Goal: Task Accomplishment & Management: Complete application form

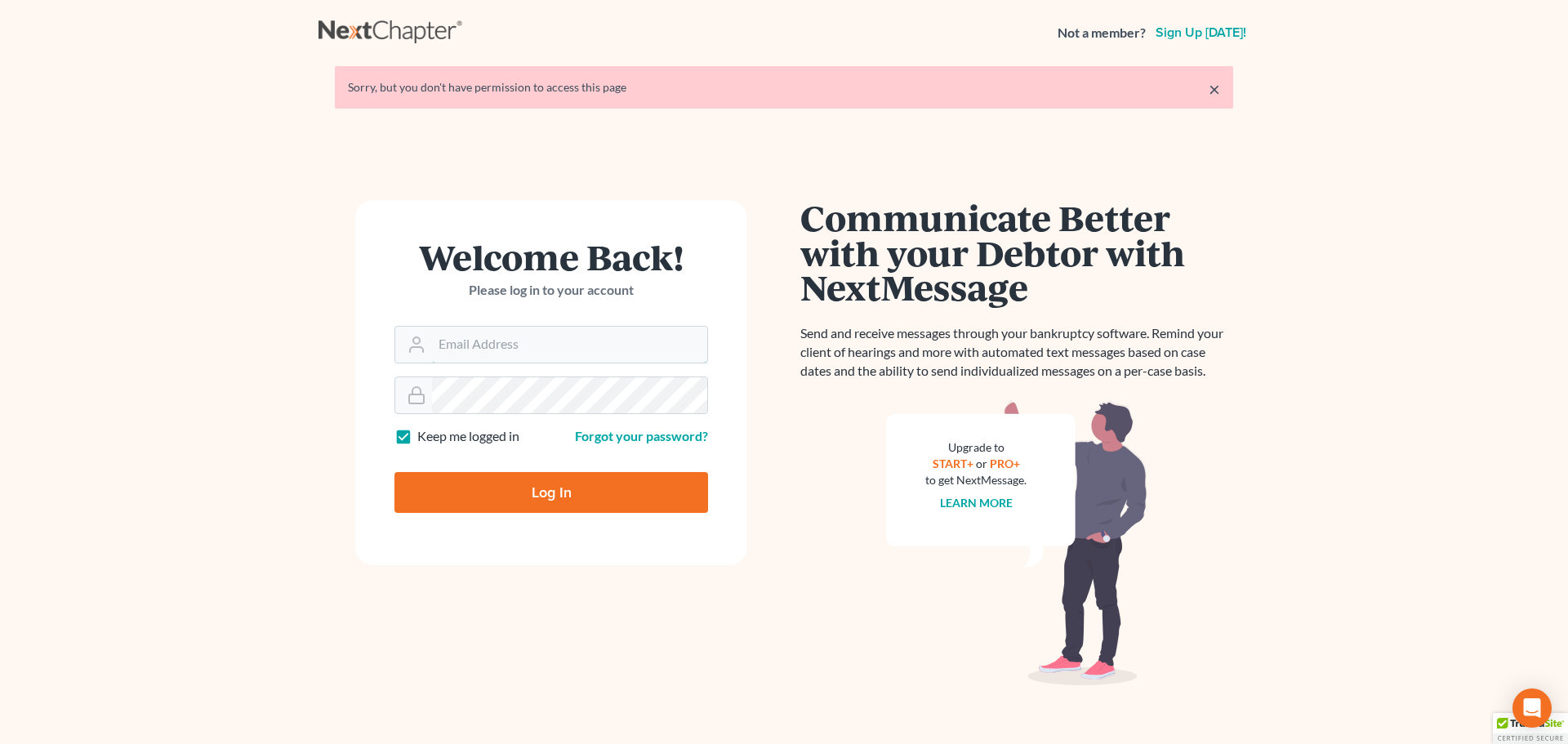
type input "[EMAIL_ADDRESS][DOMAIN_NAME]"
click at [560, 499] on input "Log In" at bounding box center [551, 492] width 314 height 41
type input "Thinking..."
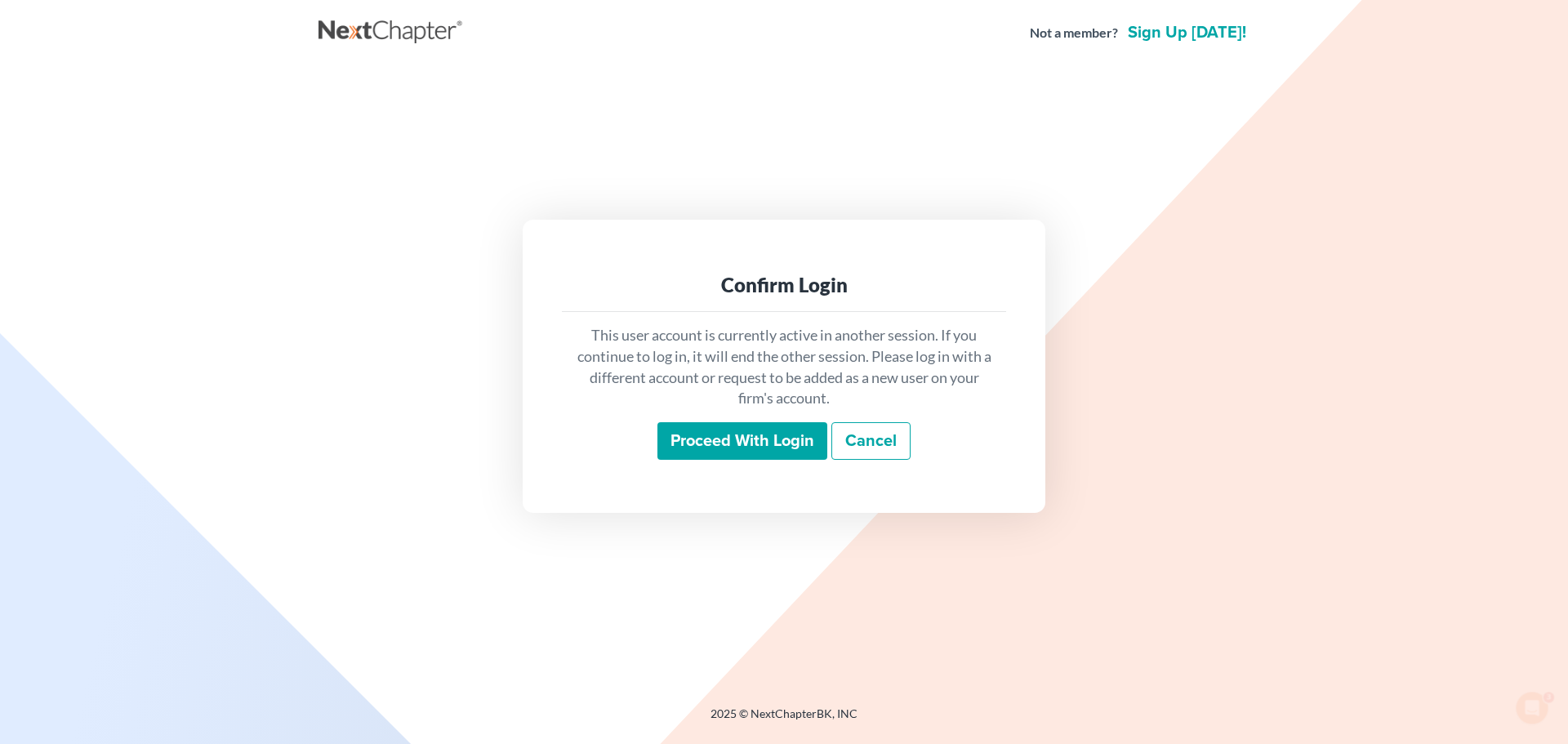
click at [785, 439] on input "Proceed with login" at bounding box center [742, 440] width 170 height 37
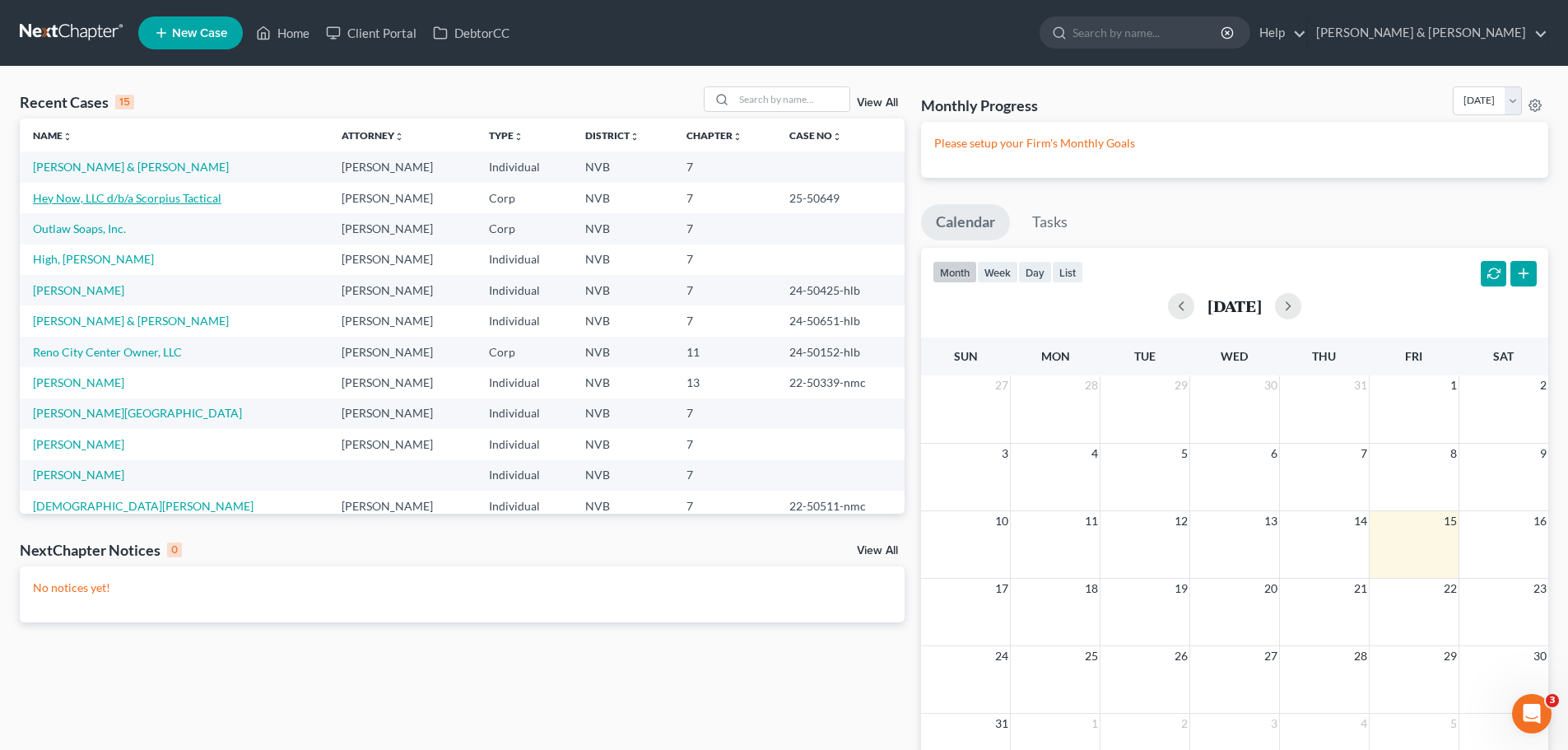
click at [118, 201] on link "Hey Now, LLC d/b/a Scorpius Tactical" at bounding box center [127, 198] width 188 height 14
click at [113, 205] on link "[PERSON_NAME] & [PERSON_NAME]" at bounding box center [131, 198] width 196 height 14
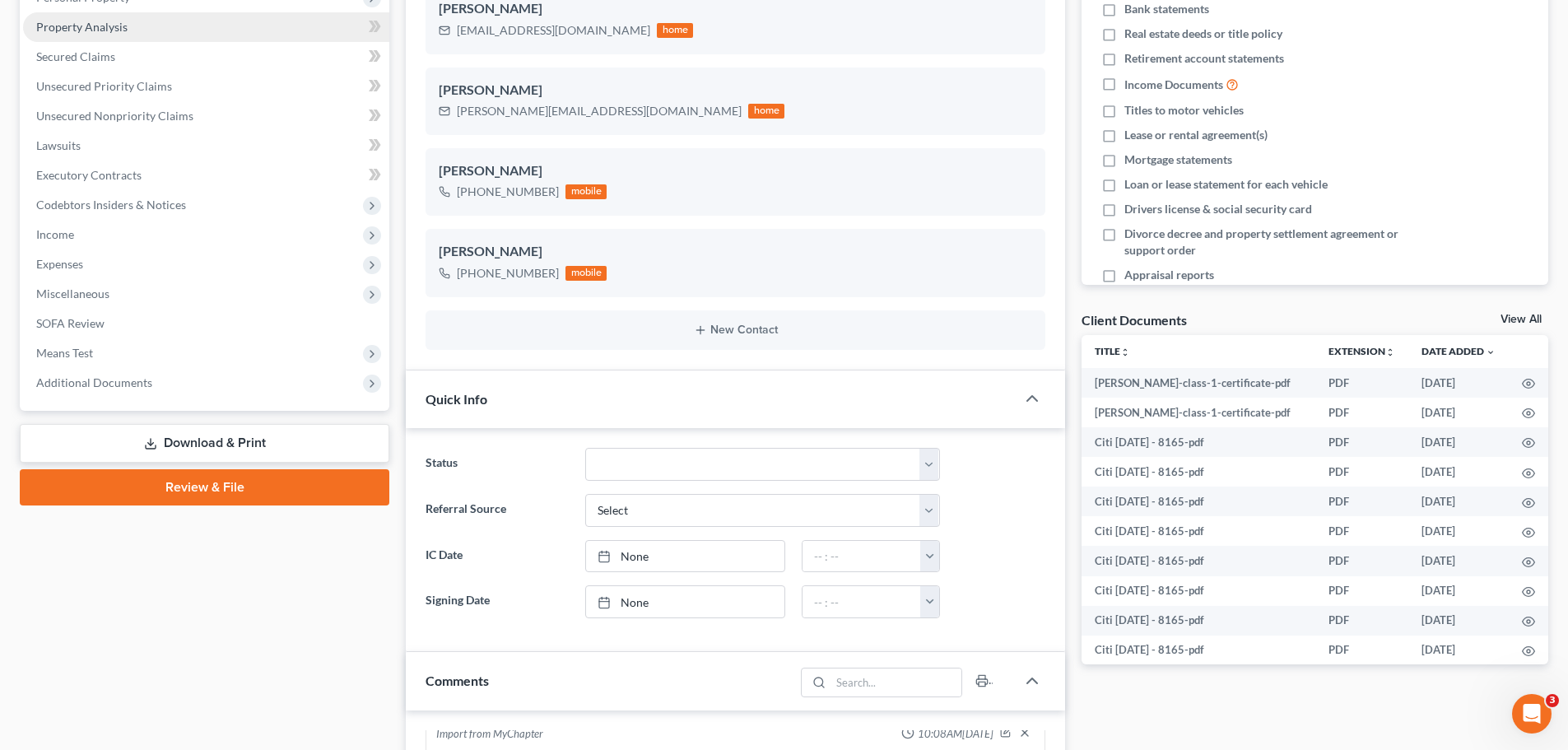
scroll to position [329, 0]
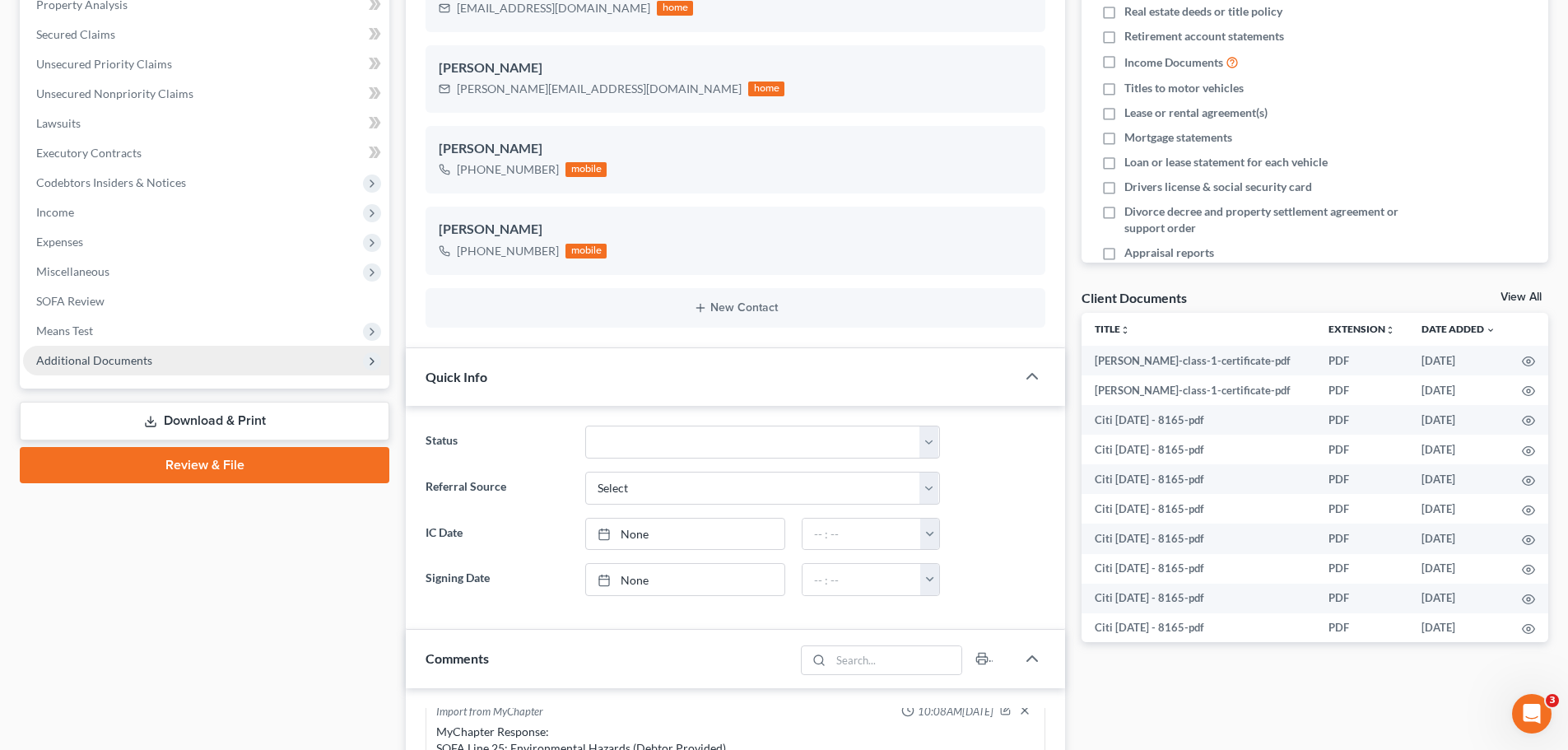
click at [173, 365] on span "Additional Documents" at bounding box center [206, 361] width 366 height 30
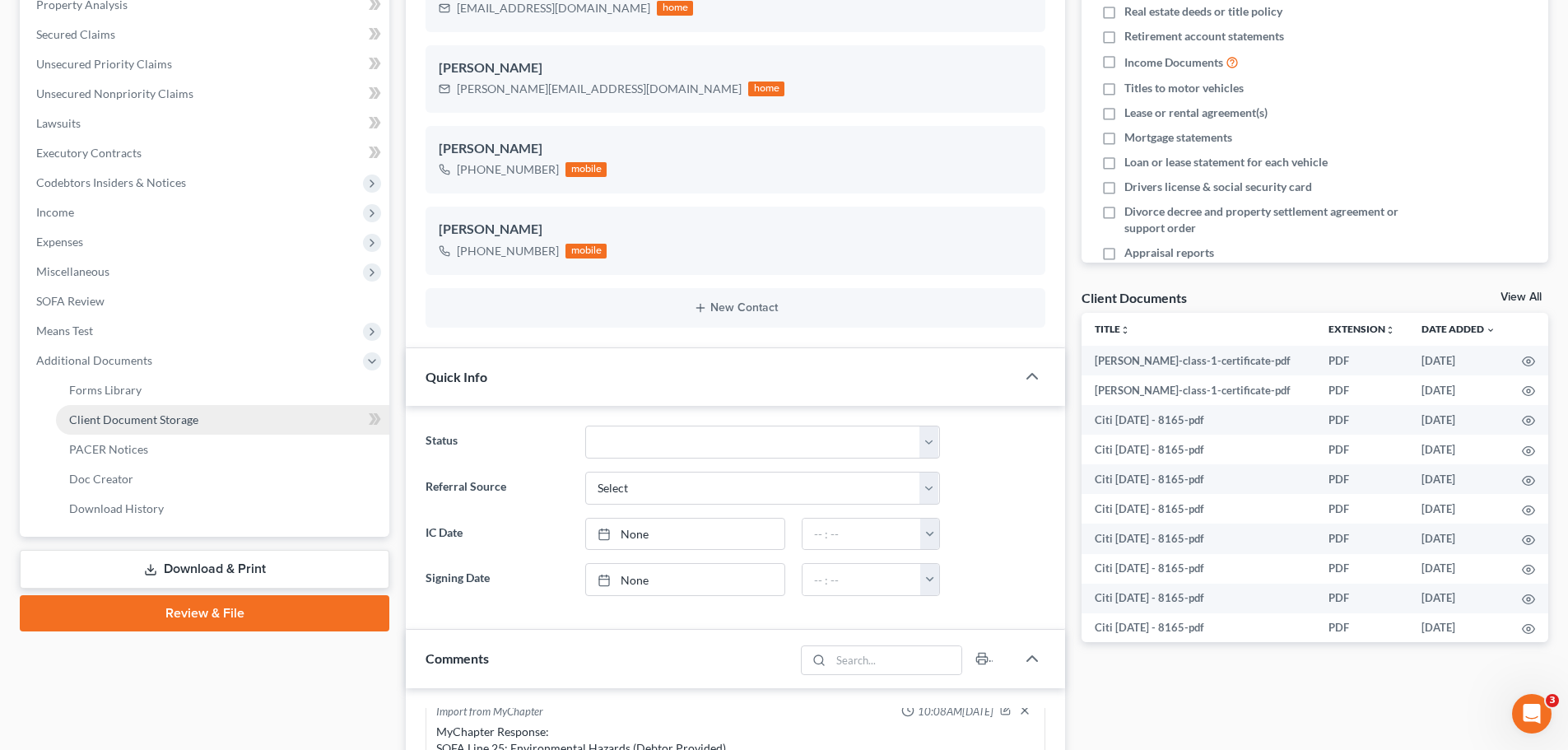
click at [159, 420] on span "Client Document Storage" at bounding box center [134, 419] width 130 height 14
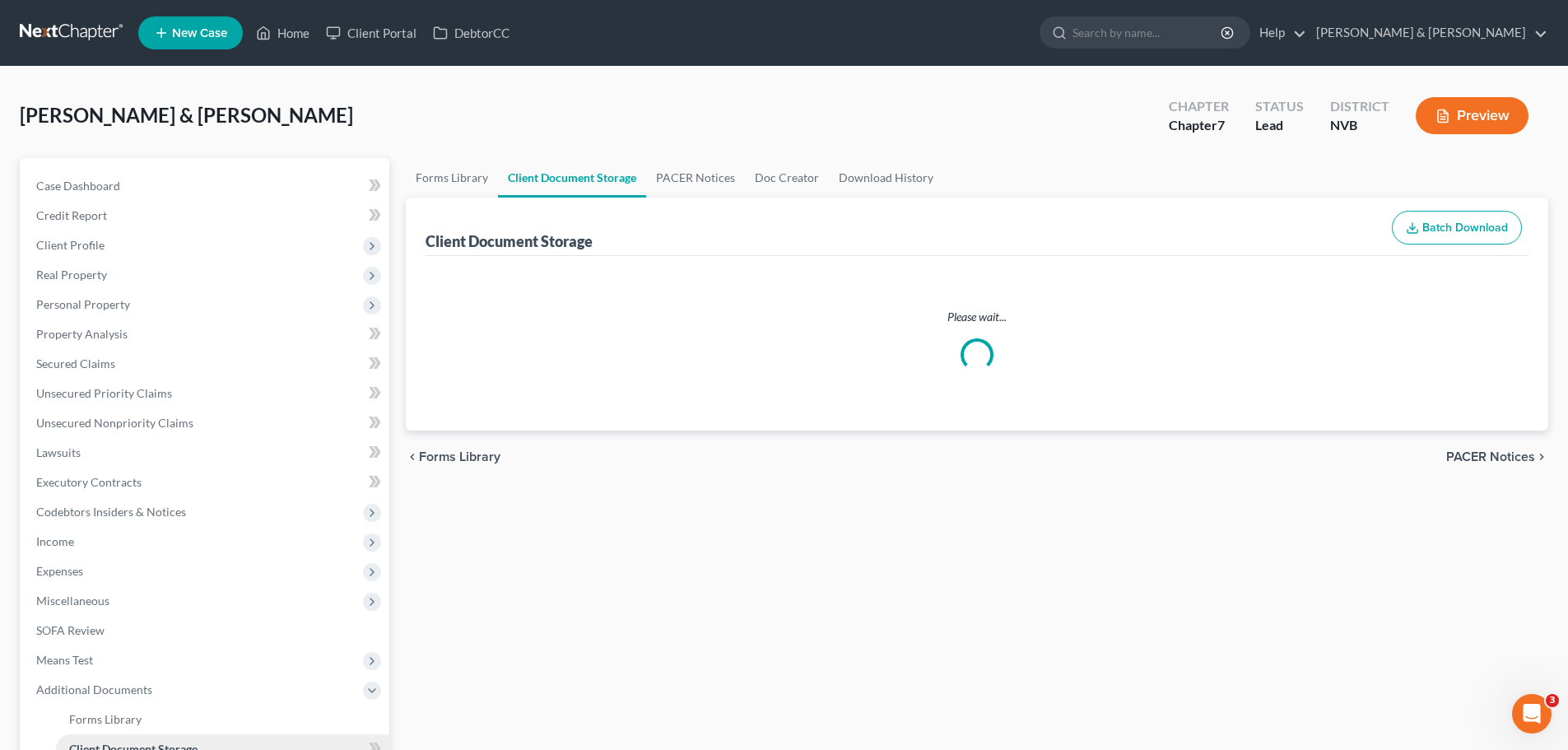
select select "10"
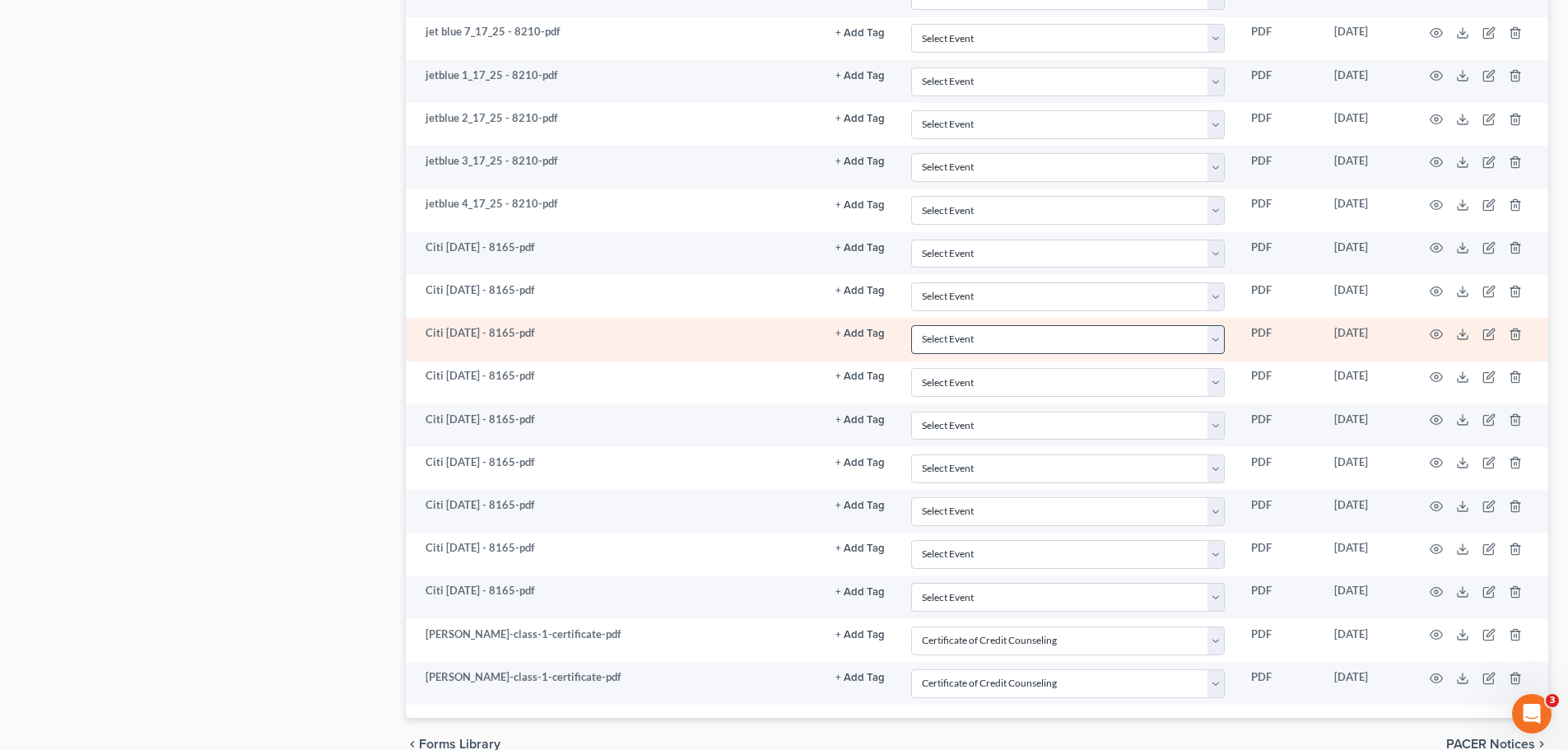
scroll to position [4849, 0]
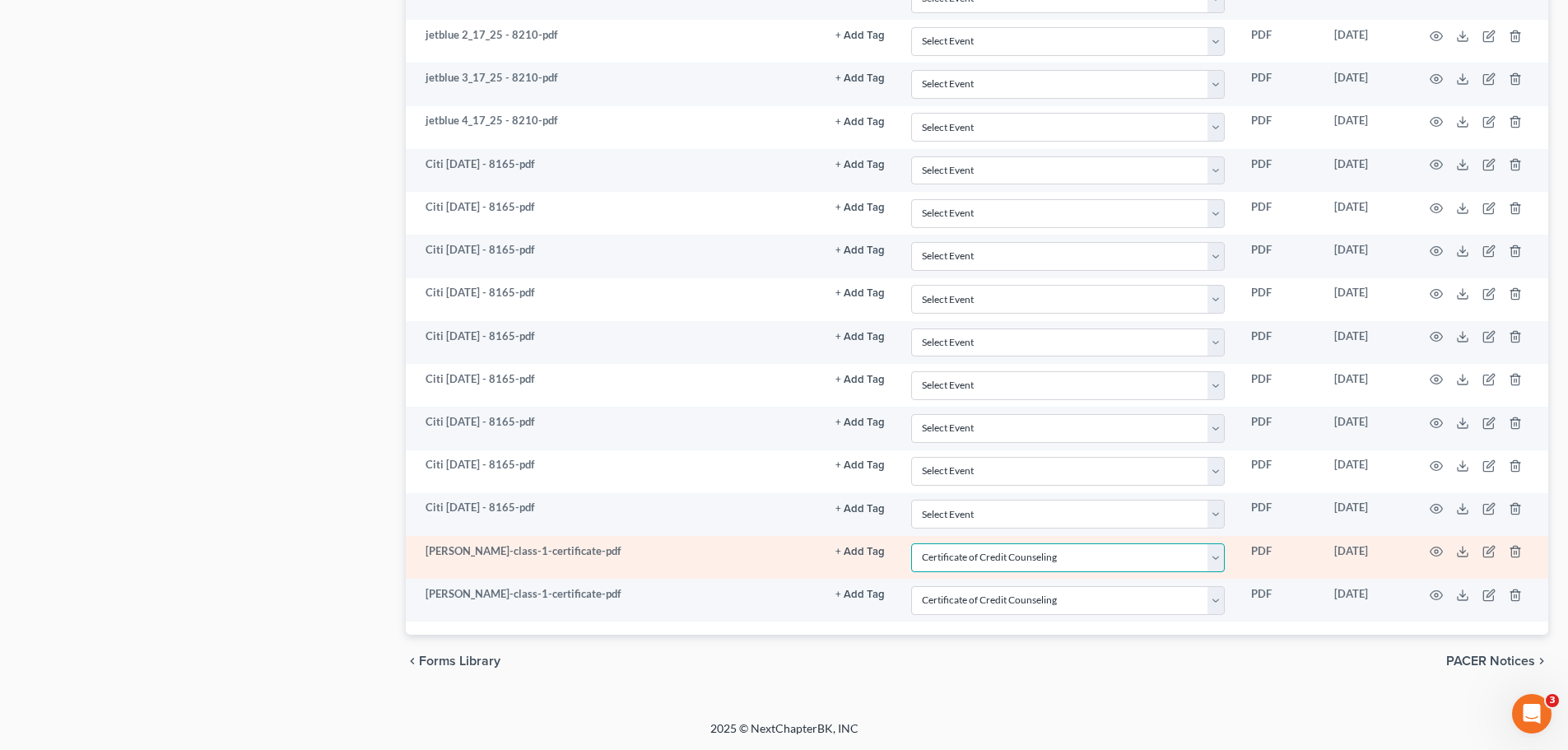
click at [1225, 564] on select "Select Event 122A-1 Chapter 7 Statement of Your Monthly Income Form 122A-1S Sta…" at bounding box center [1069, 558] width 314 height 29
click at [912, 544] on select "Select Event 122A-1 Chapter 7 Statement of Your Monthly Income Form 122A-1S Sta…" at bounding box center [1069, 558] width 314 height 29
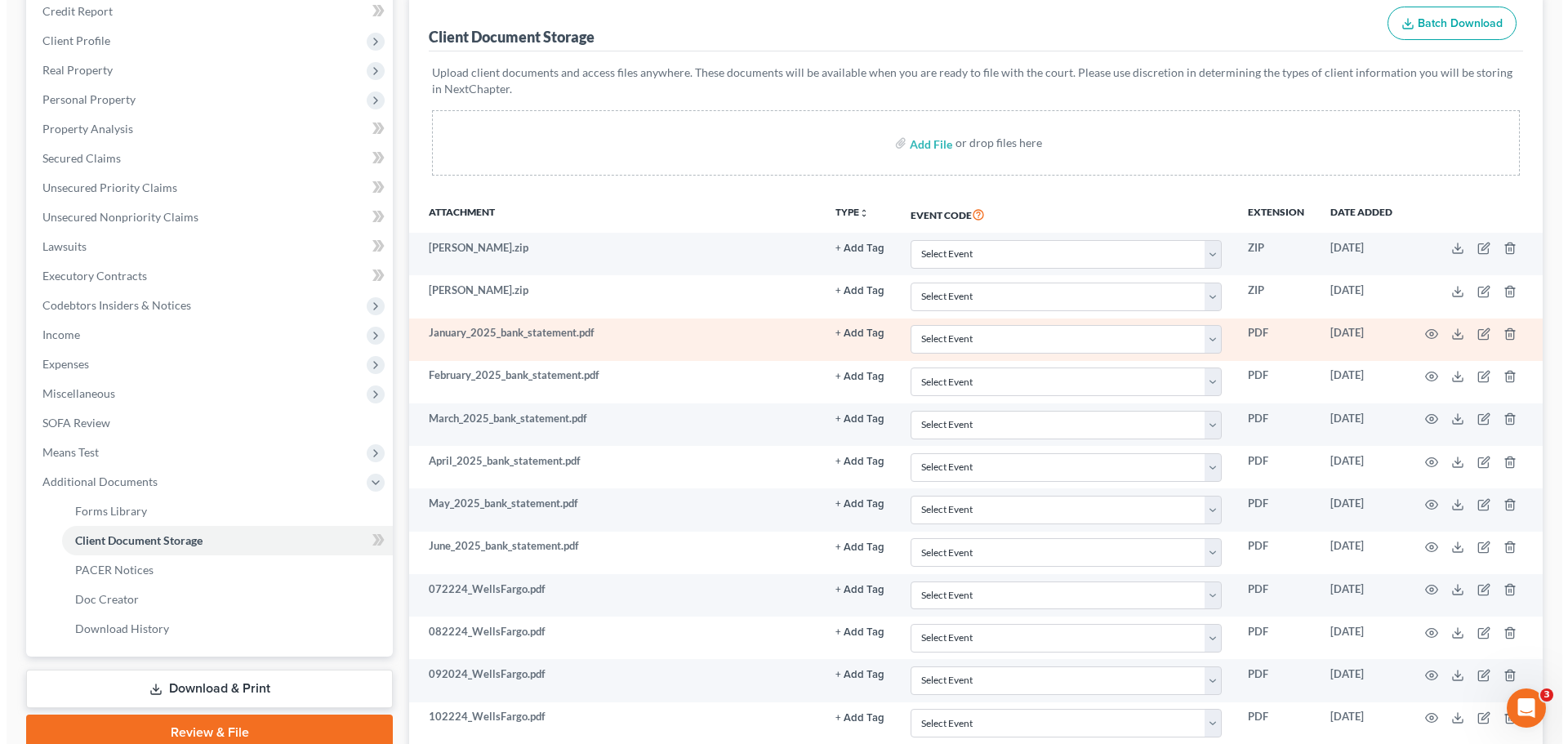
scroll to position [0, 0]
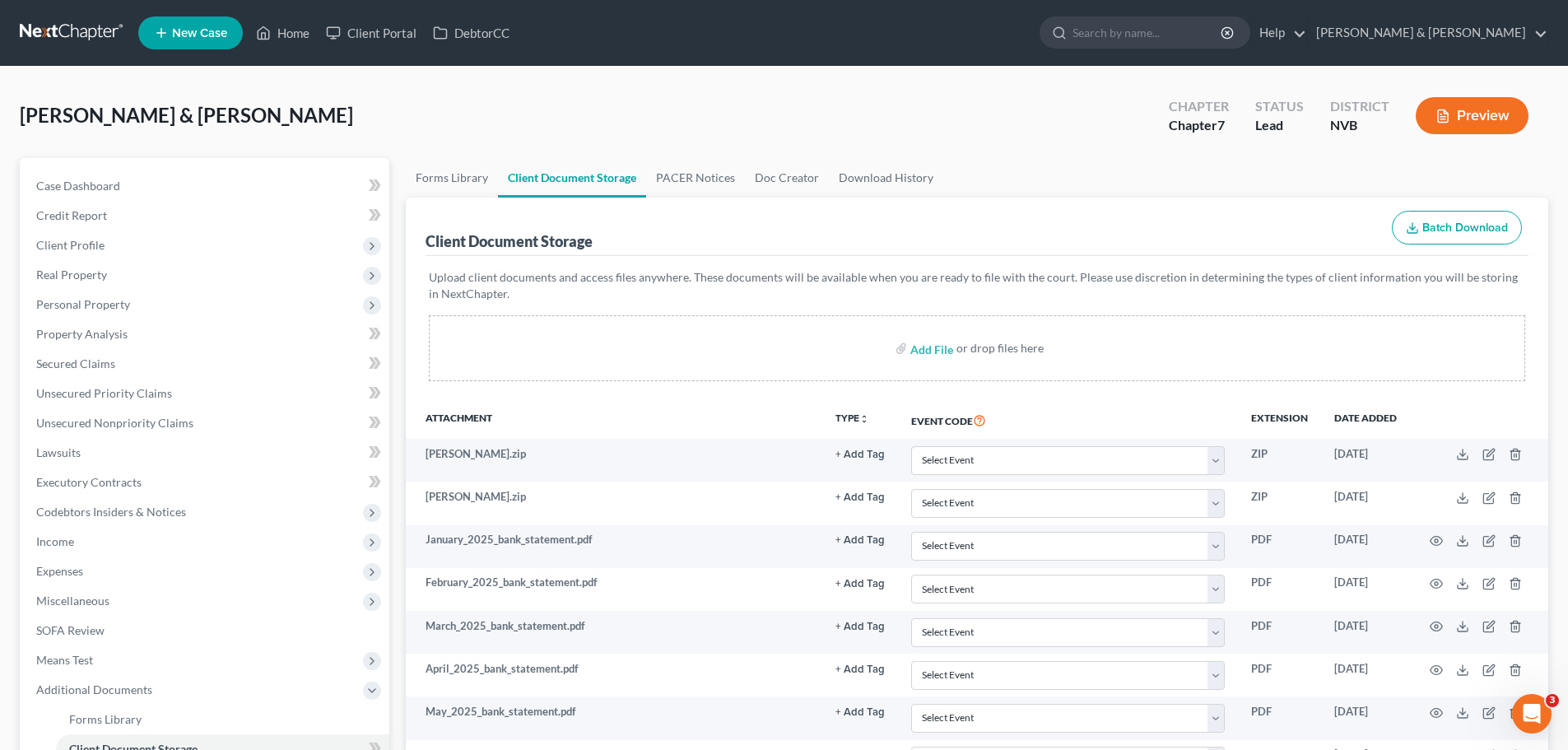
click at [1469, 111] on button "Preview" at bounding box center [1473, 115] width 112 height 37
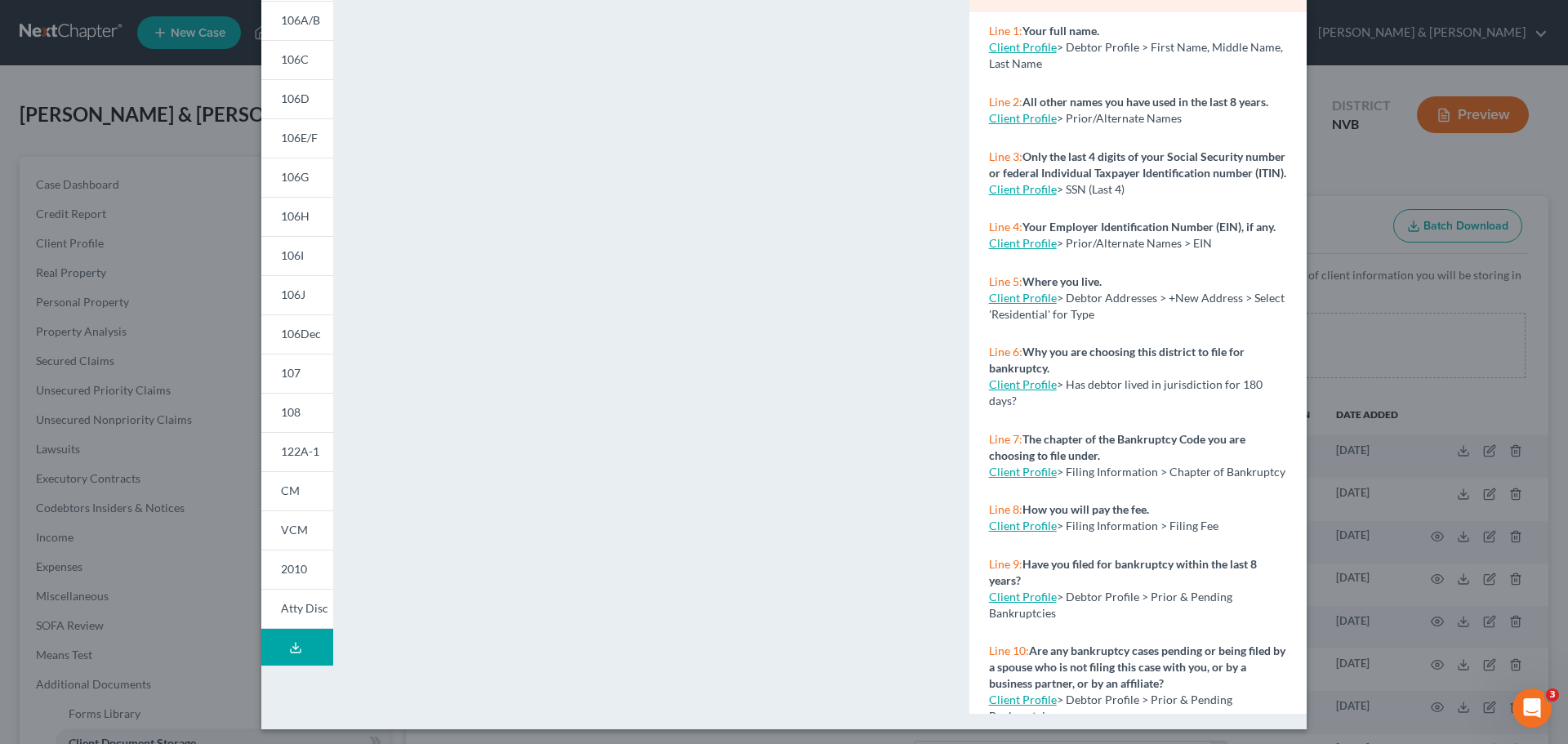
scroll to position [178, 0]
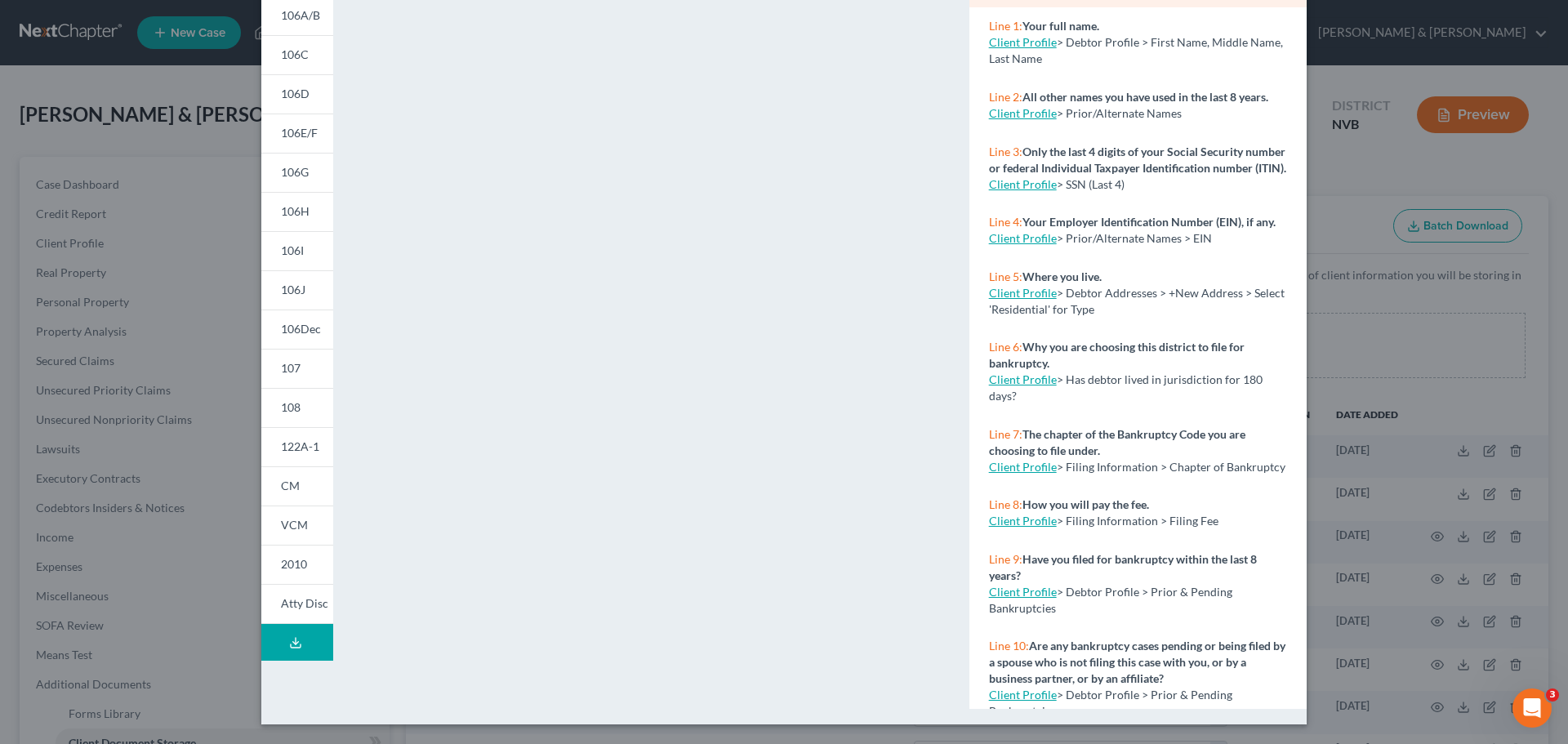
click at [295, 636] on button "Download Draft" at bounding box center [297, 642] width 72 height 36
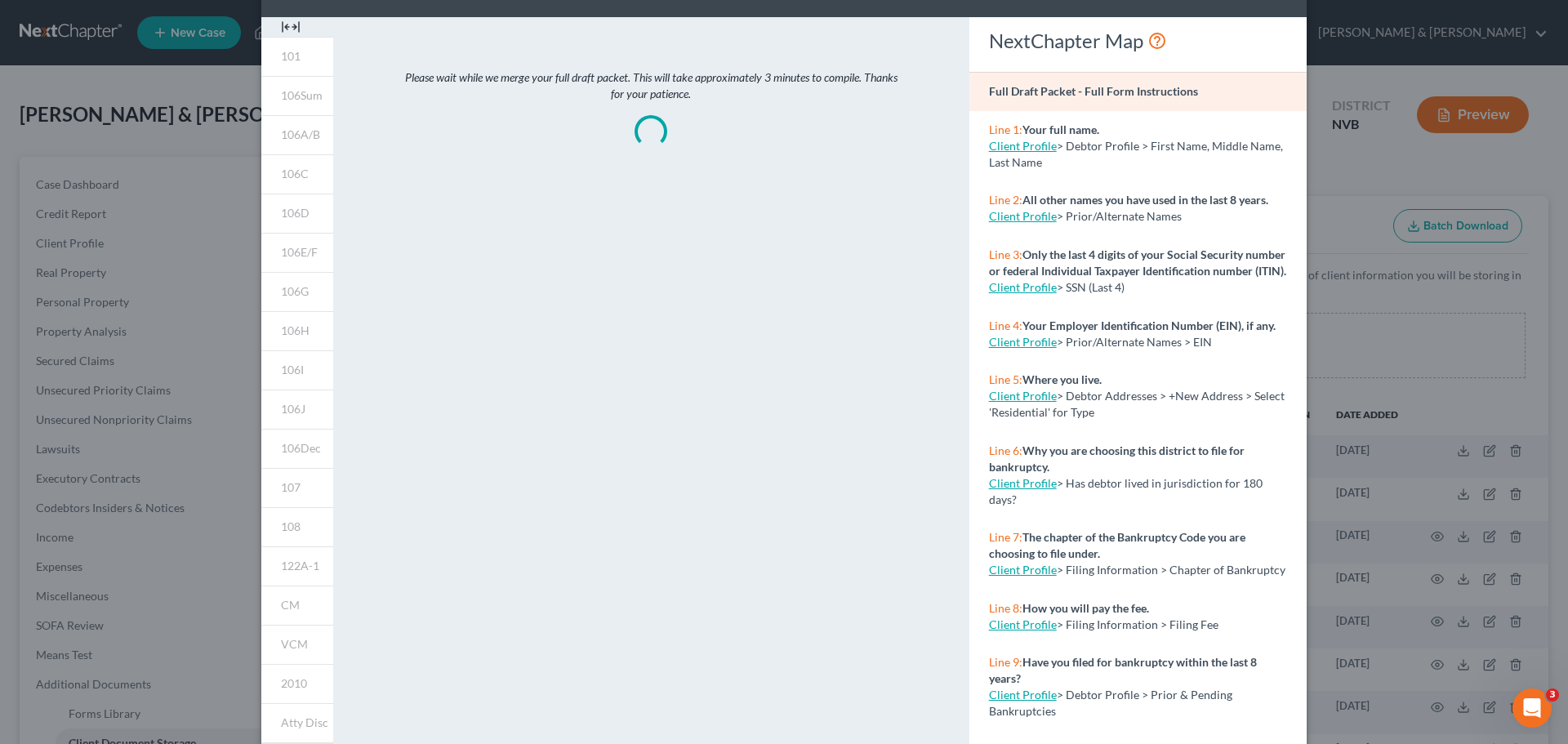
scroll to position [0, 0]
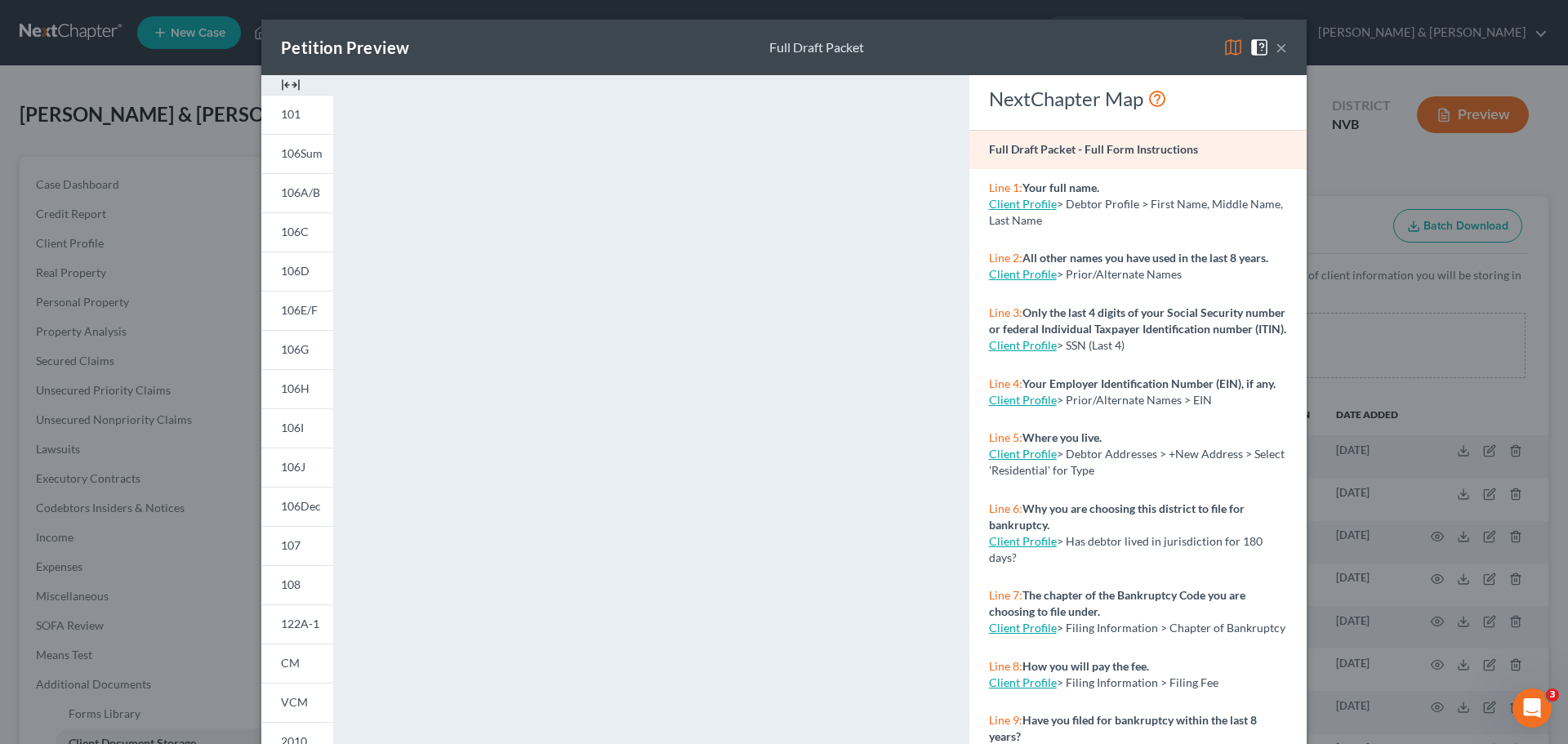
click at [1276, 50] on button "×" at bounding box center [1281, 46] width 12 height 19
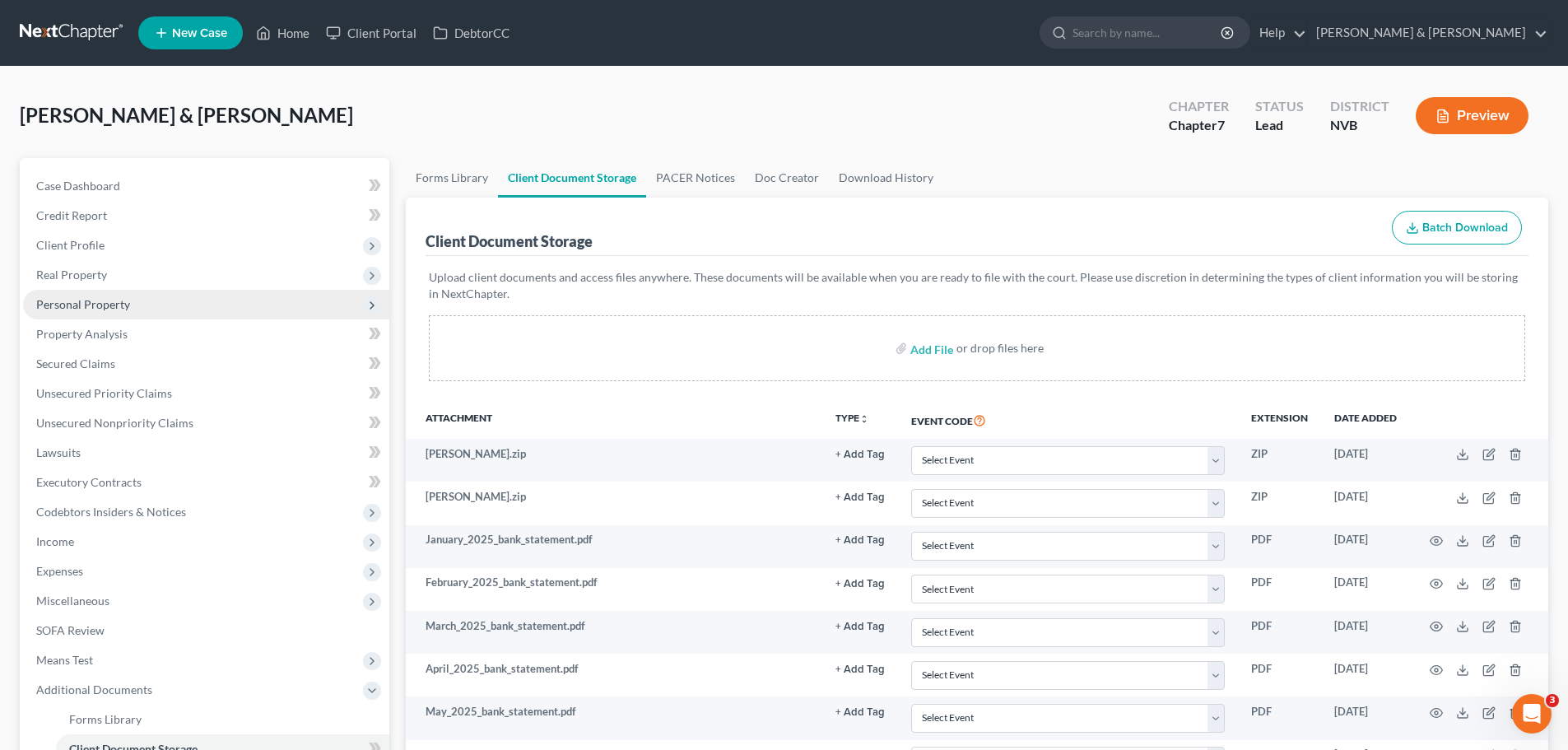
click at [107, 303] on span "Personal Property" at bounding box center [84, 304] width 94 height 14
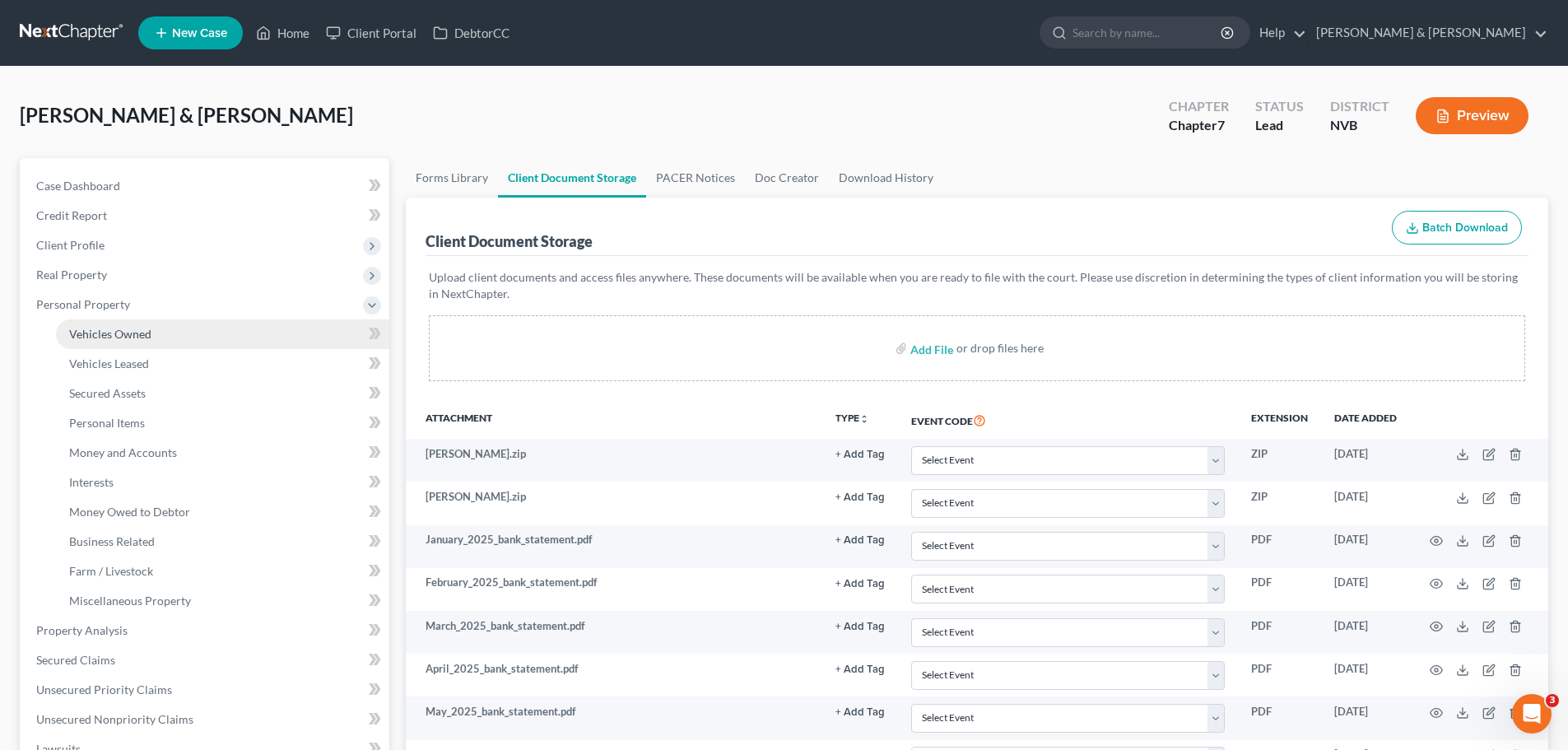
click at [107, 332] on span "Vehicles Owned" at bounding box center [110, 334] width 83 height 14
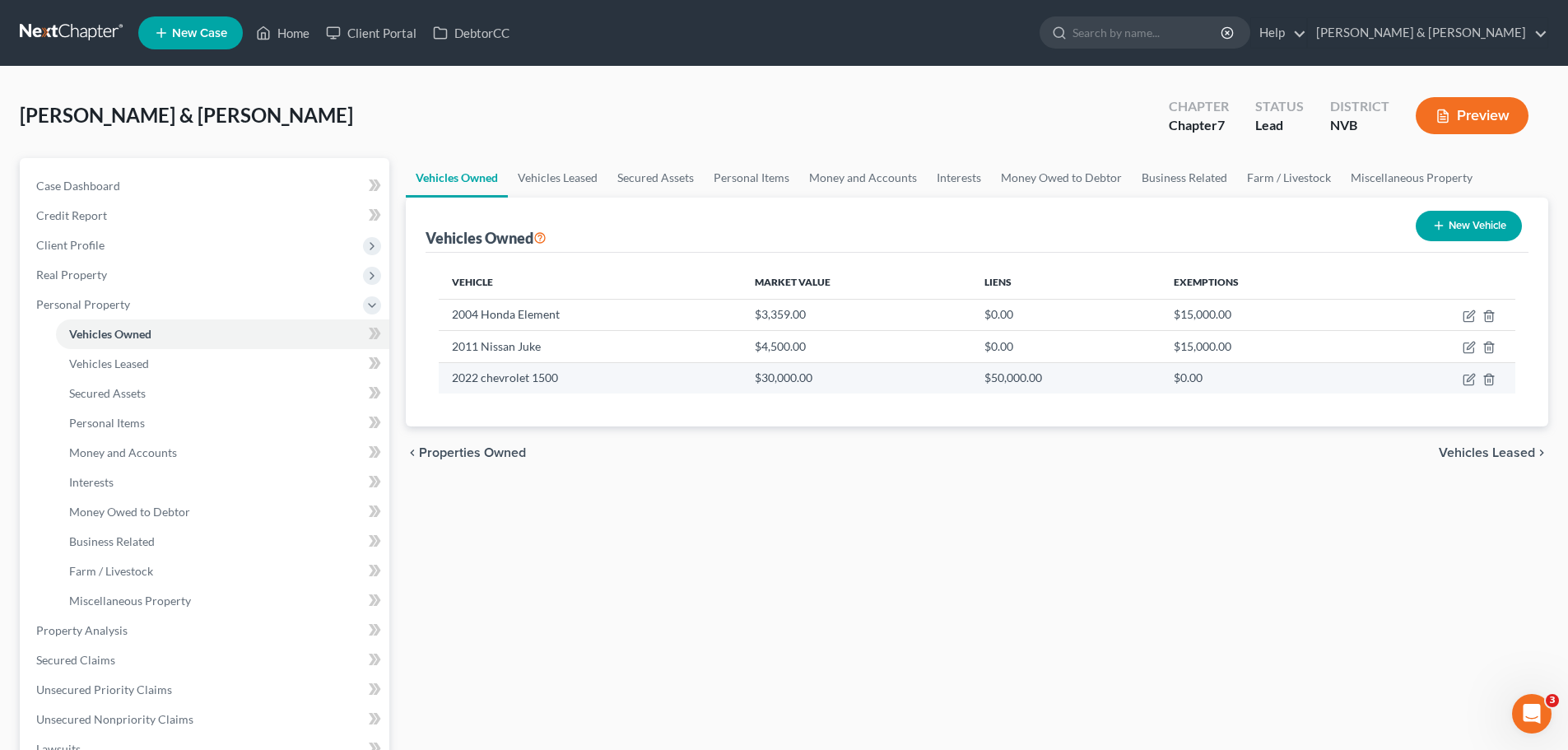
click at [496, 385] on td "2022 chevrolet 1500" at bounding box center [591, 378] width 303 height 32
click at [1472, 378] on icon "button" at bounding box center [1471, 378] width 8 height 8
select select "0"
select select "4"
select select "3"
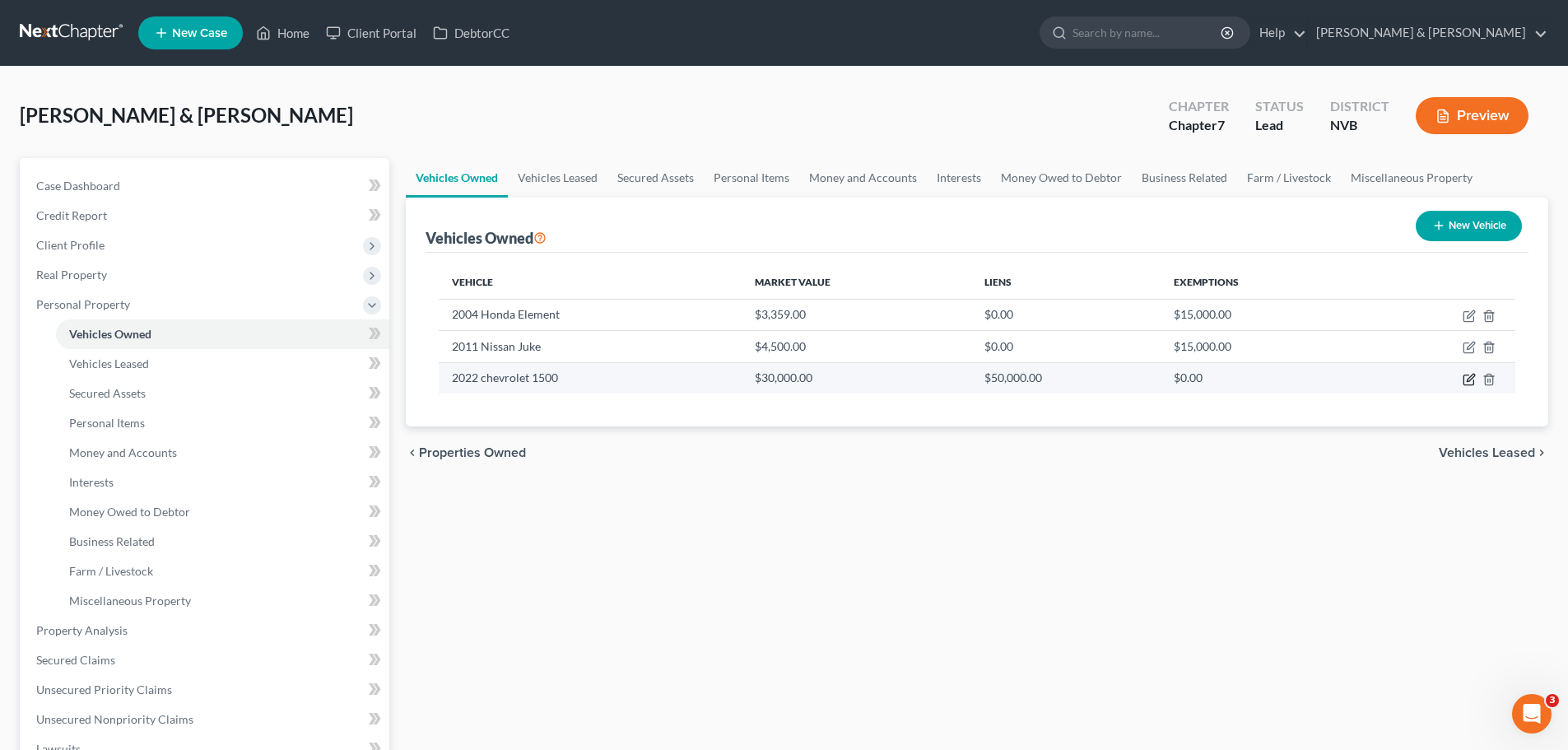
select select "2"
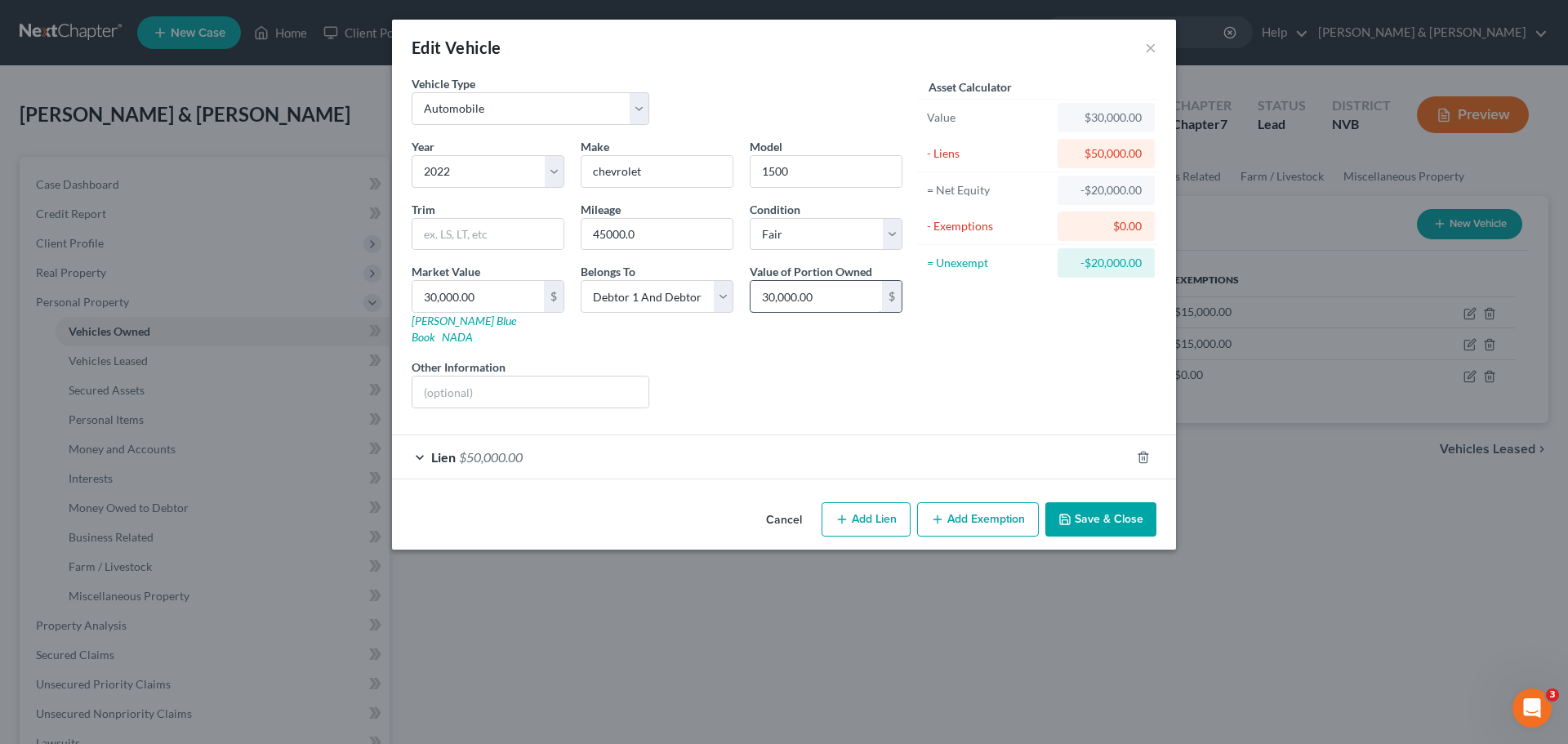
click at [852, 299] on input "30,000.00" at bounding box center [817, 296] width 132 height 31
click at [871, 338] on div "Year Select 2026 2025 2024 2023 2022 2021 2020 2019 2018 2017 2016 2015 2014 20…" at bounding box center [657, 279] width 507 height 283
click at [833, 301] on input "0.00" at bounding box center [817, 296] width 132 height 31
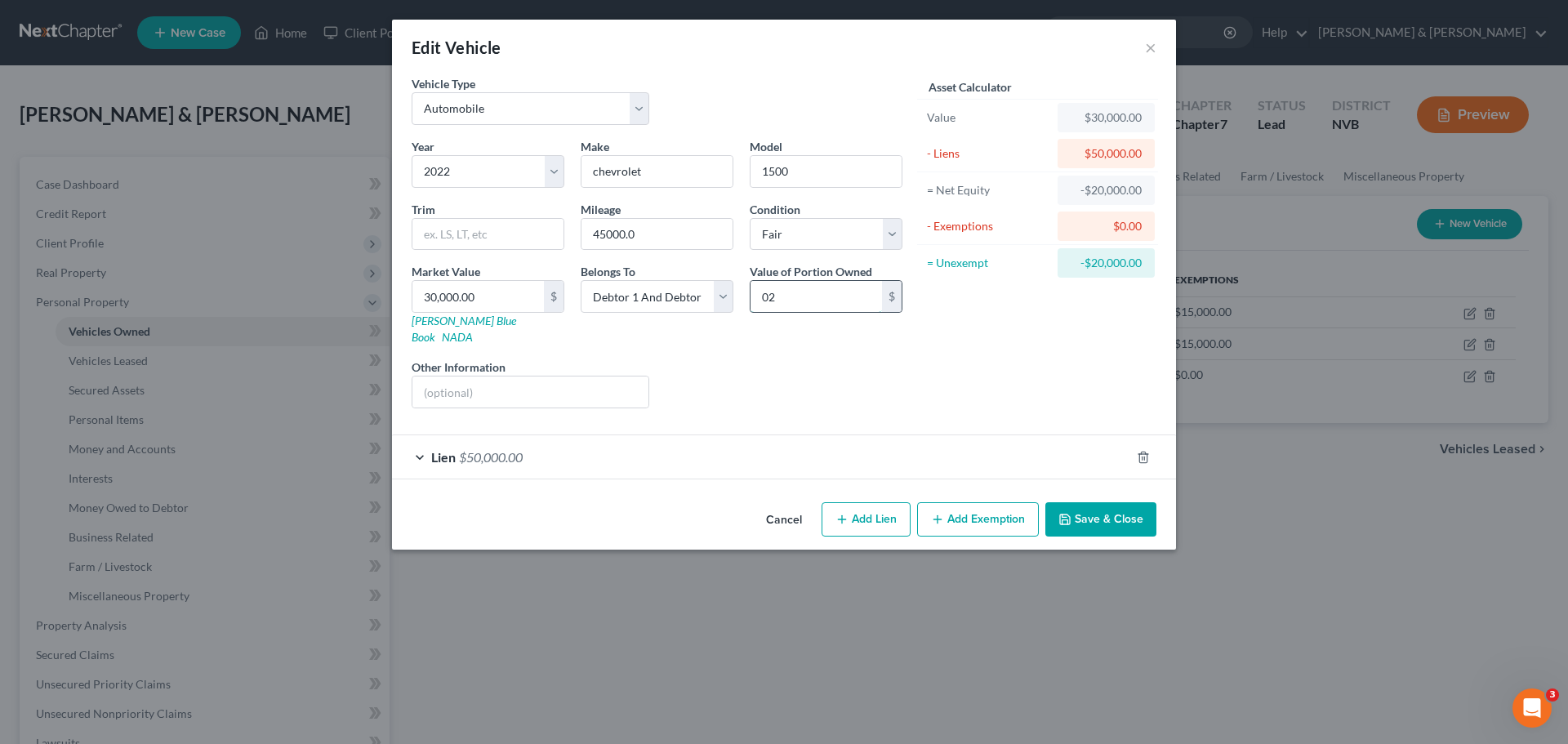
type input "0"
type input "0.00"
click at [830, 358] on div "Liens Select" at bounding box center [784, 383] width 254 height 50
click at [566, 440] on div "Lien $50,000.00" at bounding box center [761, 457] width 738 height 43
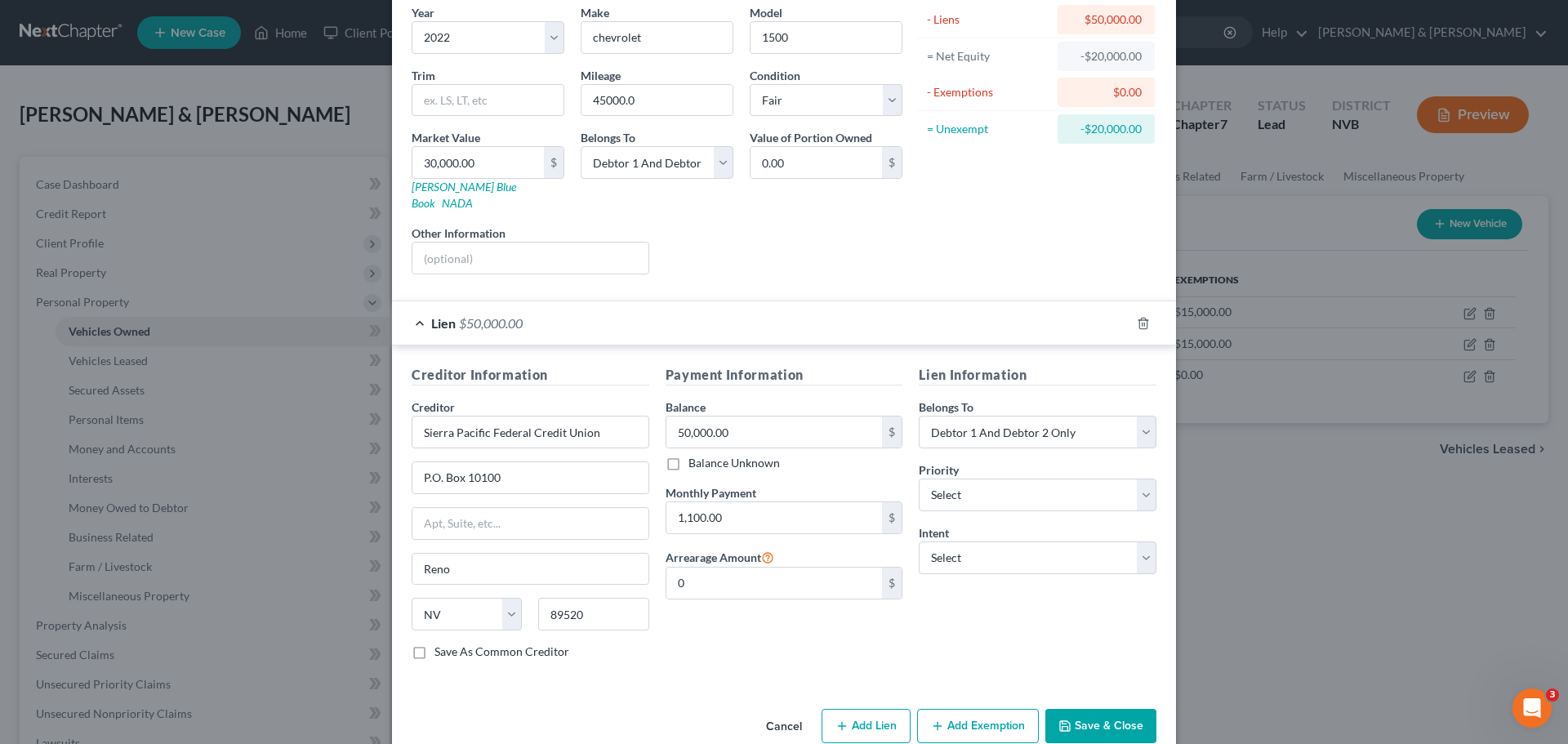
scroll to position [150, 0]
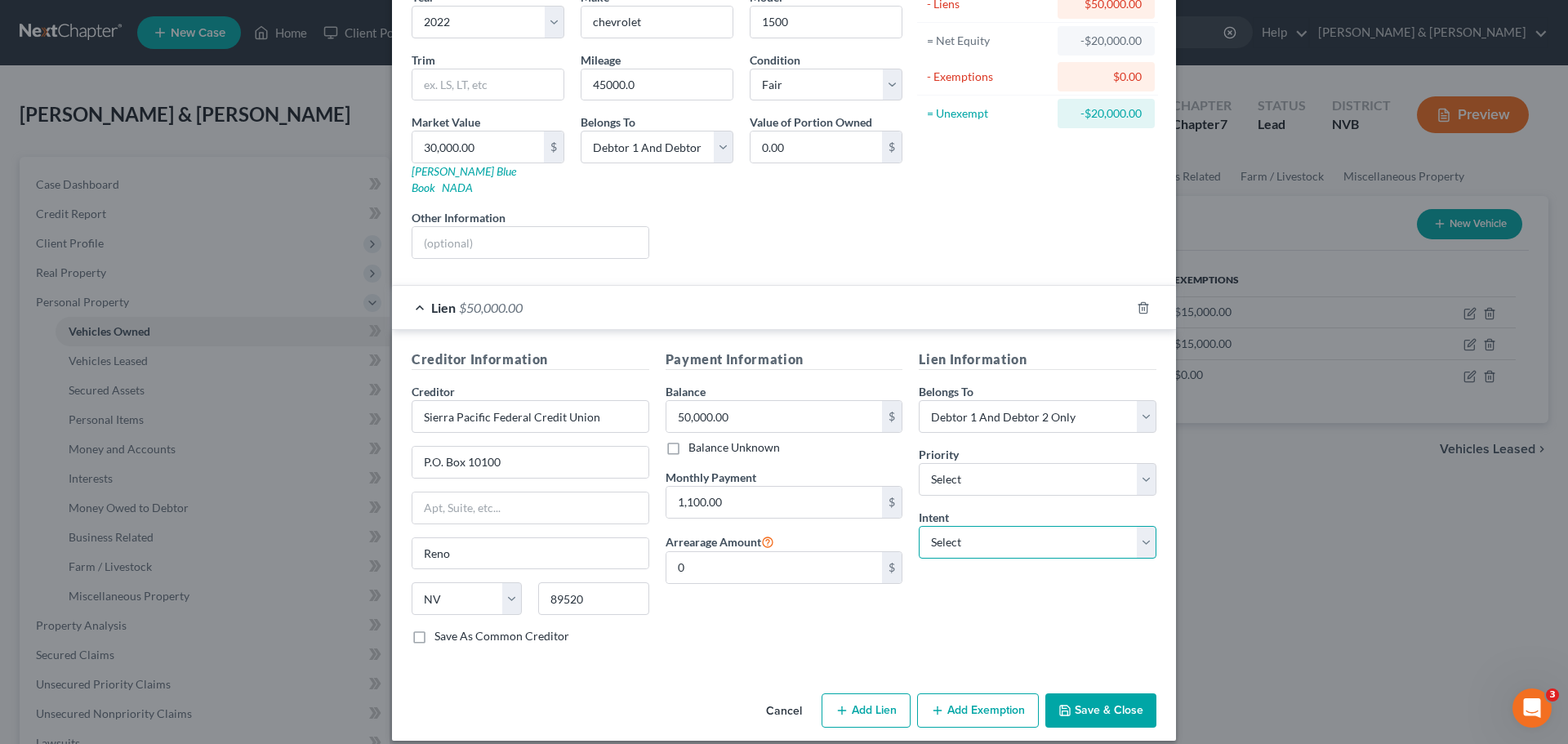
click at [1139, 533] on select "Select Surrender Redeem Reaffirm Avoid Other" at bounding box center [1037, 542] width 238 height 33
select select "0"
click at [919, 526] on select "Select Surrender Redeem Reaffirm Avoid Other" at bounding box center [1037, 542] width 238 height 33
click at [1140, 463] on select "Select 1st 2nd 3rd 4th 5th 6th 7th 8th 9th 10th 11th 12th 13th 14th 15th 16th 1…" at bounding box center [1037, 479] width 238 height 33
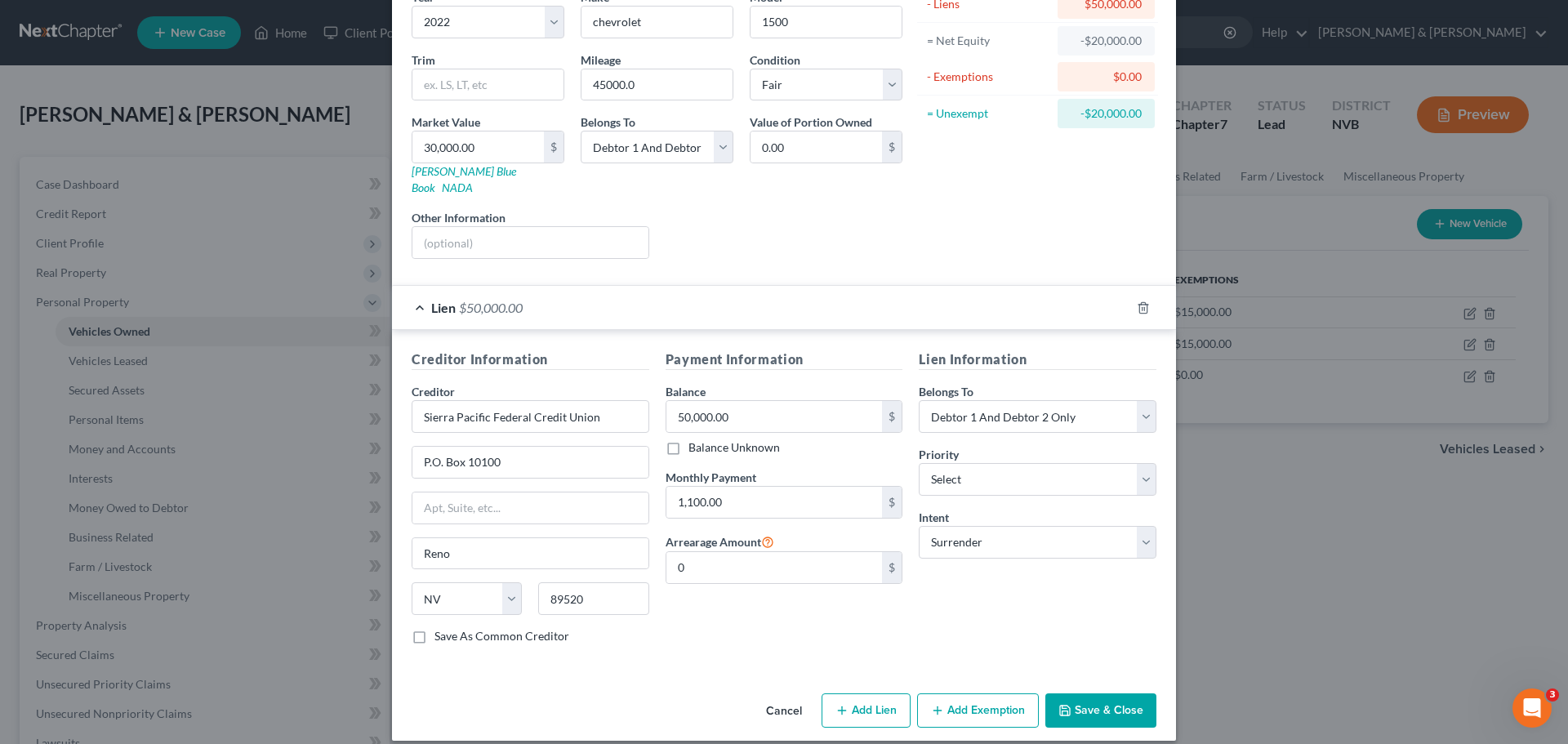
click at [1098, 698] on button "Save & Close" at bounding box center [1101, 710] width 111 height 35
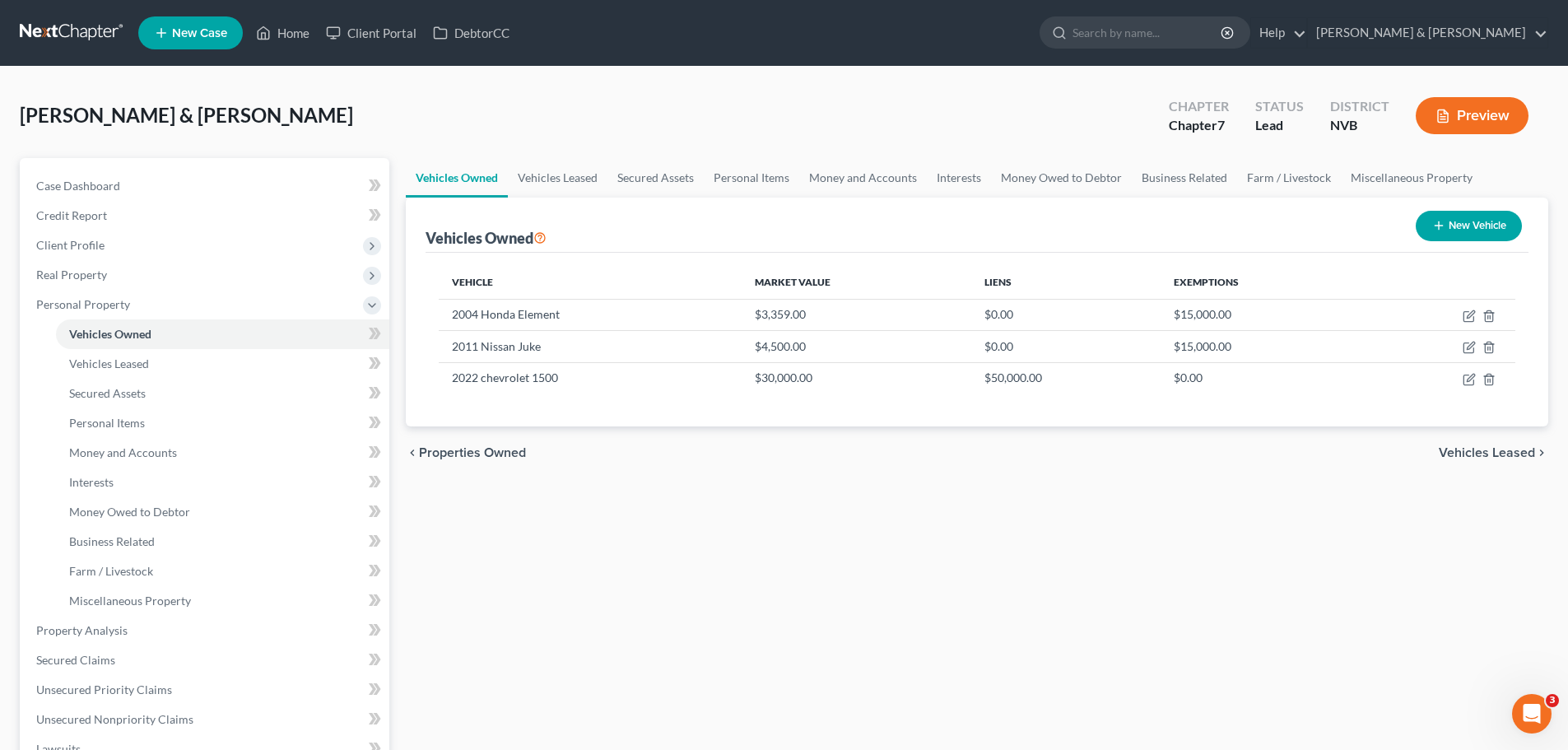
click at [1481, 120] on button "Preview" at bounding box center [1473, 115] width 112 height 37
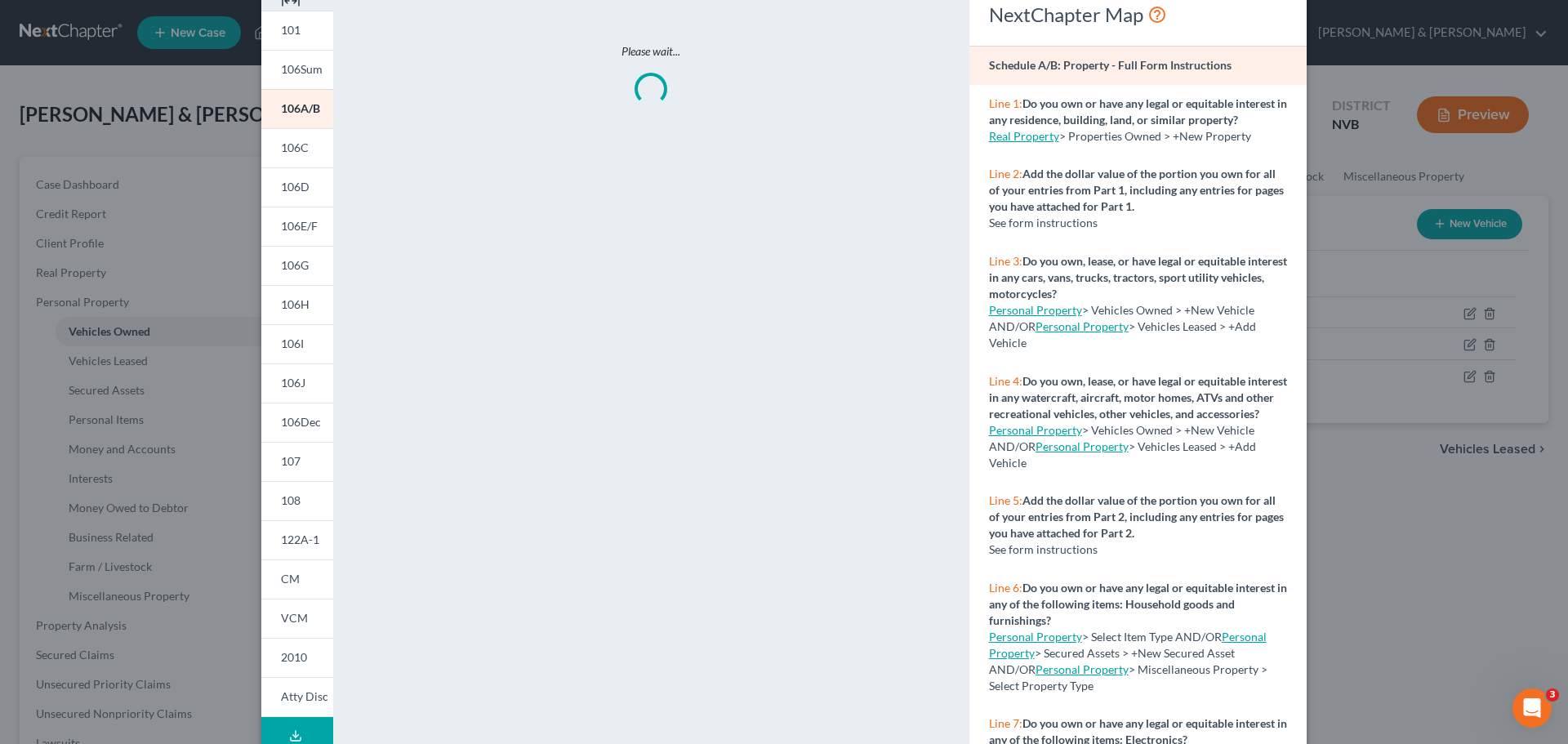
scroll to position [0, 0]
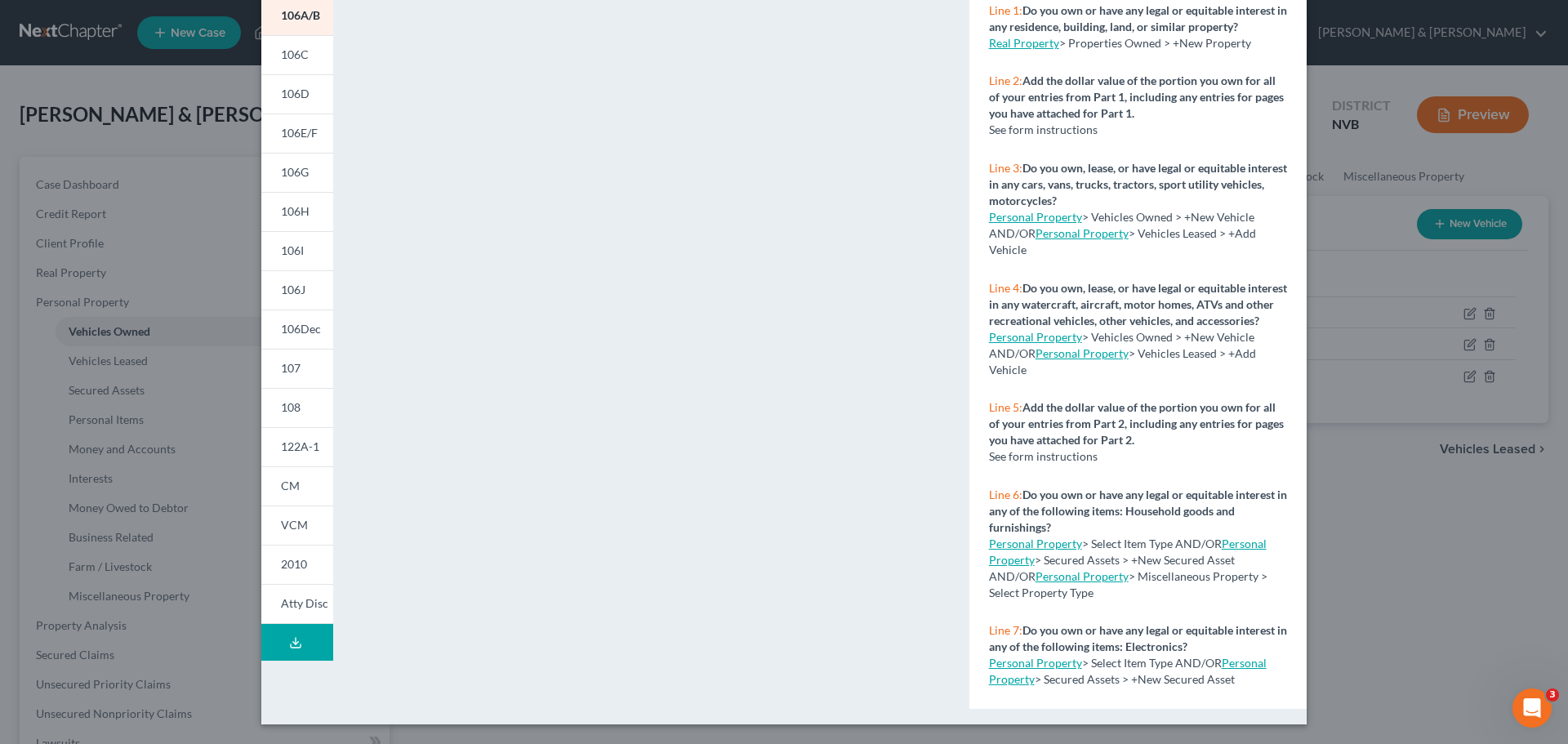
click at [296, 643] on line at bounding box center [296, 642] width 0 height 7
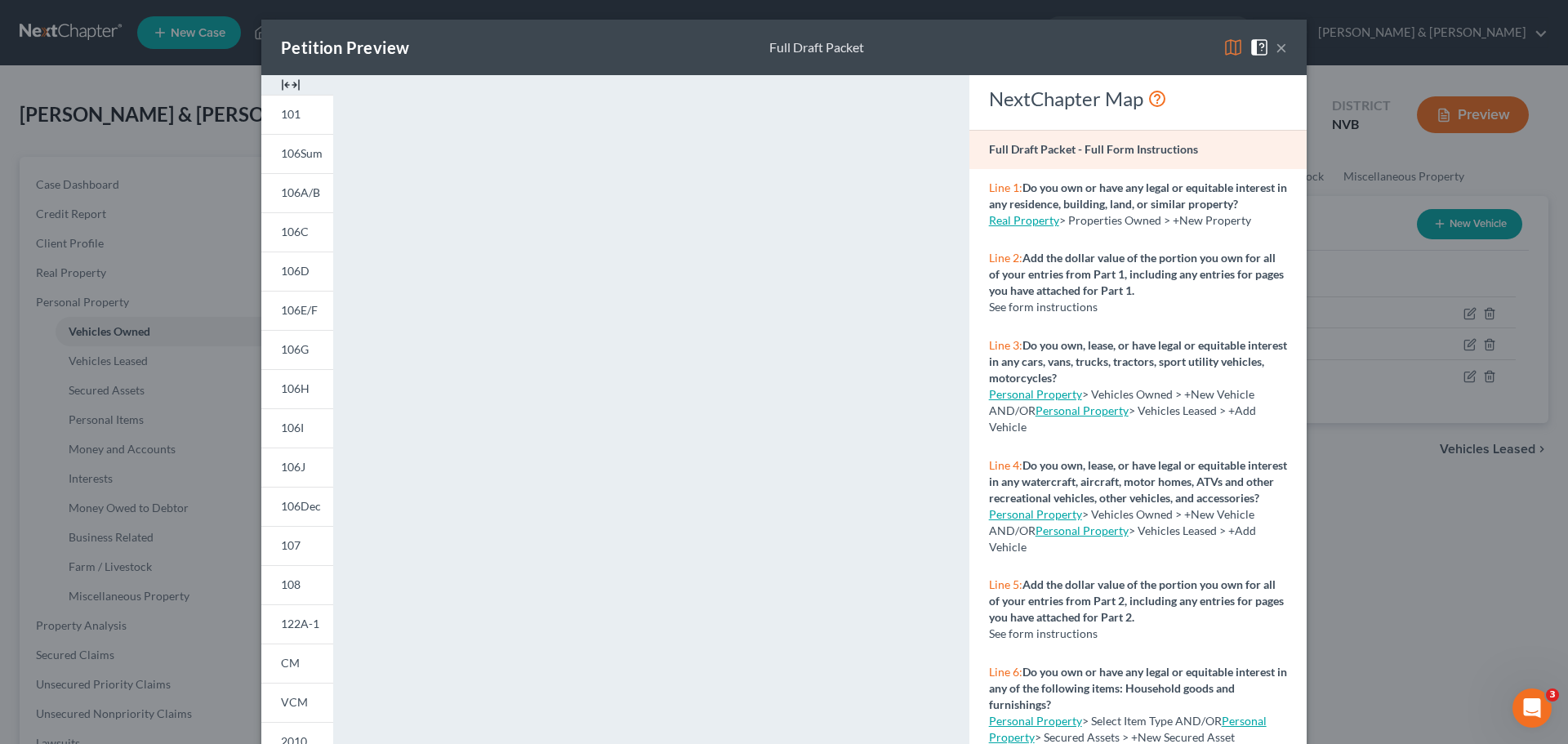
click at [1279, 48] on button "×" at bounding box center [1281, 46] width 12 height 19
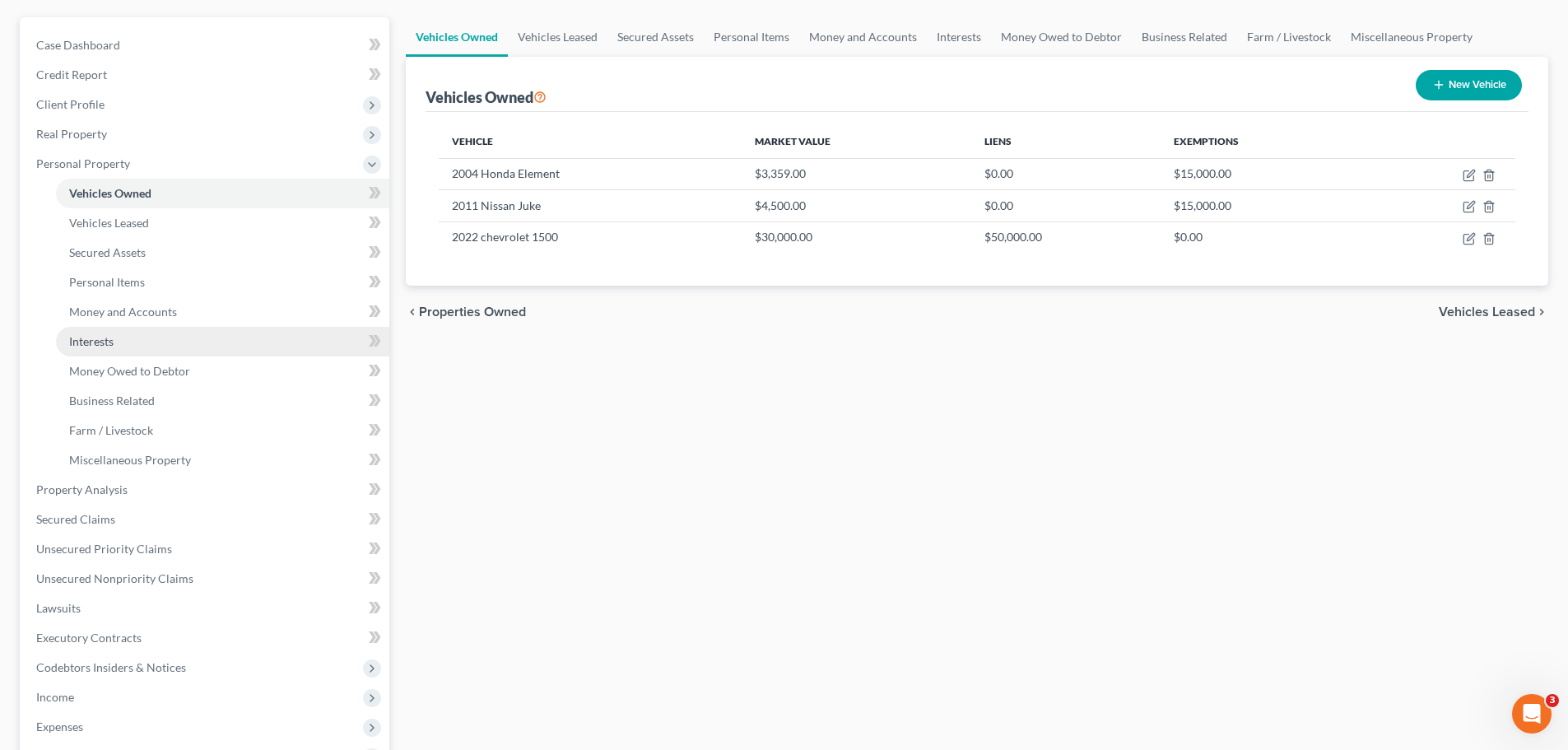
scroll to position [164, 0]
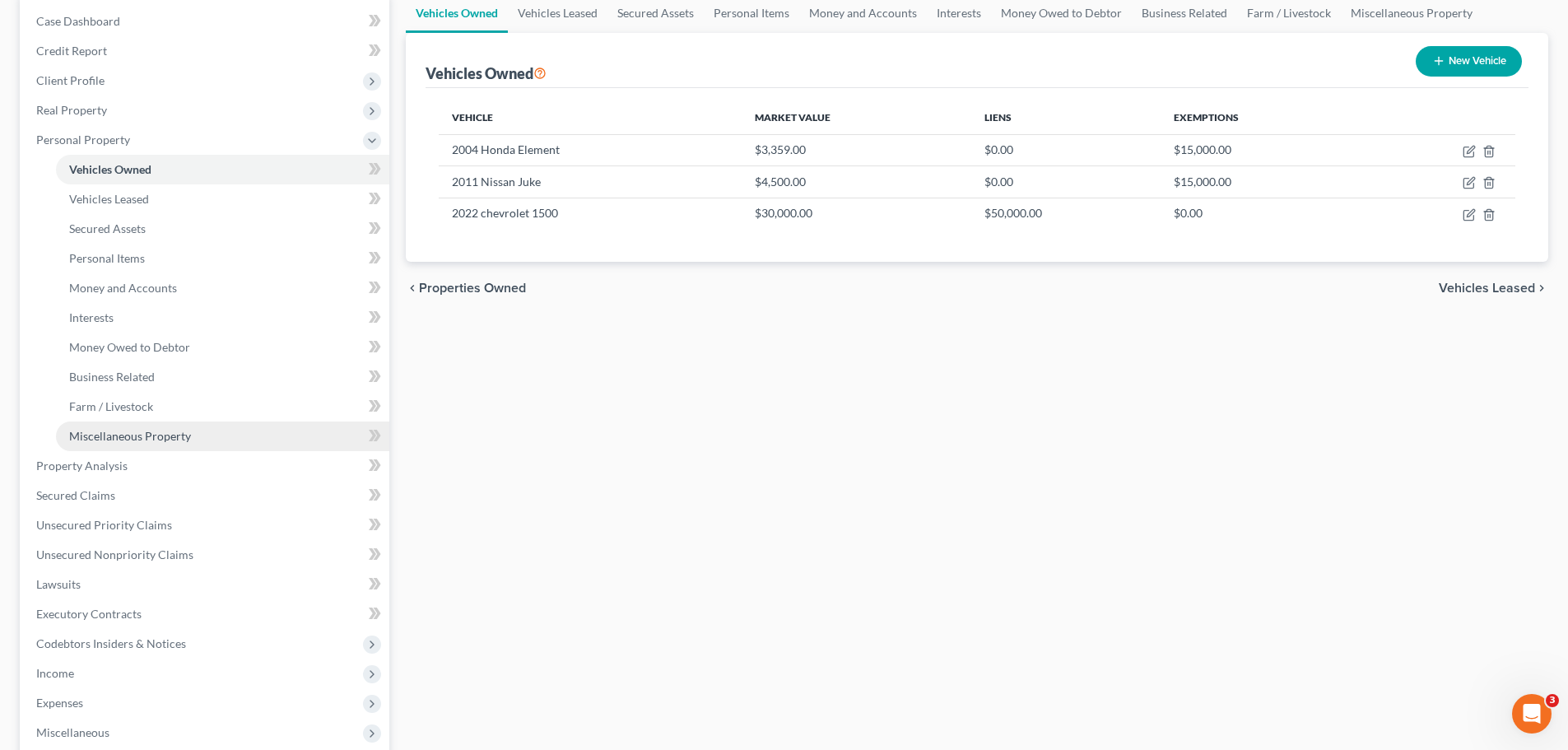
click at [222, 432] on link "Miscellaneous Property" at bounding box center [222, 436] width 333 height 30
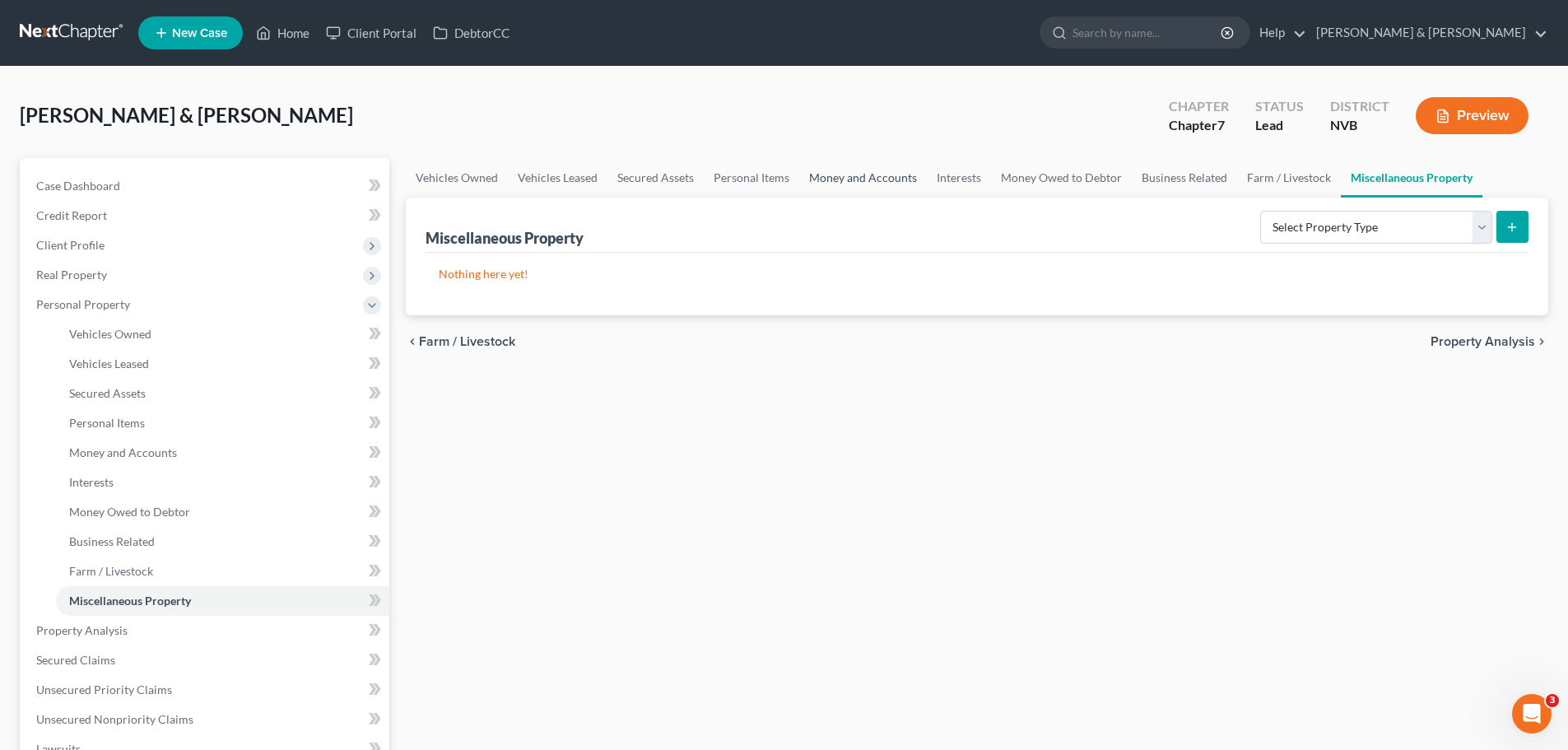
click at [828, 178] on link "Money and Accounts" at bounding box center [863, 177] width 128 height 39
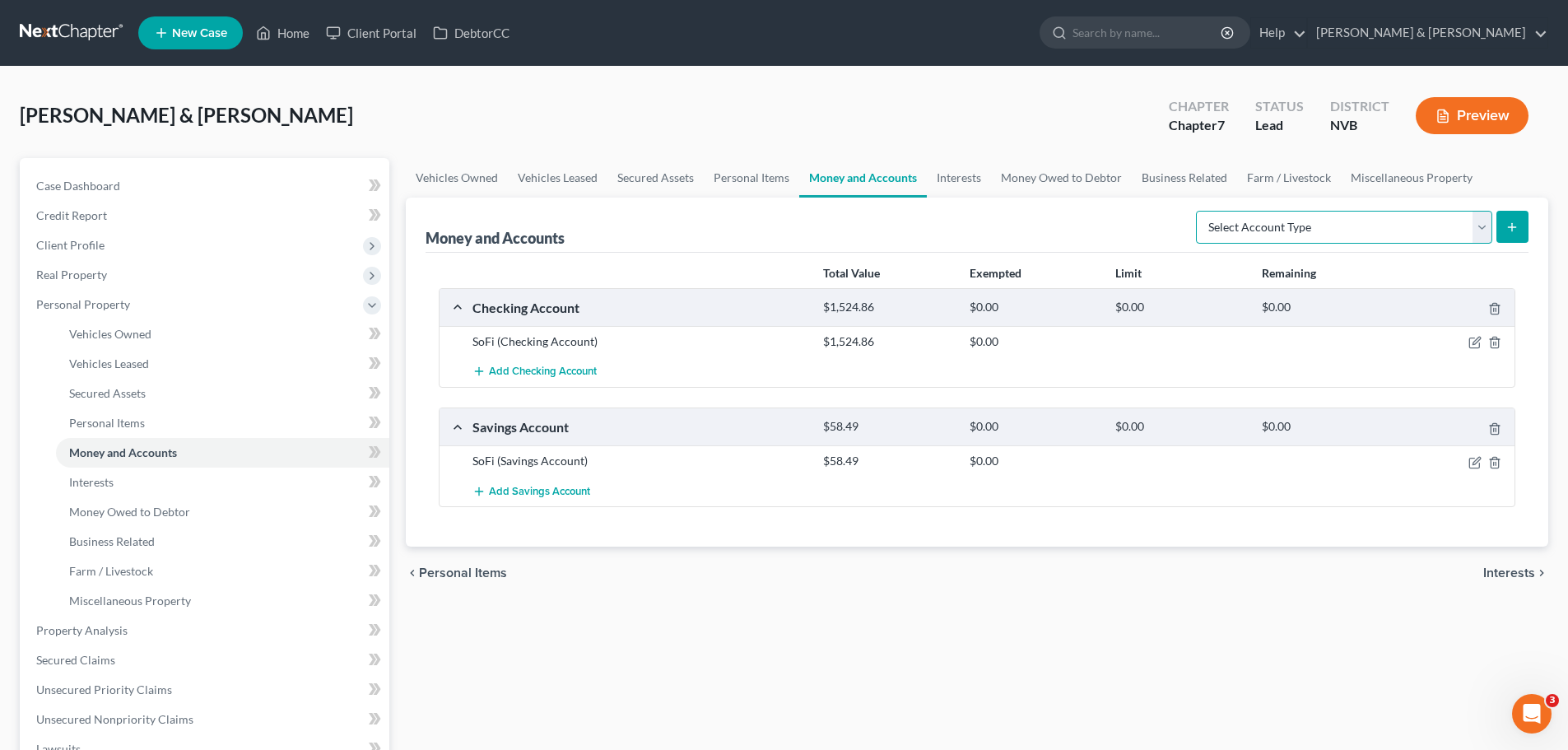
click at [1479, 230] on select "Select Account Type Brokerage Cash on Hand Certificates of Deposit Checking Acc…" at bounding box center [1345, 227] width 297 height 33
click at [1484, 232] on select "Select Account Type Brokerage Cash on Hand Certificates of Deposit Checking Acc…" at bounding box center [1345, 227] width 297 height 33
click at [973, 180] on link "Interests" at bounding box center [959, 177] width 64 height 39
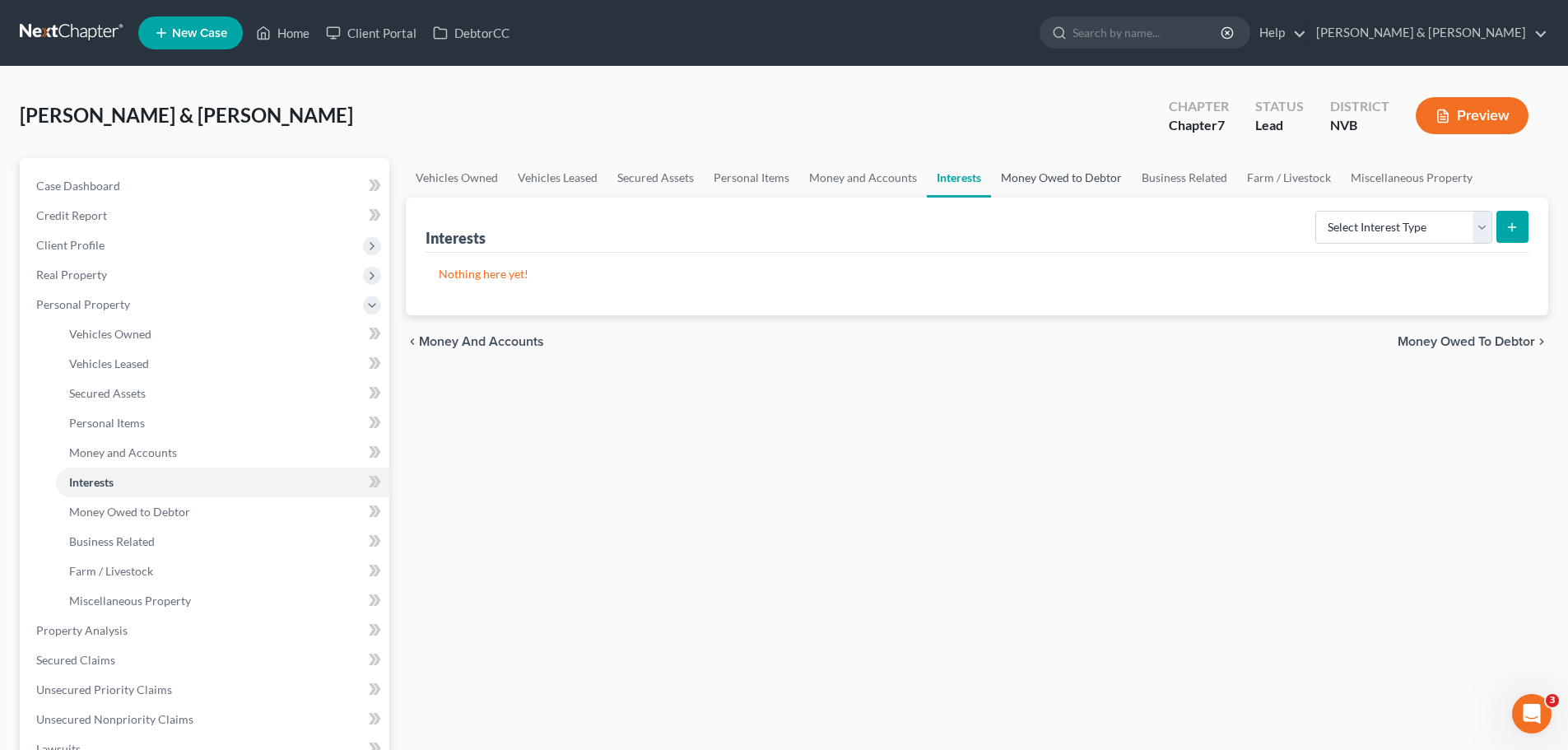
click at [1074, 180] on link "Money Owed to Debtor" at bounding box center [1061, 177] width 141 height 39
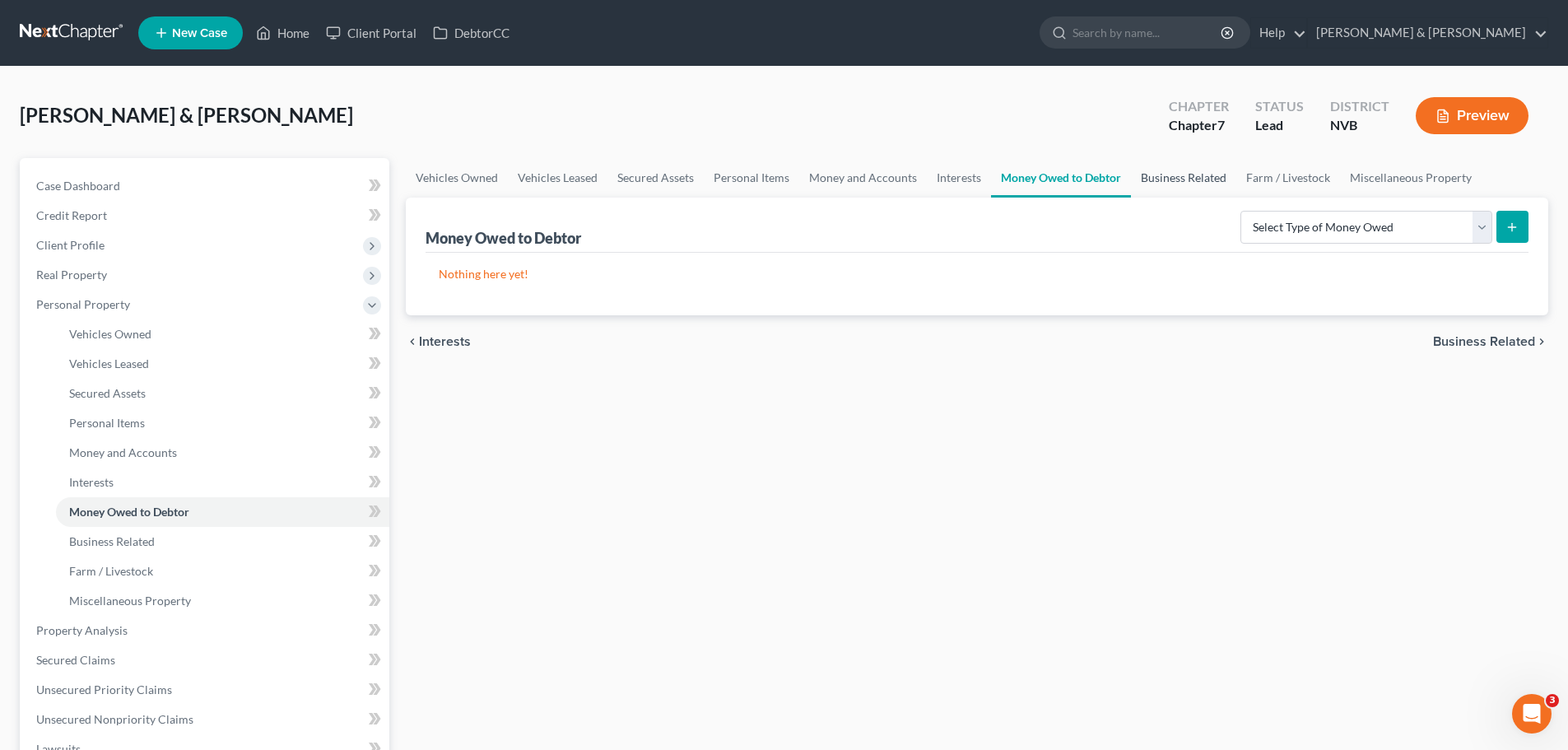
click at [1185, 182] on link "Business Related" at bounding box center [1184, 177] width 106 height 39
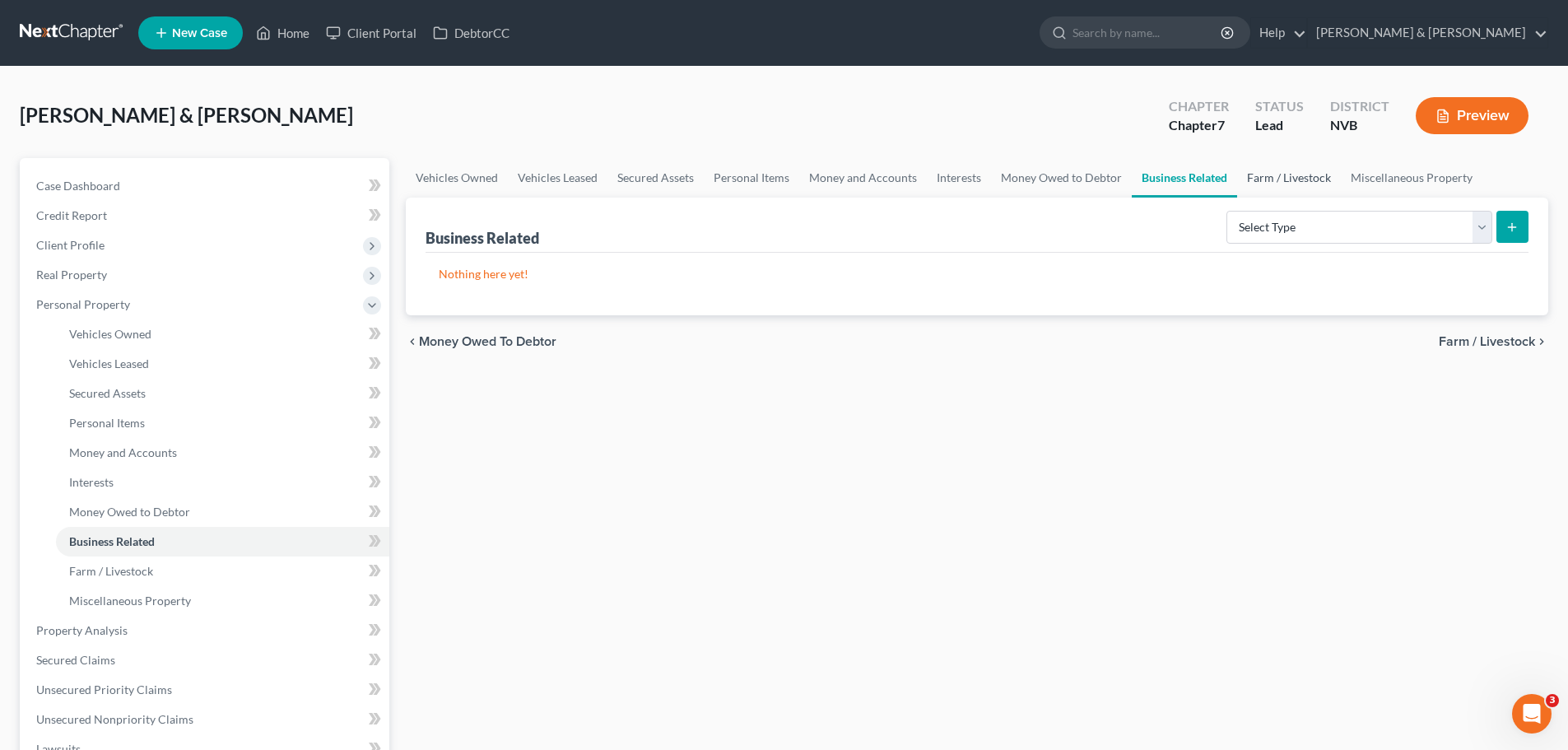
click at [1308, 182] on link "Farm / Livestock" at bounding box center [1289, 177] width 104 height 39
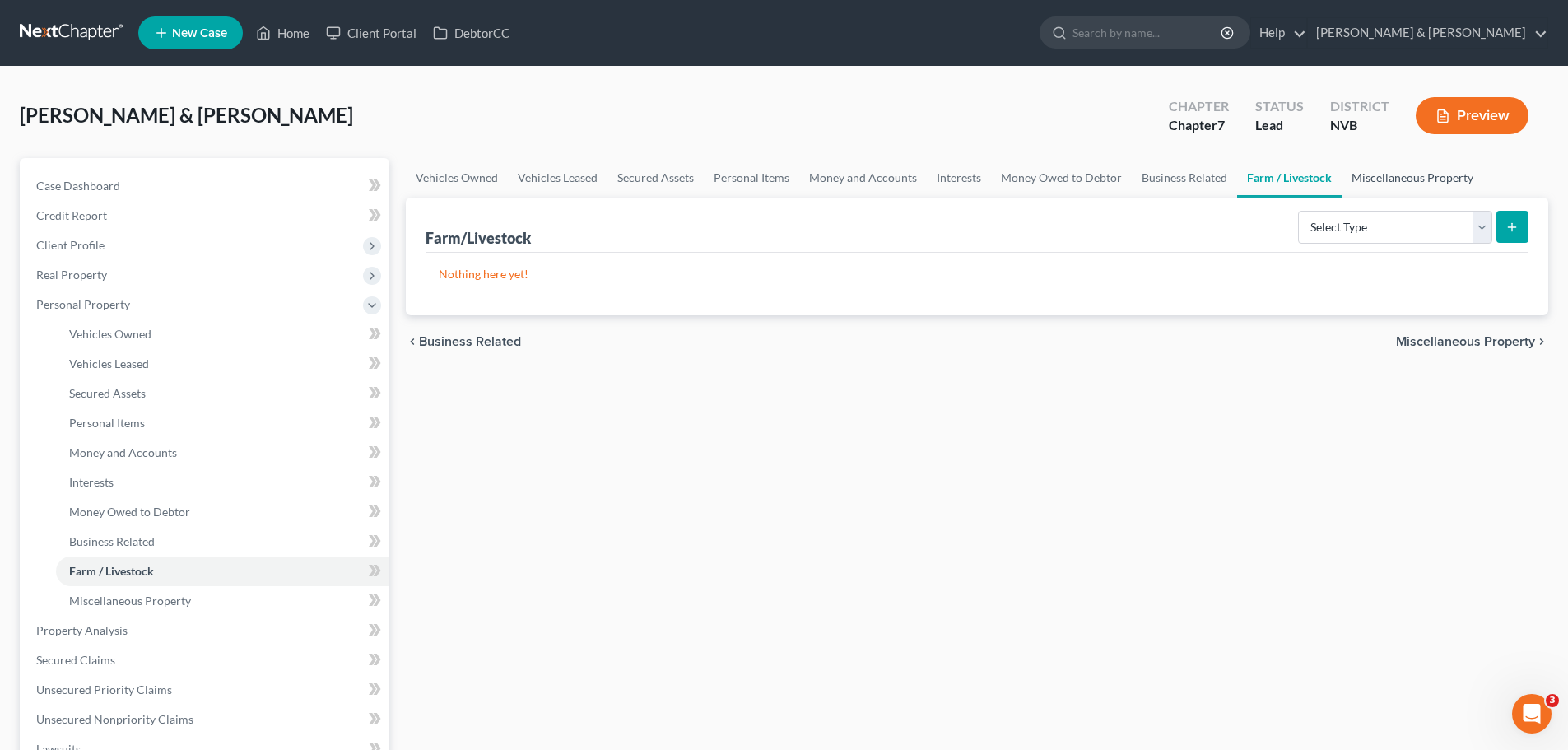
click at [1394, 181] on link "Miscellaneous Property" at bounding box center [1413, 177] width 141 height 39
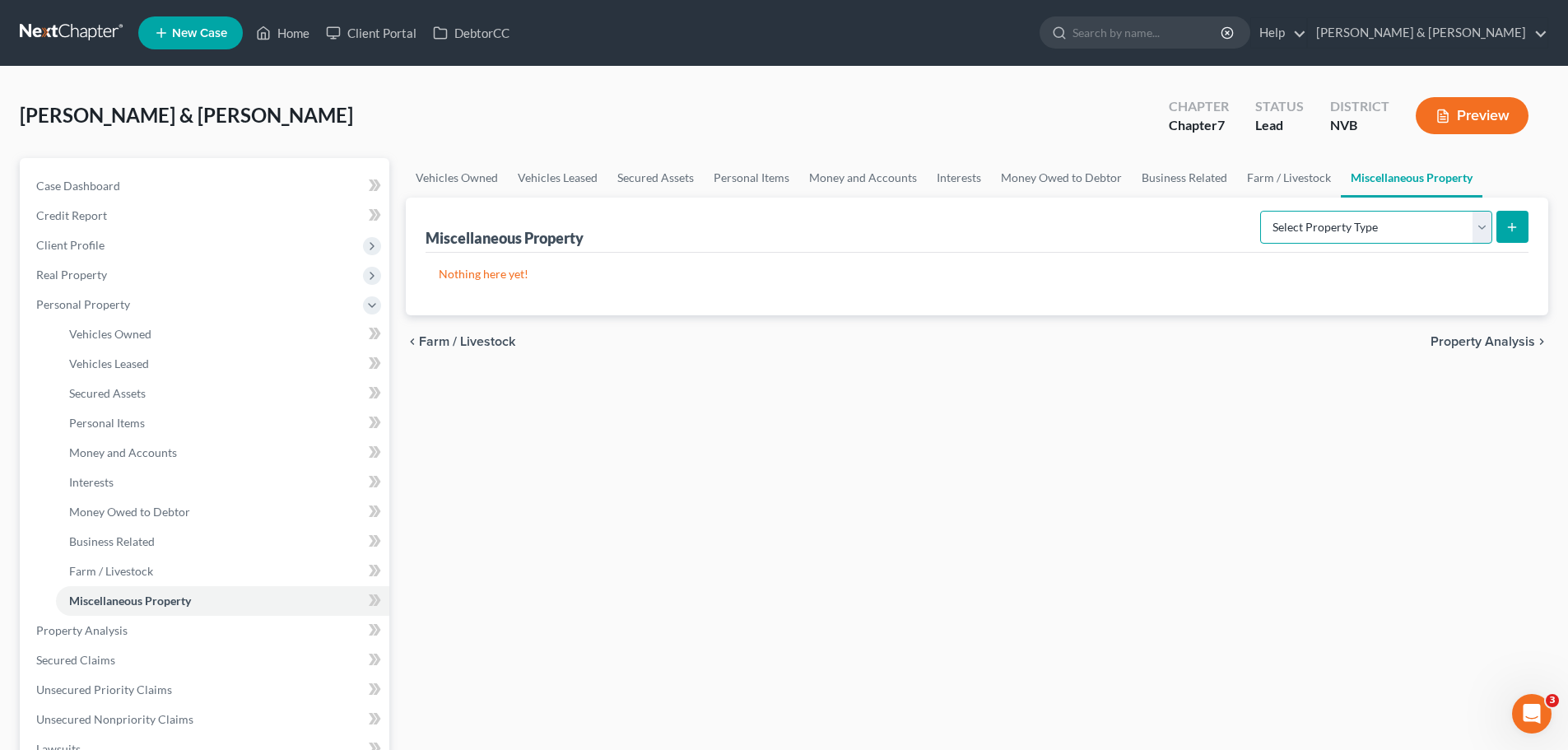
click at [1480, 233] on select "Select Property Type Assigned for Creditor Benefit Within 1 Year Holding for An…" at bounding box center [1376, 227] width 232 height 33
click at [666, 176] on link "Secured Assets" at bounding box center [655, 177] width 96 height 39
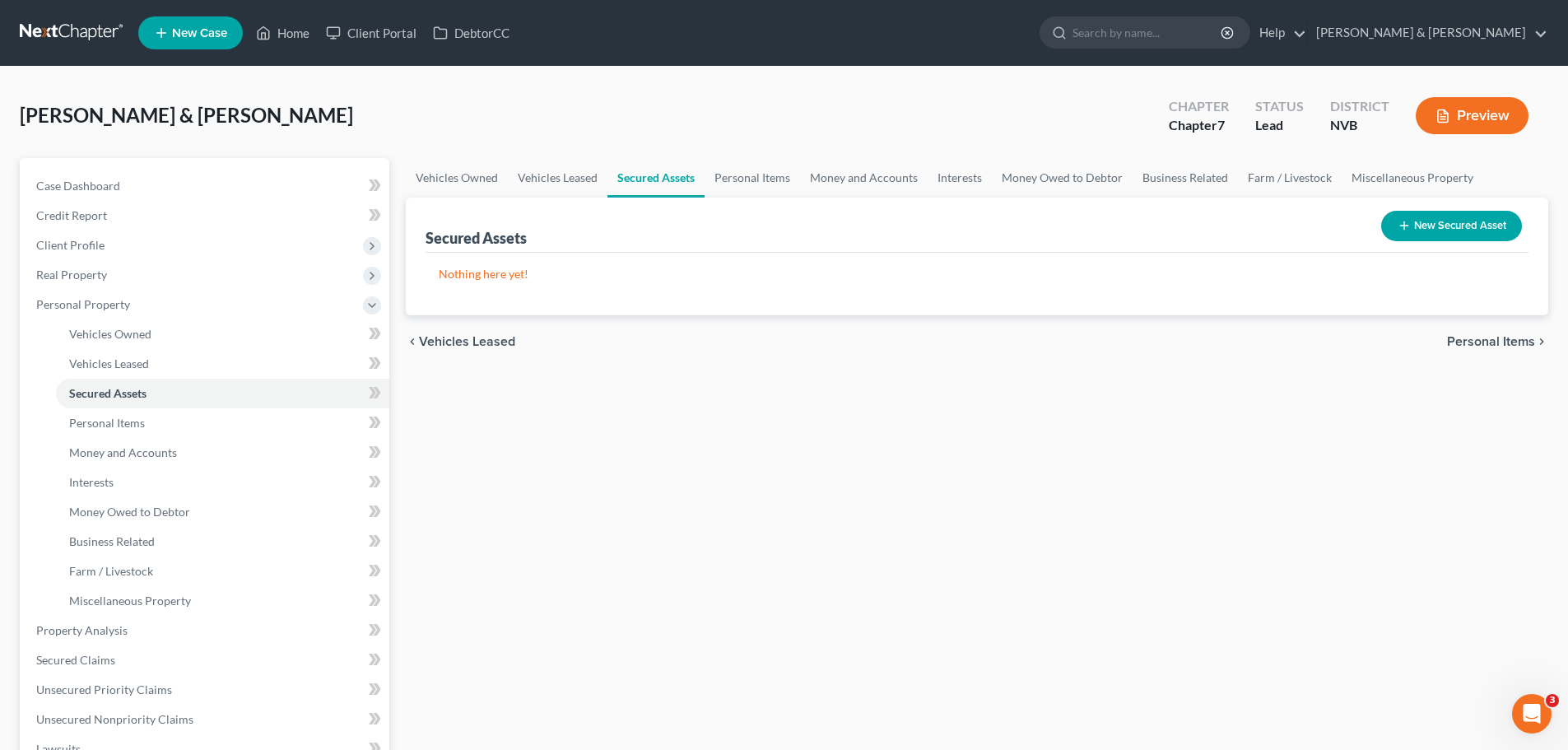
click at [1450, 227] on button "New Secured Asset" at bounding box center [1451, 226] width 141 height 31
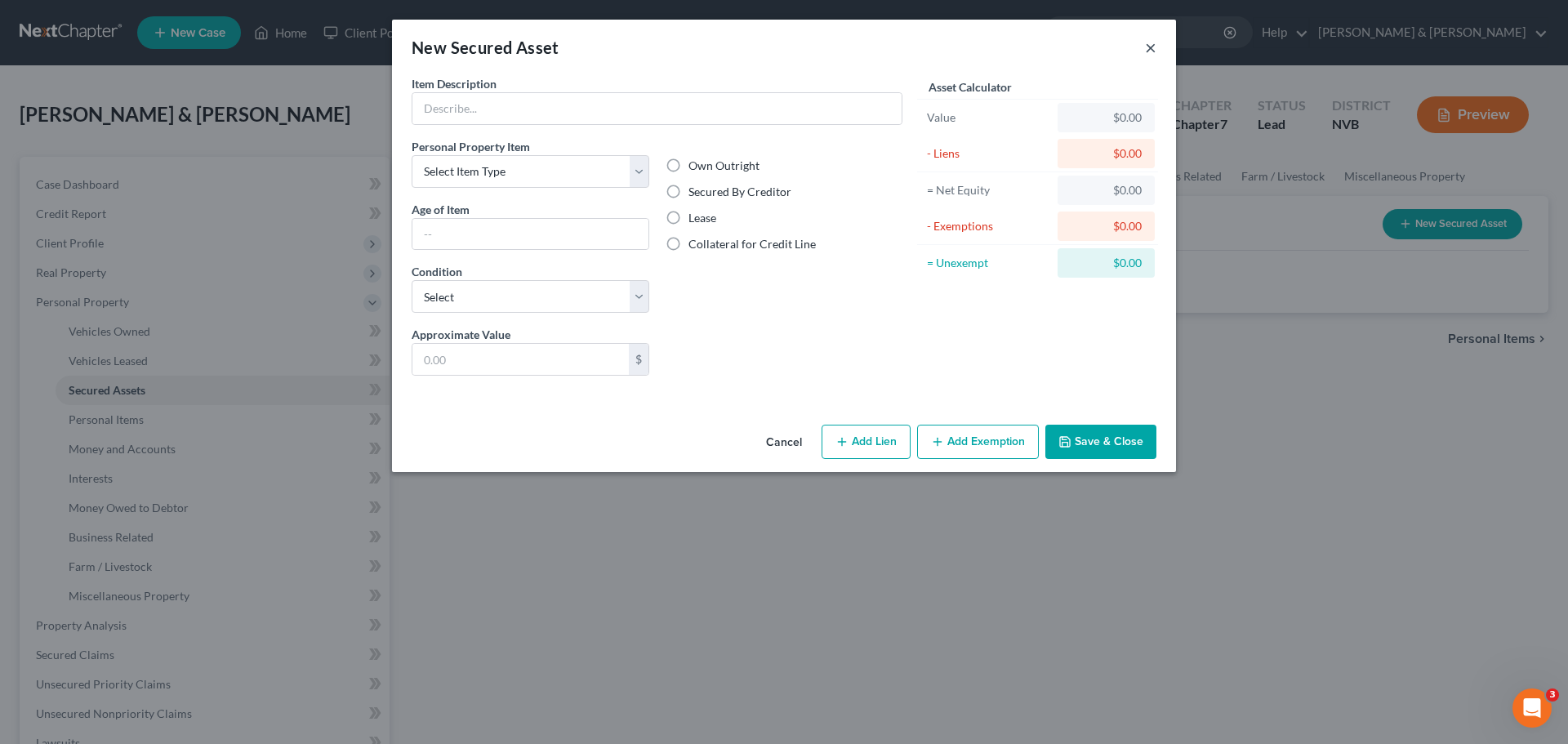
click at [1150, 52] on button "×" at bounding box center [1151, 46] width 12 height 19
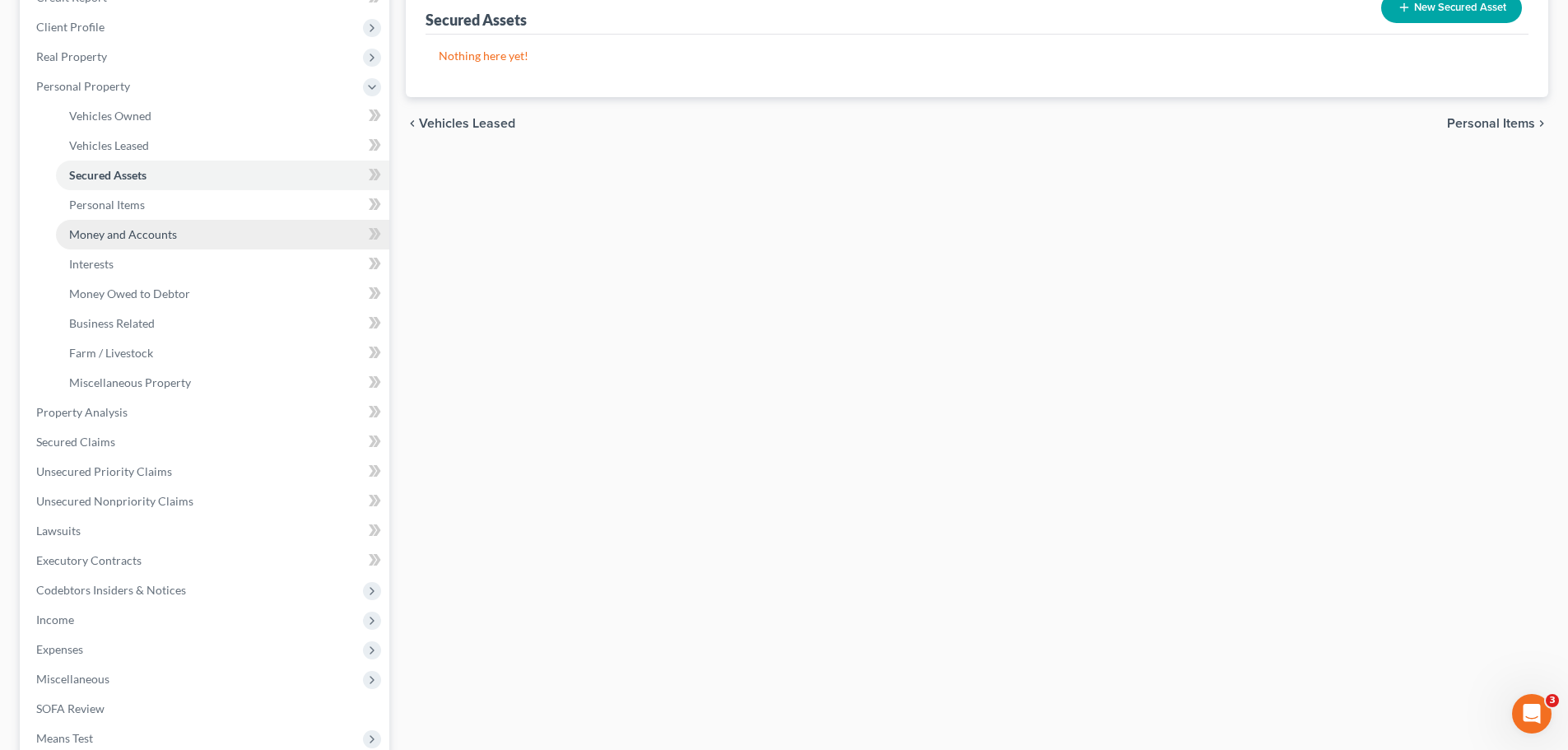
scroll to position [247, 0]
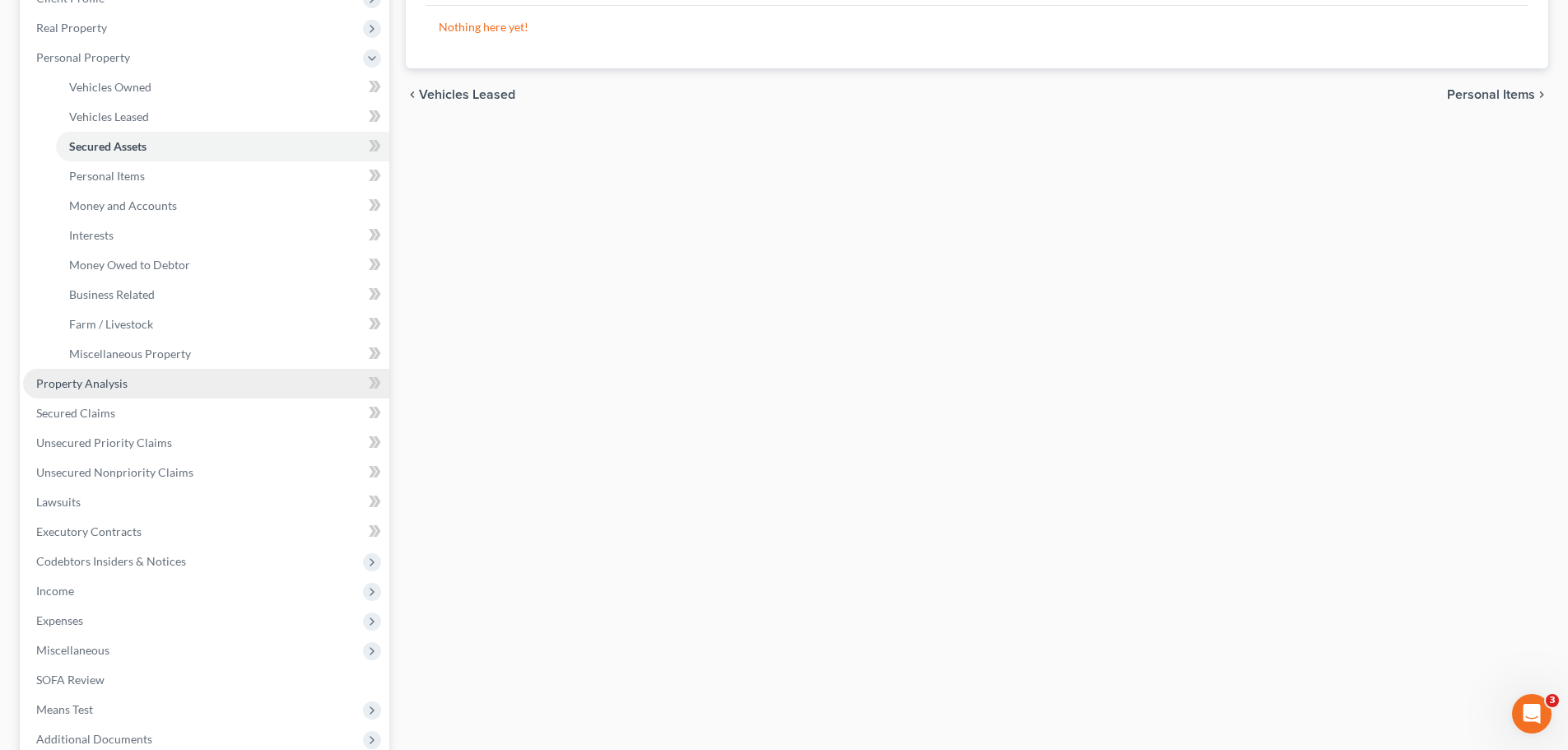
click at [167, 386] on link "Property Analysis" at bounding box center [206, 384] width 366 height 30
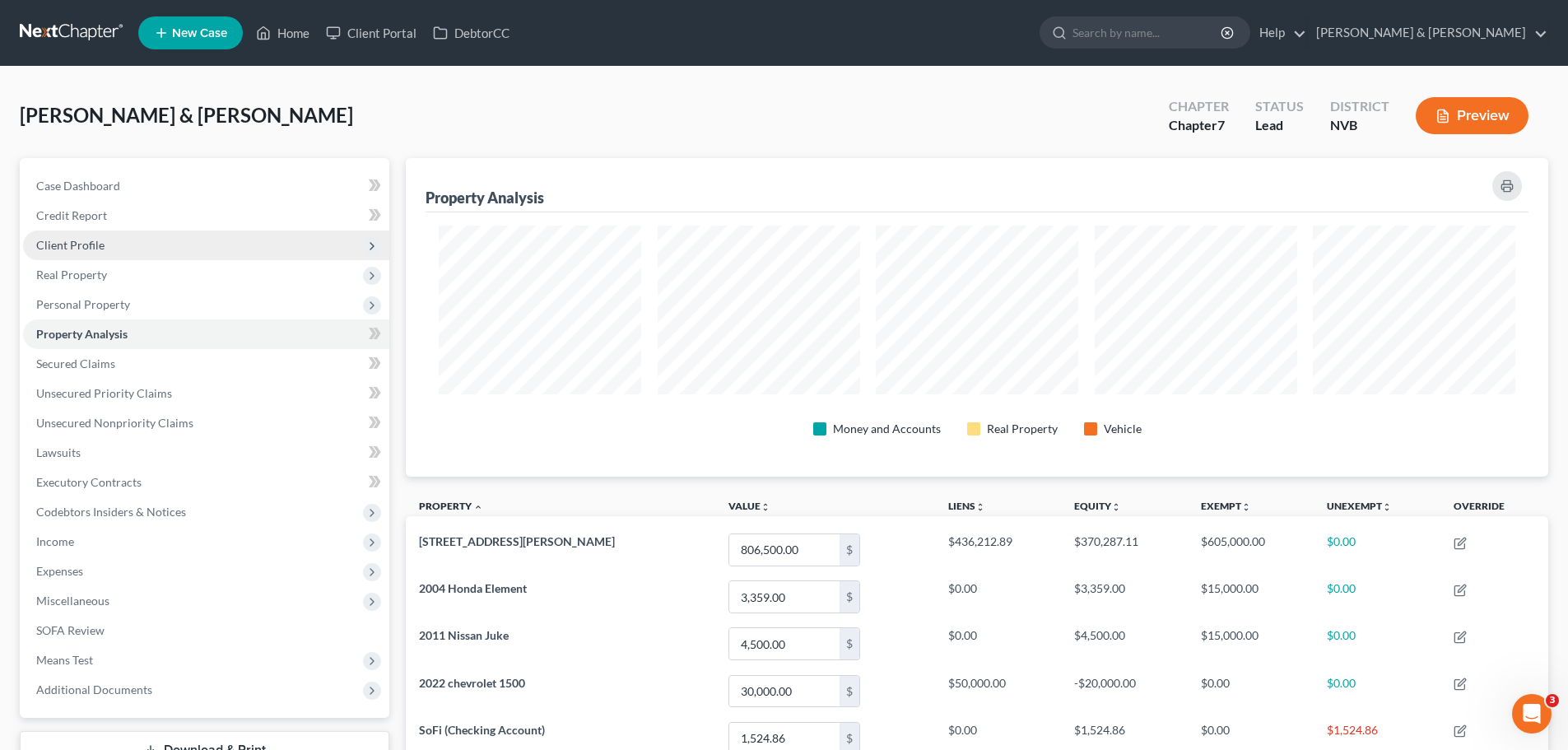
click at [107, 253] on span "Client Profile" at bounding box center [206, 245] width 366 height 30
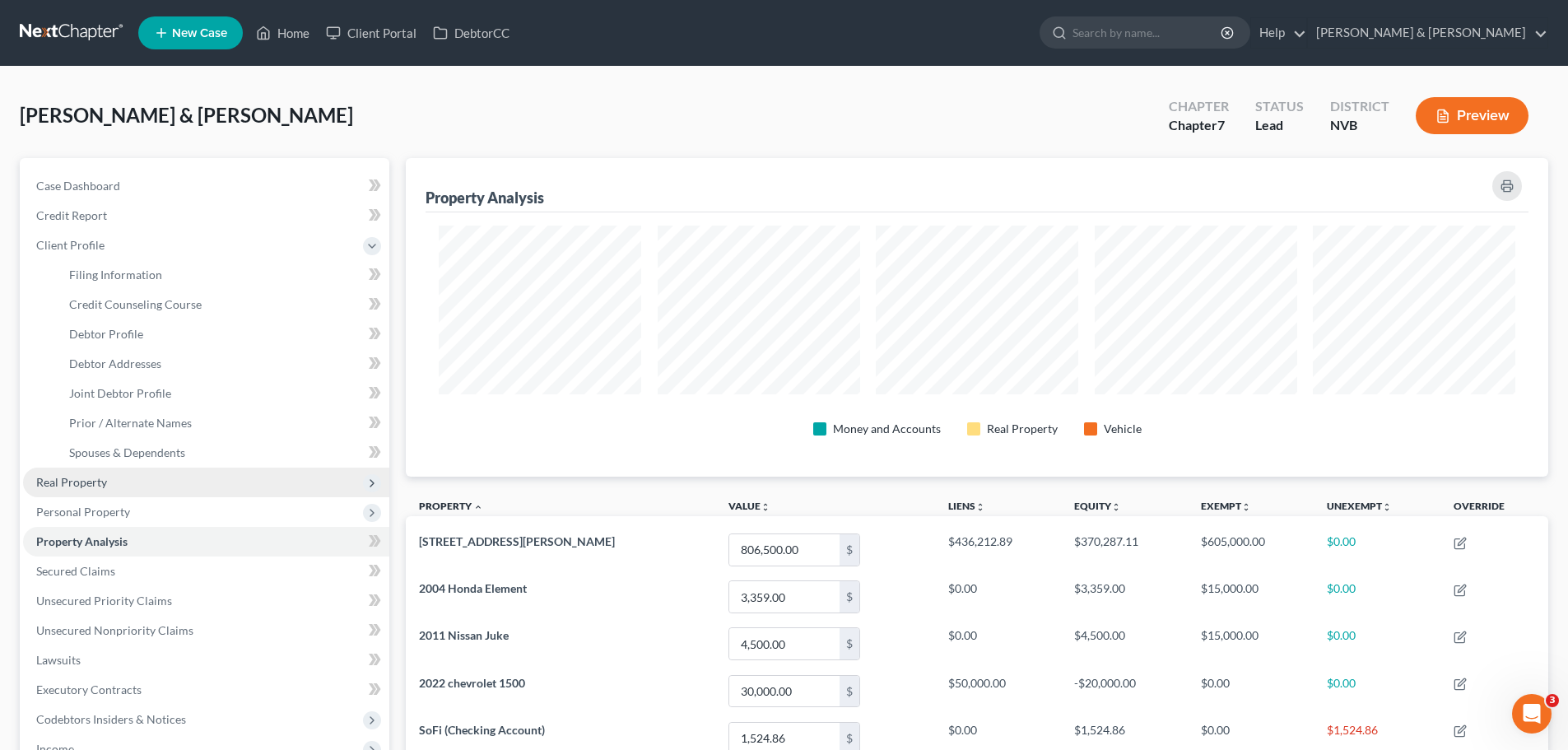
click at [98, 477] on span "Real Property" at bounding box center [72, 482] width 71 height 14
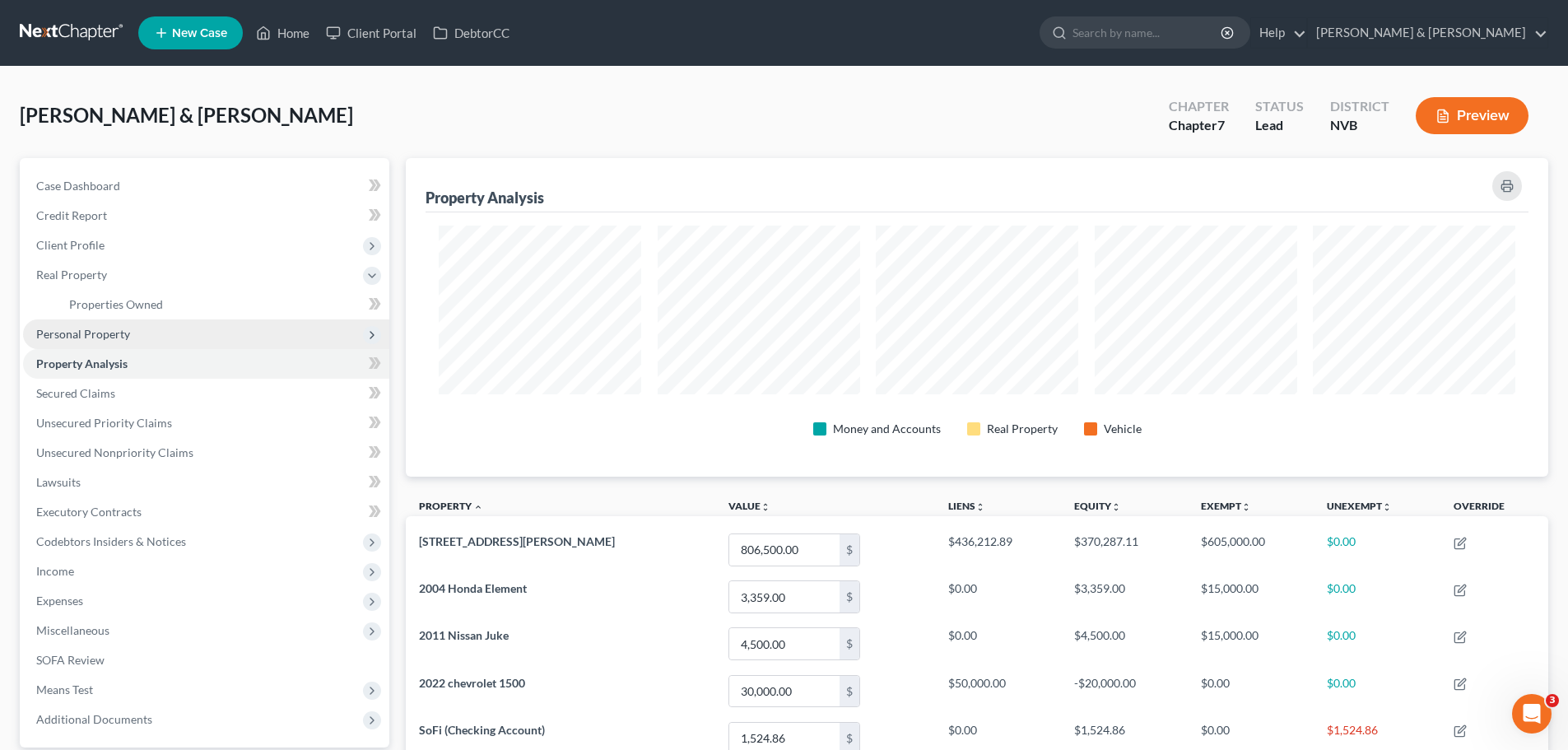
click at [96, 341] on span "Personal Property" at bounding box center [206, 334] width 366 height 30
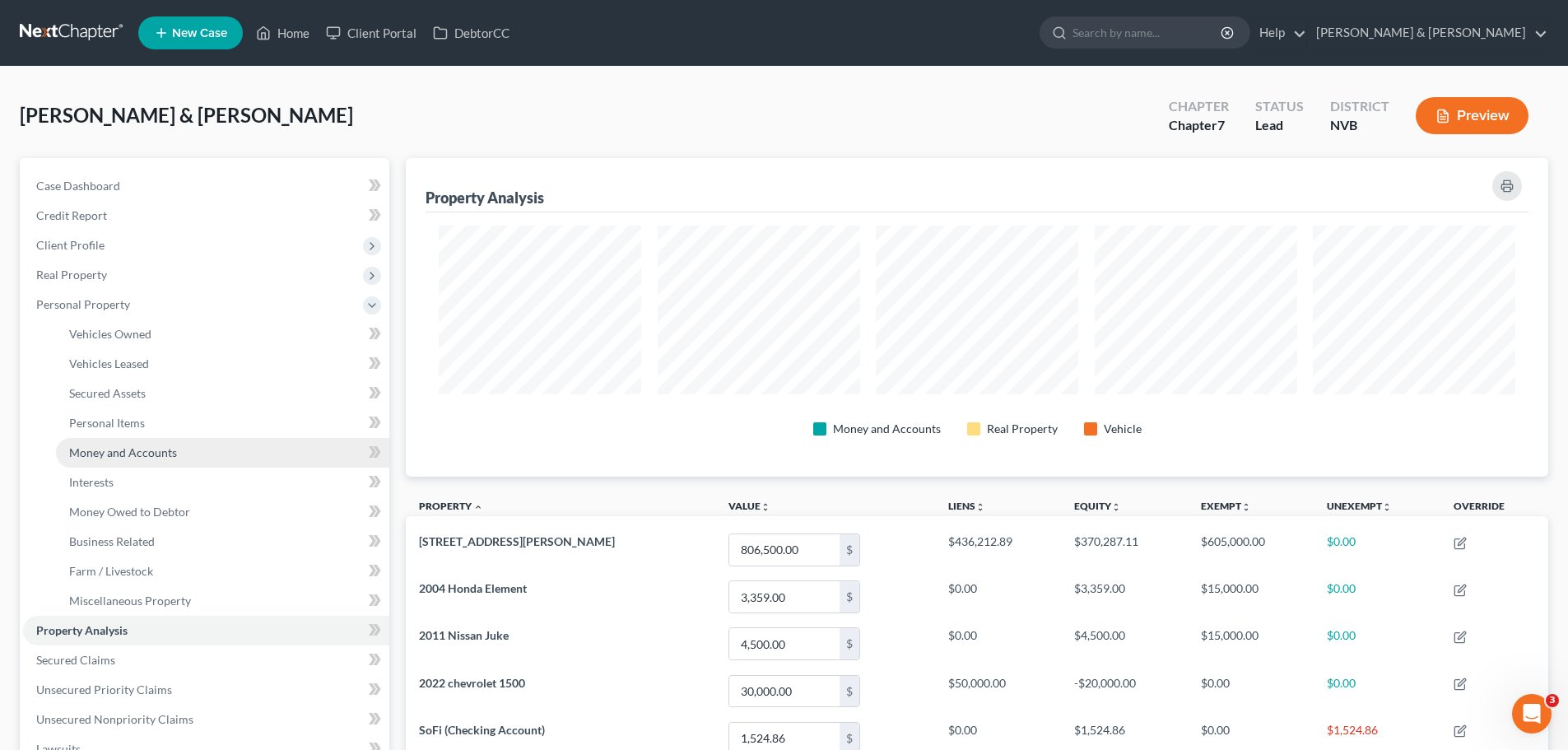
click at [95, 453] on span "Money and Accounts" at bounding box center [123, 453] width 108 height 14
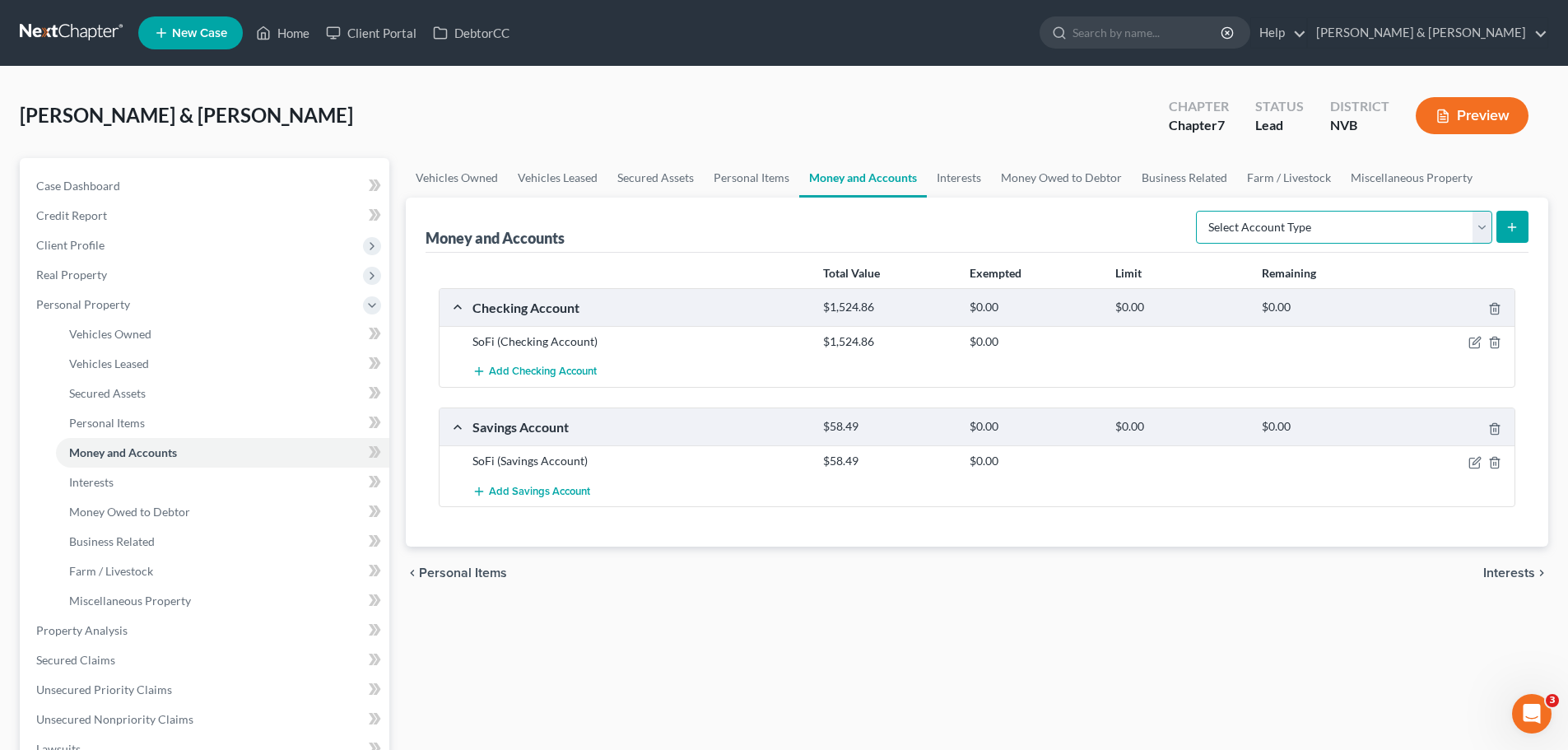
click at [1270, 220] on select "Select Account Type Brokerage Cash on Hand Certificates of Deposit Checking Acc…" at bounding box center [1345, 227] width 297 height 33
click at [971, 181] on link "Interests" at bounding box center [959, 177] width 64 height 39
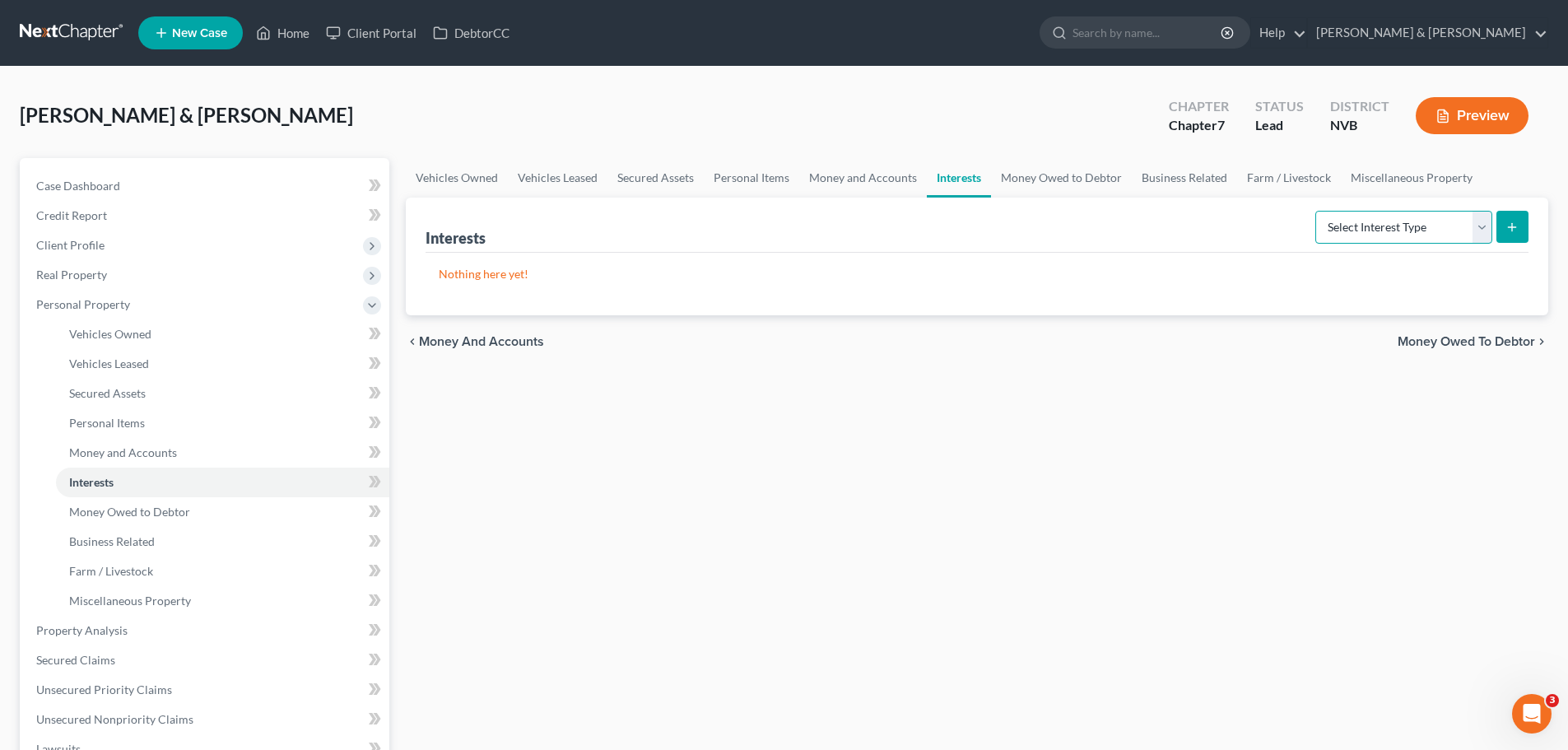
click at [1481, 231] on select "Select Interest Type 401K Annuity Bond Education IRA Government Bond Government…" at bounding box center [1404, 227] width 177 height 33
select select "whole_life_insurance"
click at [1317, 211] on select "Select Interest Type 401K Annuity Bond Education IRA Government Bond Government…" at bounding box center [1404, 227] width 177 height 33
click at [1507, 224] on icon "submit" at bounding box center [1512, 227] width 13 height 13
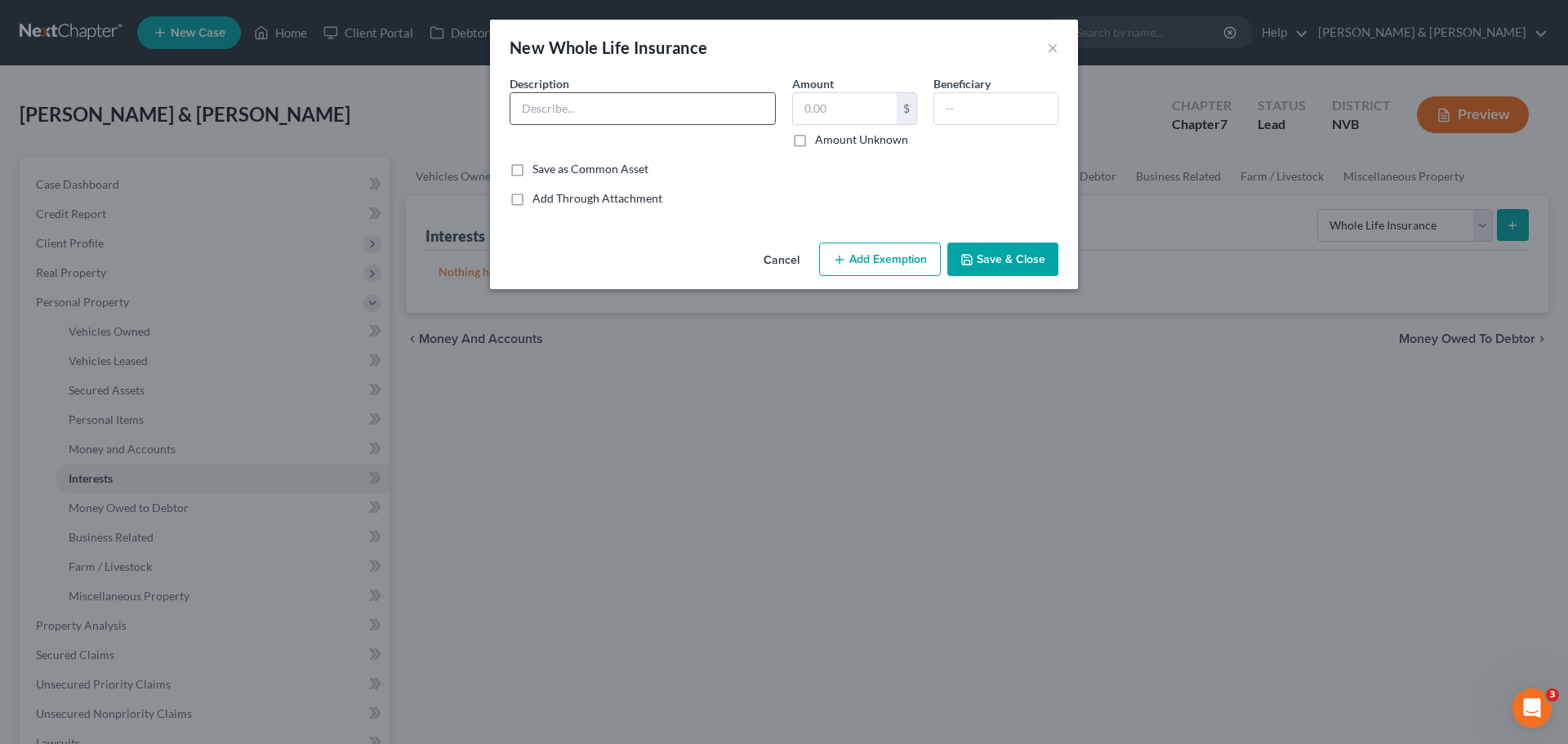
click at [594, 107] on input "text" at bounding box center [642, 108] width 265 height 31
type input "Life Insurance"
click at [856, 103] on input "text" at bounding box center [844, 108] width 104 height 31
click at [1003, 115] on input "text" at bounding box center [996, 108] width 123 height 31
click at [916, 254] on button "Add Exemption" at bounding box center [880, 260] width 122 height 35
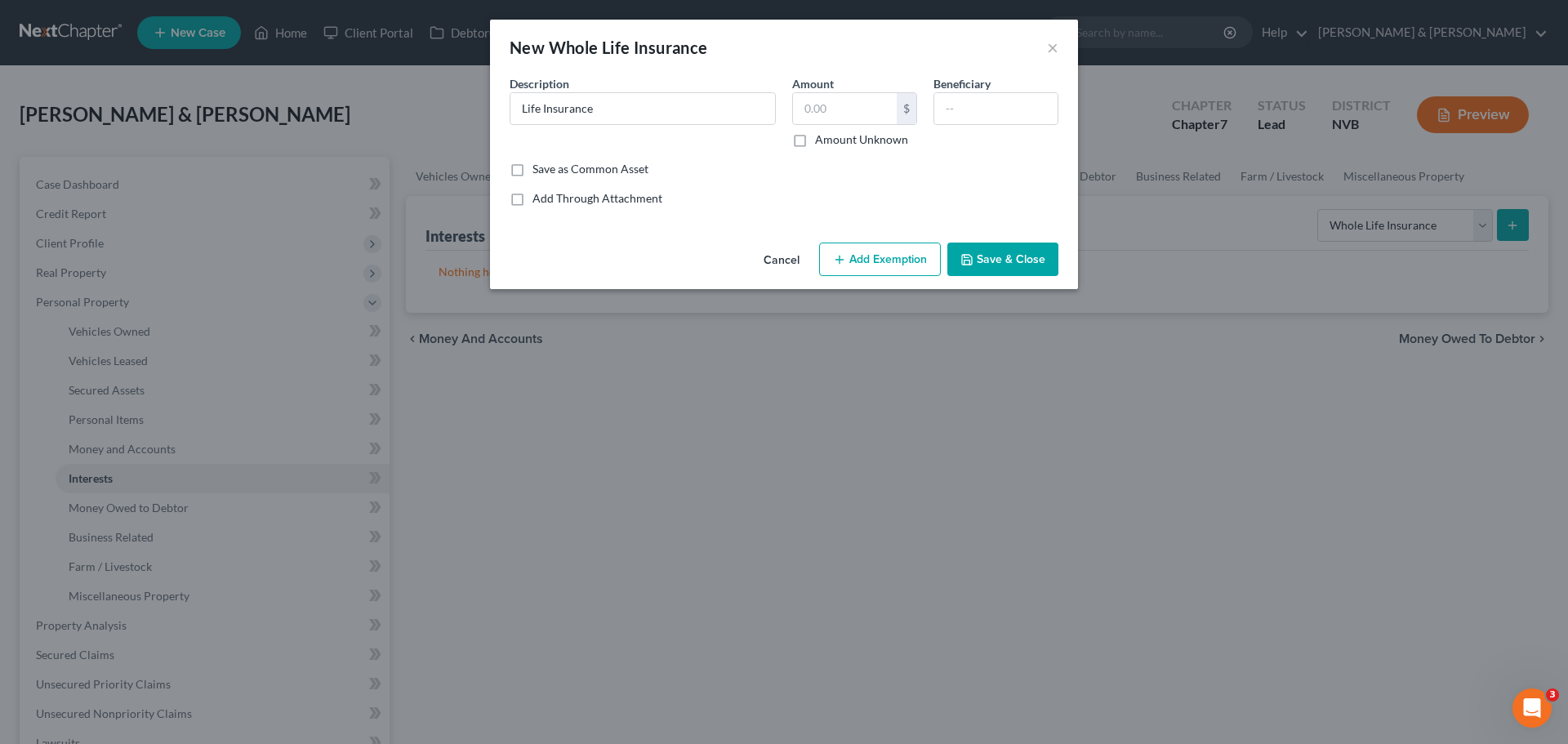
select select "2"
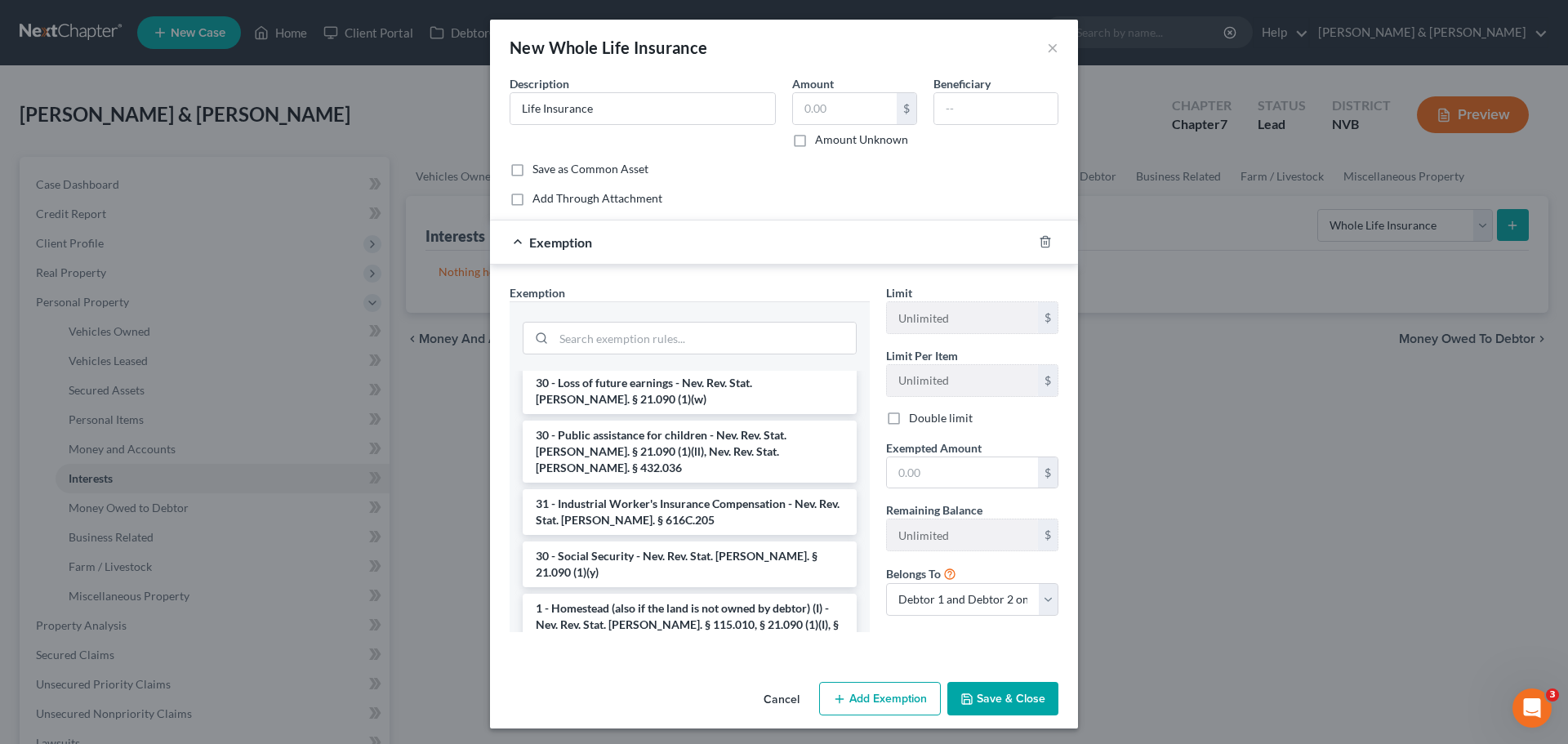
scroll to position [736, 0]
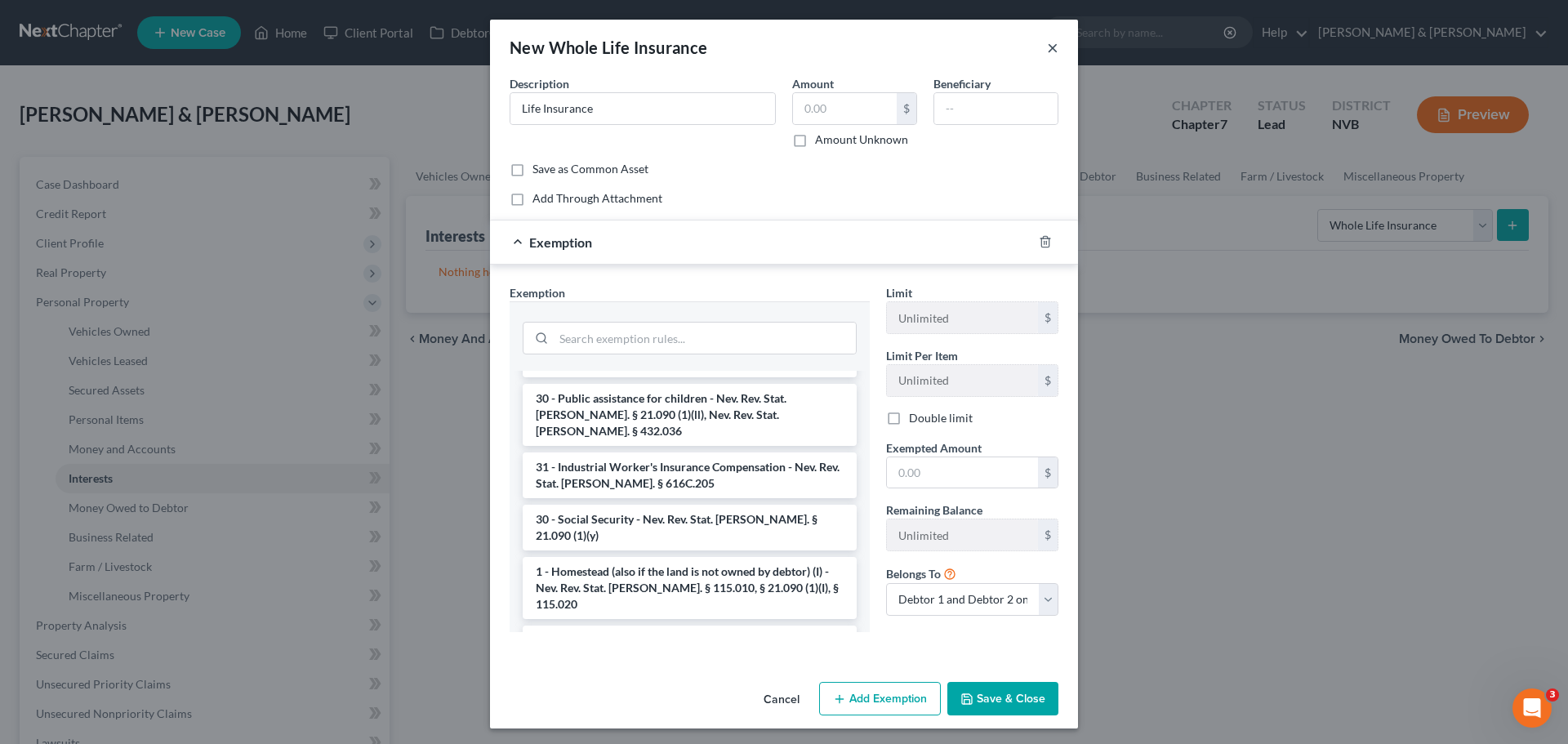
click at [1047, 50] on button "×" at bounding box center [1053, 46] width 12 height 19
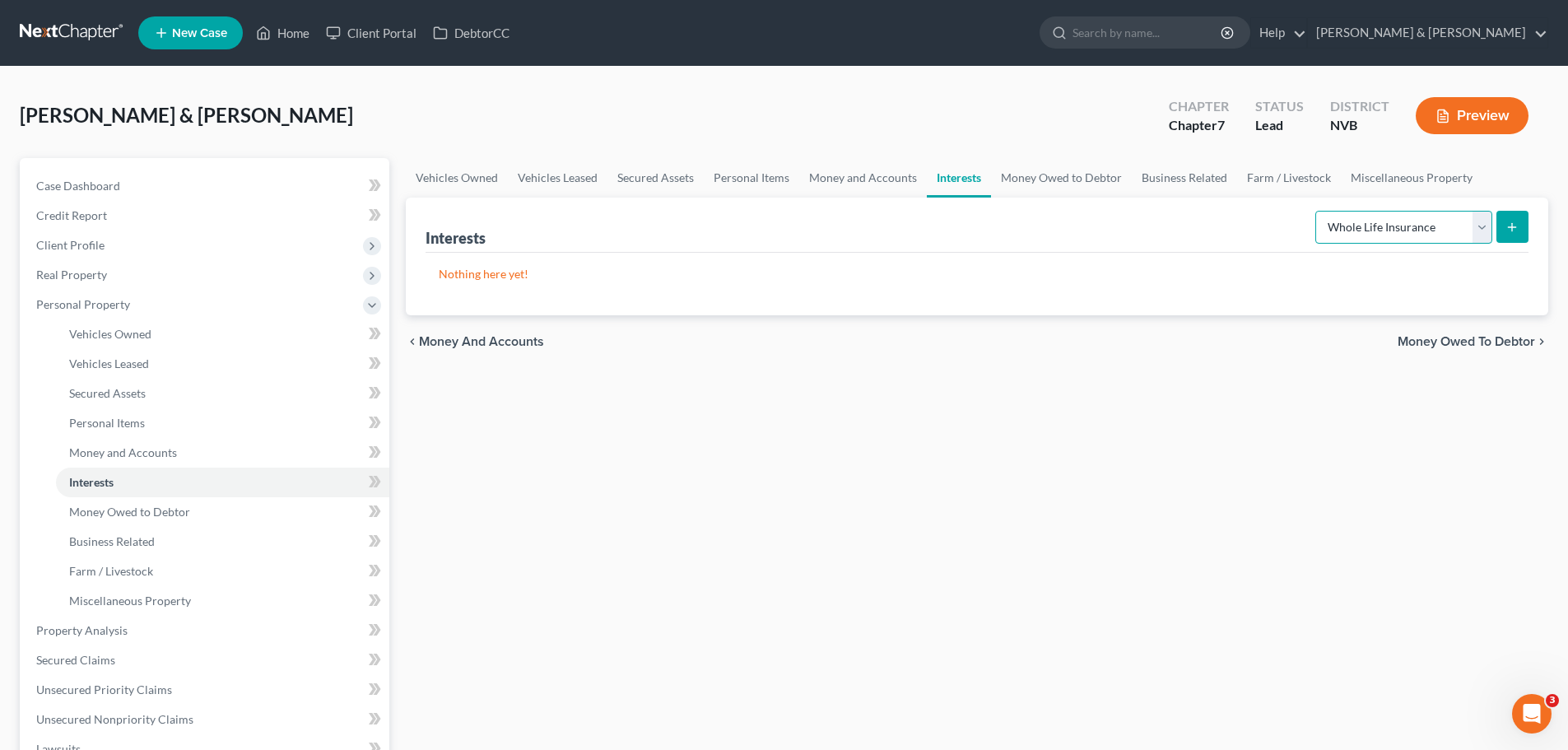
click at [1489, 235] on select "Select Interest Type 401K Annuity Bond Education IRA Government Bond Government…" at bounding box center [1404, 227] width 177 height 33
select select "term_life_insurance"
click at [1317, 211] on select "Select Interest Type 401K Annuity Bond Education IRA Government Bond Government…" at bounding box center [1404, 227] width 177 height 33
click at [1507, 227] on icon "submit" at bounding box center [1512, 227] width 13 height 13
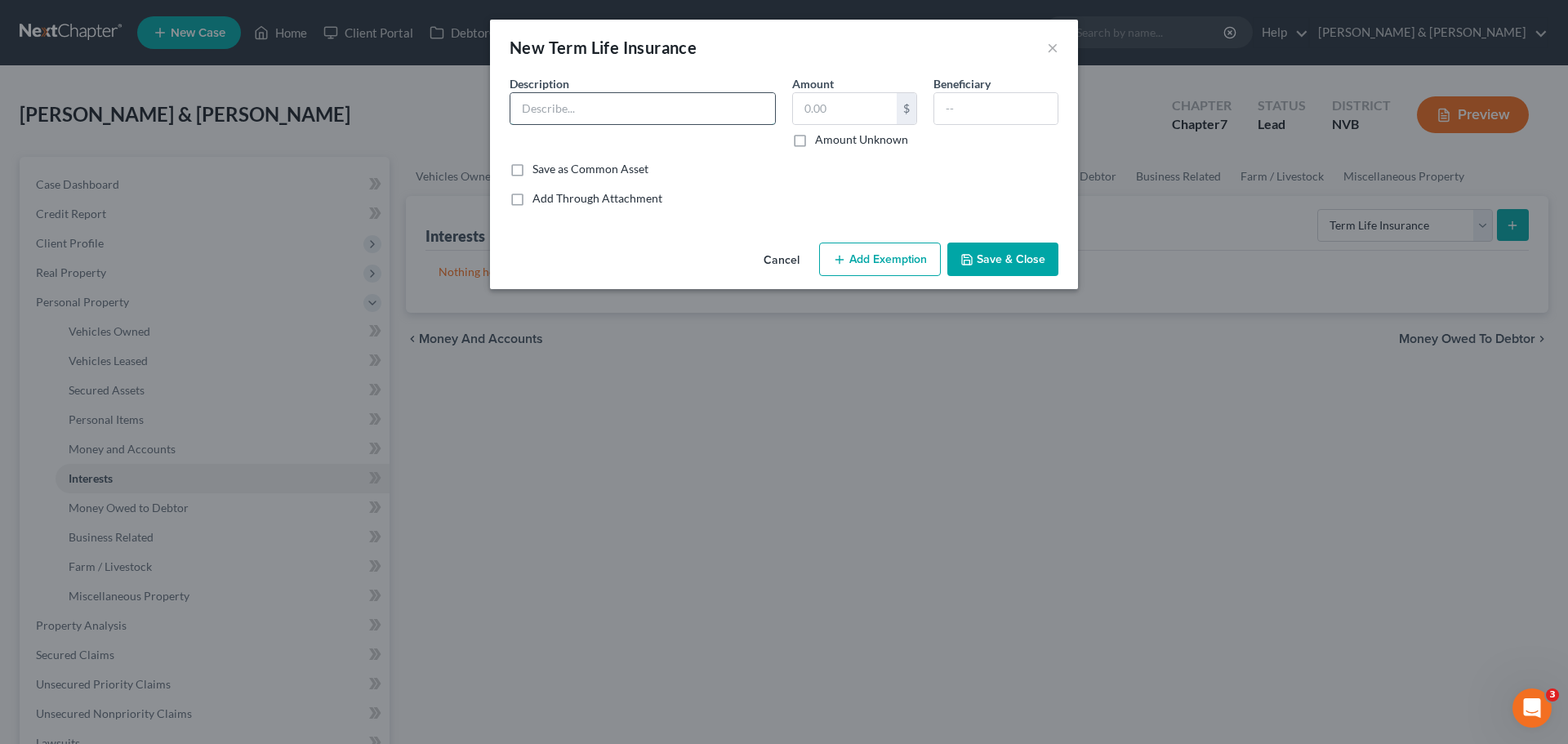
click at [736, 100] on input "text" at bounding box center [642, 108] width 265 height 31
type input "Life Insurance"
click at [893, 265] on button "Add Exemption" at bounding box center [880, 260] width 122 height 35
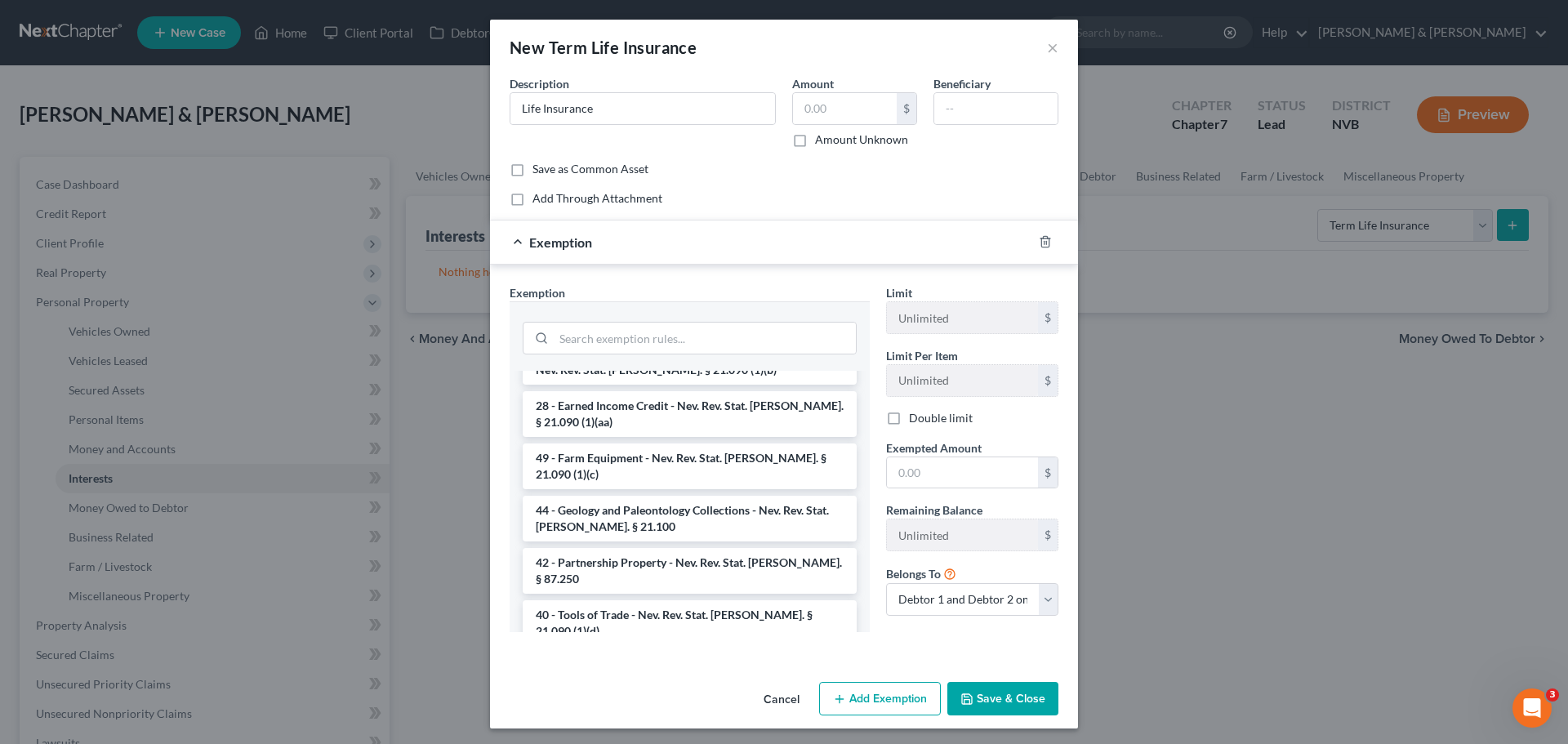
scroll to position [1961, 0]
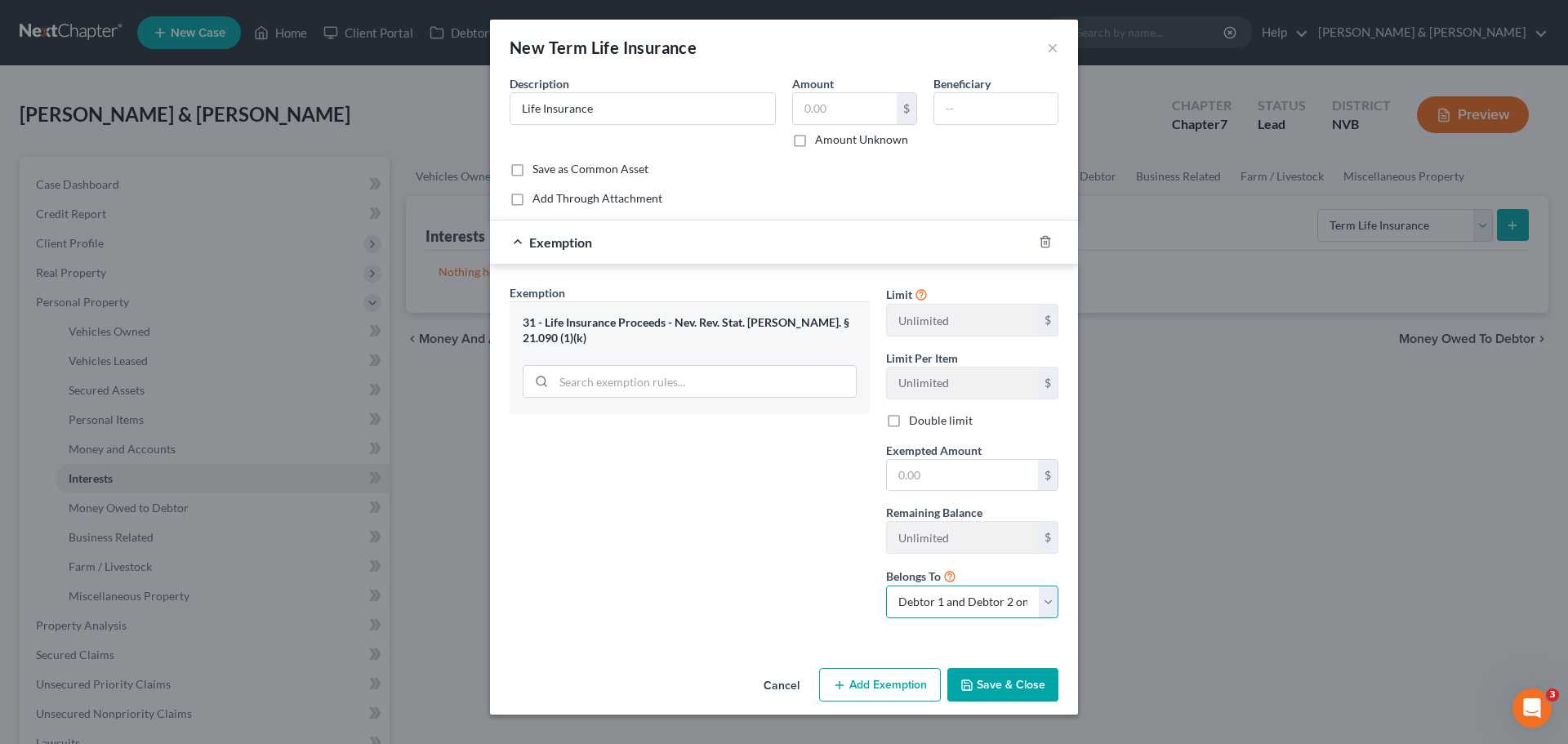
click at [1001, 610] on select "Debtor 1 only Debtor 2 only Debtor 1 and Debtor 2 only" at bounding box center [972, 602] width 172 height 33
select select "1"
click at [886, 586] on select "Debtor 1 only Debtor 2 only Debtor 1 and Debtor 2 only" at bounding box center [972, 602] width 172 height 33
click at [1016, 678] on button "Save & Close" at bounding box center [1003, 685] width 111 height 35
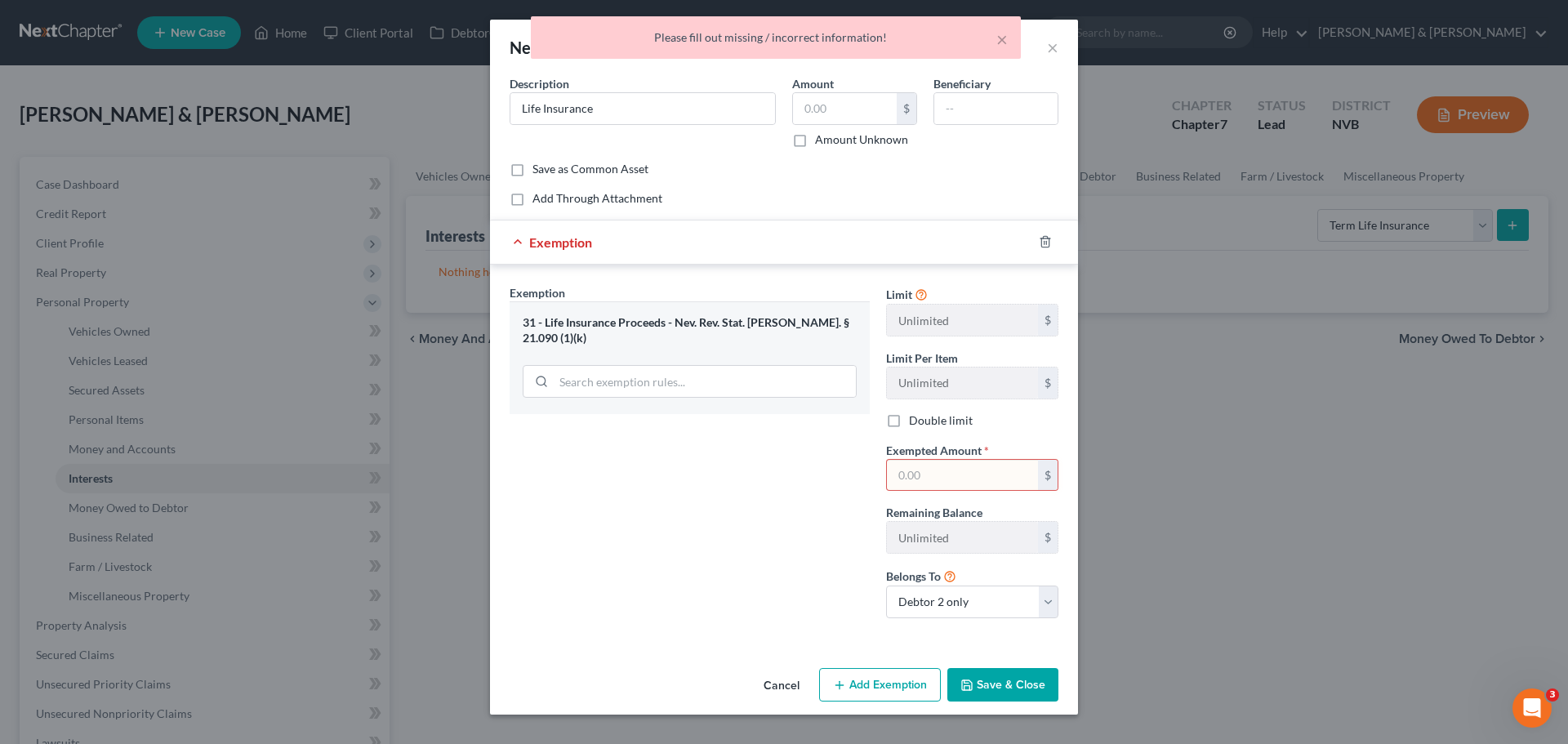
click at [967, 486] on input "text" at bounding box center [962, 475] width 151 height 31
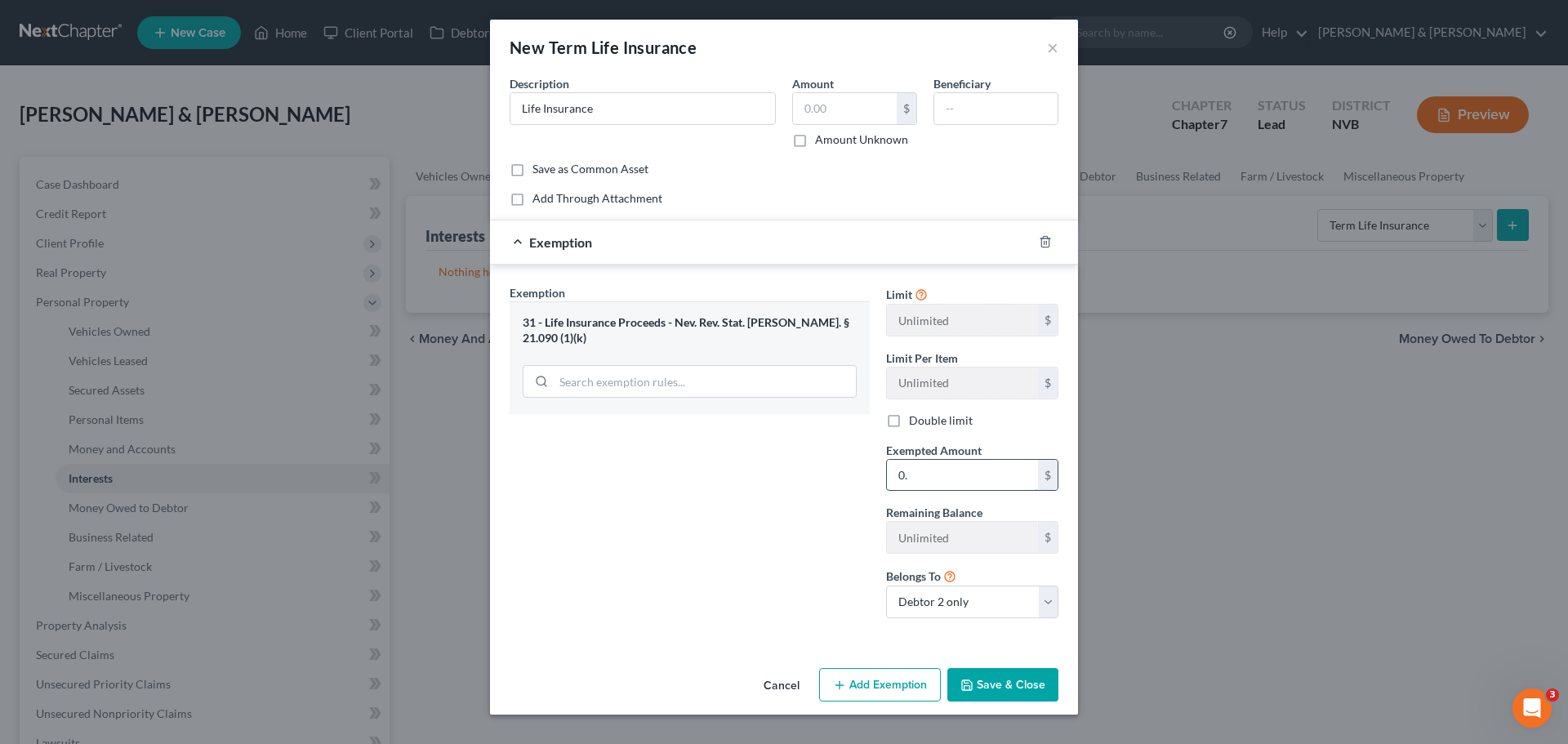
type input "0"
type input "1,000.00"
click at [775, 511] on div "Exemption Set must be selected for CA. Exemption * 31 - Life Insurance Proceeds…" at bounding box center [689, 457] width 376 height 347
click at [1013, 681] on button "Save & Close" at bounding box center [1003, 685] width 111 height 35
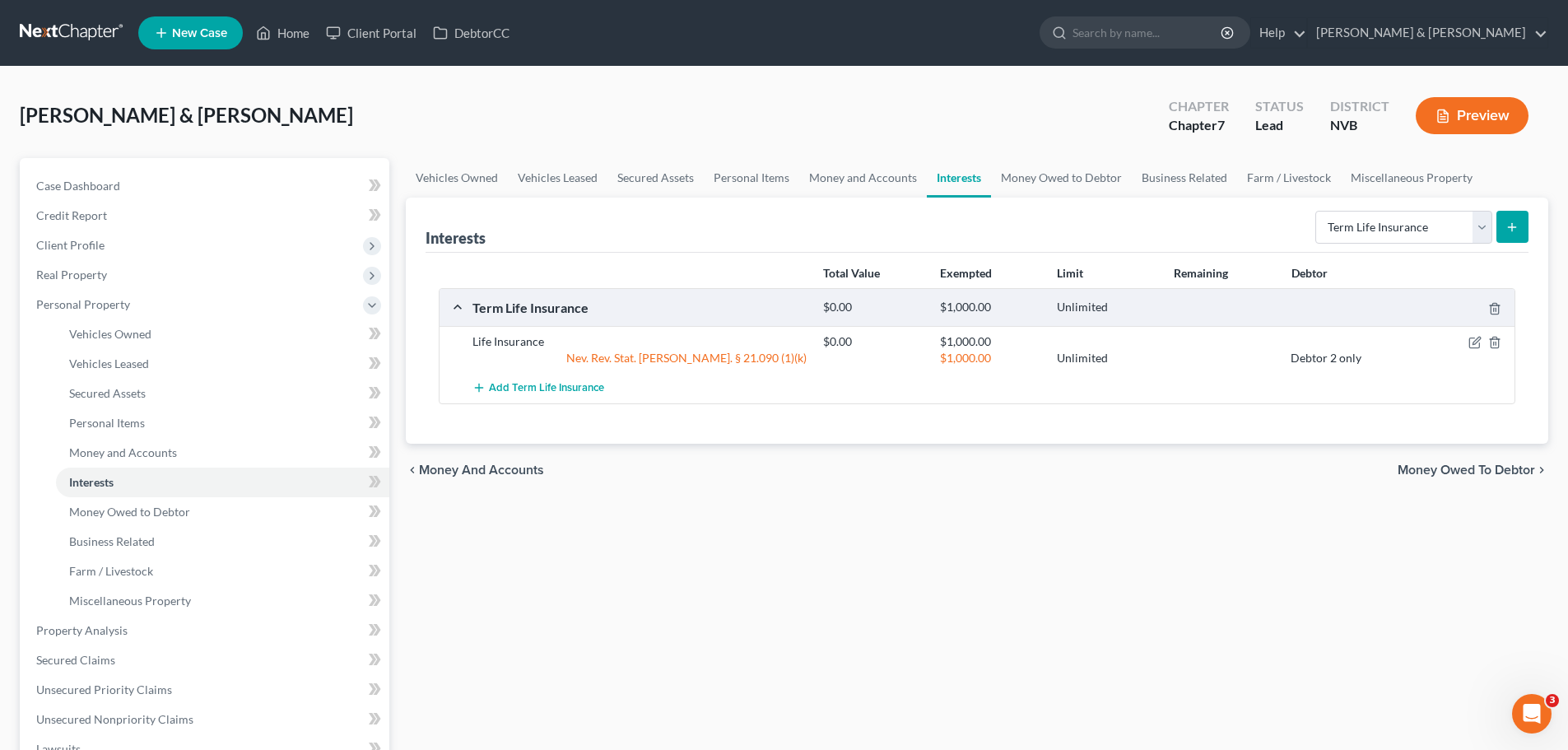
click at [1514, 234] on button "submit" at bounding box center [1513, 227] width 32 height 32
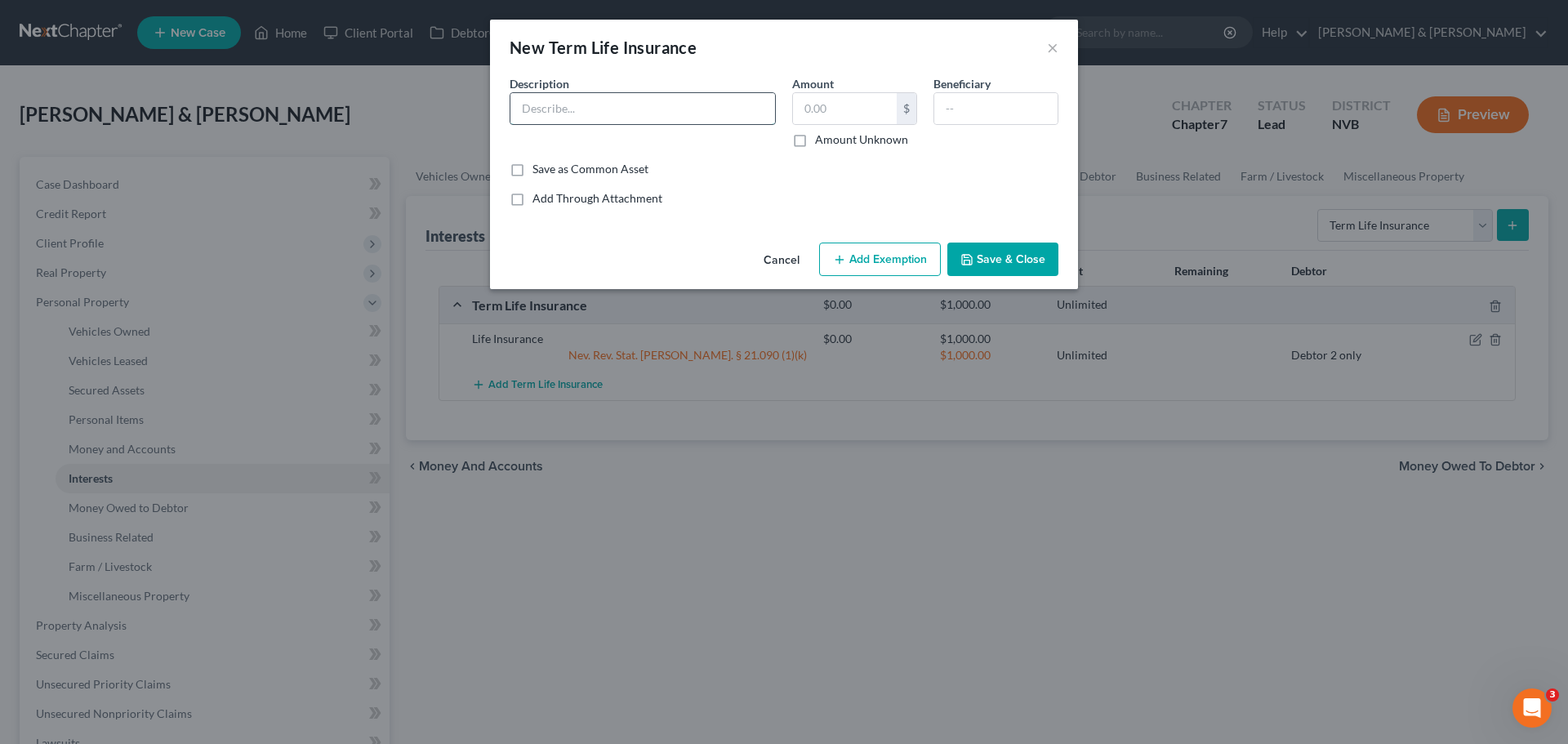
click at [712, 112] on input "text" at bounding box center [642, 108] width 265 height 31
type input "Life Insurance"
click at [839, 262] on icon "button" at bounding box center [839, 260] width 13 height 13
select select "2"
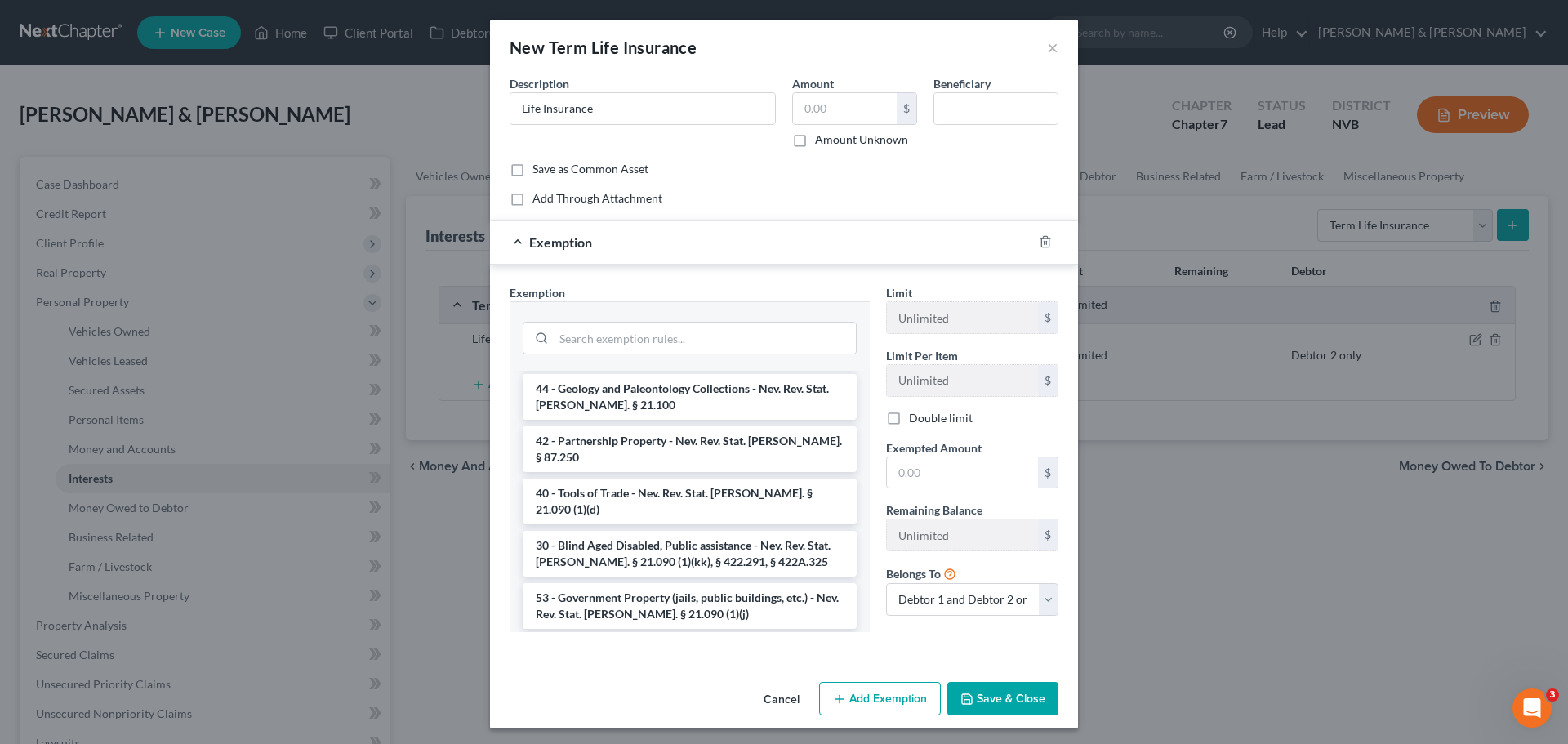
scroll to position [2000, 0]
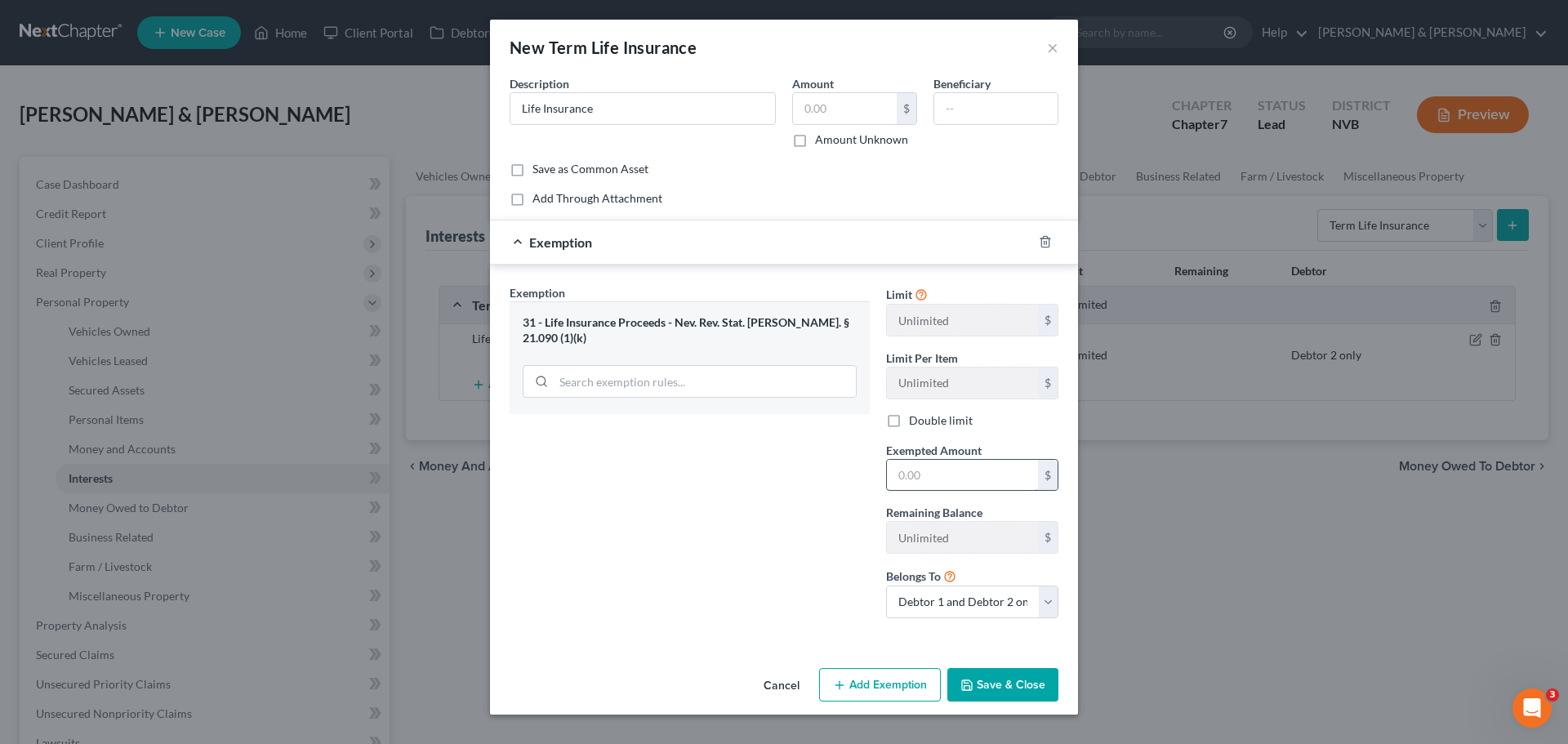
click at [985, 470] on input "text" at bounding box center [962, 475] width 151 height 31
type input "1,000.00"
click at [839, 530] on div "Exemption Set must be selected for CA. Exemption * 31 - Life Insurance Proceeds…" at bounding box center [689, 457] width 376 height 347
click at [1041, 610] on select "Debtor 1 only Debtor 2 only Debtor 1 and Debtor 2 only" at bounding box center [972, 602] width 172 height 33
click at [1054, 605] on select "Debtor 1 only Debtor 2 only Debtor 1 and Debtor 2 only" at bounding box center [972, 602] width 172 height 33
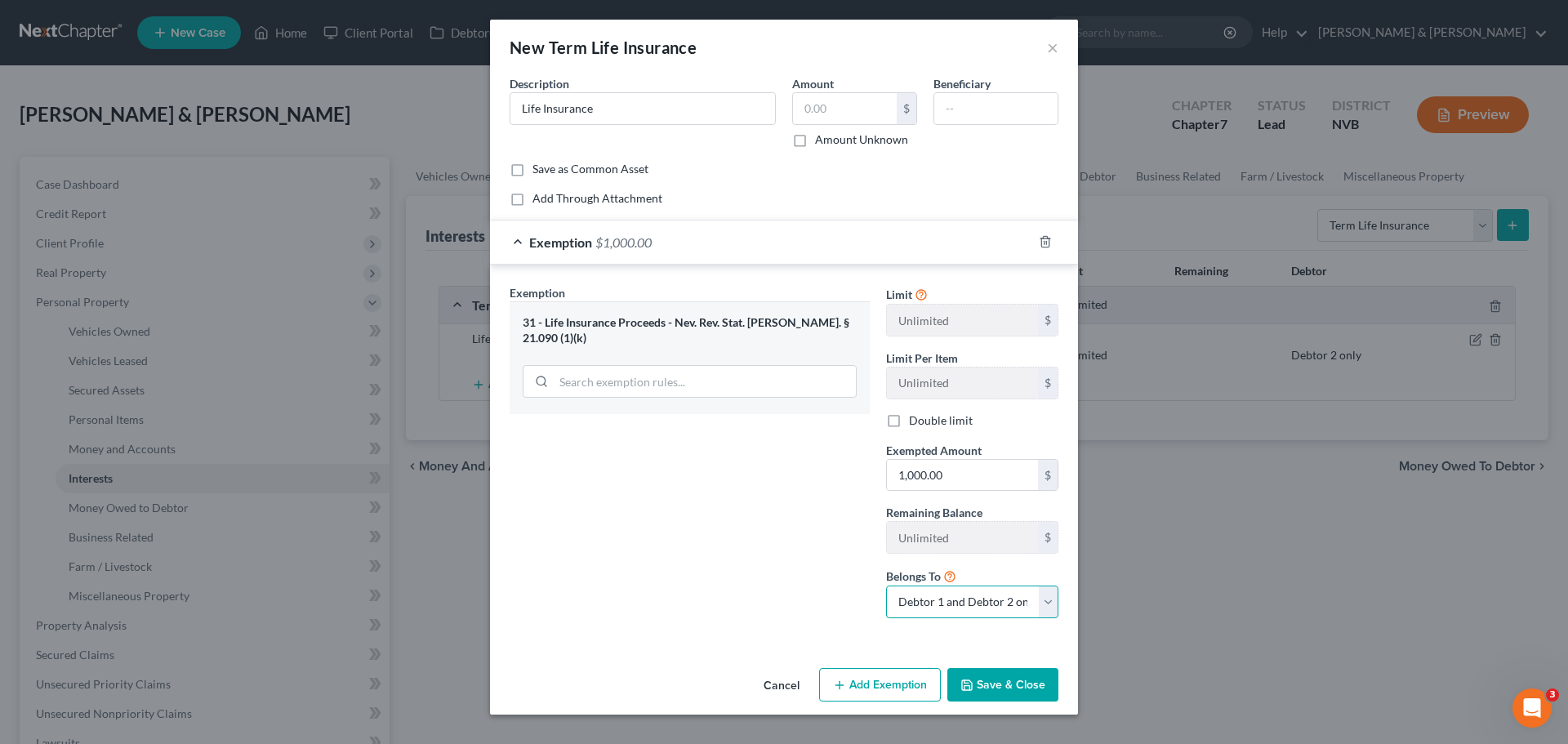
select select "0"
click at [886, 586] on select "Debtor 1 only Debtor 2 only Debtor 1 and Debtor 2 only" at bounding box center [972, 602] width 172 height 33
click at [1013, 686] on button "Save & Close" at bounding box center [1003, 685] width 111 height 35
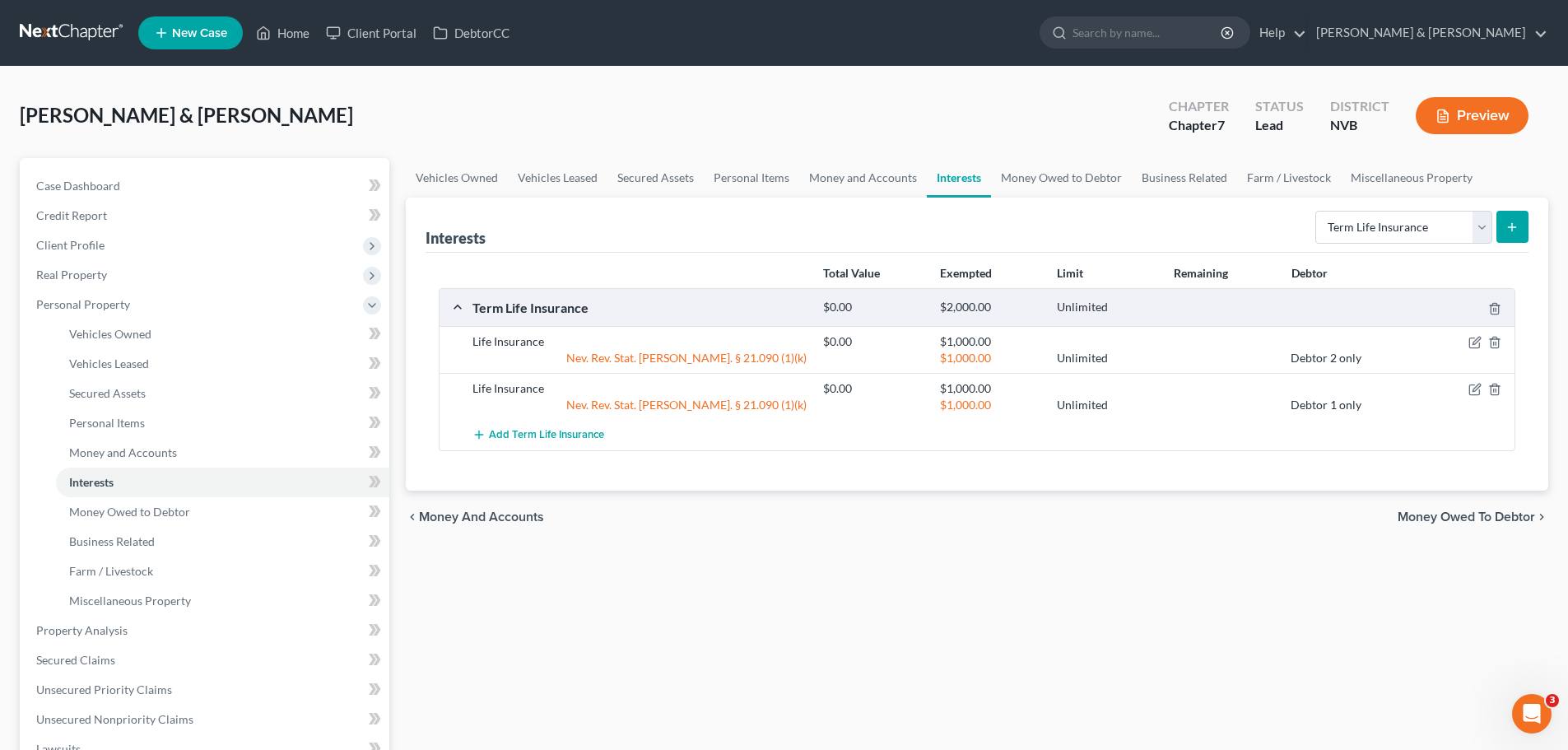
click at [1439, 518] on span "Money Owed to Debtor" at bounding box center [1467, 516] width 137 height 13
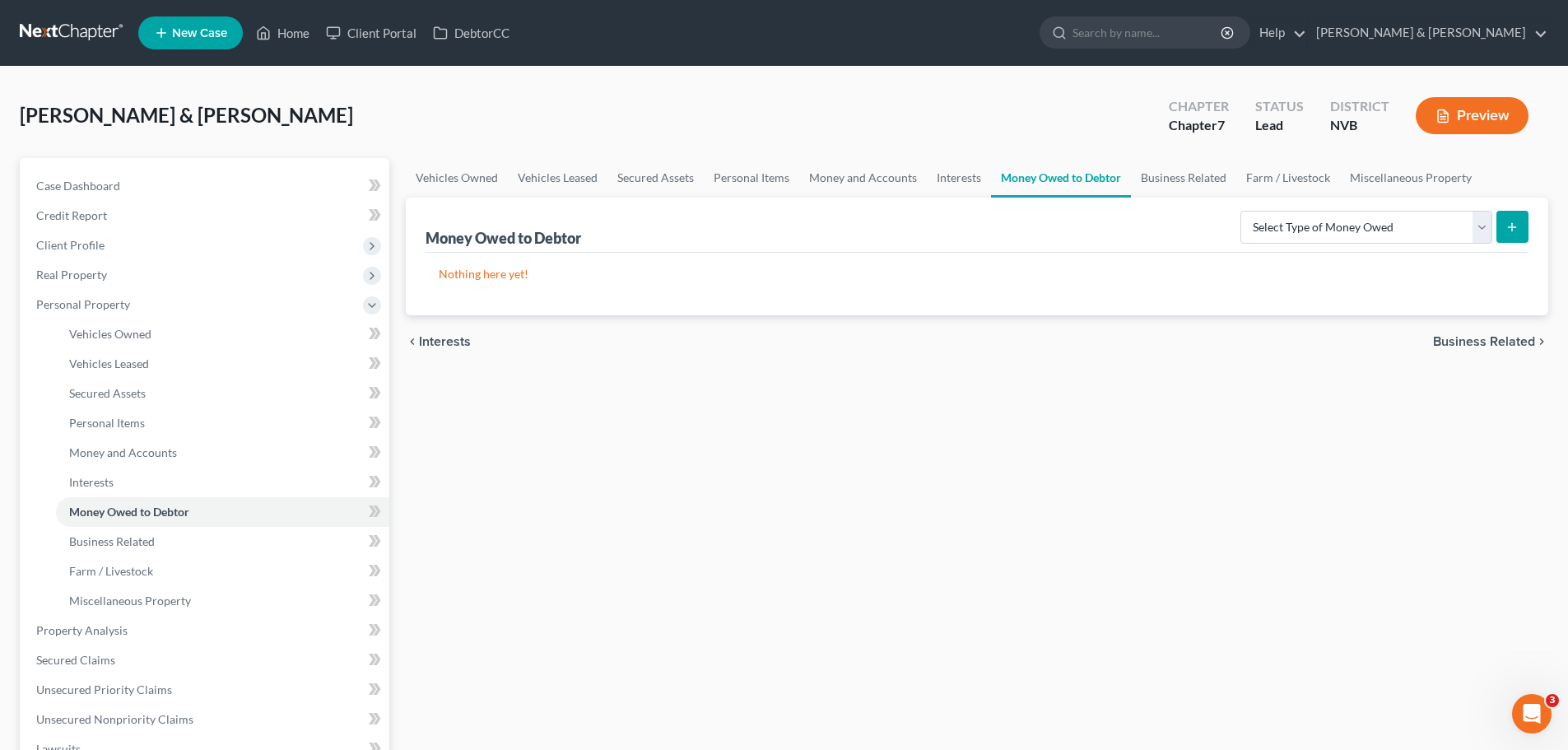
click at [1478, 112] on button "Preview" at bounding box center [1473, 115] width 112 height 37
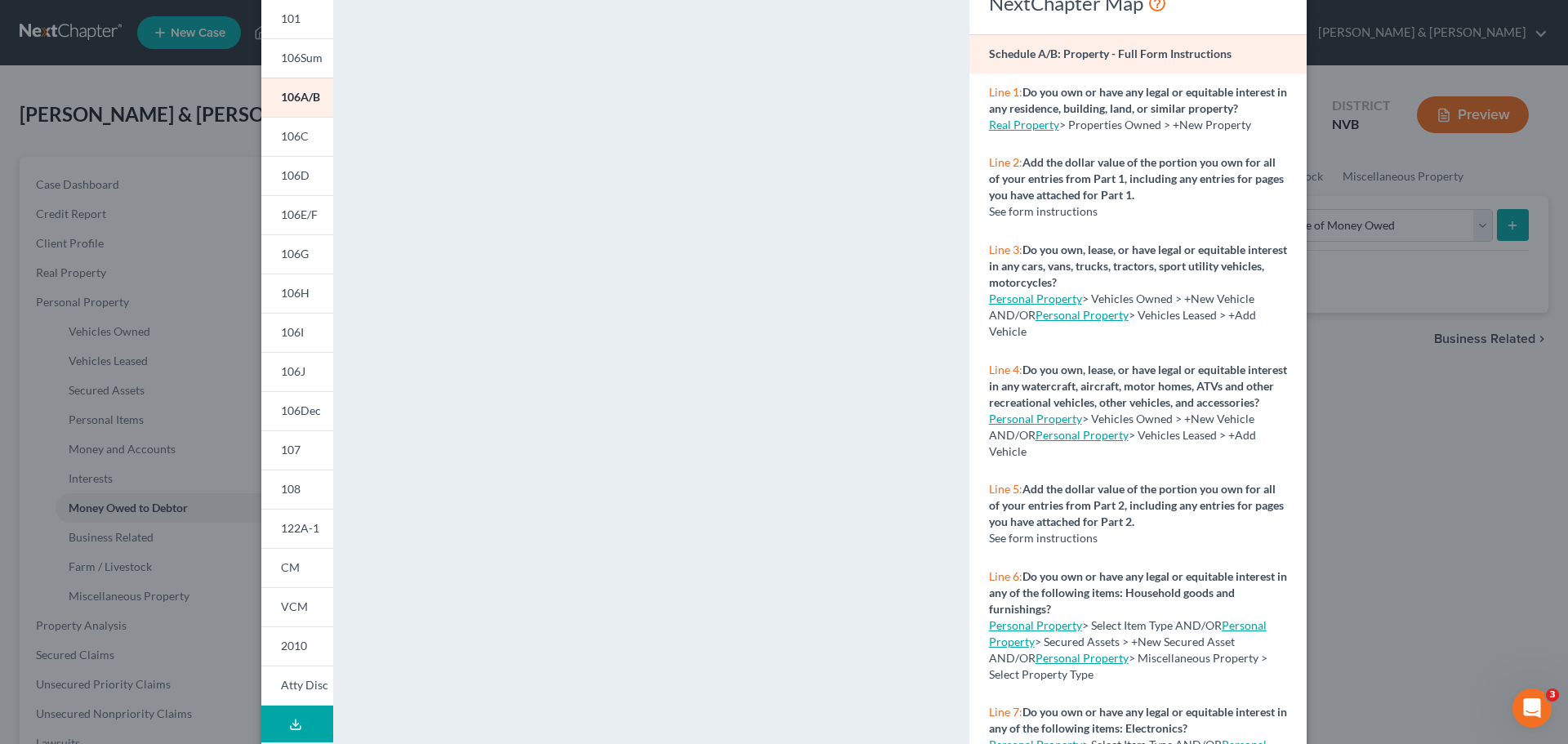
scroll to position [178, 0]
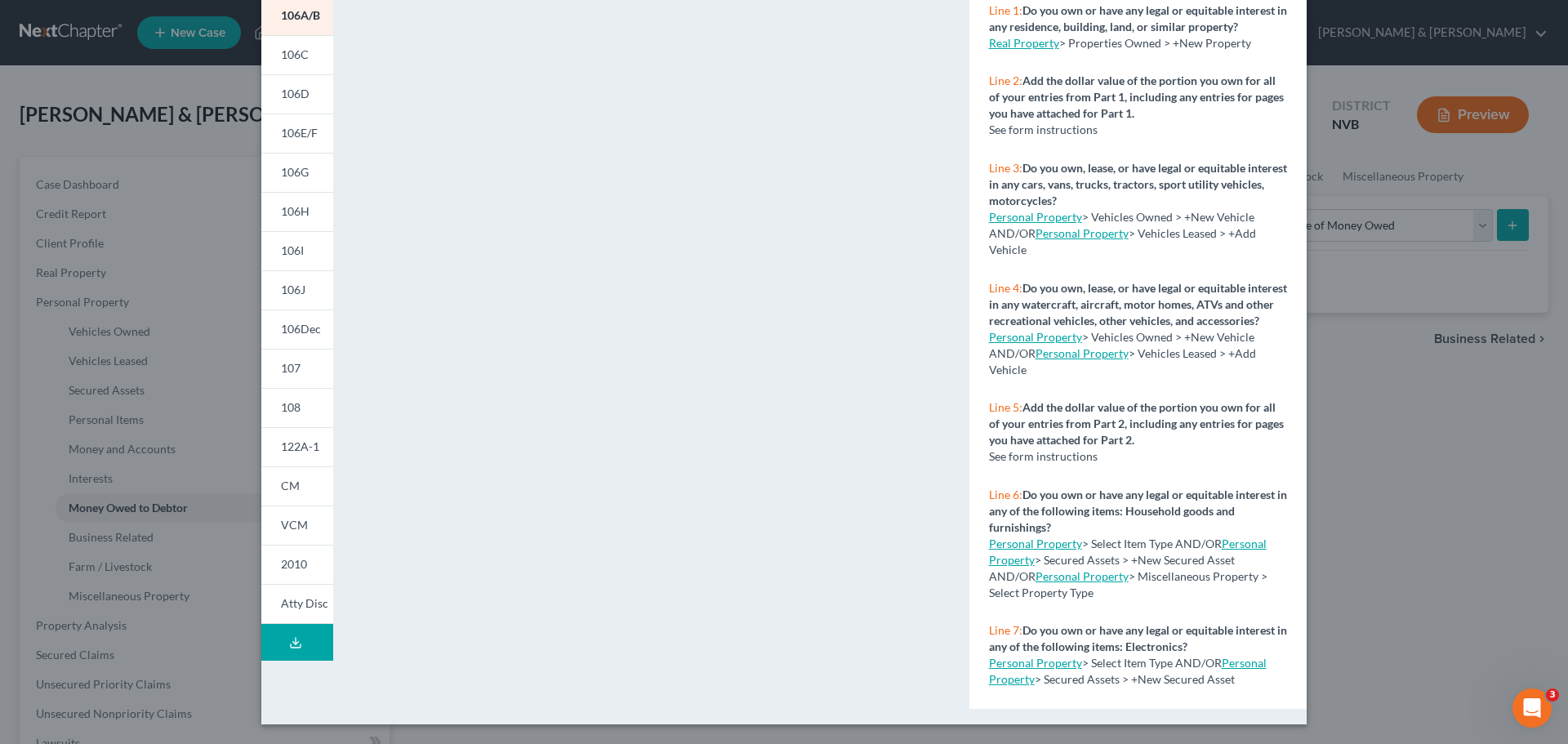
click at [298, 641] on button "Download Draft" at bounding box center [297, 642] width 72 height 36
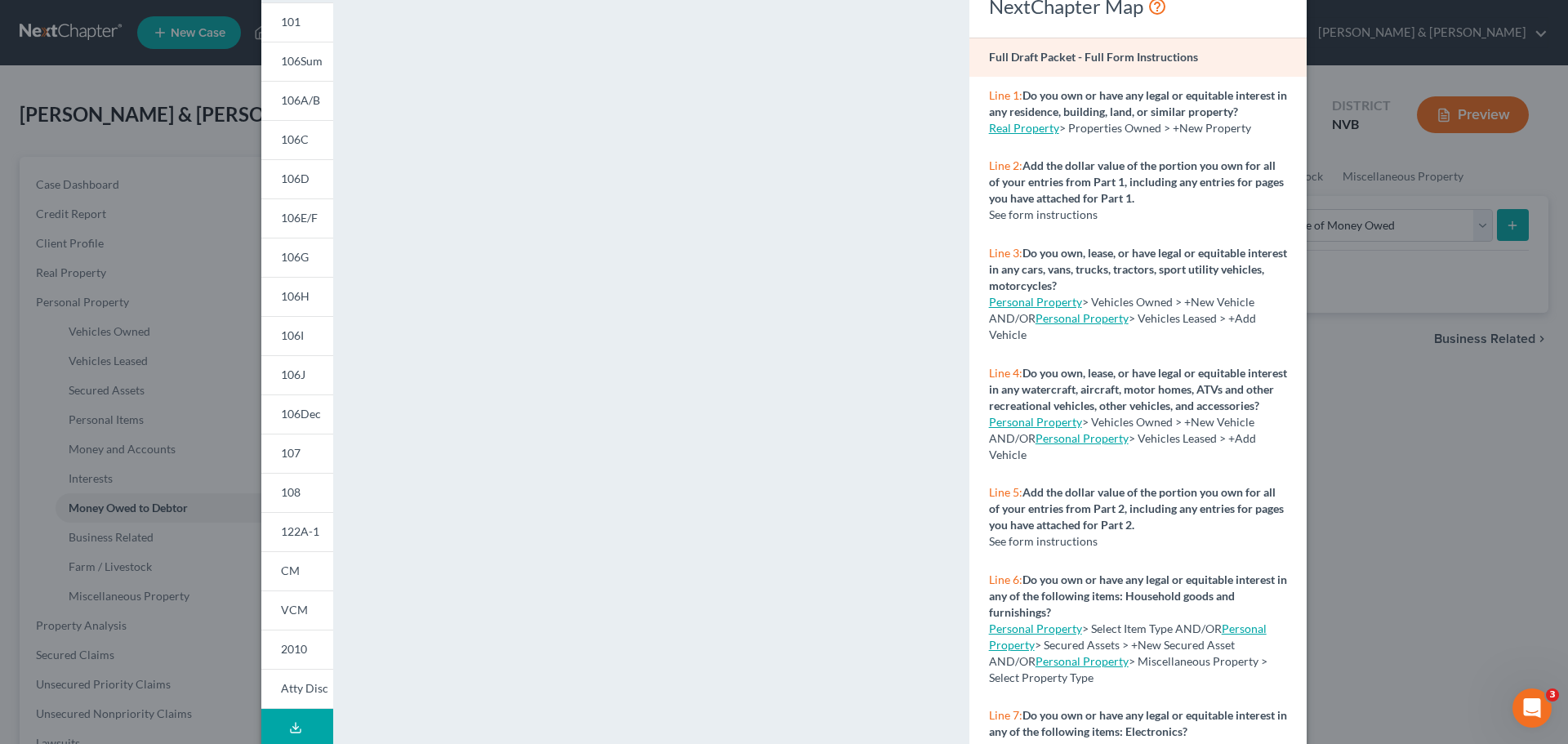
scroll to position [0, 0]
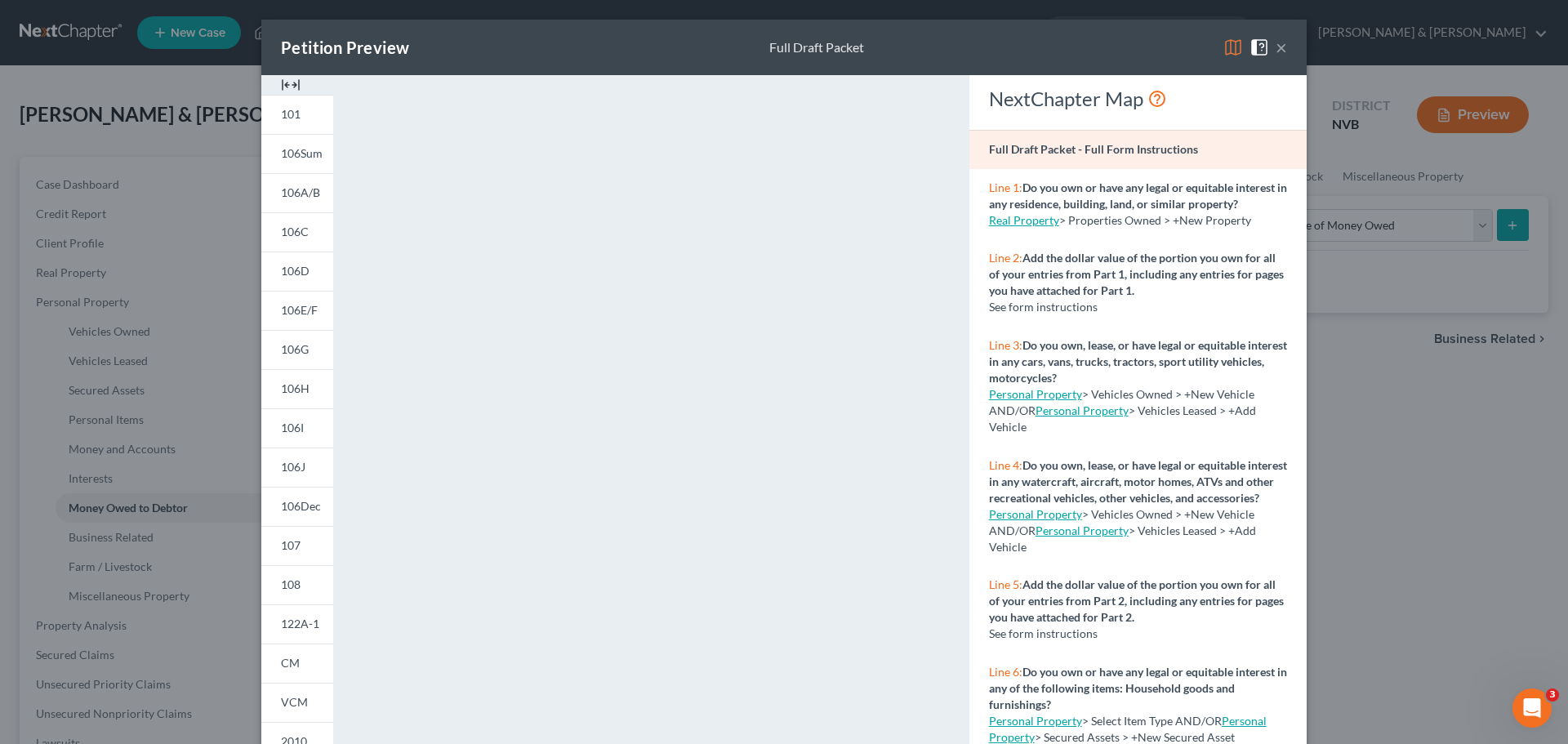
click at [1269, 47] on span at bounding box center [1262, 46] width 26 height 14
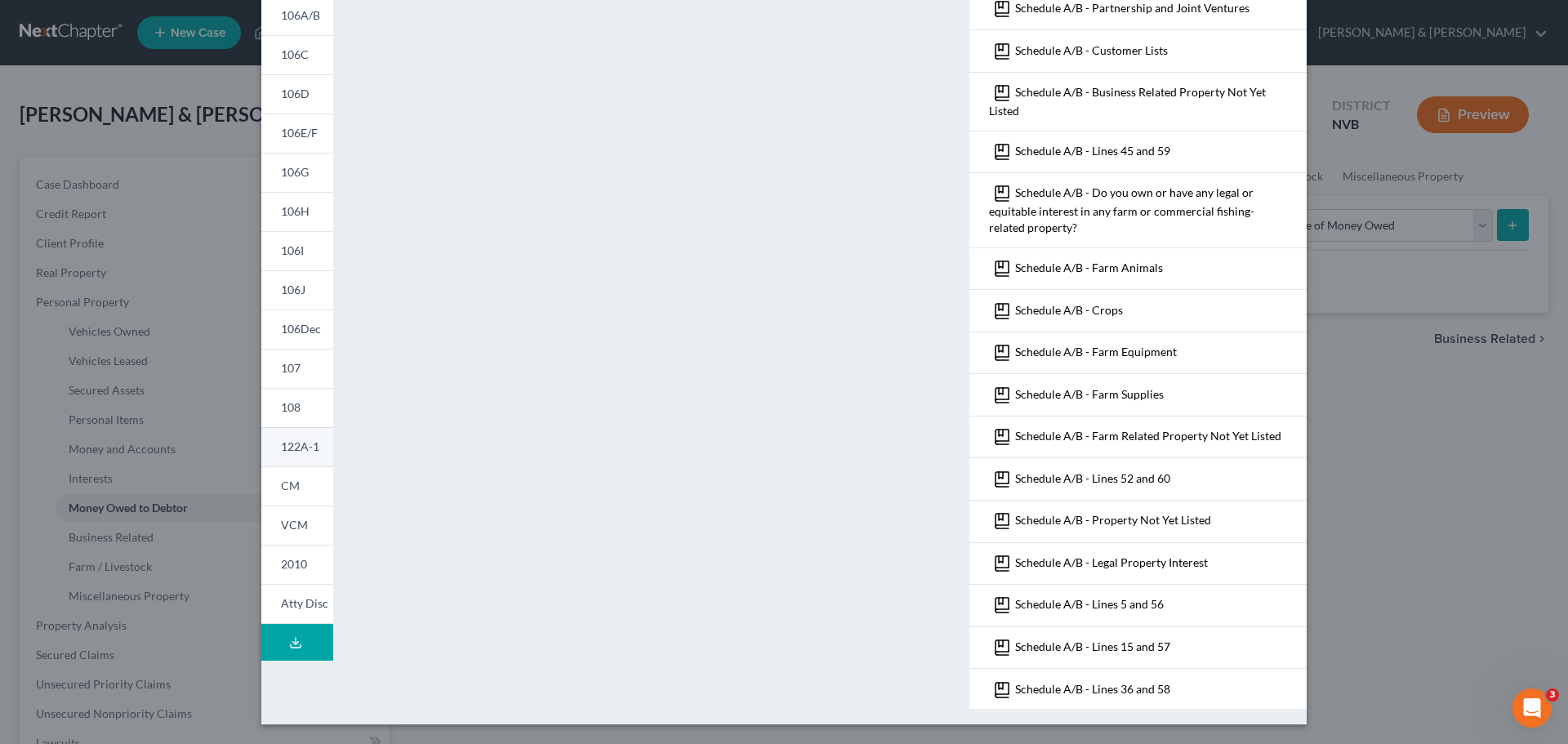
scroll to position [14, 0]
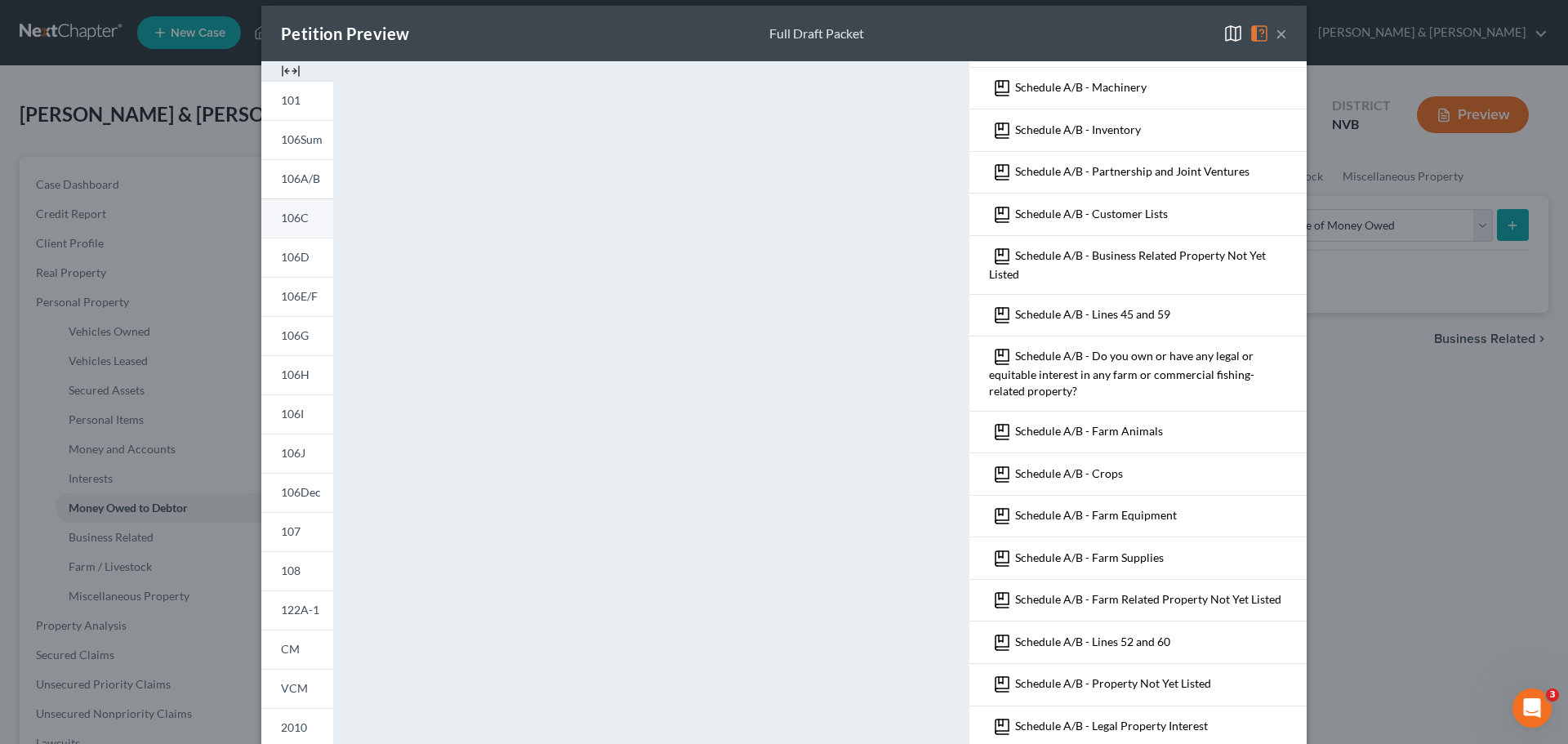
click at [303, 232] on link "106C" at bounding box center [297, 218] width 72 height 39
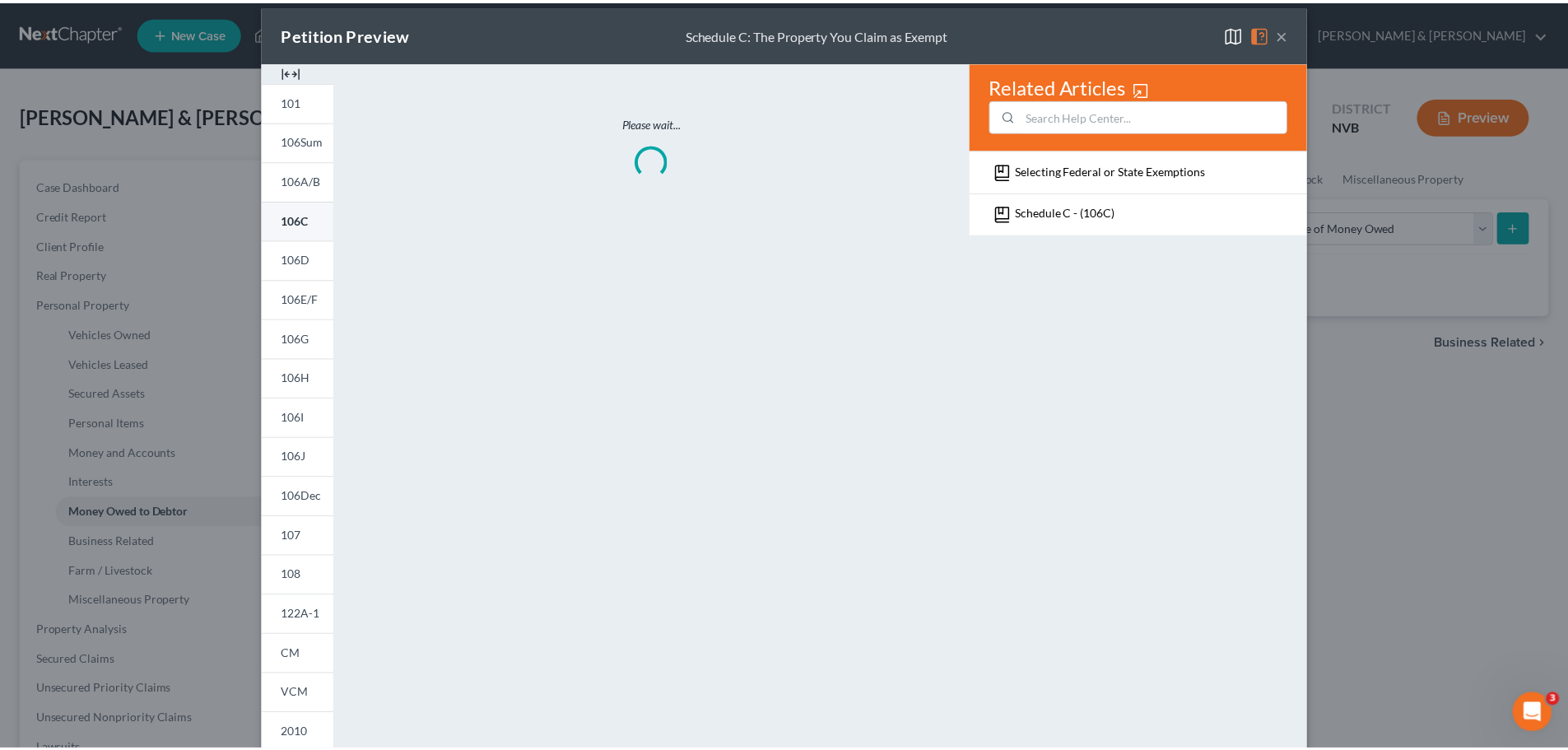
scroll to position [0, 0]
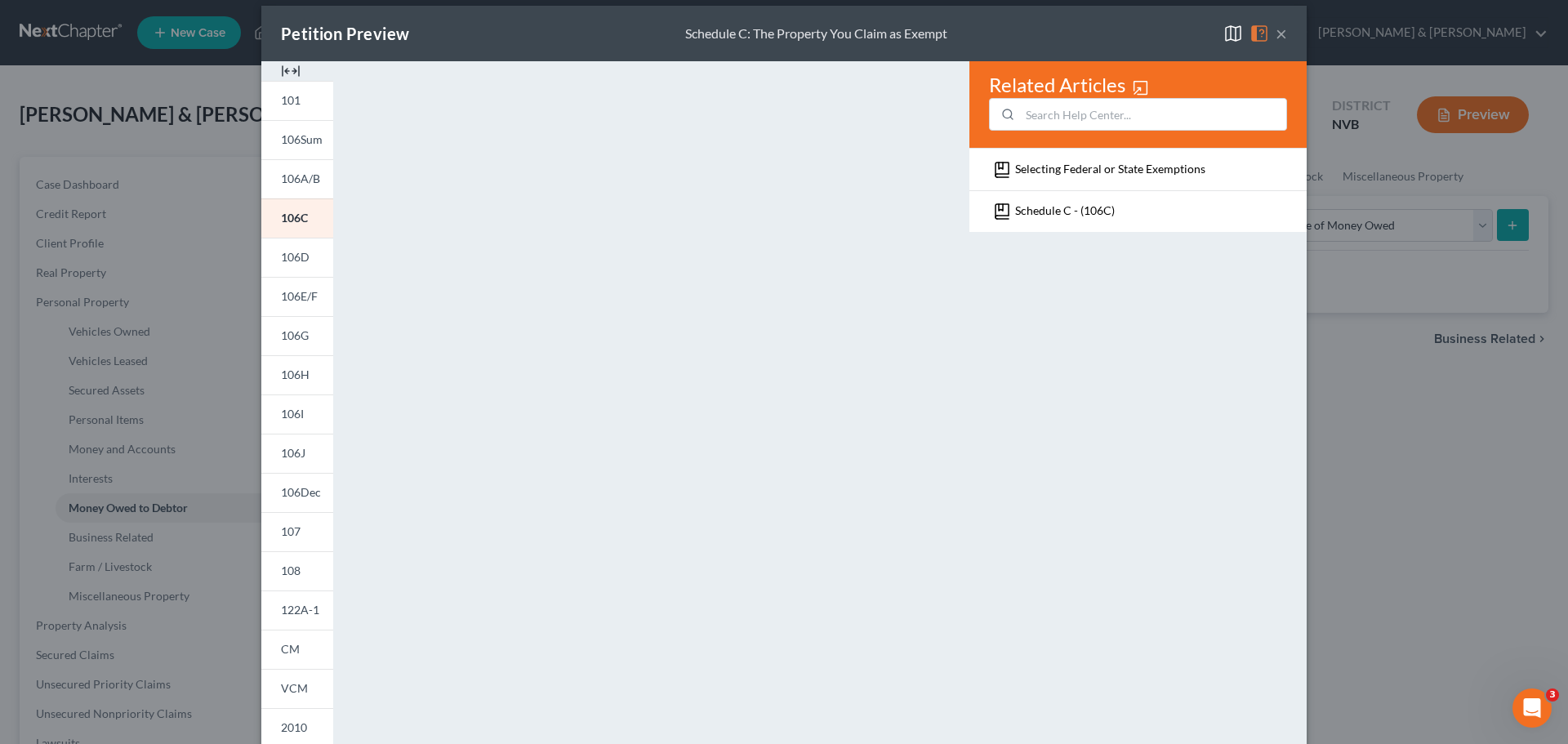
click at [1276, 36] on button "×" at bounding box center [1281, 33] width 12 height 19
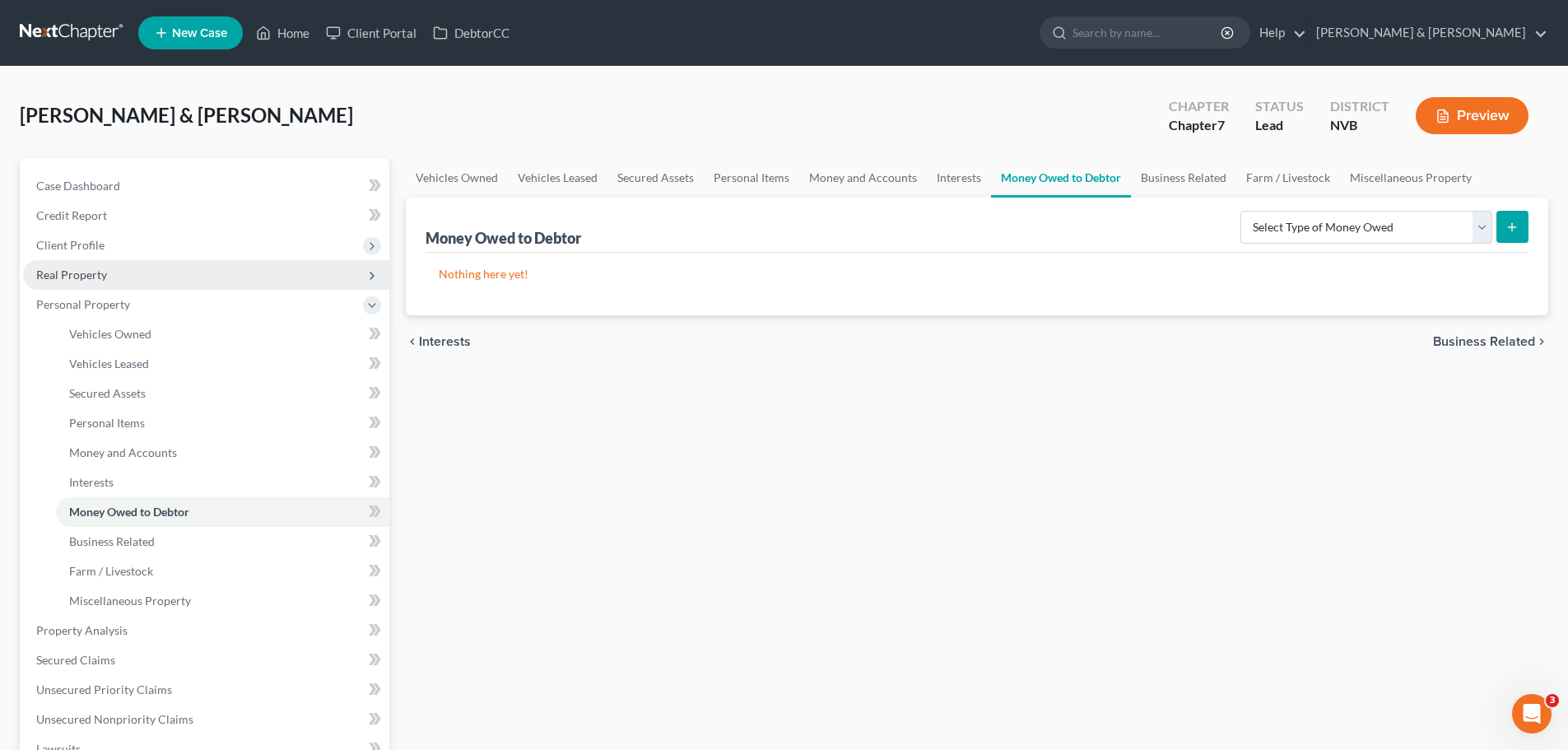
click at [100, 272] on span "Real Property" at bounding box center [72, 274] width 71 height 14
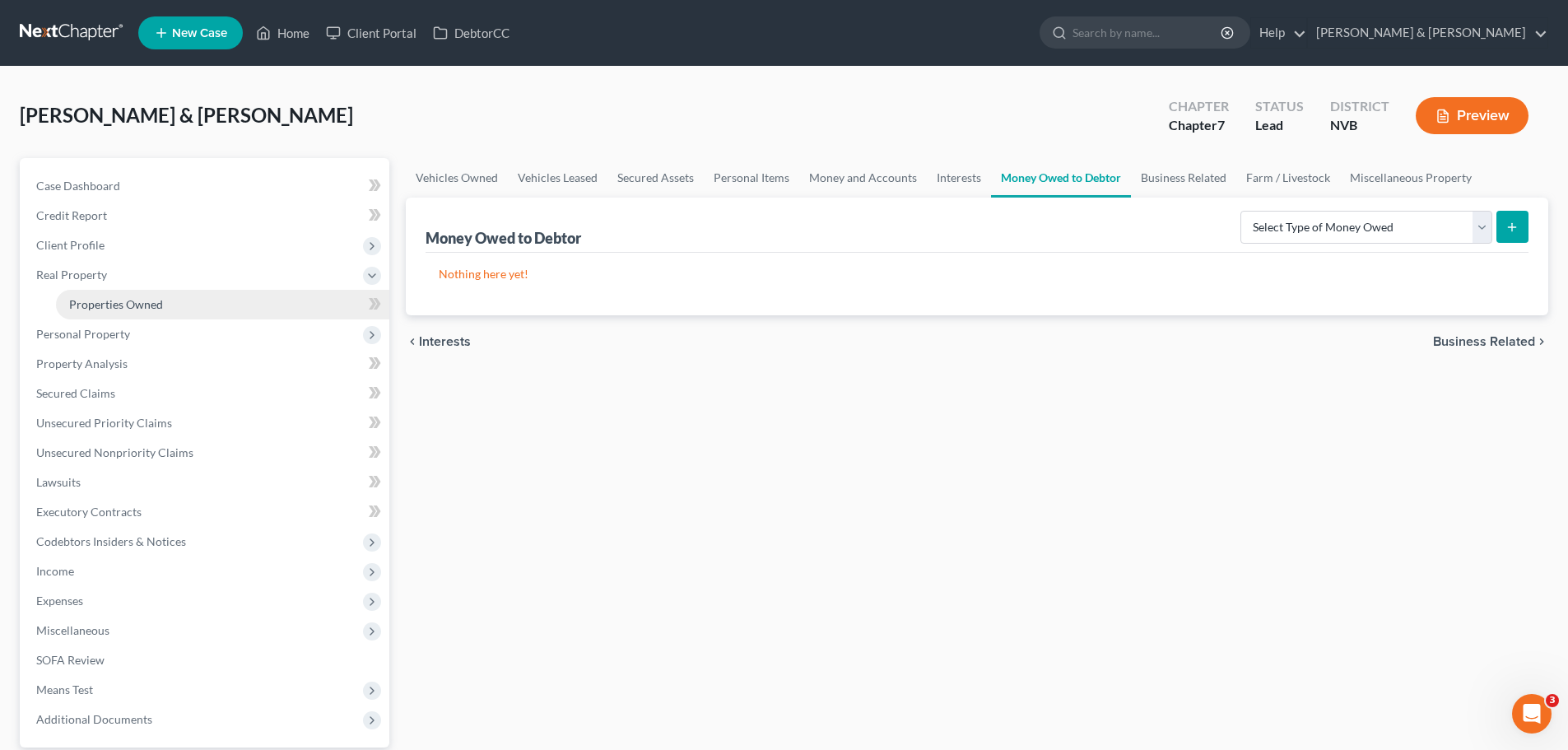
click at [118, 309] on span "Properties Owned" at bounding box center [116, 304] width 94 height 14
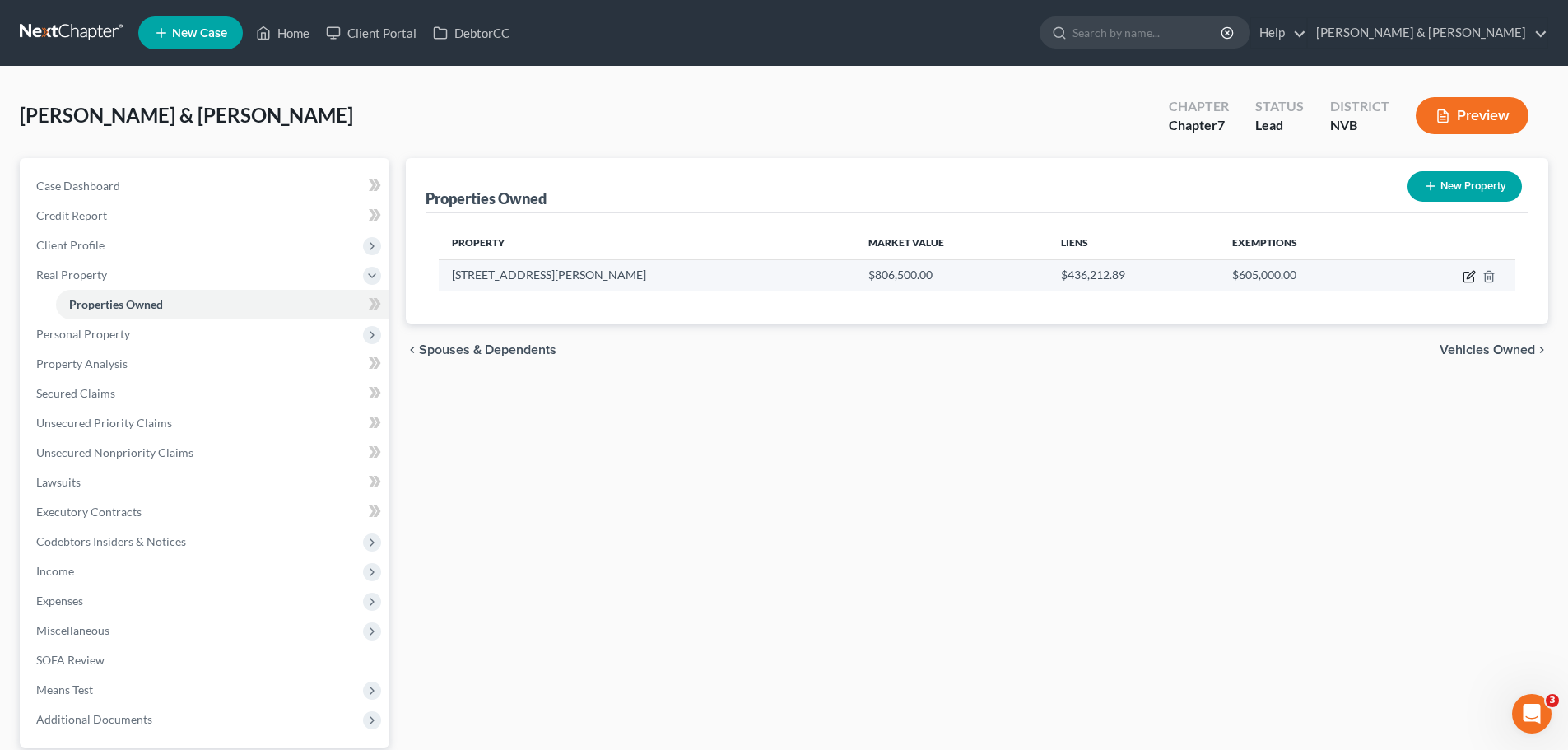
click at [1472, 275] on icon "button" at bounding box center [1471, 274] width 8 height 8
select select "31"
select select "2"
select select "1"
select select "2"
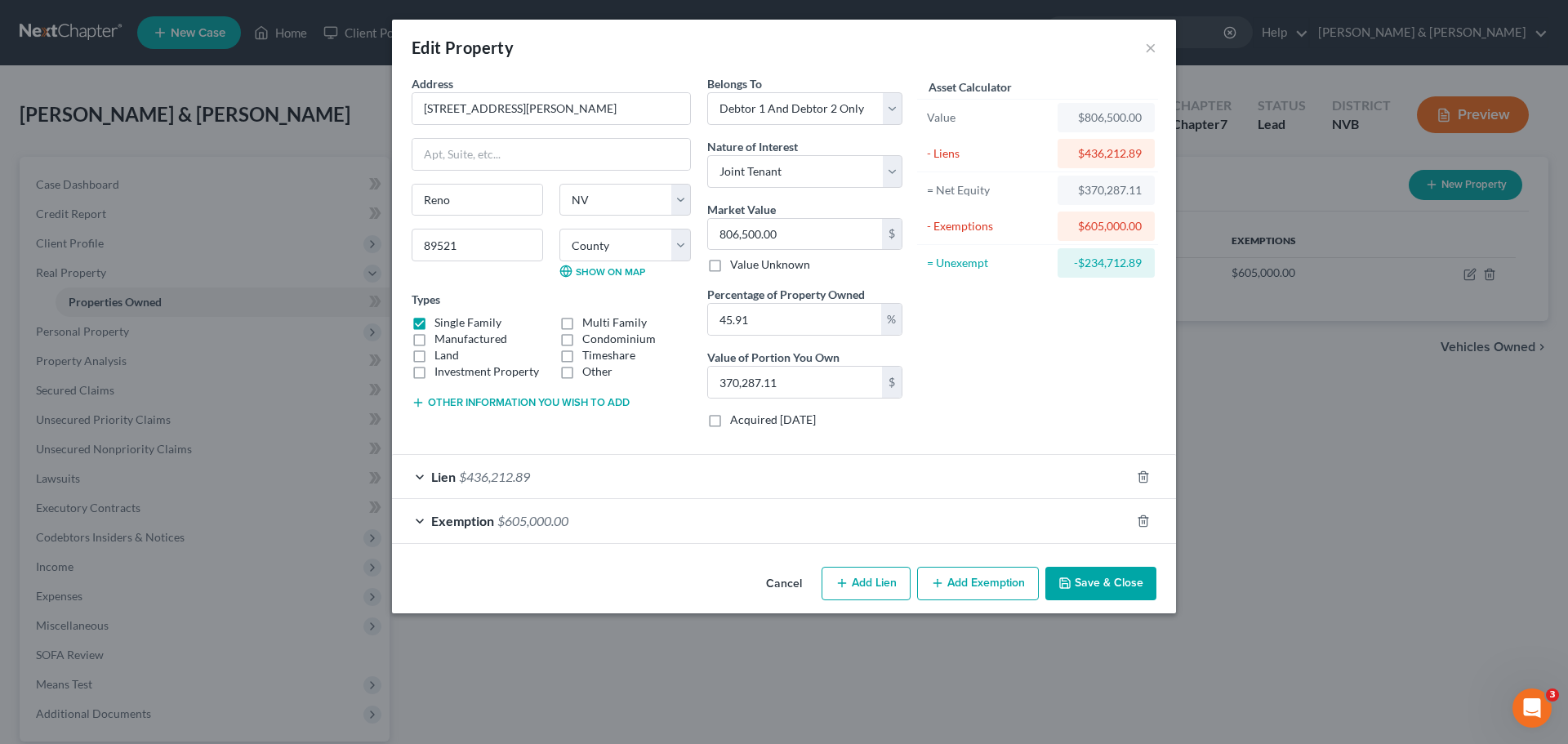
click at [436, 522] on span "Exemption" at bounding box center [462, 521] width 63 height 15
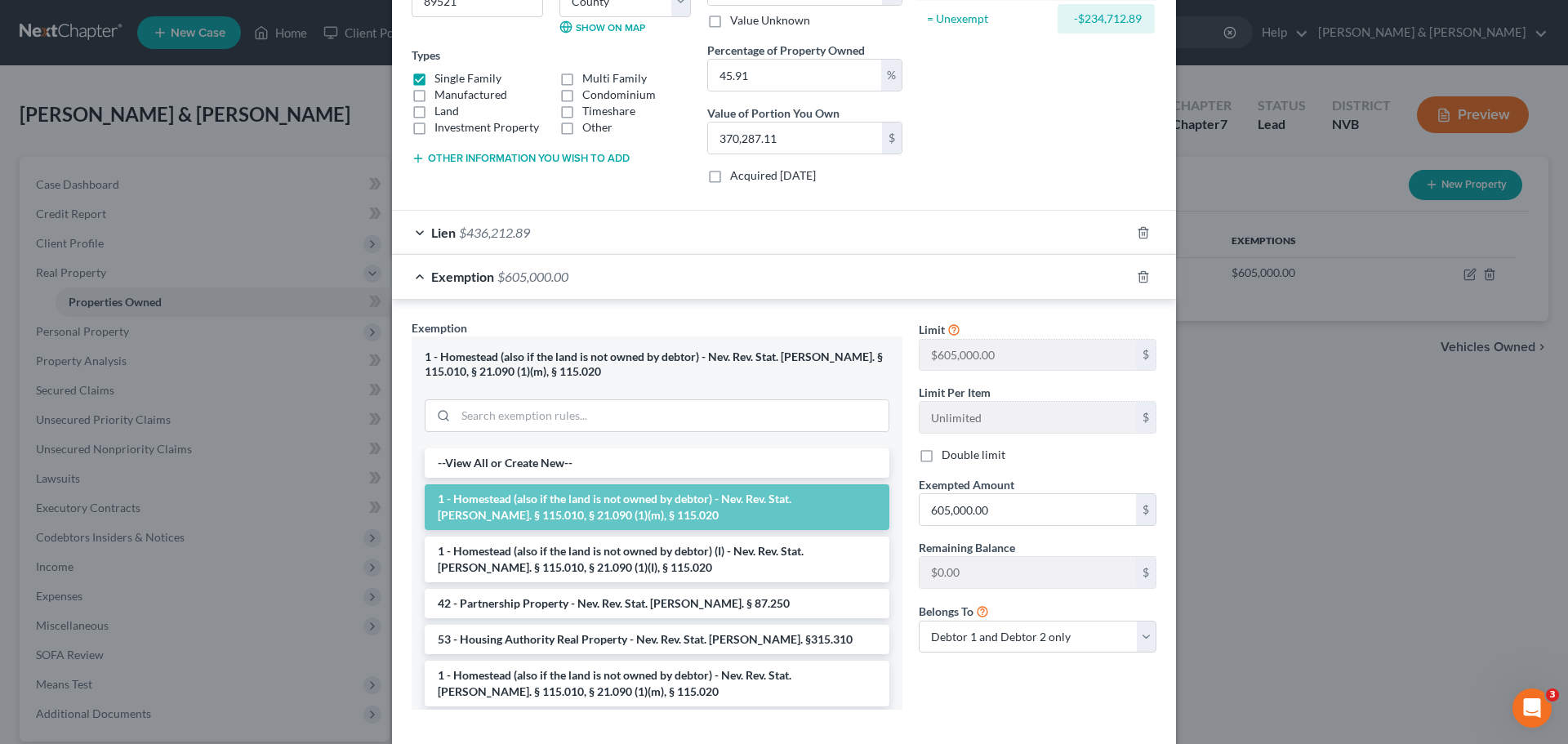
click at [406, 277] on div "Exemption $605,000.00" at bounding box center [761, 276] width 738 height 43
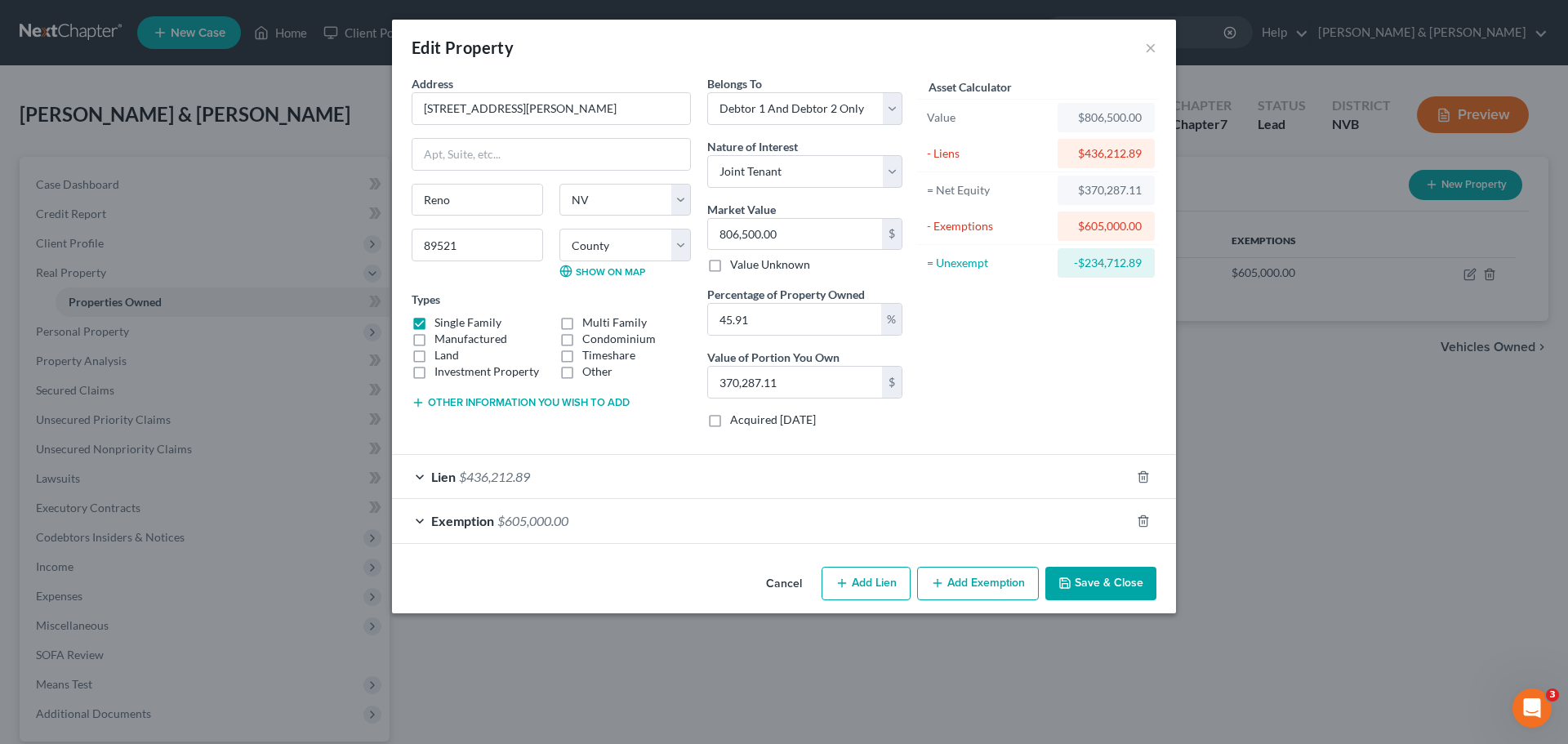
click at [772, 425] on label "Acquired within 1,215 days" at bounding box center [773, 419] width 85 height 16
click at [747, 422] on input "Acquired within 1,215 days" at bounding box center [741, 417] width 11 height 11
checkbox input "true"
click at [1132, 582] on button "Save & Close" at bounding box center [1101, 584] width 111 height 35
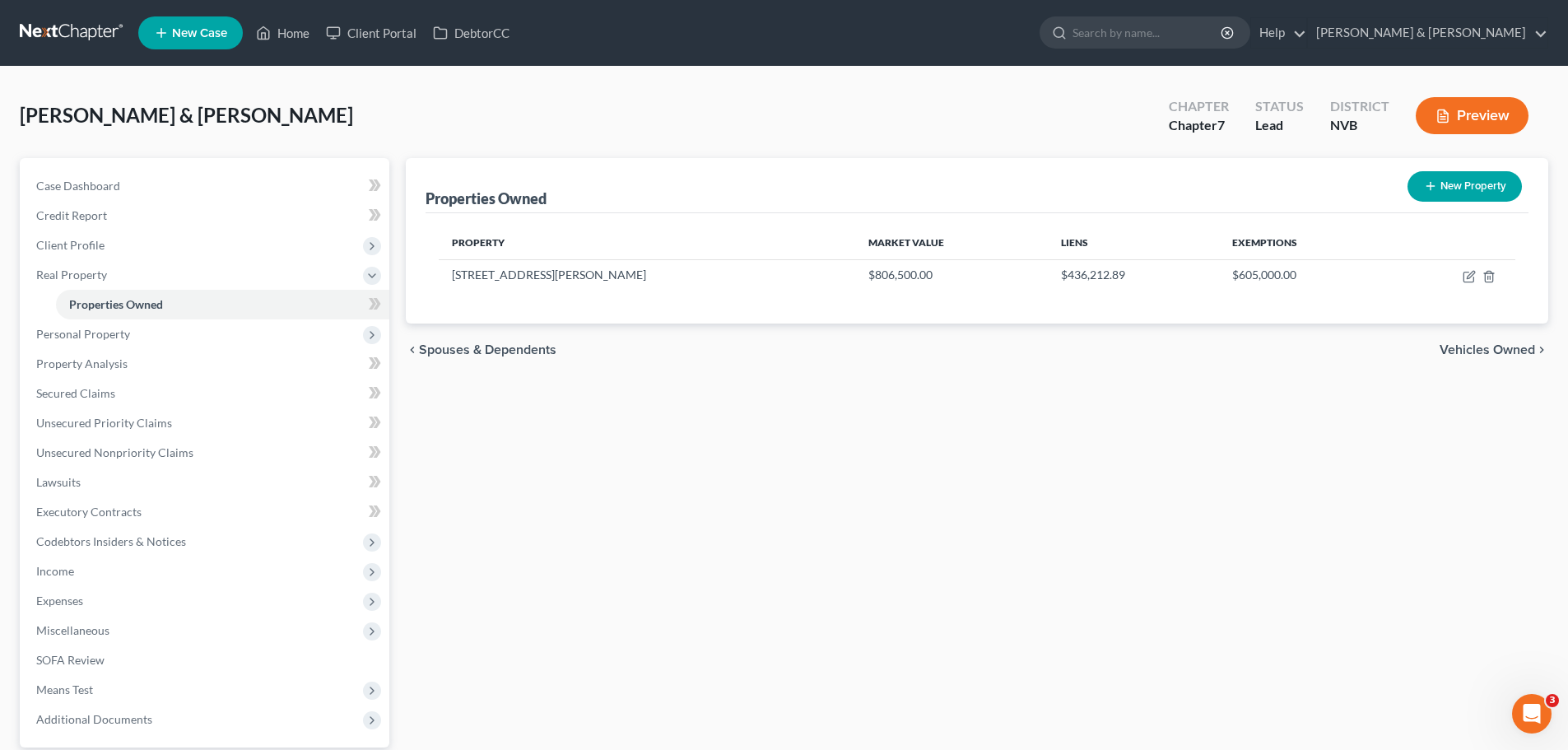
click at [1478, 119] on button "Preview" at bounding box center [1473, 115] width 112 height 37
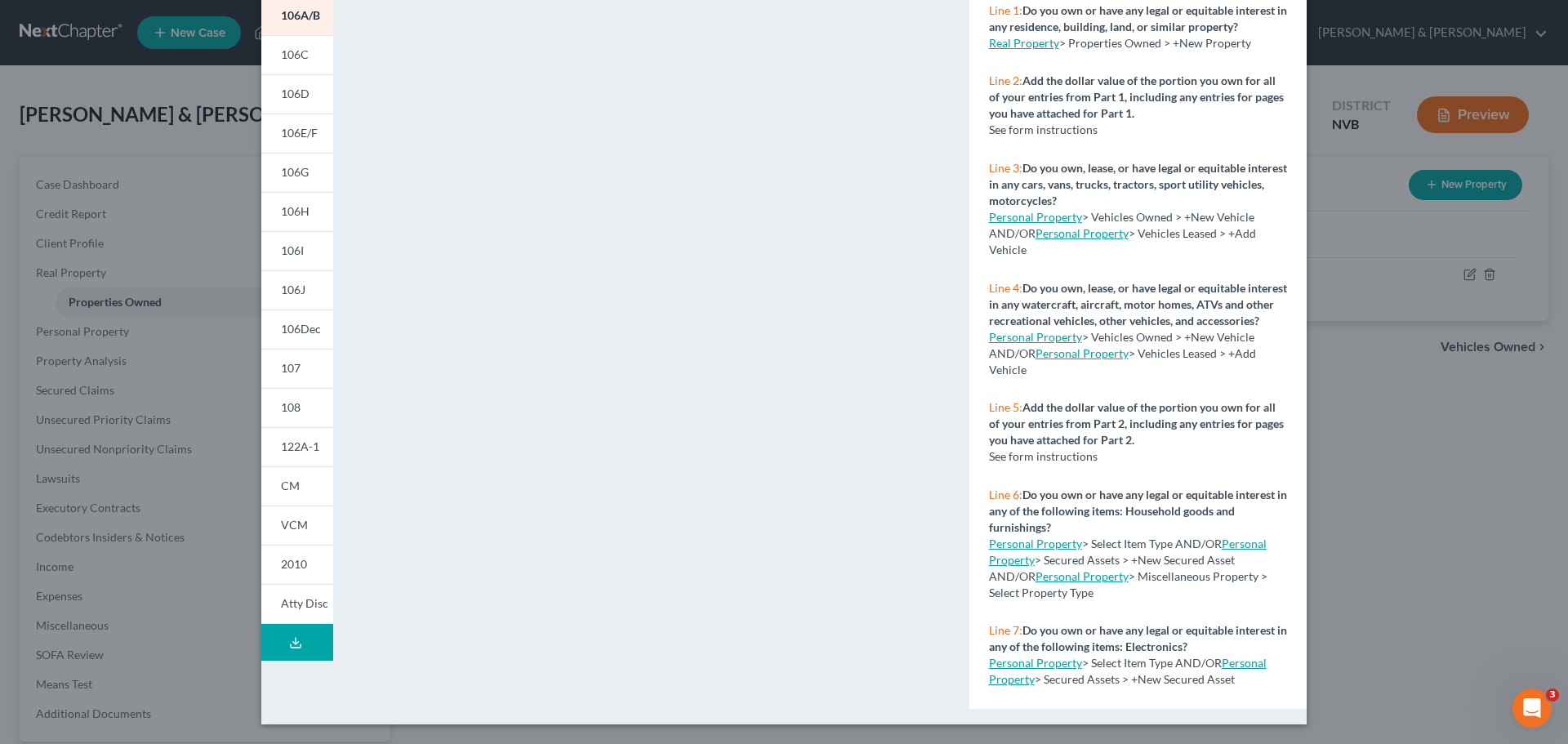
click at [291, 648] on icon at bounding box center [296, 646] width 10 height 3
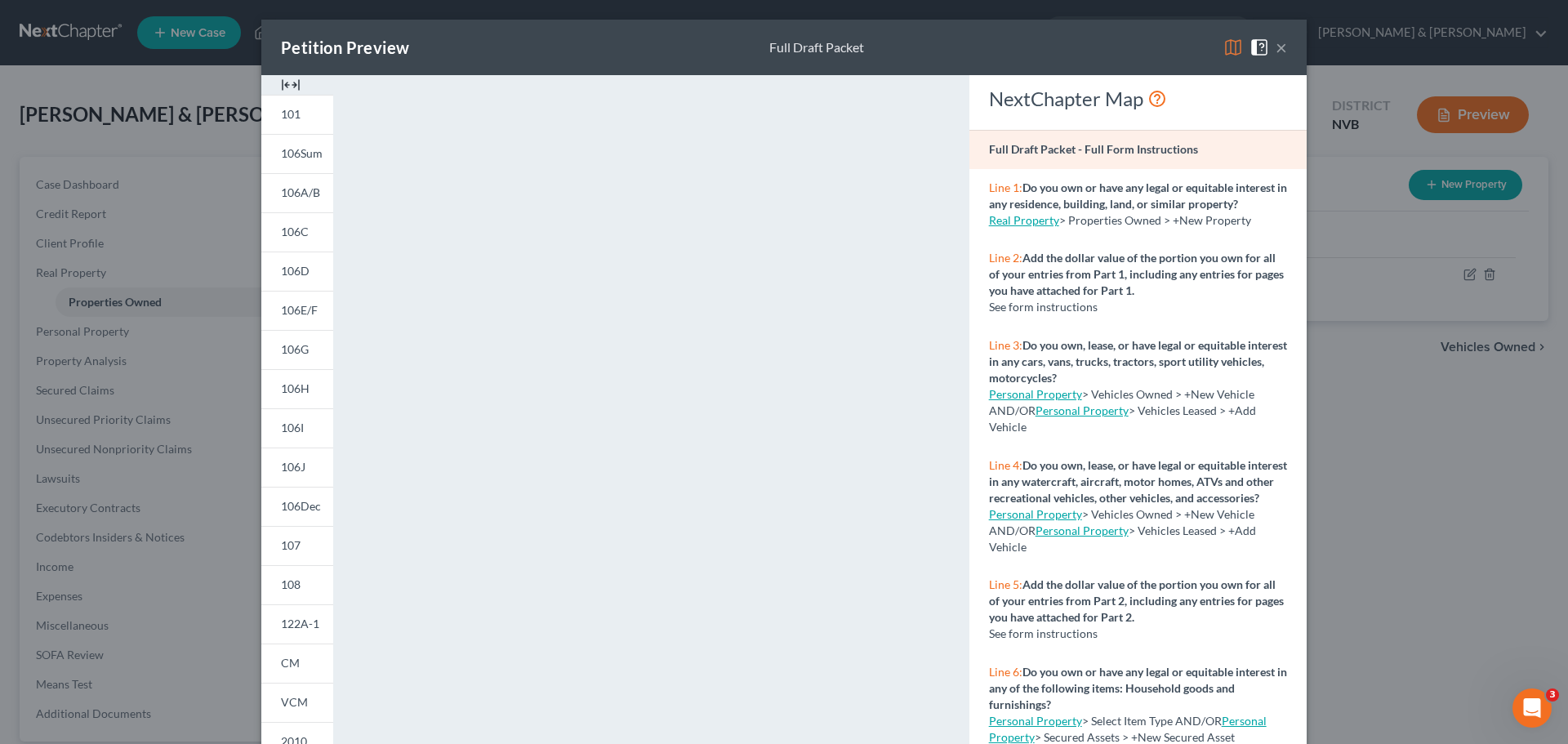
click at [1276, 51] on button "×" at bounding box center [1281, 46] width 12 height 19
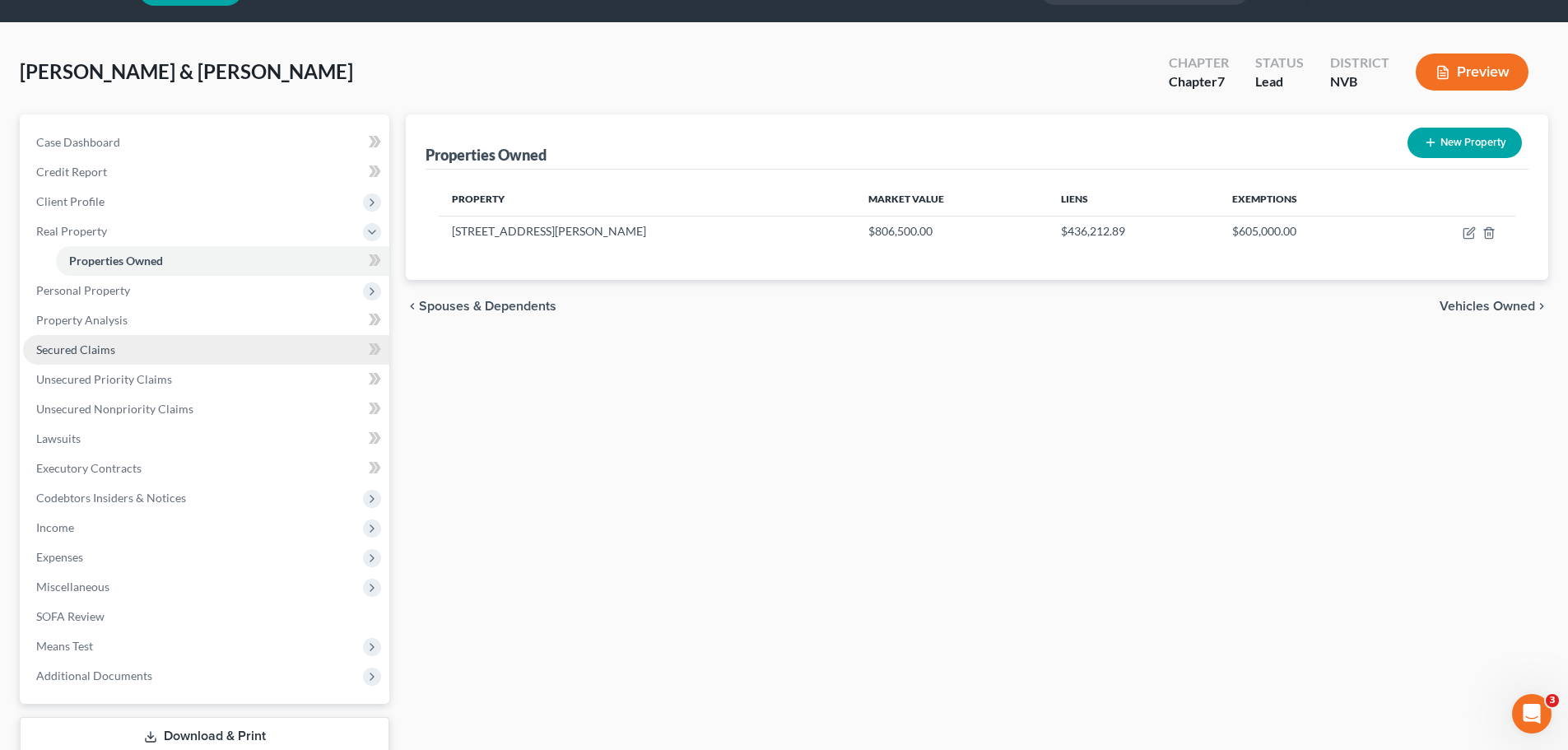
scroll to position [83, 0]
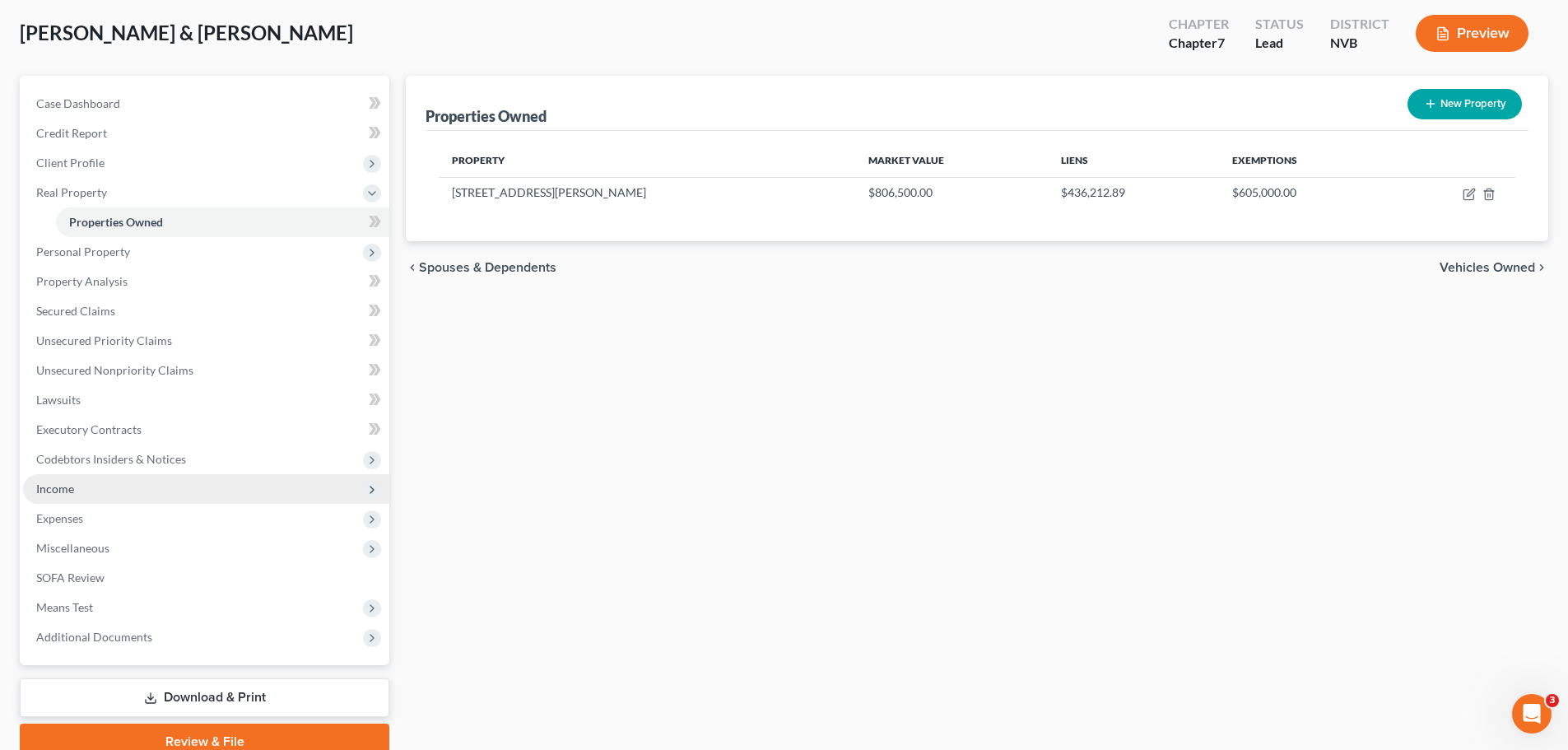
click at [105, 495] on span "Income" at bounding box center [206, 488] width 366 height 30
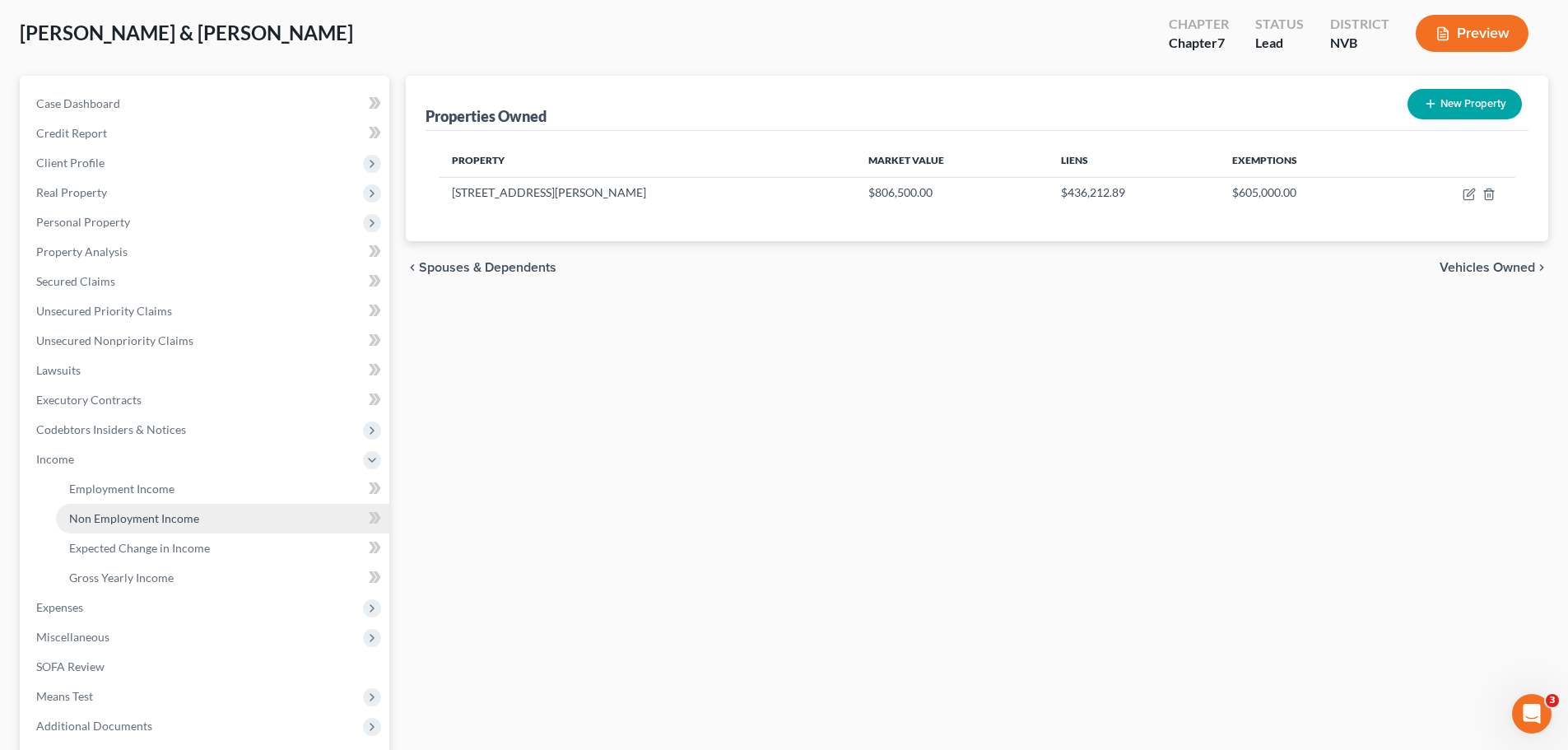
click at [105, 515] on span "Non Employment Income" at bounding box center [134, 518] width 130 height 14
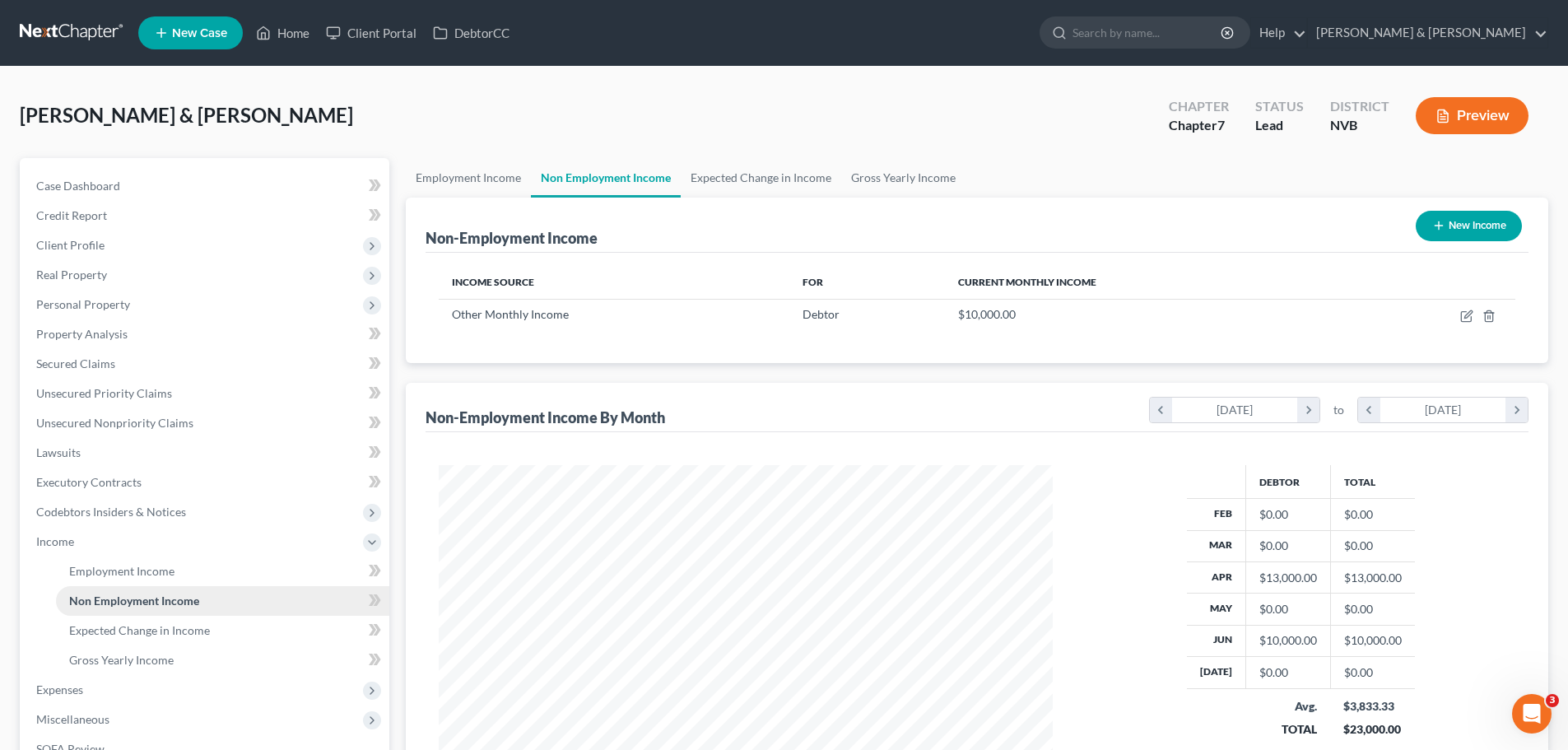
scroll to position [307, 647]
click at [462, 177] on link "Employment Income" at bounding box center [468, 177] width 125 height 39
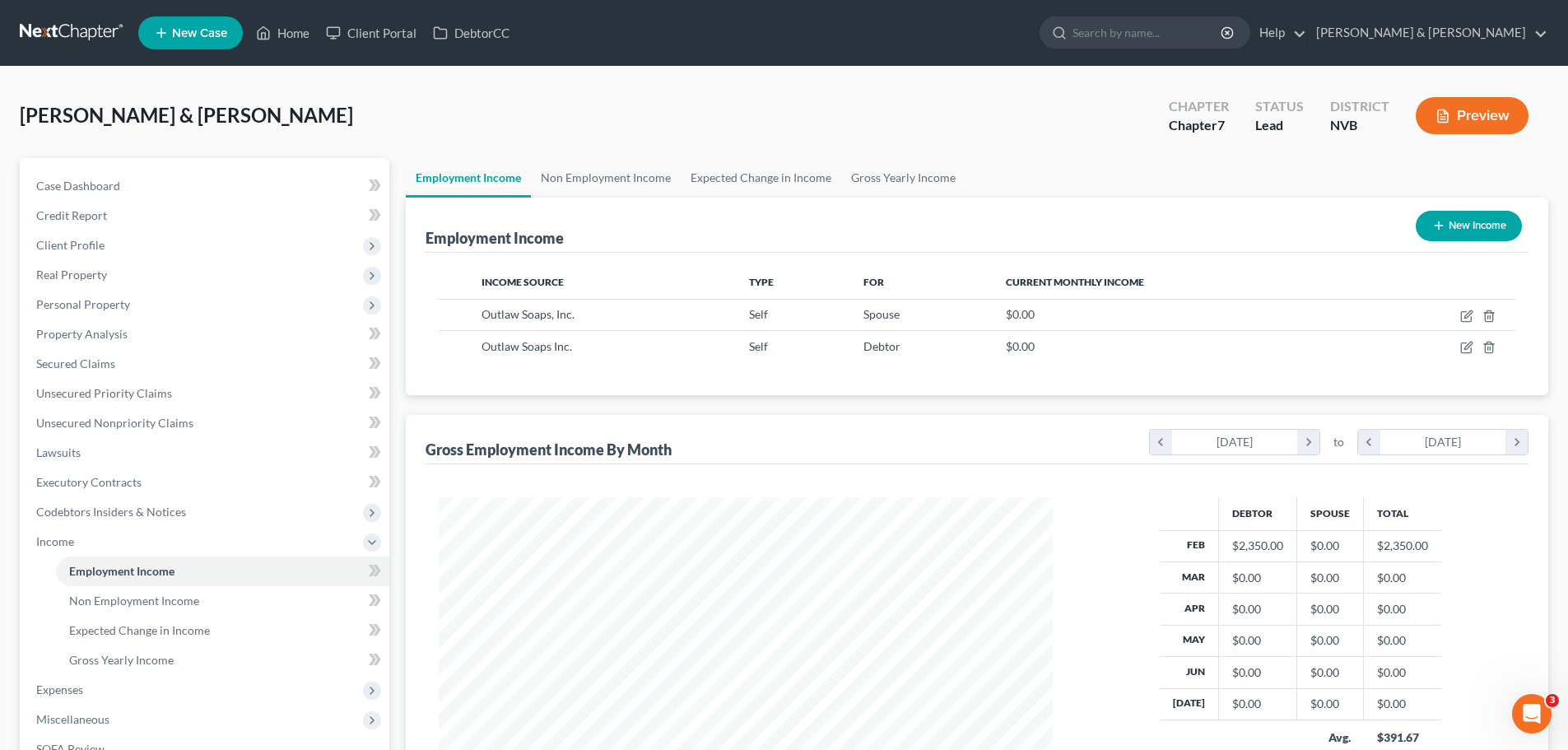
scroll to position [307, 647]
click at [640, 178] on link "Non Employment Income" at bounding box center [606, 177] width 150 height 39
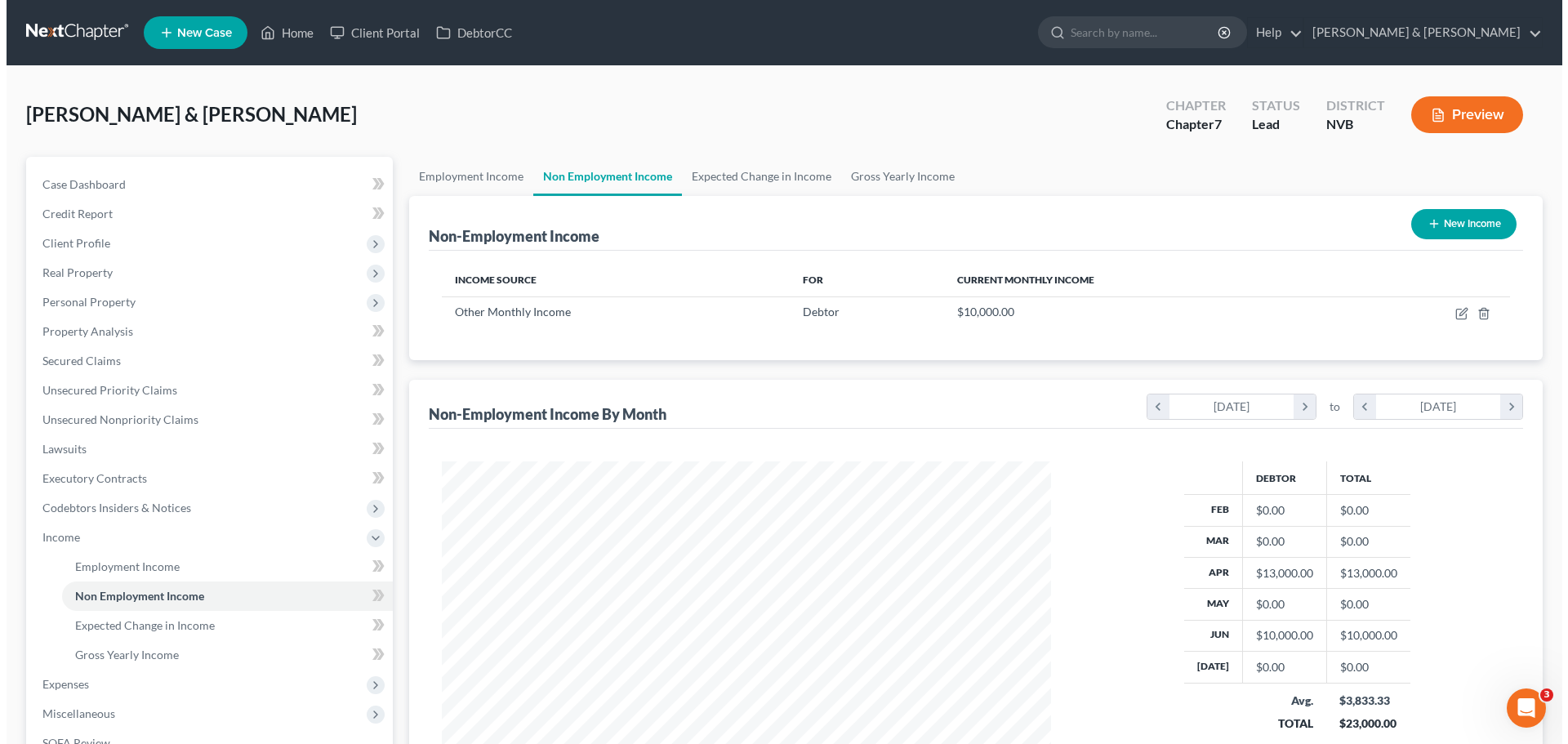
scroll to position [304, 642]
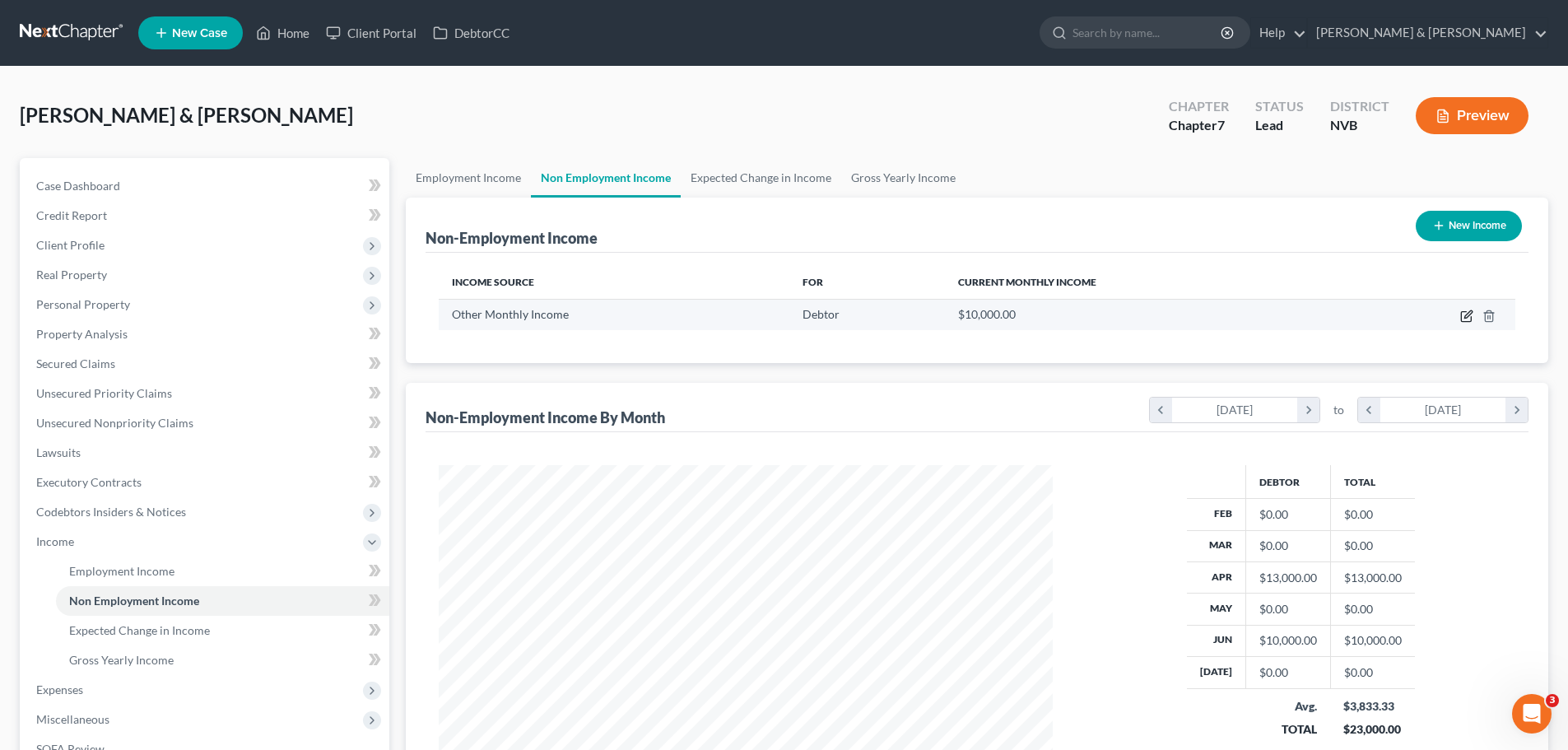
click at [1467, 318] on icon "button" at bounding box center [1468, 314] width 8 height 8
select select "13"
select select "0"
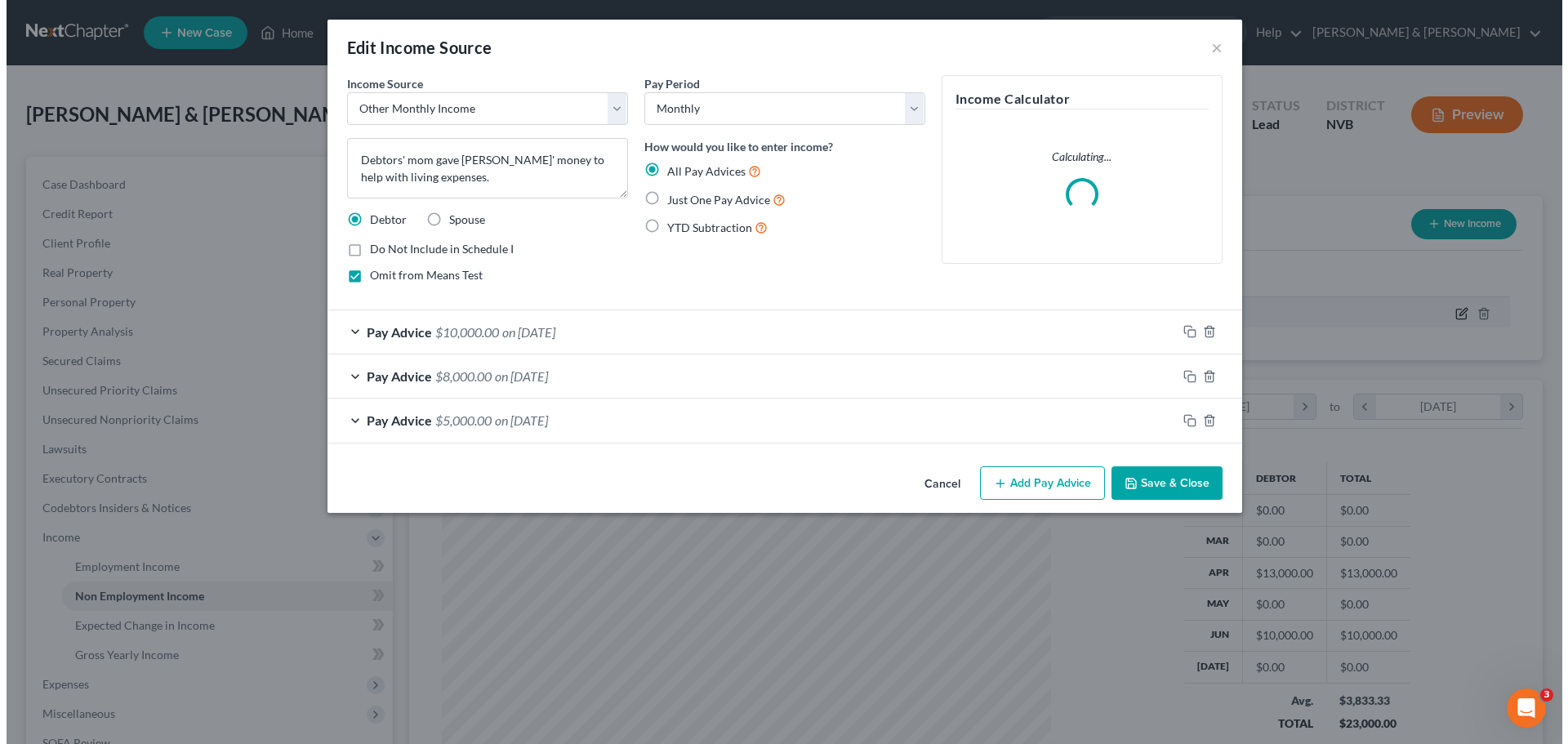
scroll to position [307, 647]
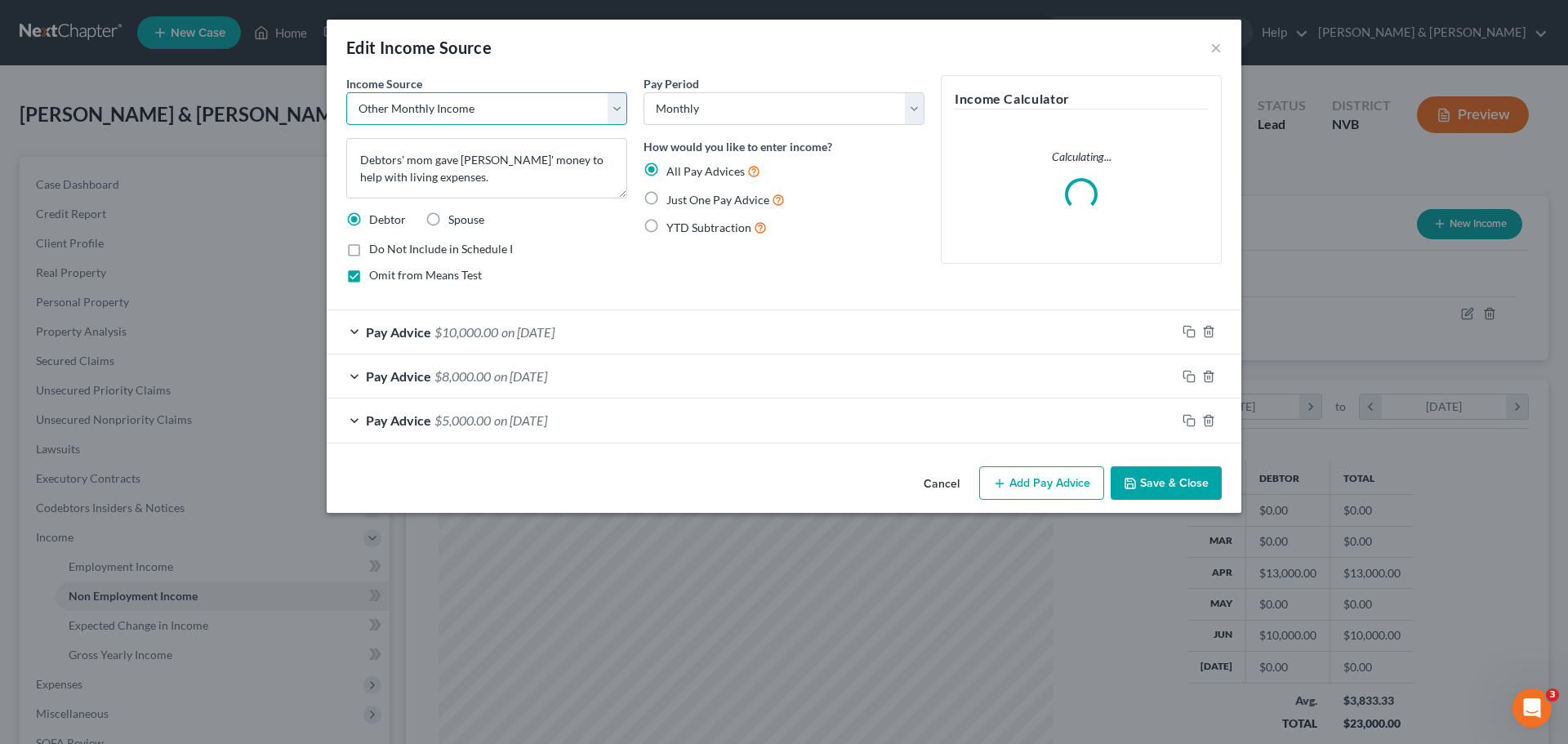
click at [619, 103] on select "Select Unemployment Disability (from employer) Pension Retirement Social Securi…" at bounding box center [487, 108] width 281 height 33
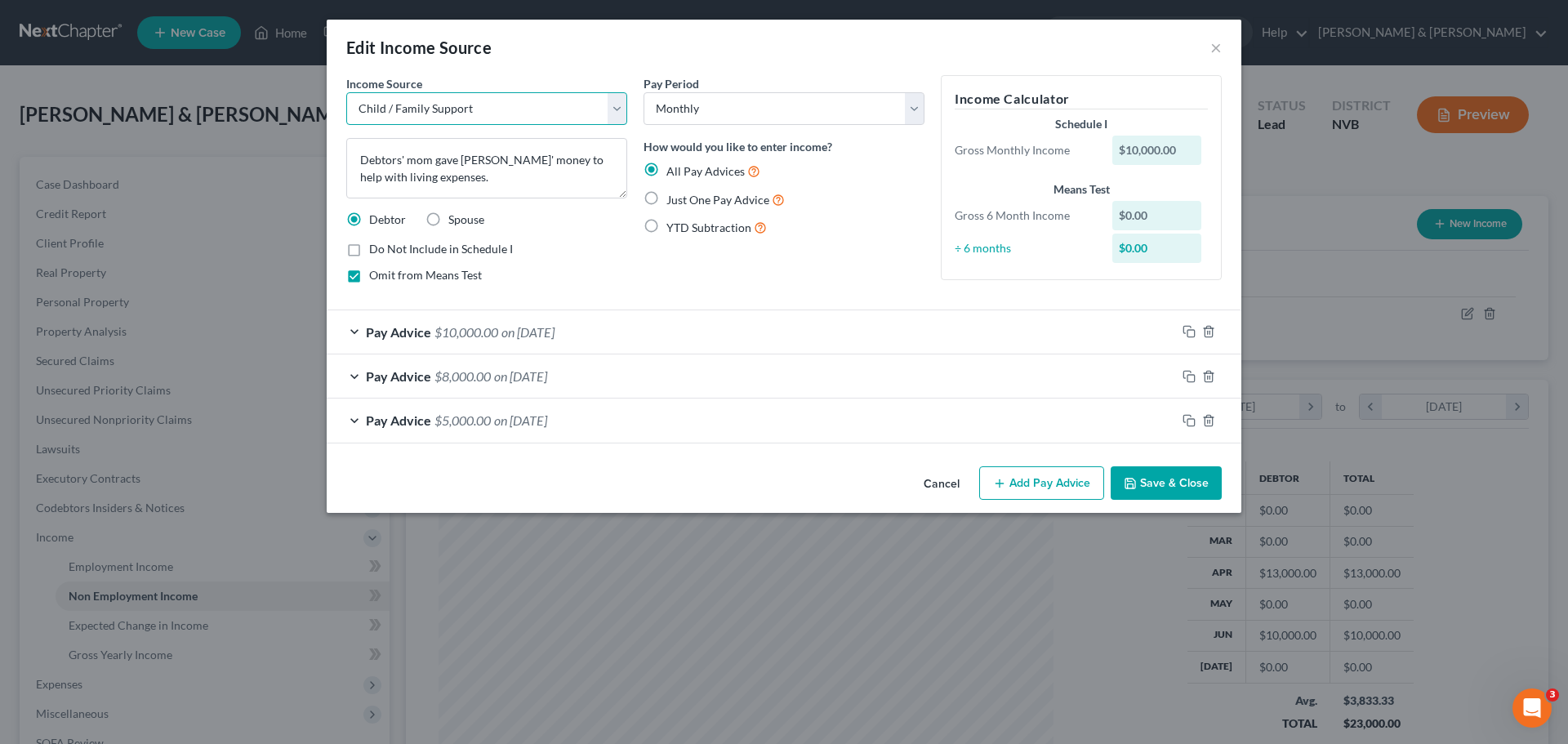
click at [347, 92] on select "Select Unemployment Disability (from employer) Pension Retirement Social Securi…" at bounding box center [487, 108] width 281 height 33
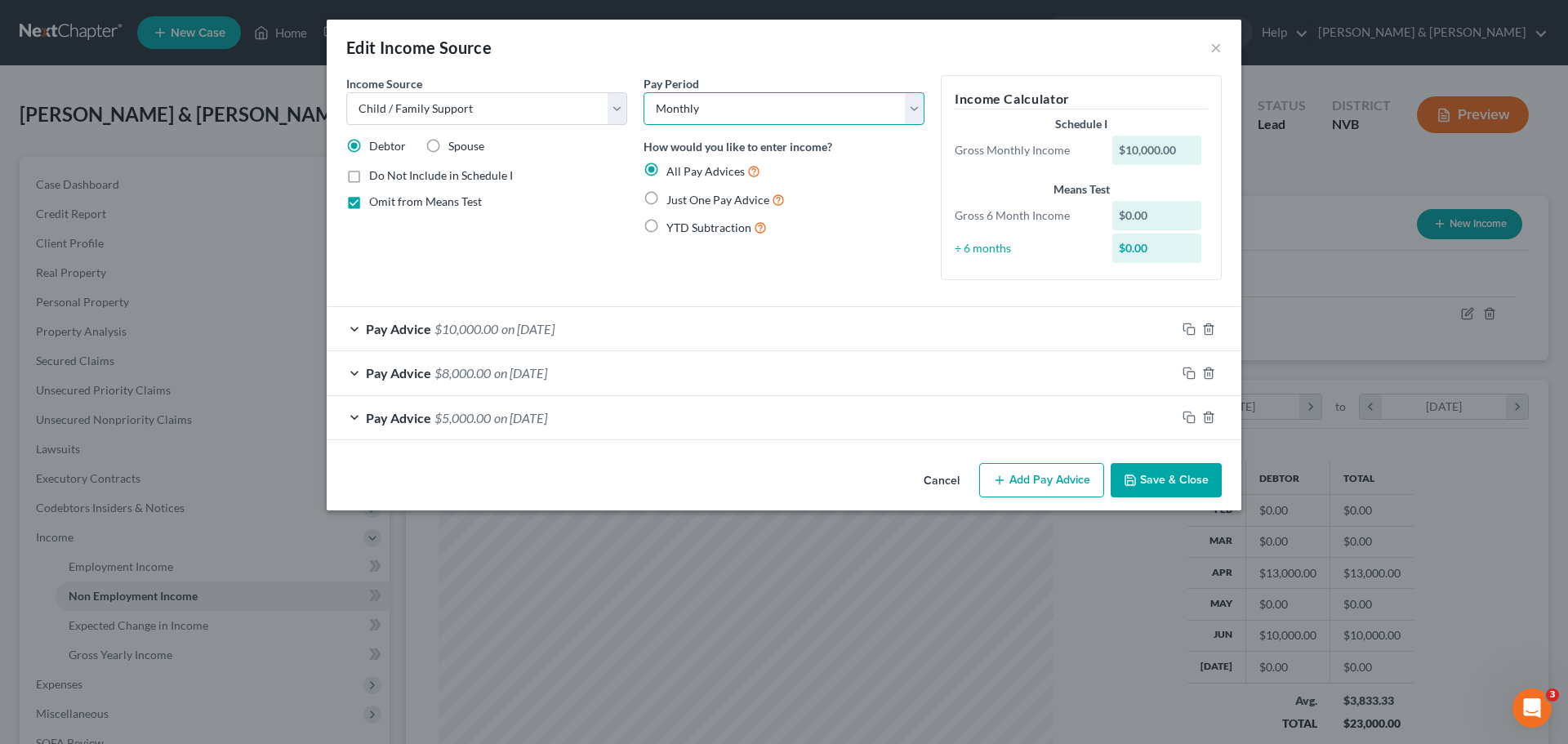
click at [907, 110] on select "Select Monthly Twice Monthly Every Other Week Weekly" at bounding box center [784, 108] width 281 height 33
click at [909, 111] on select "Select Monthly Twice Monthly Every Other Week Weekly" at bounding box center [784, 108] width 281 height 33
click at [616, 115] on select "Select Unemployment Disability (from employer) Pension Retirement Social Securi…" at bounding box center [487, 108] width 281 height 33
select select "13"
click at [347, 92] on select "Select Unemployment Disability (from employer) Pension Retirement Social Securi…" at bounding box center [487, 108] width 281 height 33
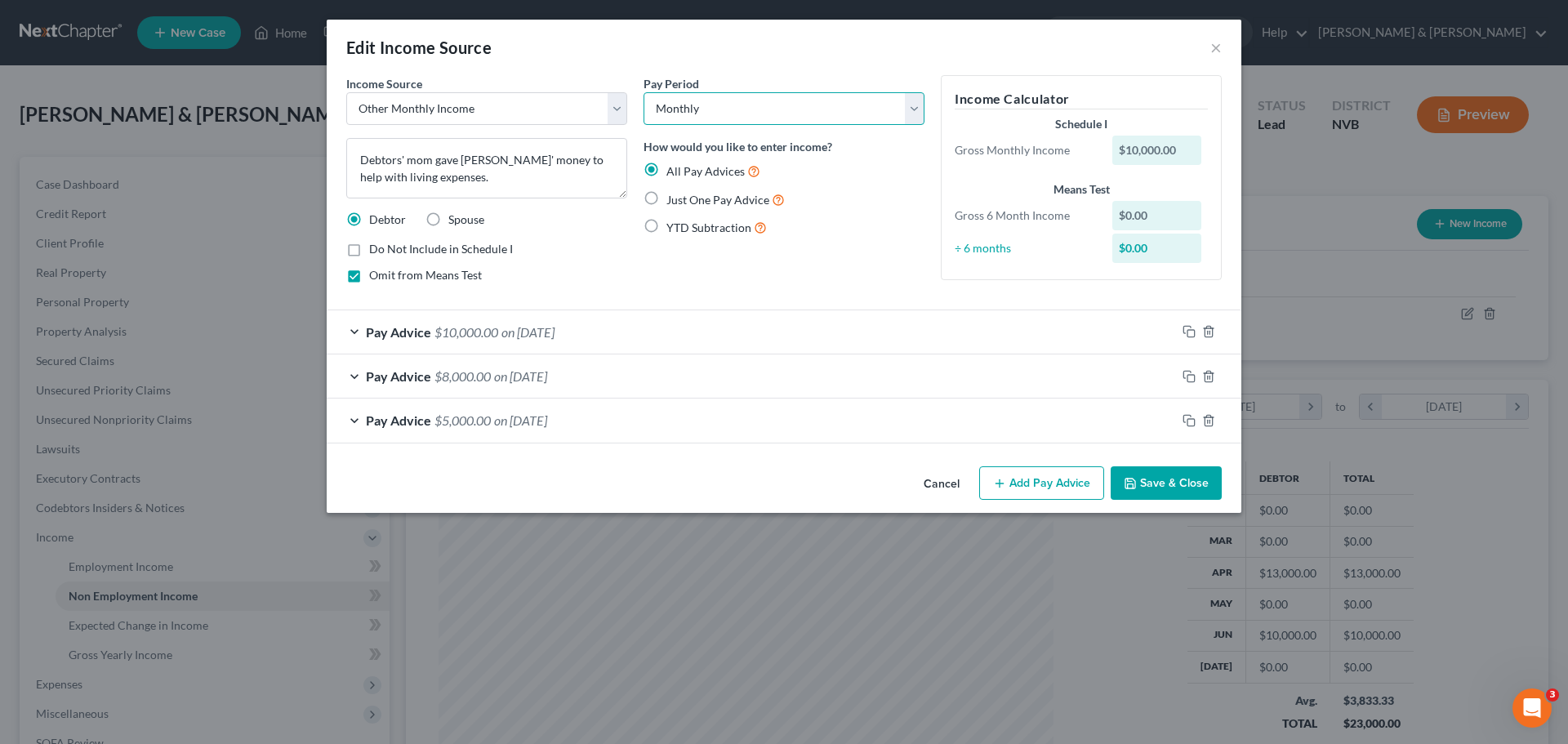
click at [913, 115] on select "Select Monthly Twice Monthly Every Other Week Weekly" at bounding box center [784, 108] width 281 height 33
click at [1186, 331] on icon "button" at bounding box center [1188, 331] width 13 height 13
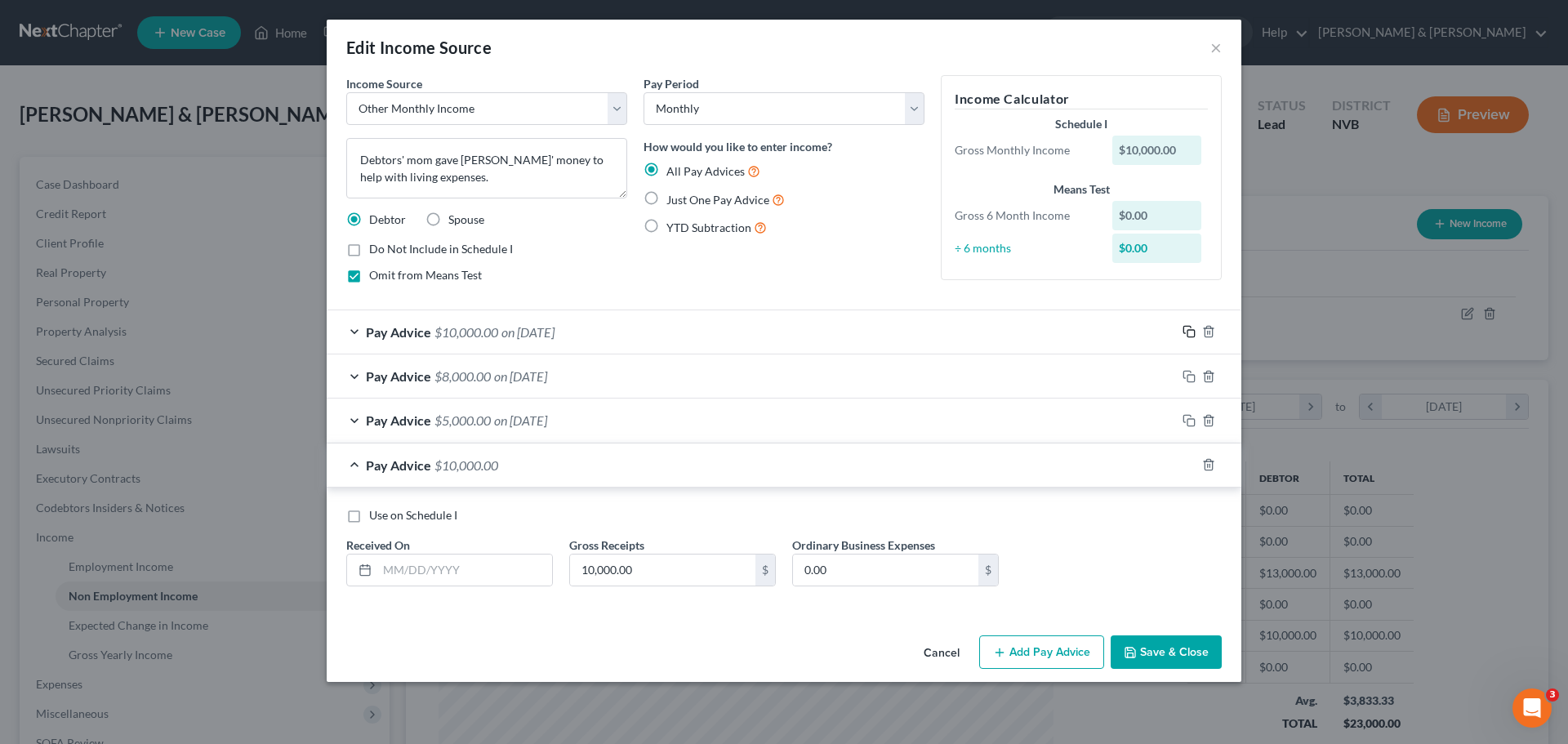
click at [1186, 331] on icon "button" at bounding box center [1188, 331] width 13 height 13
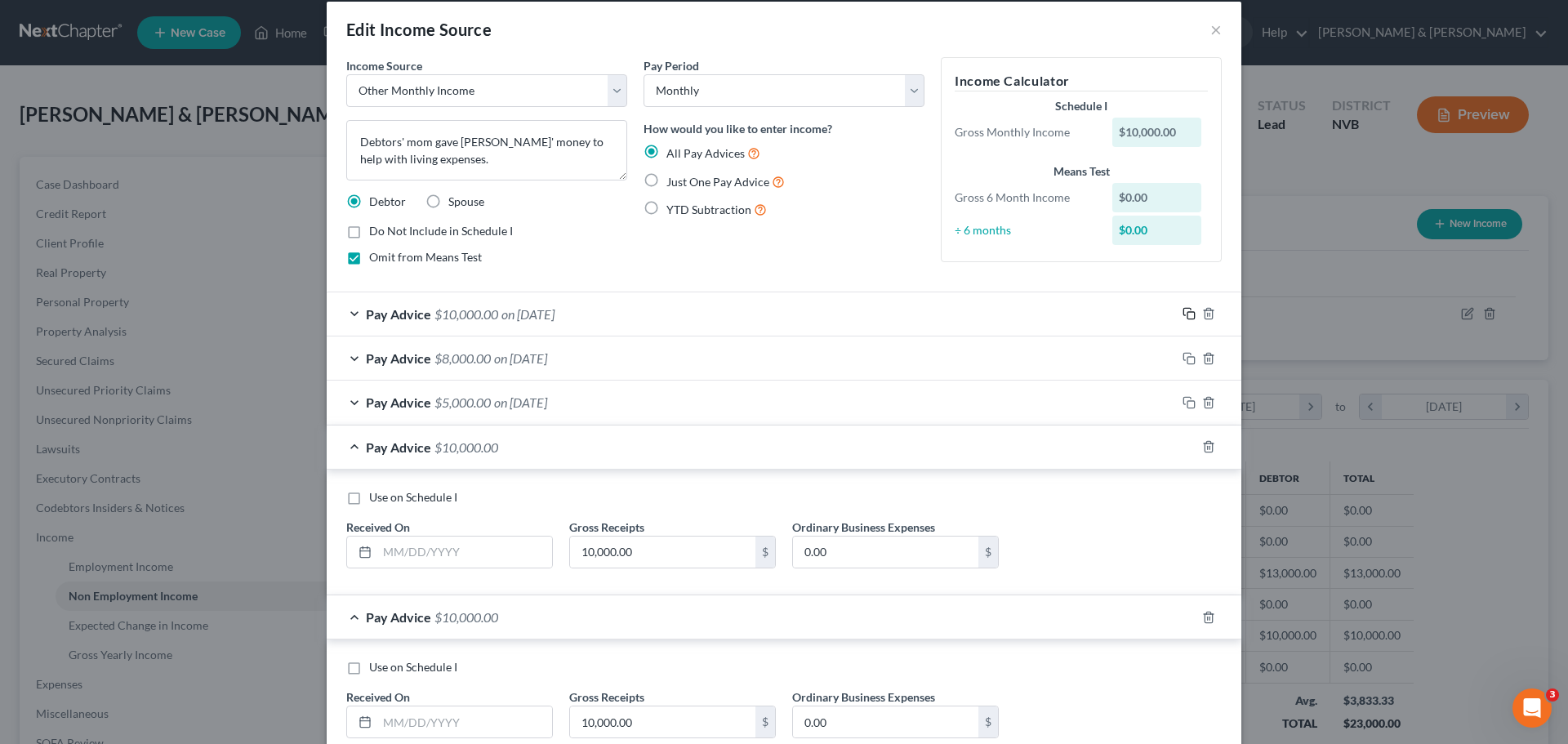
scroll to position [0, 0]
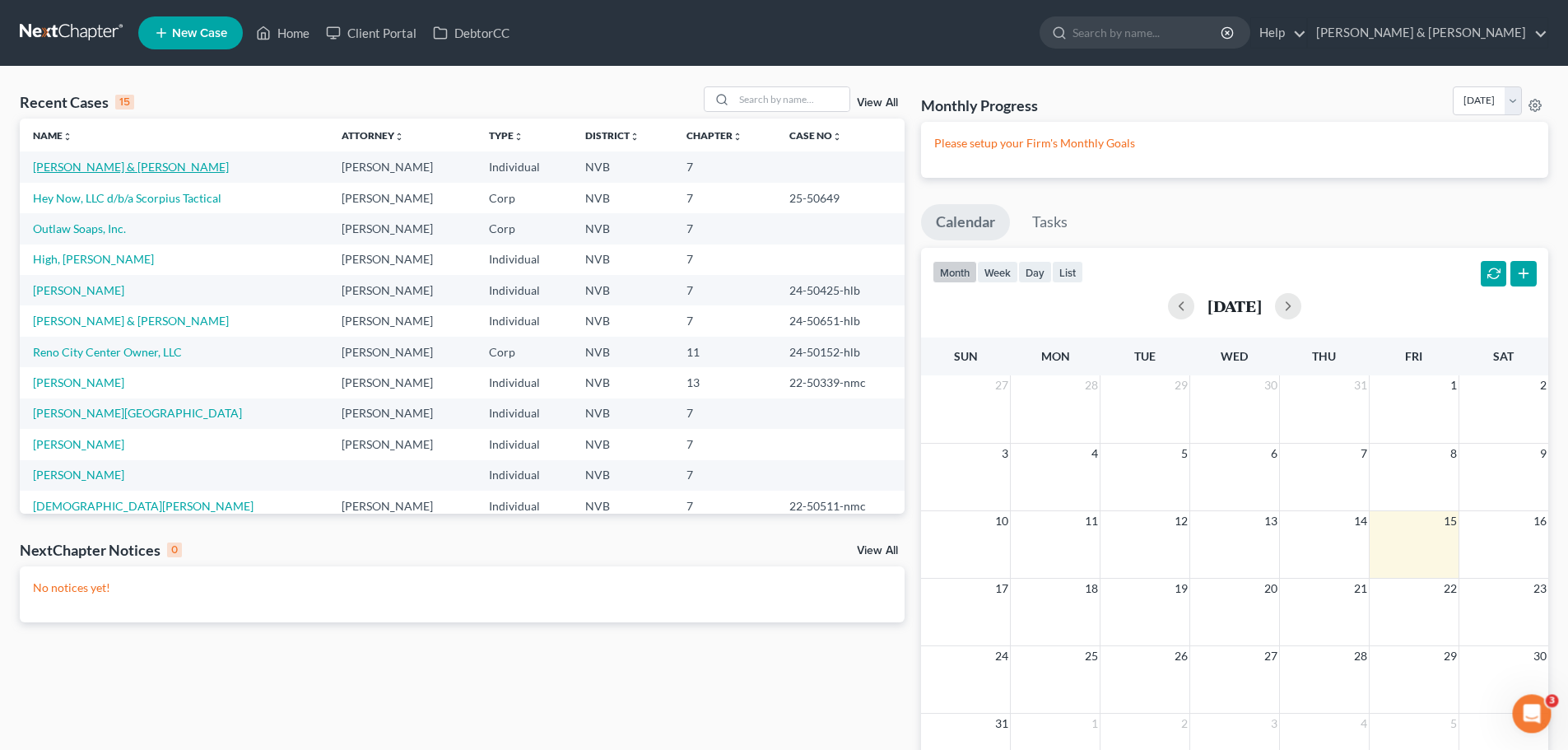
click at [126, 170] on link "[PERSON_NAME] & [PERSON_NAME]" at bounding box center [131, 166] width 196 height 14
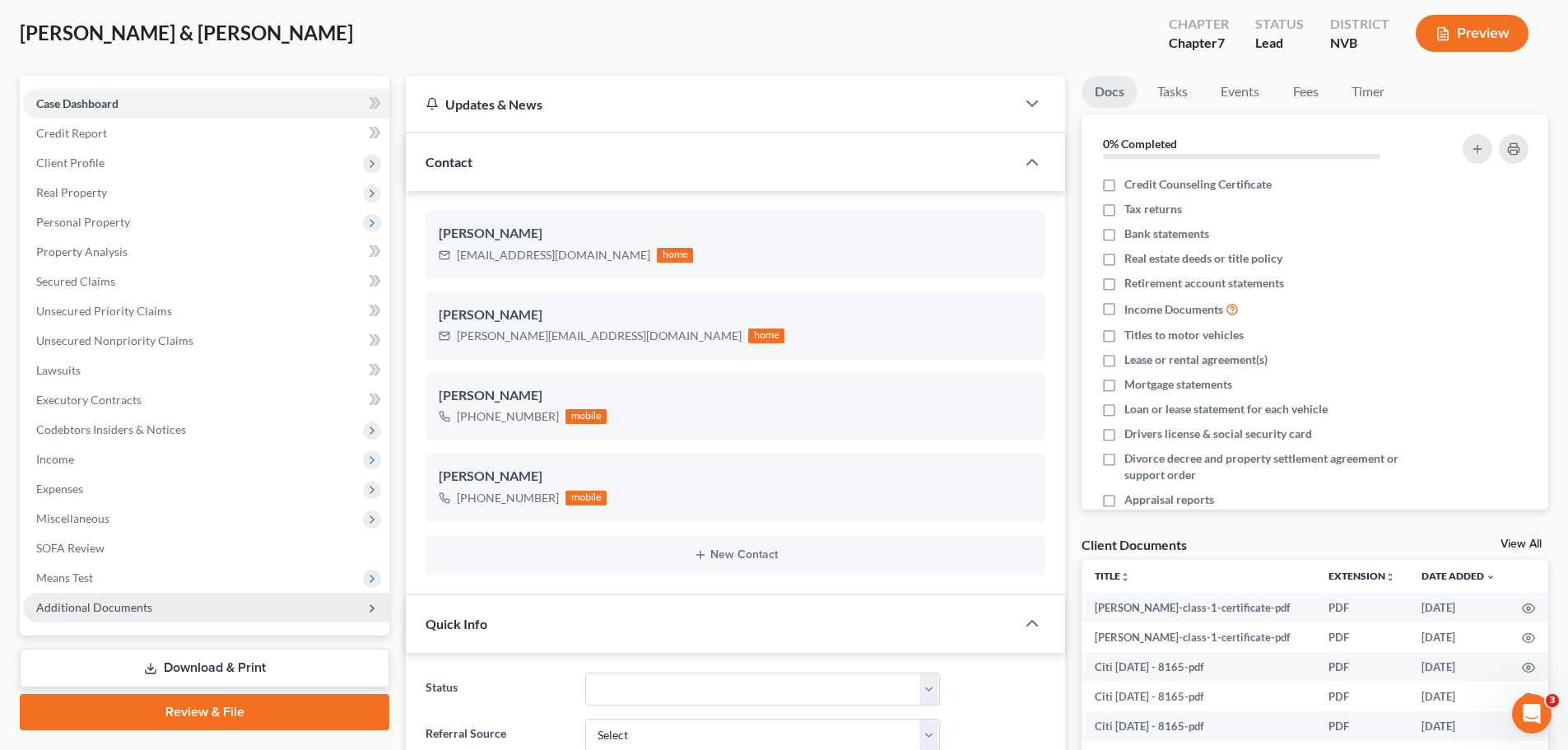
scroll to position [164, 0]
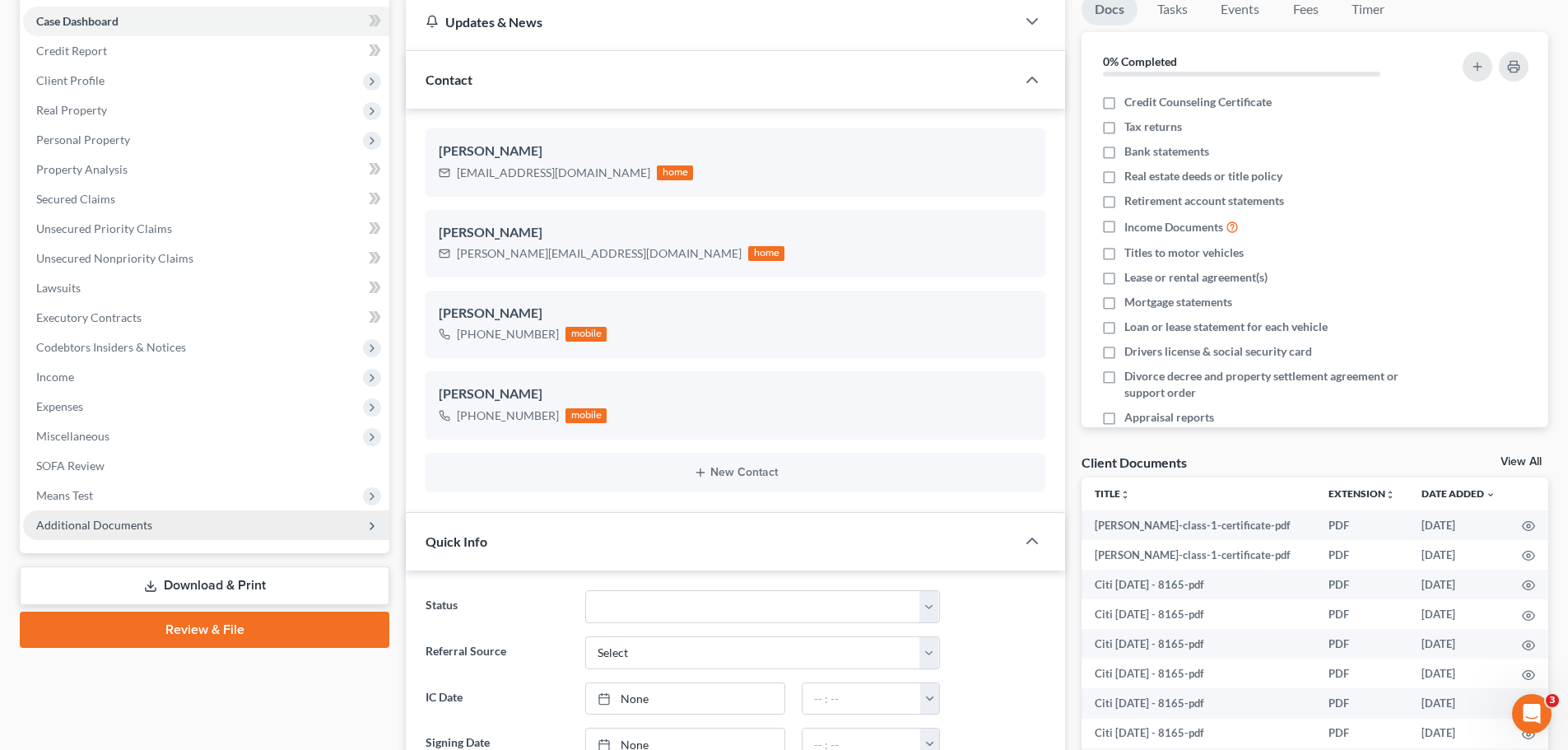
click at [221, 364] on span "Income" at bounding box center [206, 377] width 366 height 30
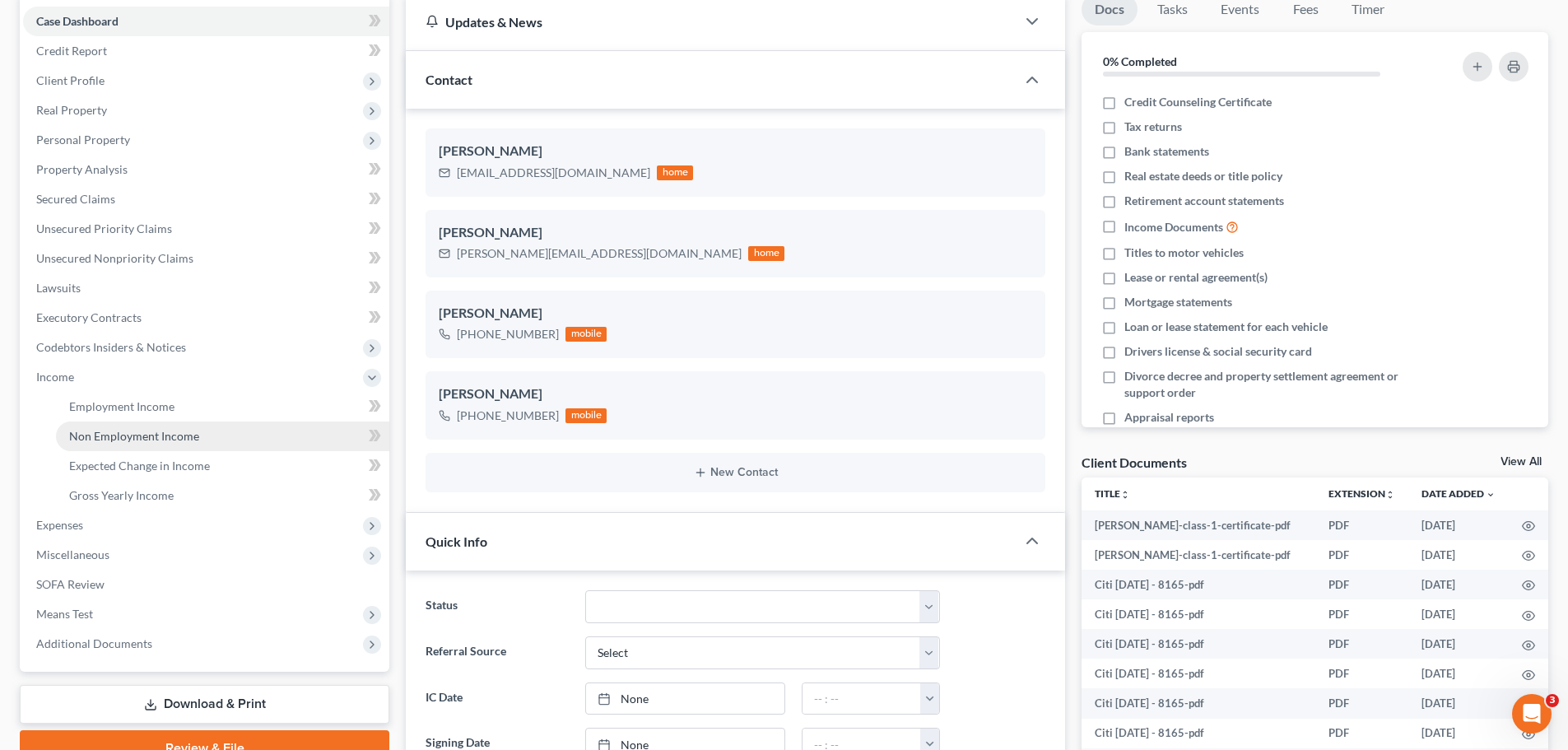
click at [185, 437] on span "Non Employment Income" at bounding box center [134, 436] width 130 height 14
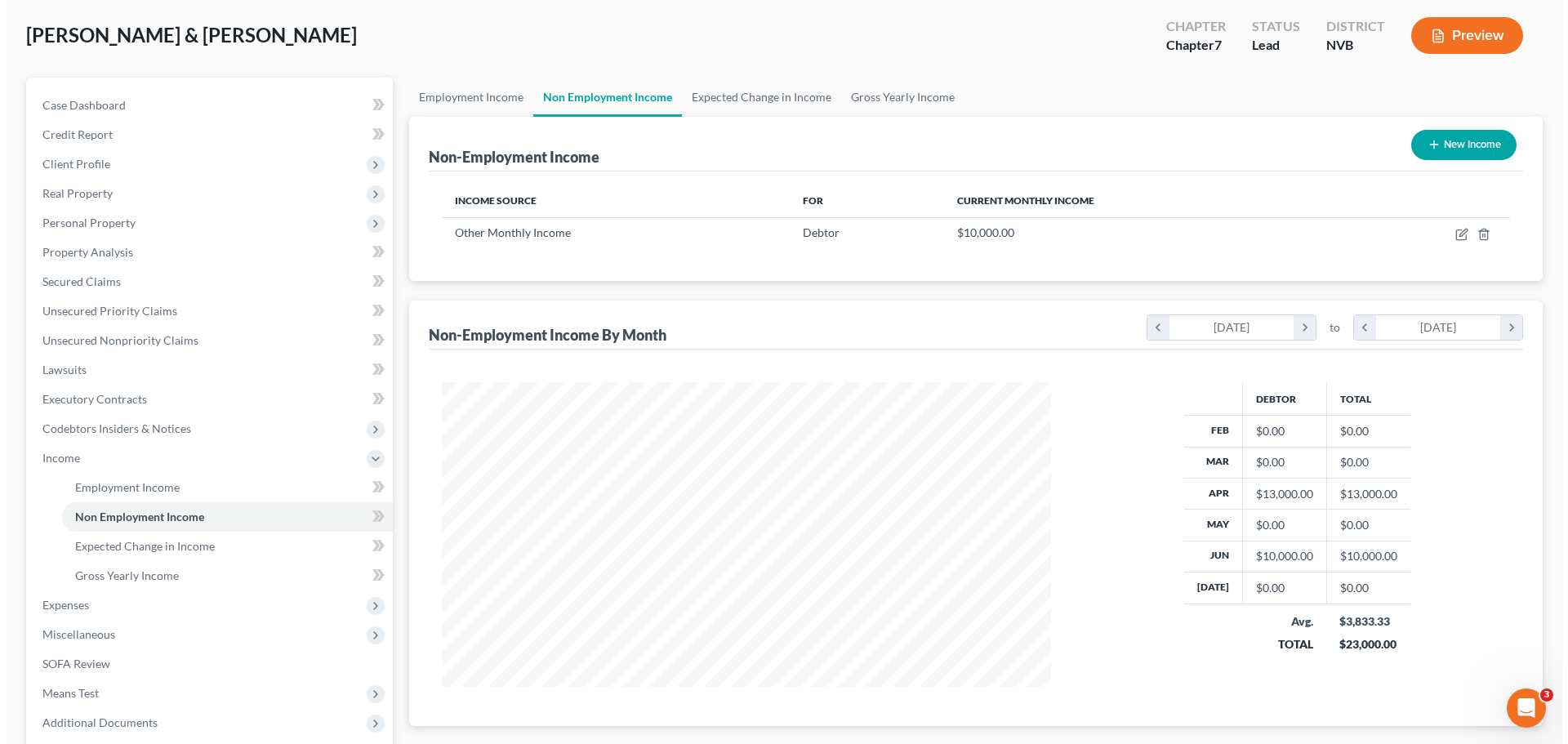
scroll to position [79, 0]
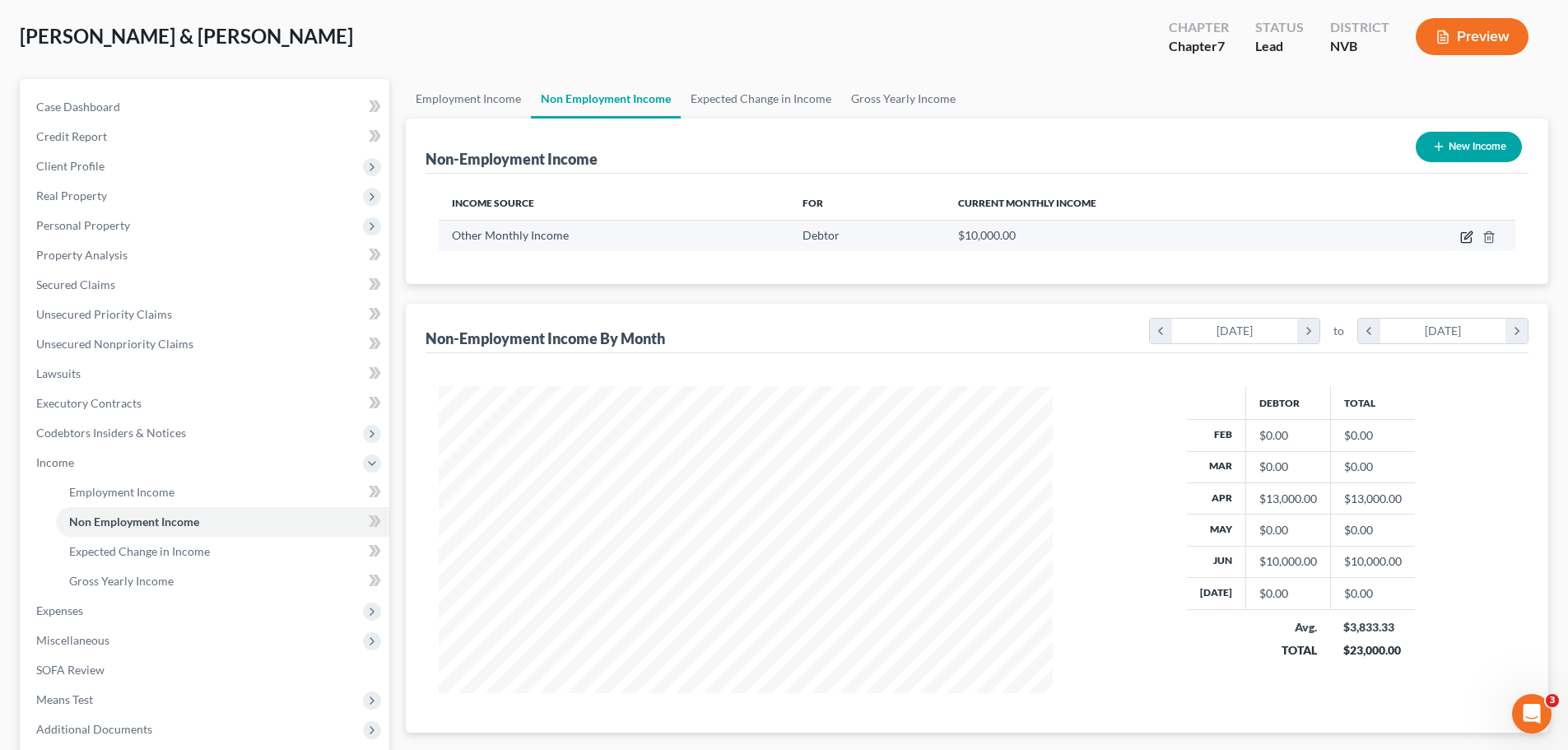
click at [1461, 242] on icon "button" at bounding box center [1467, 237] width 13 height 13
select select "13"
select select "0"
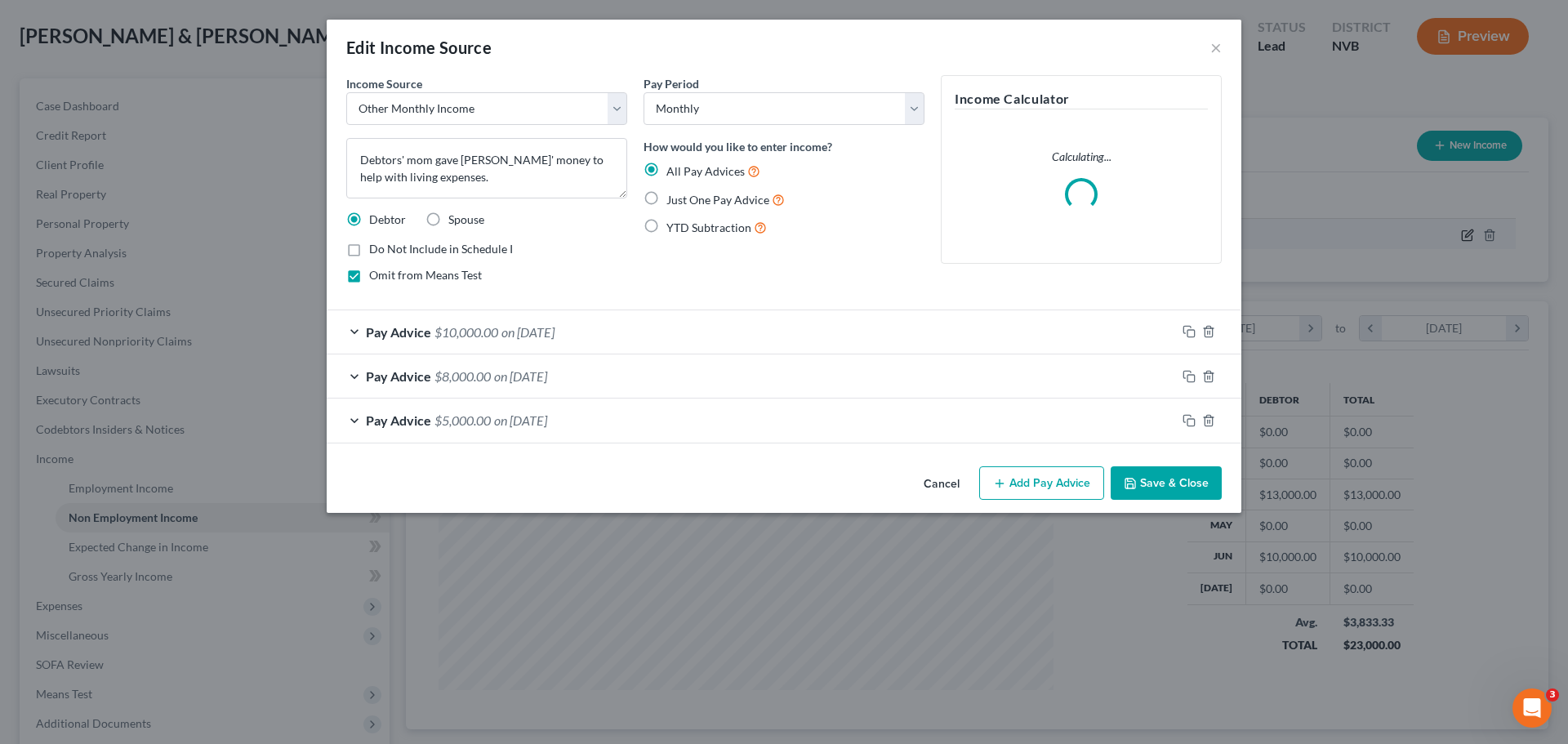
scroll to position [307, 647]
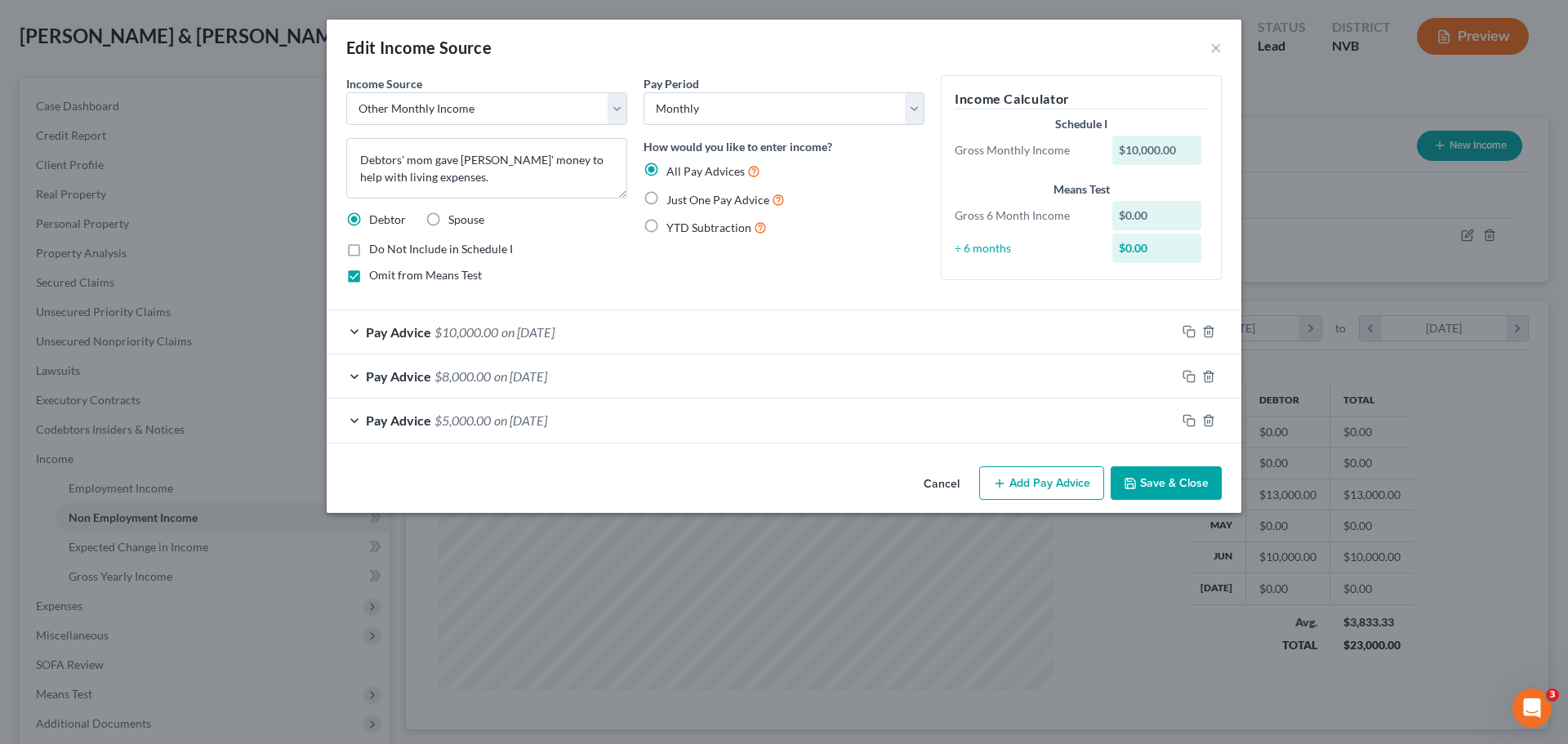
click at [1180, 150] on div "$10,000.00" at bounding box center [1157, 150] width 90 height 30
click at [352, 334] on div "Pay Advice $10,000.00 on [DATE]" at bounding box center [751, 331] width 850 height 43
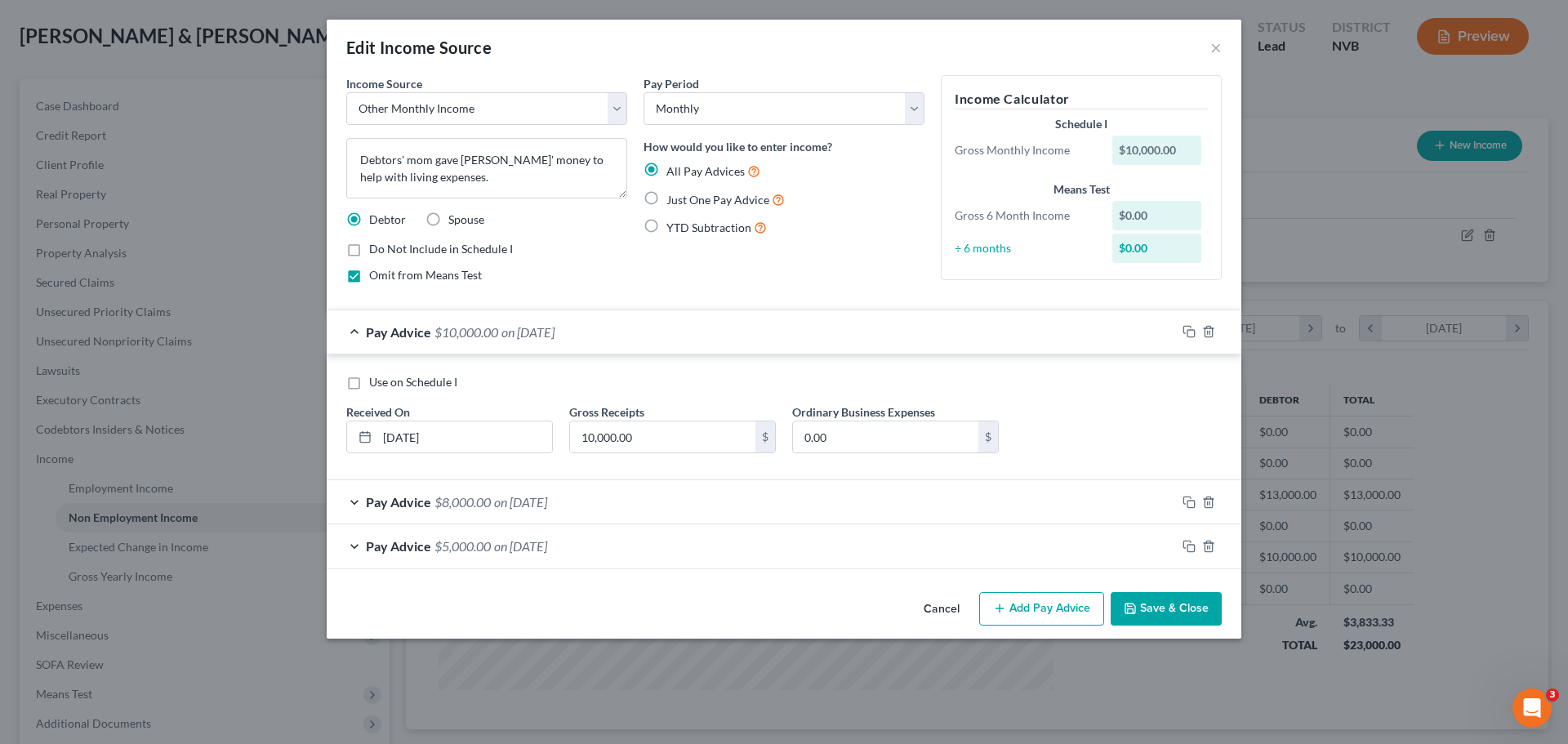
click at [369, 380] on label "Use on Schedule I" at bounding box center [413, 381] width 88 height 16
click at [375, 380] on input "Use on Schedule I" at bounding box center [380, 379] width 11 height 11
checkbox input "true"
click at [350, 500] on div "Pay Advice $8,000.00 on [DATE]" at bounding box center [751, 501] width 850 height 43
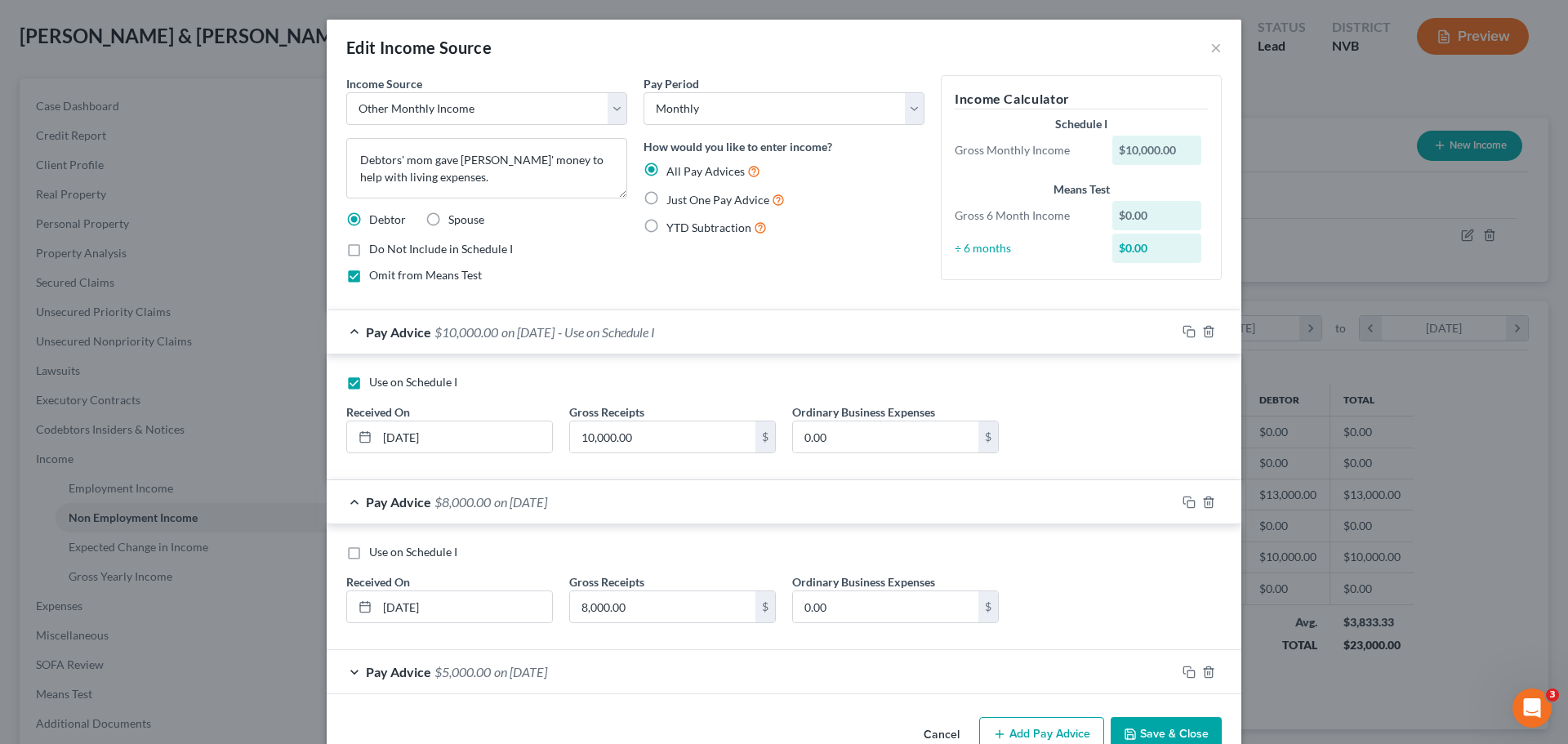
click at [369, 555] on label "Use on Schedule I" at bounding box center [413, 551] width 88 height 16
click at [375, 555] on input "Use on Schedule I" at bounding box center [380, 549] width 11 height 11
checkbox input "true"
checkbox input "false"
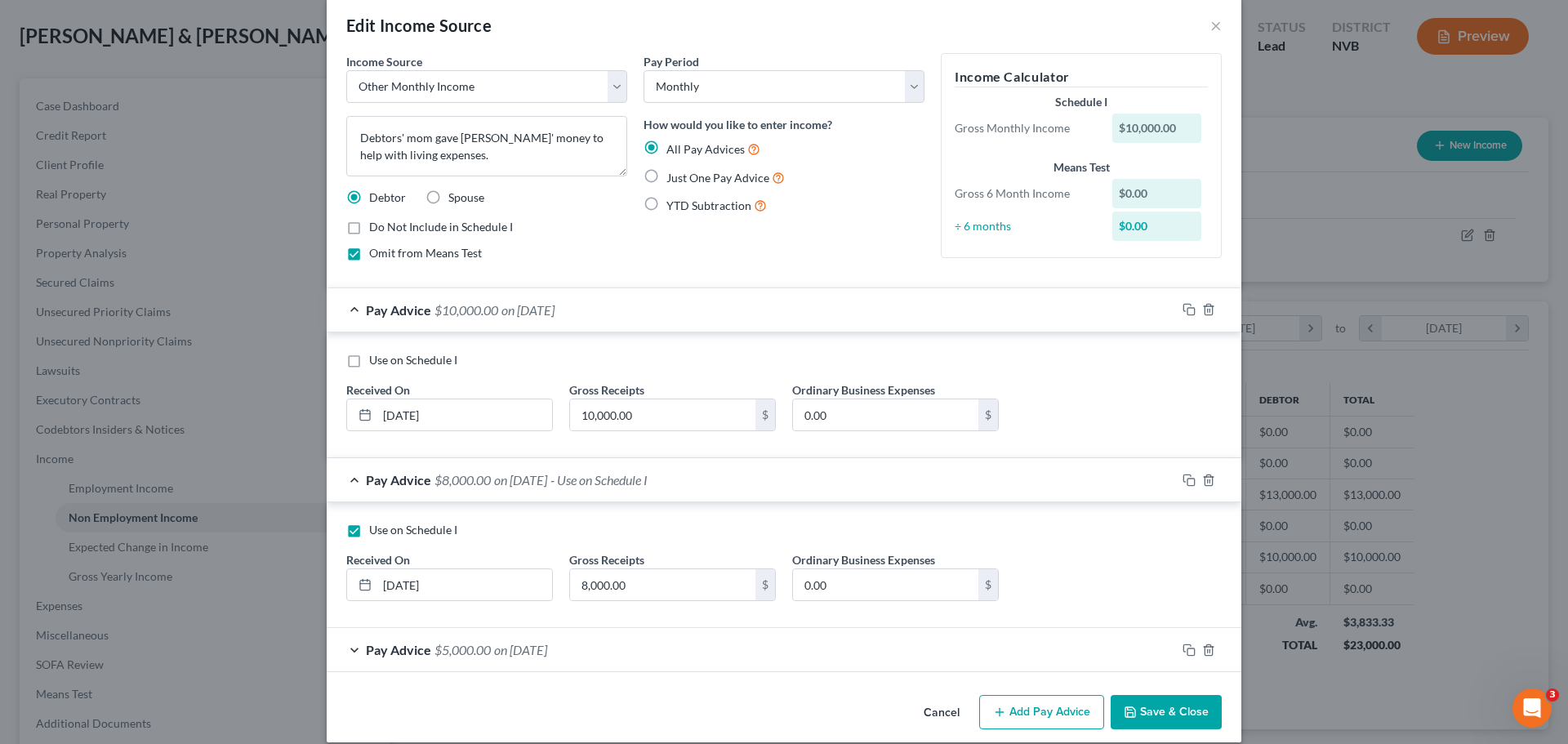
scroll to position [40, 0]
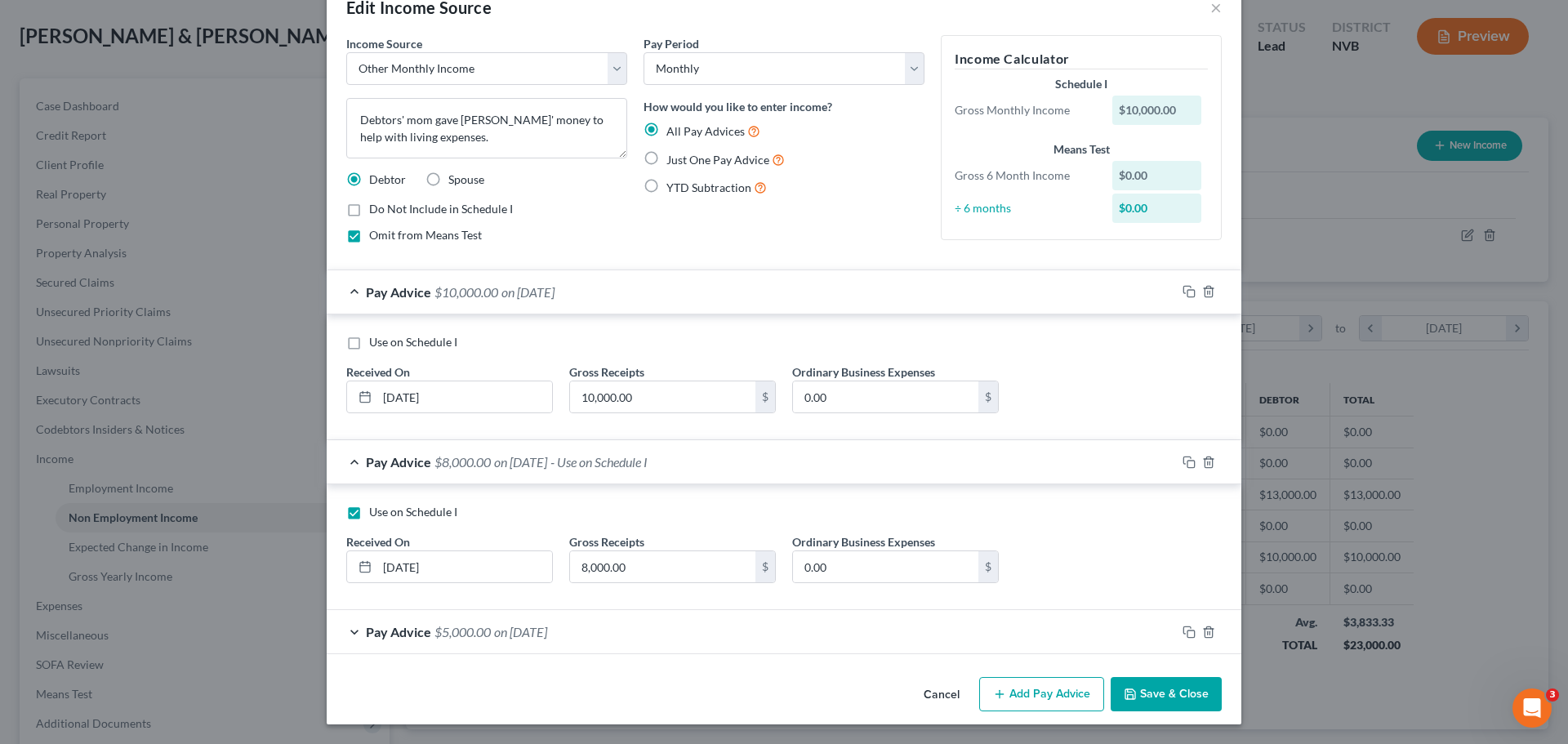
click at [350, 622] on div "Pay Advice $5,000.00 on [DATE]" at bounding box center [751, 632] width 850 height 43
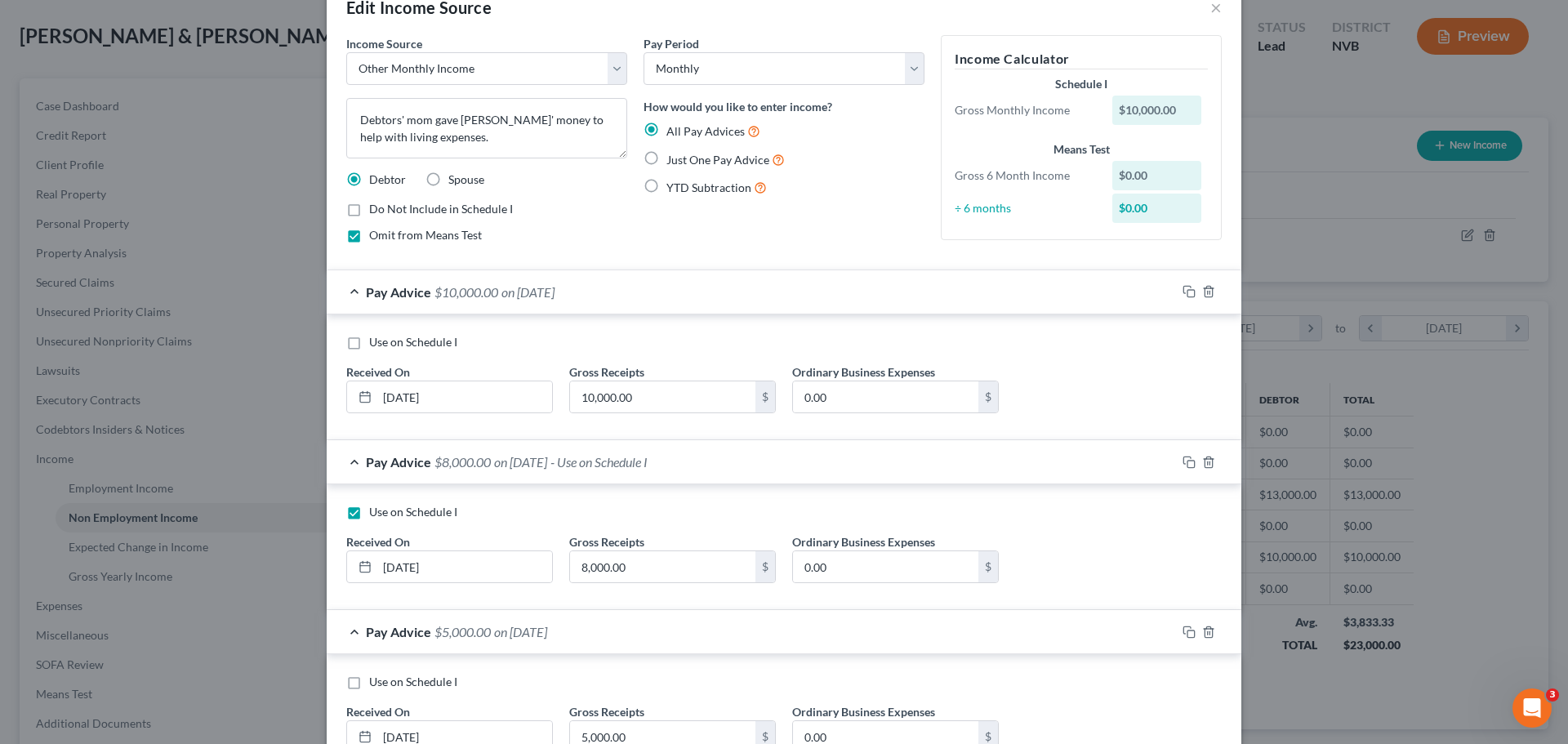
click at [369, 681] on label "Use on Schedule I" at bounding box center [413, 681] width 88 height 16
click at [375, 681] on input "Use on Schedule I" at bounding box center [380, 679] width 11 height 11
checkbox input "true"
checkbox input "false"
click at [369, 342] on label "Use on Schedule I" at bounding box center [413, 342] width 88 height 16
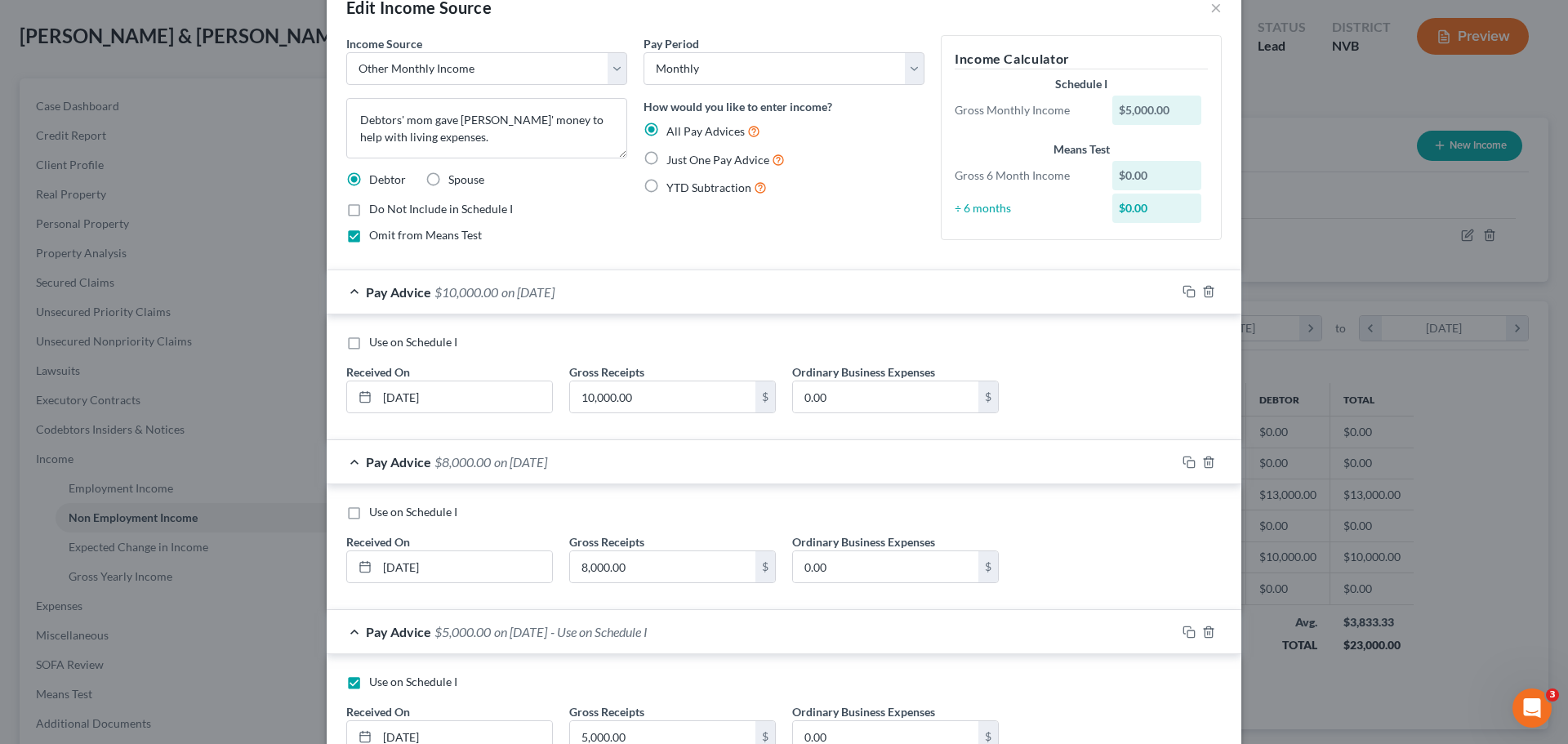
click at [375, 342] on input "Use on Schedule I" at bounding box center [380, 339] width 11 height 11
checkbox input "true"
checkbox input "false"
click at [369, 342] on label "Use on Schedule I" at bounding box center [413, 342] width 88 height 16
click at [375, 342] on input "Use on Schedule I" at bounding box center [380, 339] width 11 height 11
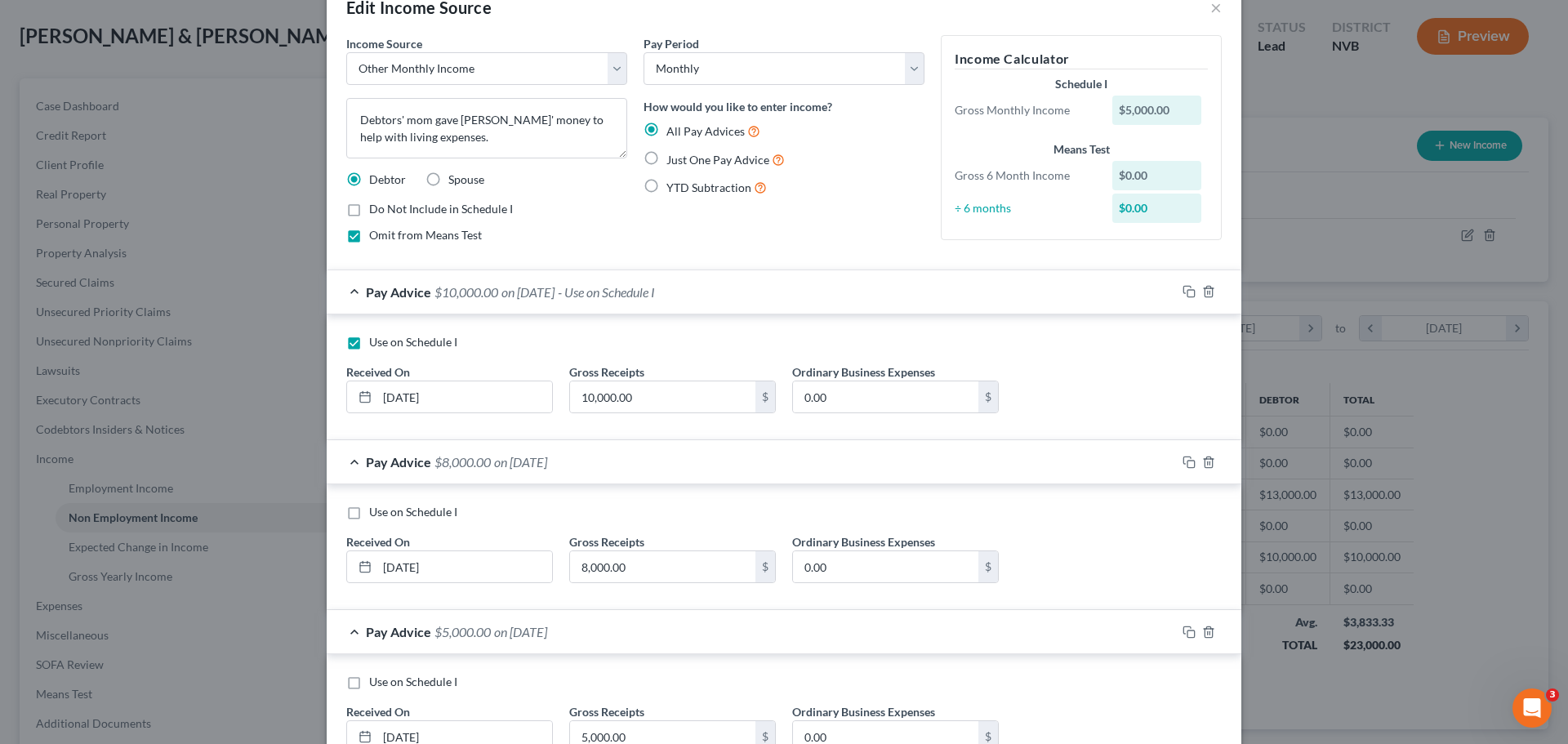
checkbox input "false"
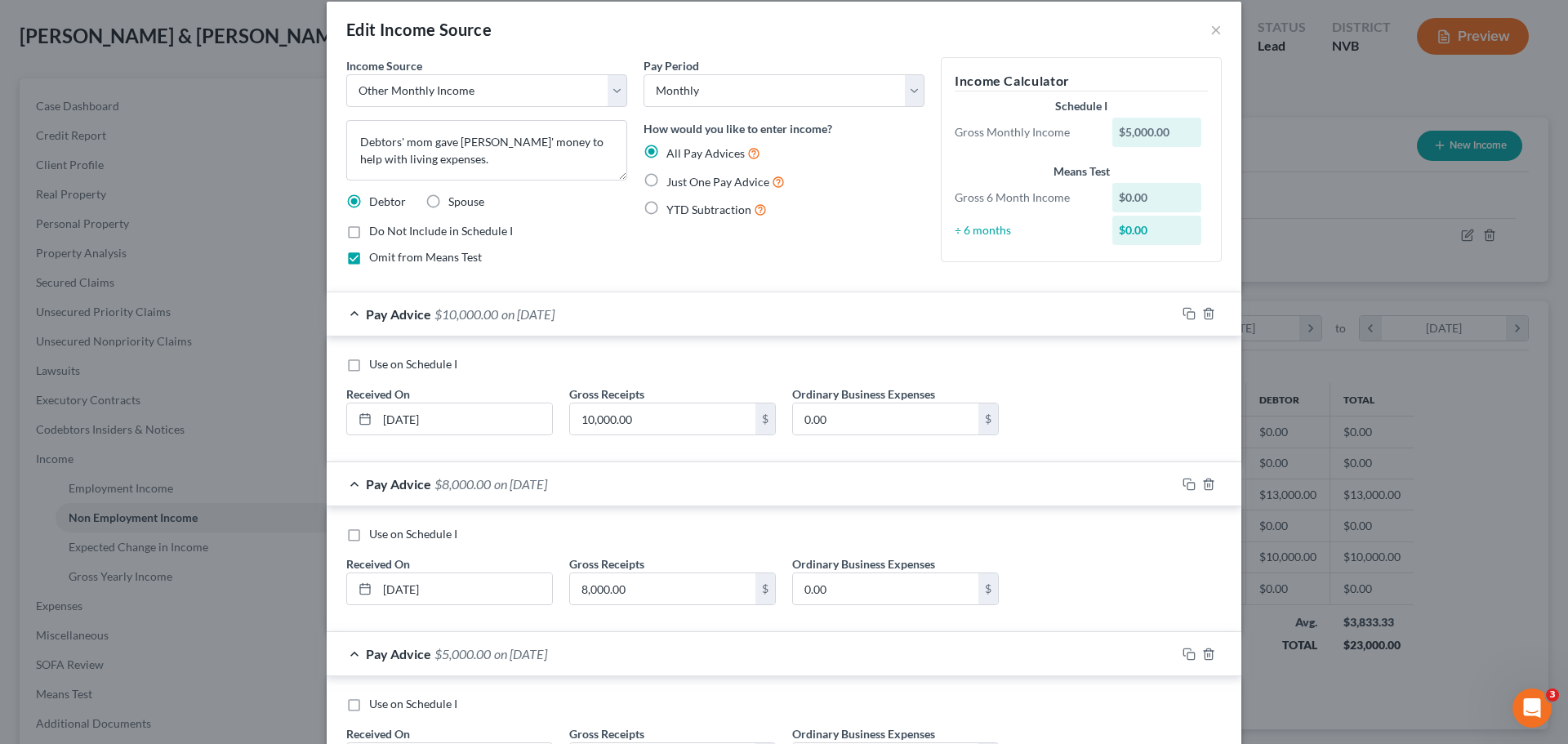
scroll to position [0, 0]
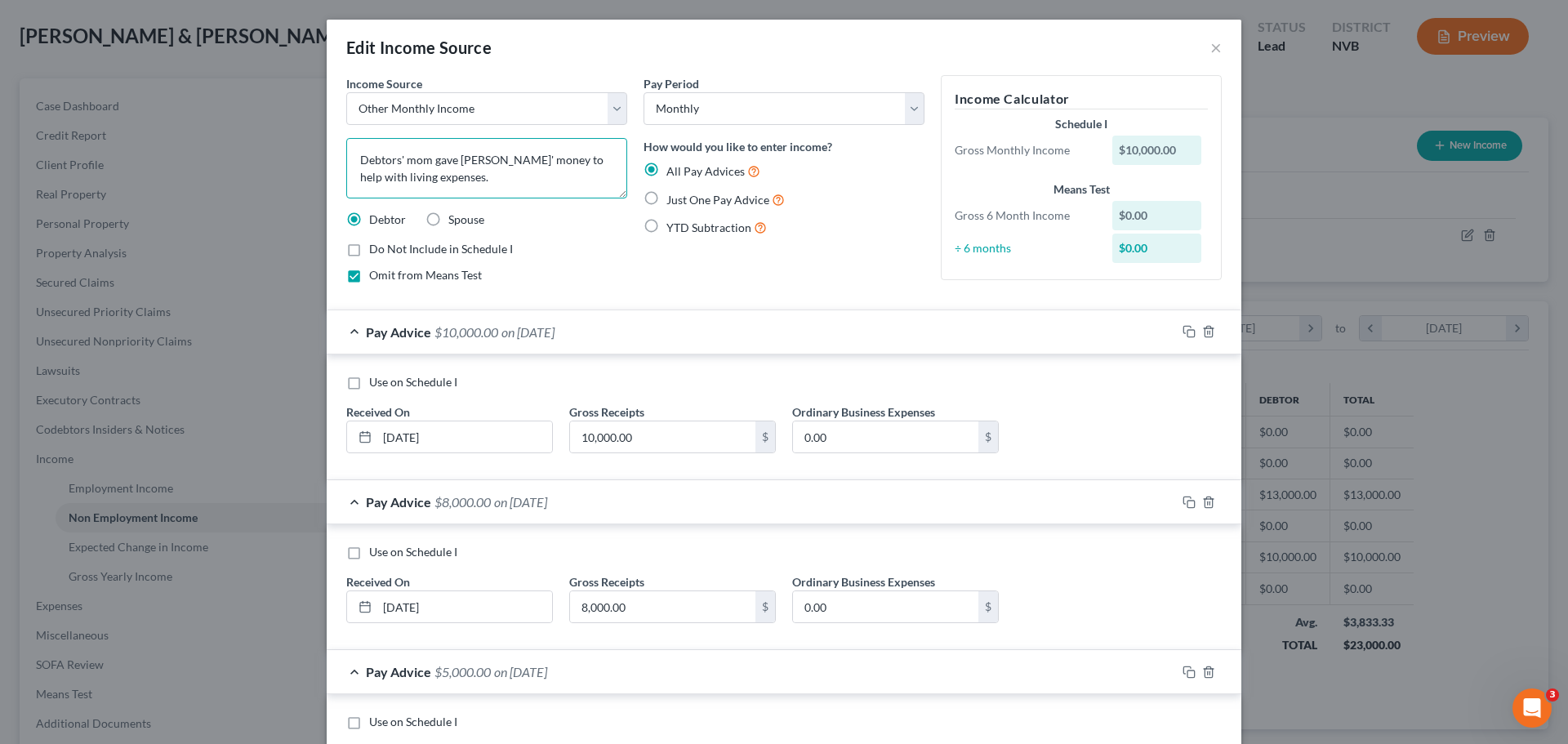
drag, startPoint x: 453, startPoint y: 179, endPoint x: 338, endPoint y: 158, distance: 116.9
click at [338, 158] on div "Income Source * Select Unemployment Disability (from employer) Pension Retireme…" at bounding box center [487, 186] width 298 height 222
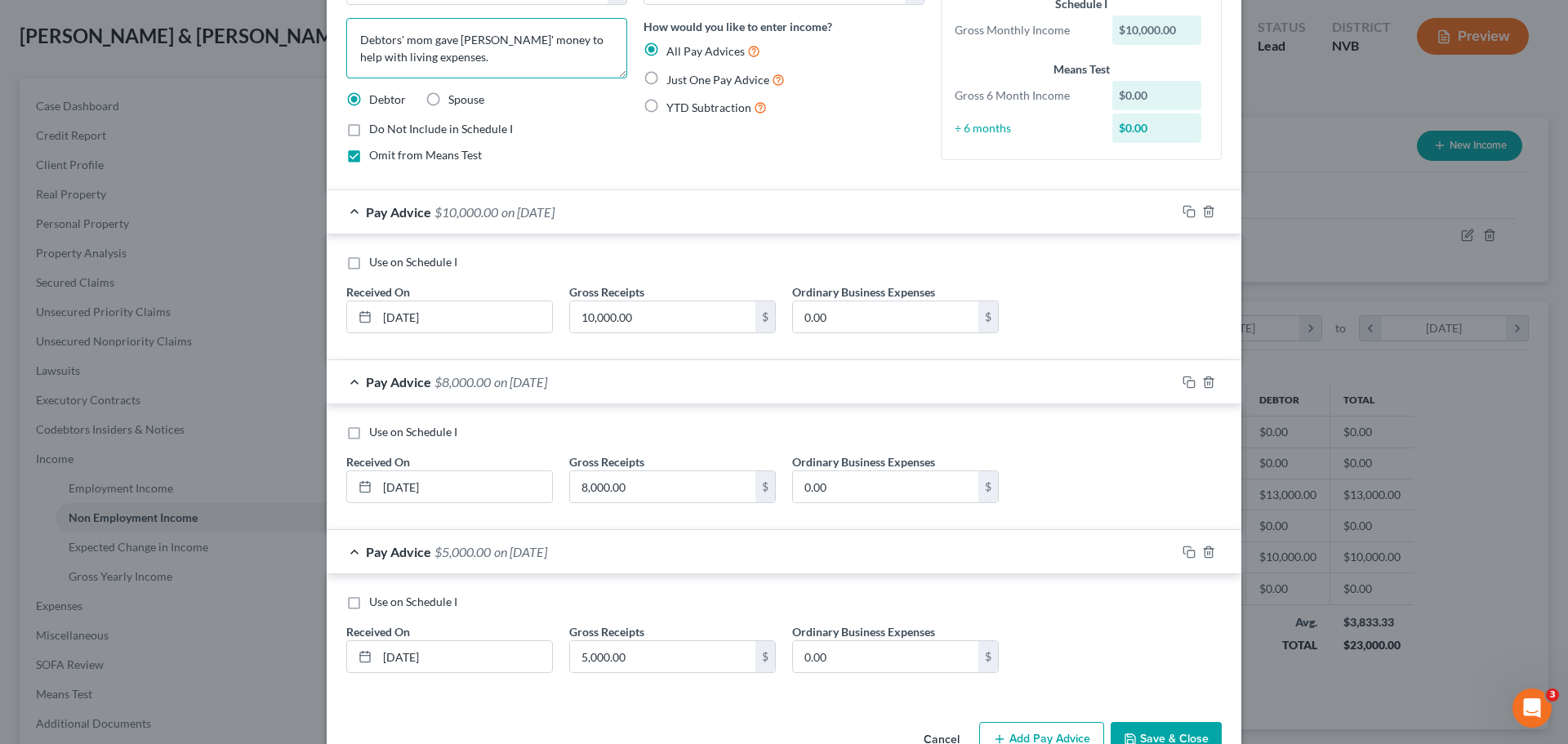
scroll to position [82, 0]
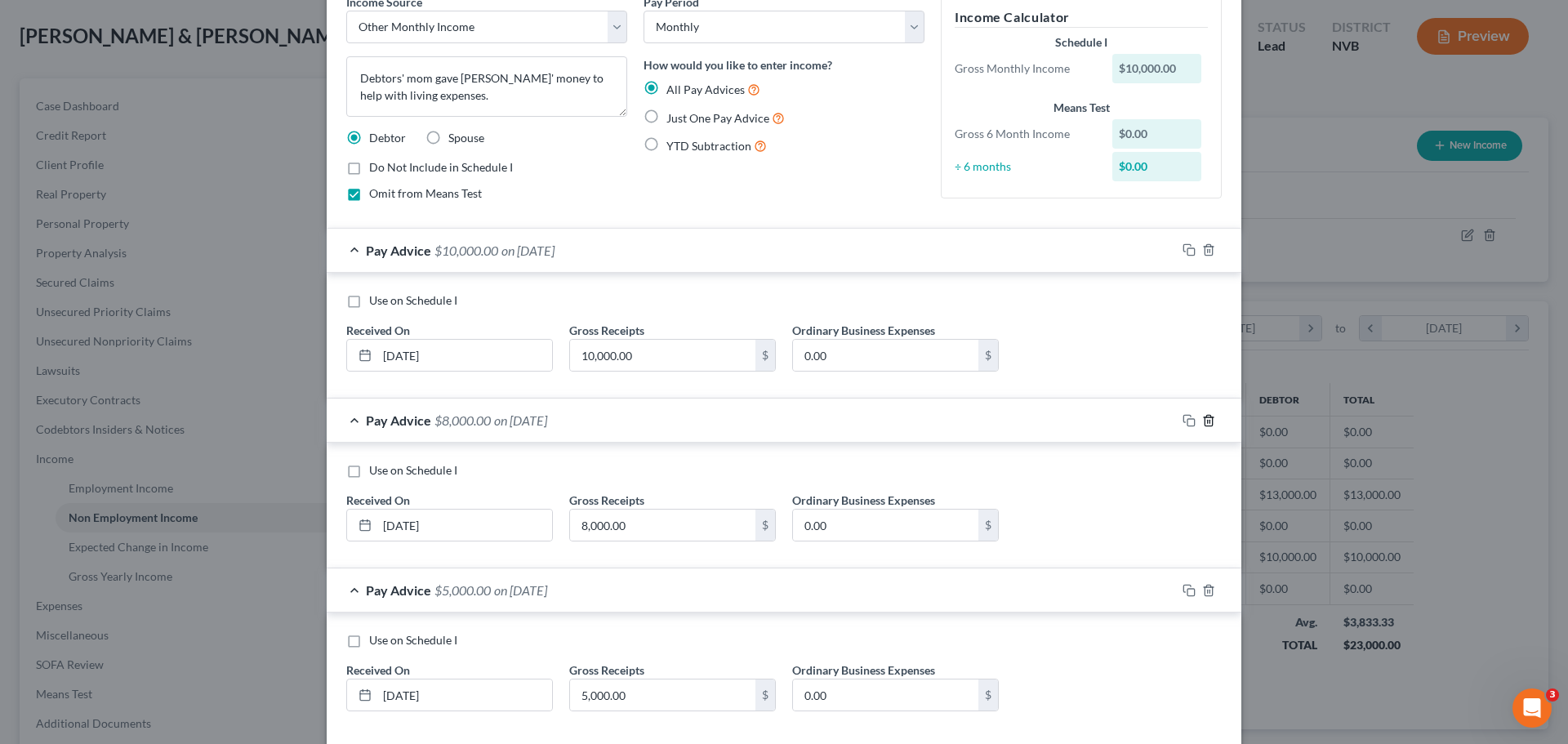
click at [1203, 424] on icon "button" at bounding box center [1208, 420] width 13 height 13
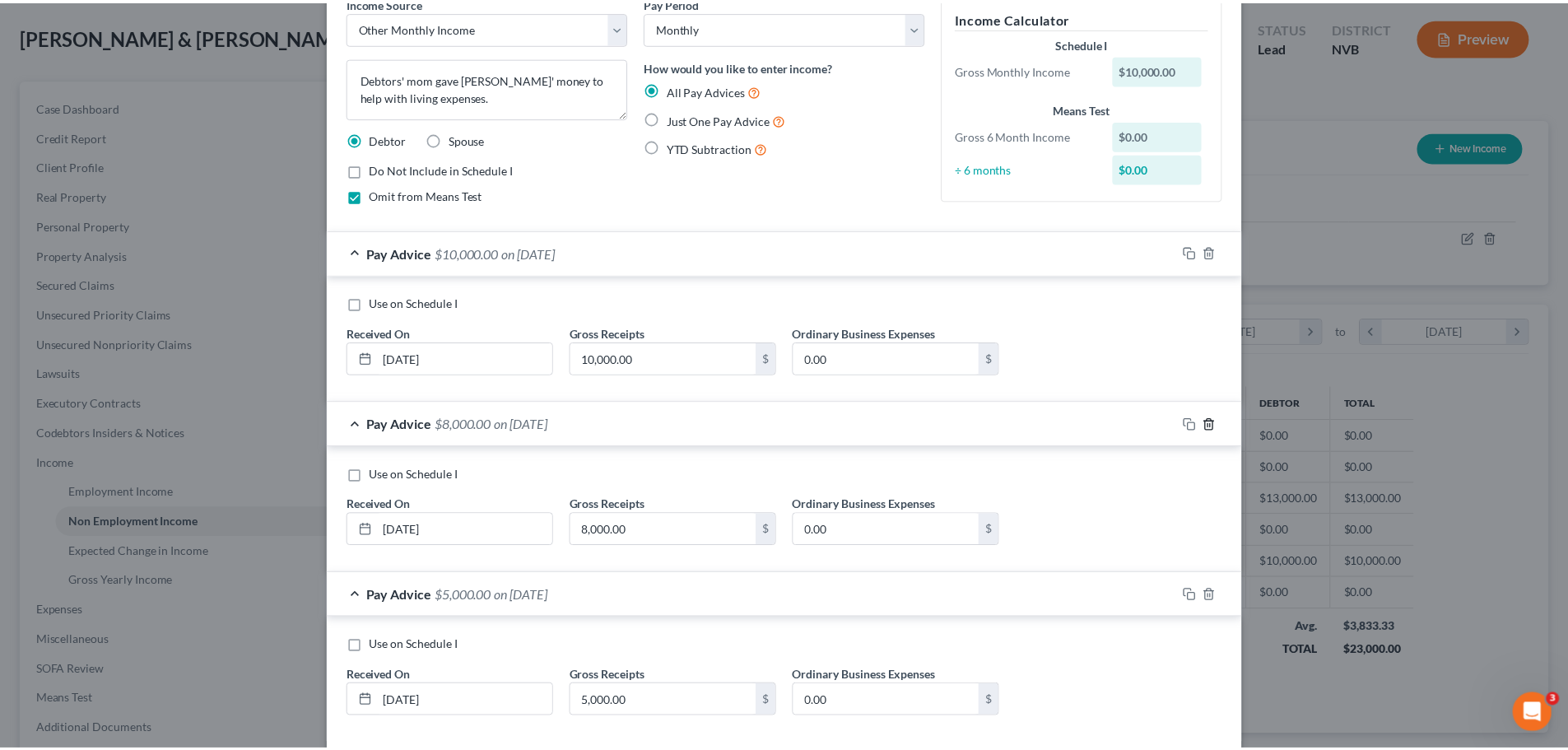
scroll to position [0, 0]
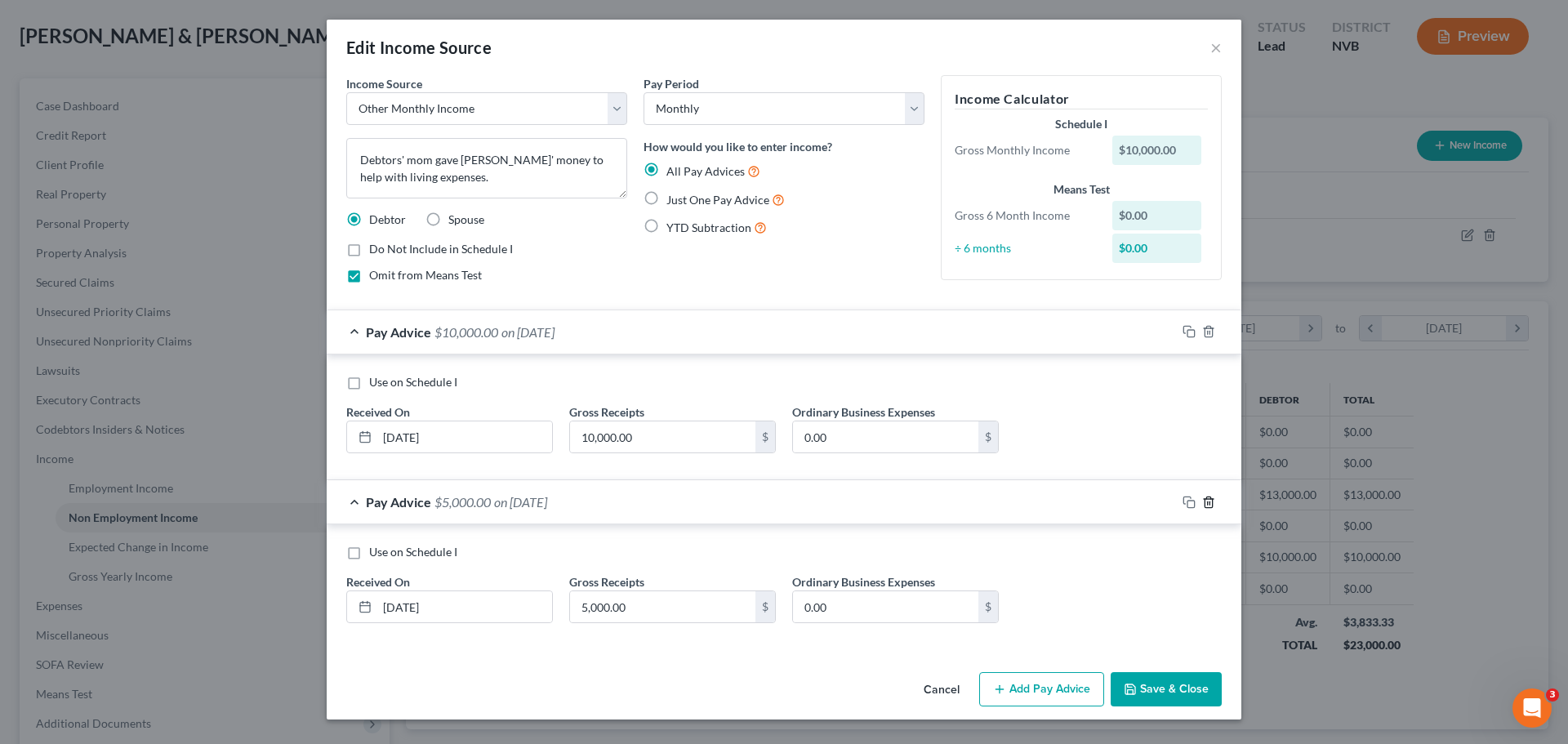
click at [1212, 506] on icon "button" at bounding box center [1208, 501] width 8 height 11
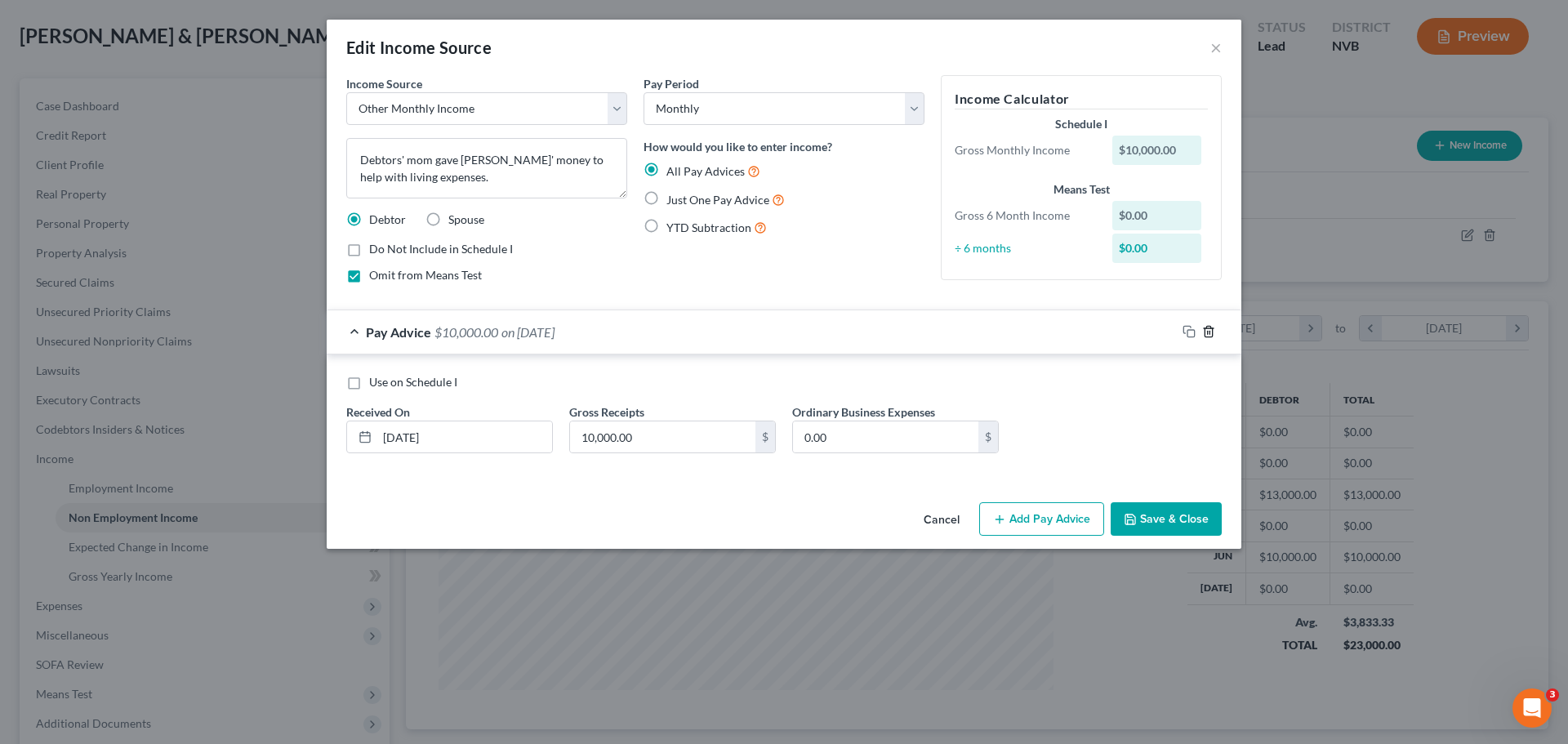
click at [1208, 331] on line "button" at bounding box center [1208, 333] width 0 height 3
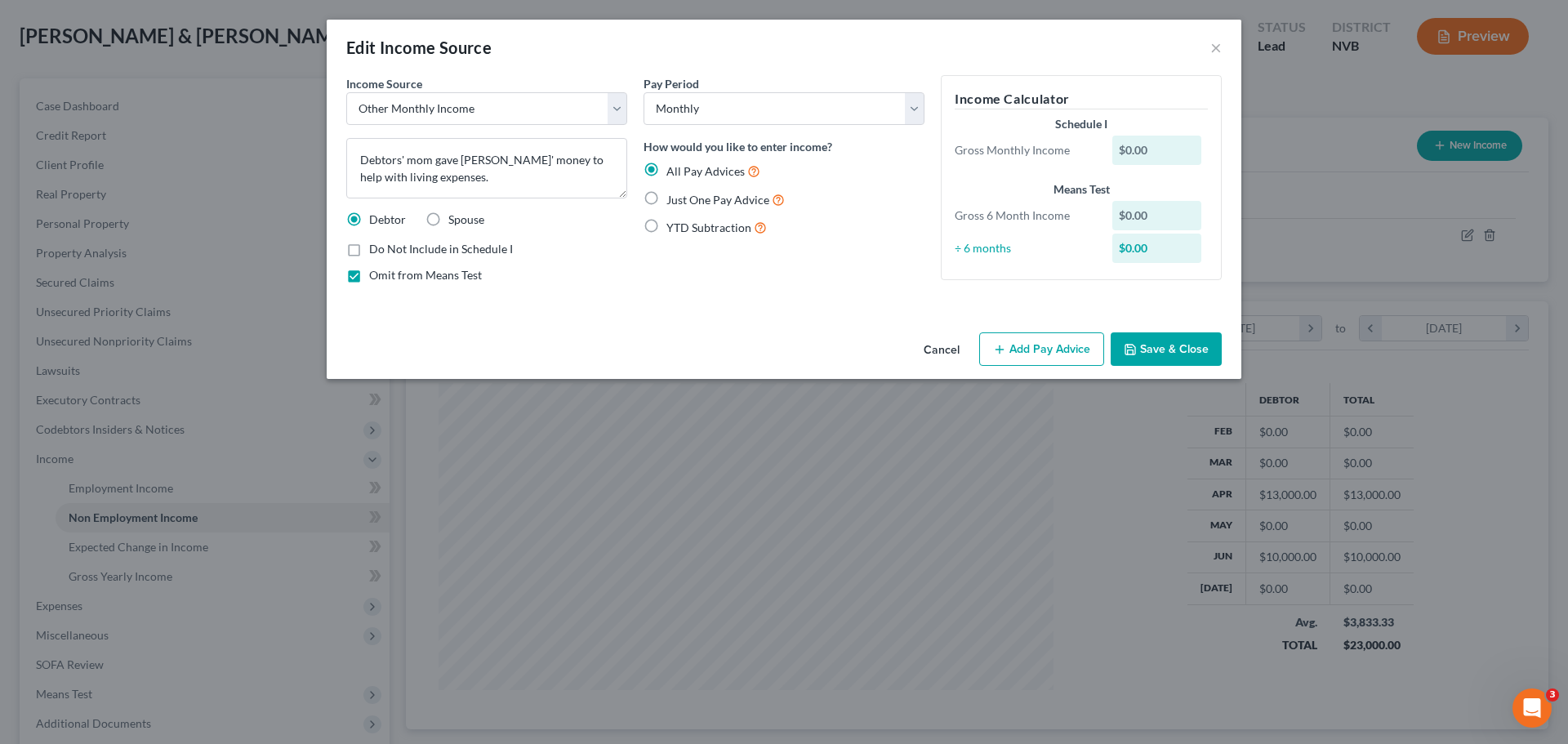
click at [1181, 349] on button "Save & Close" at bounding box center [1166, 349] width 111 height 35
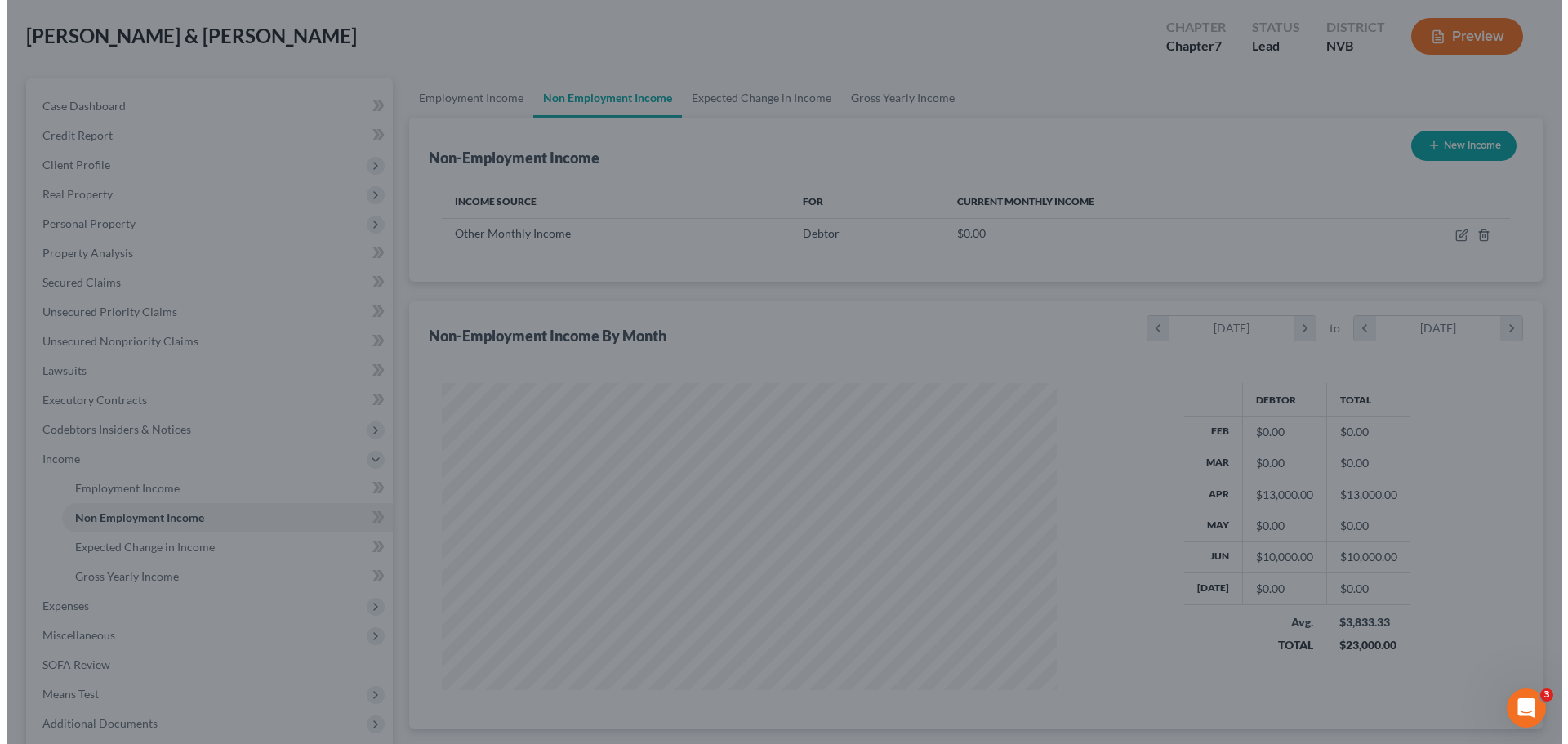
scroll to position [816524, 816021]
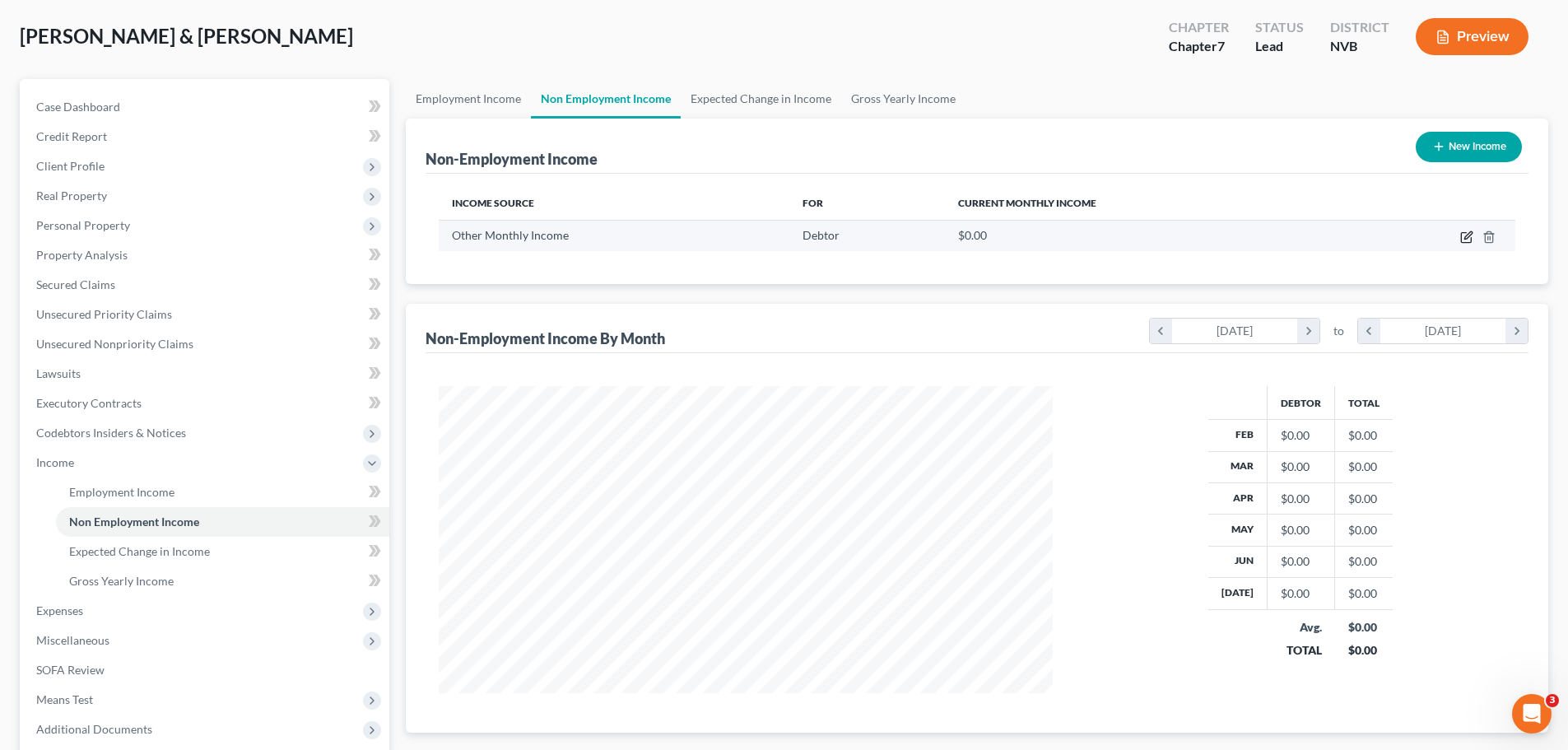
click at [1468, 239] on icon "button" at bounding box center [1468, 234] width 8 height 8
select select "13"
select select "0"
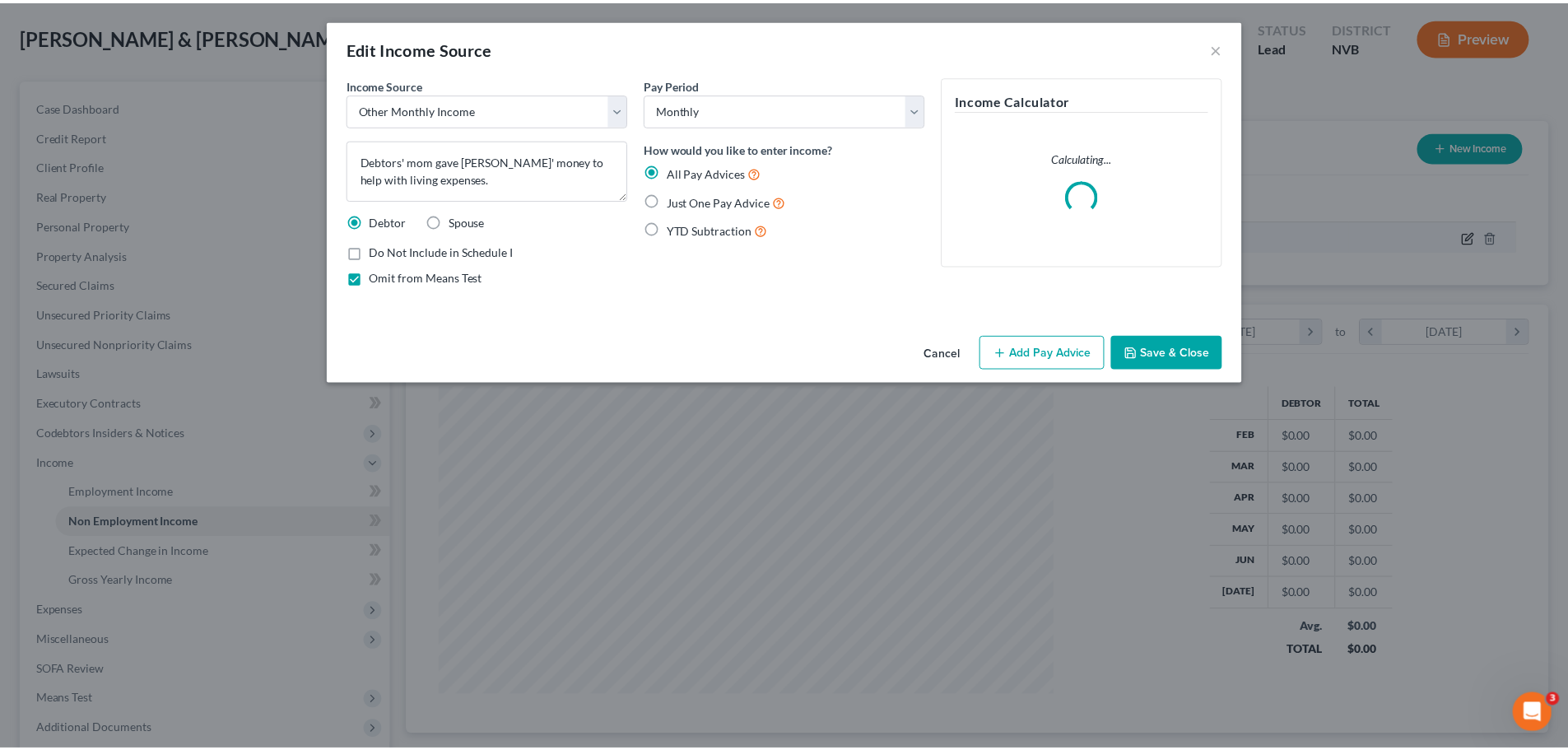
scroll to position [309, 653]
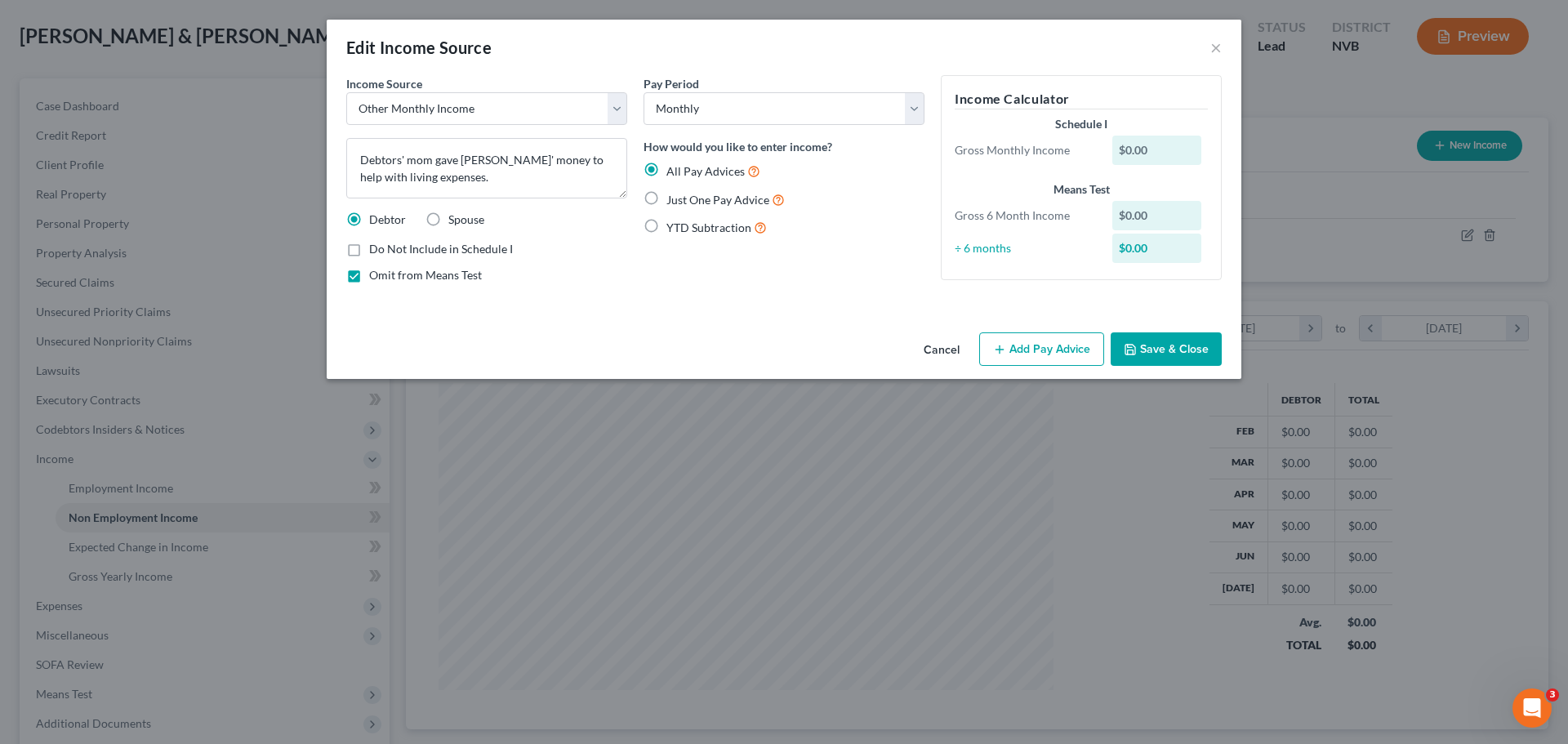
click at [1046, 355] on button "Add Pay Advice" at bounding box center [1041, 349] width 125 height 35
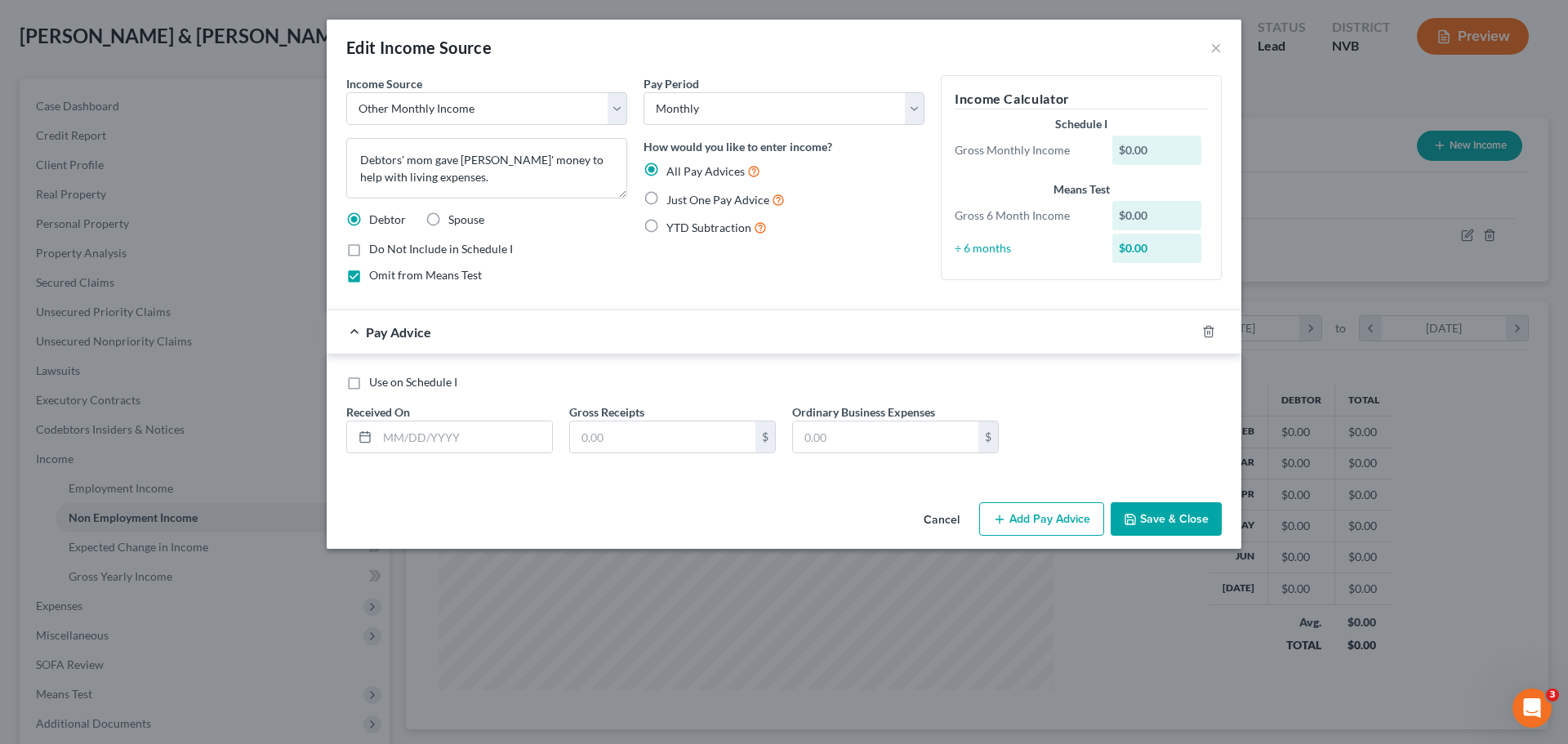
click at [459, 415] on div "Received On *" at bounding box center [450, 428] width 223 height 50
click at [448, 450] on input "text" at bounding box center [464, 437] width 175 height 31
type input "[DATE]"
click at [705, 441] on input "text" at bounding box center [662, 437] width 185 height 31
type input "5,000.00"
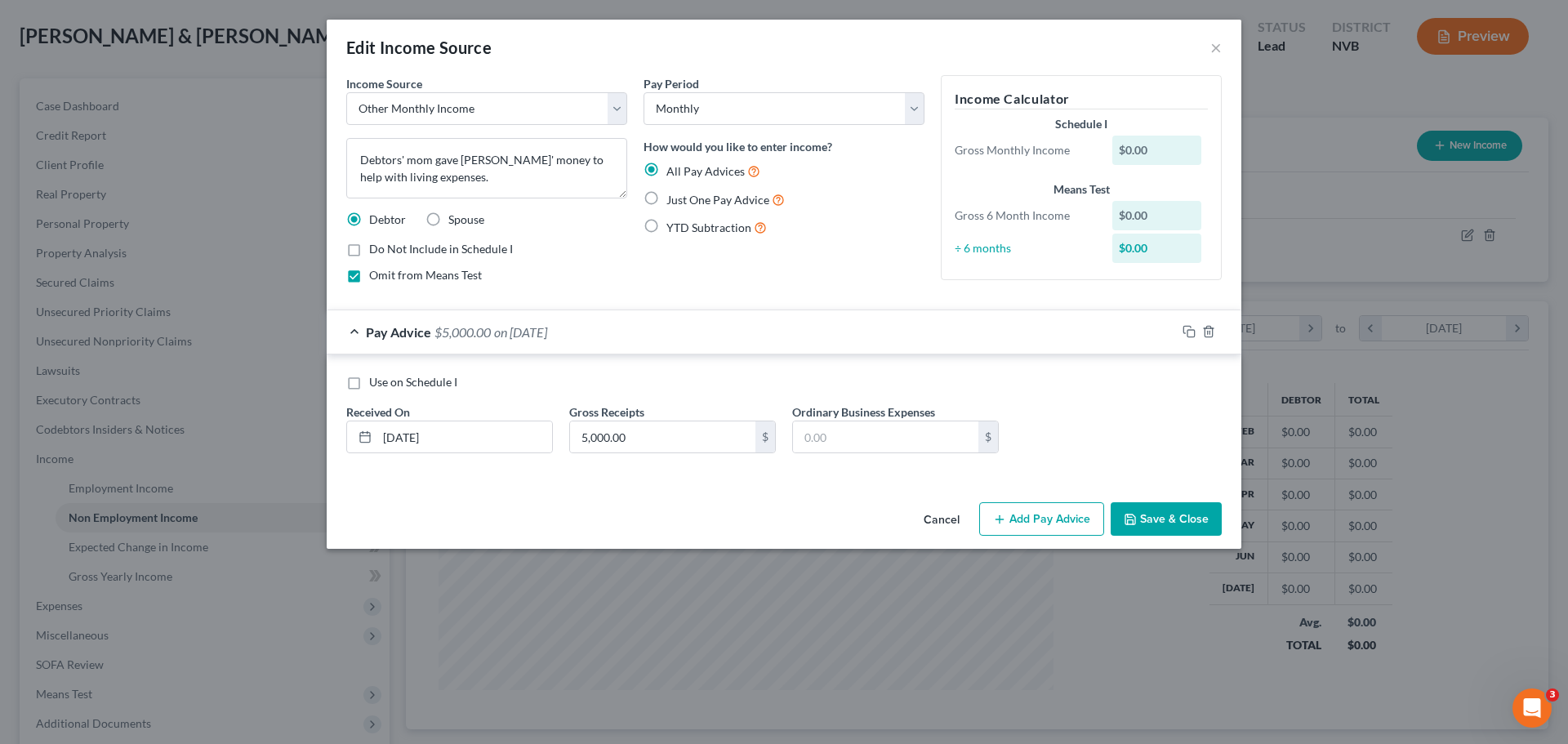
click at [839, 499] on div "Cancel Add Pay Advice Save & Close" at bounding box center [784, 522] width 915 height 54
click at [1153, 519] on button "Save & Close" at bounding box center [1166, 519] width 111 height 35
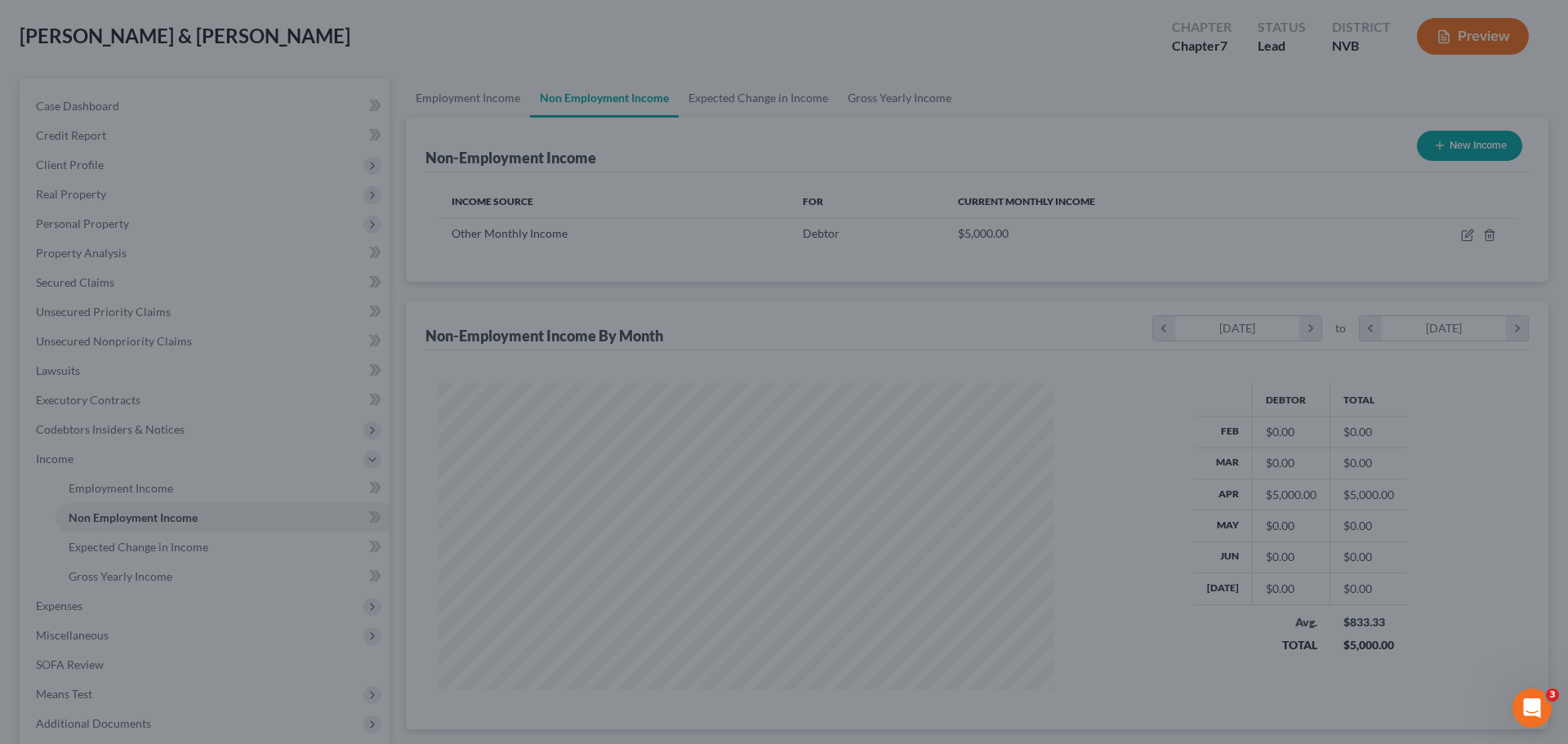
scroll to position [816524, 816021]
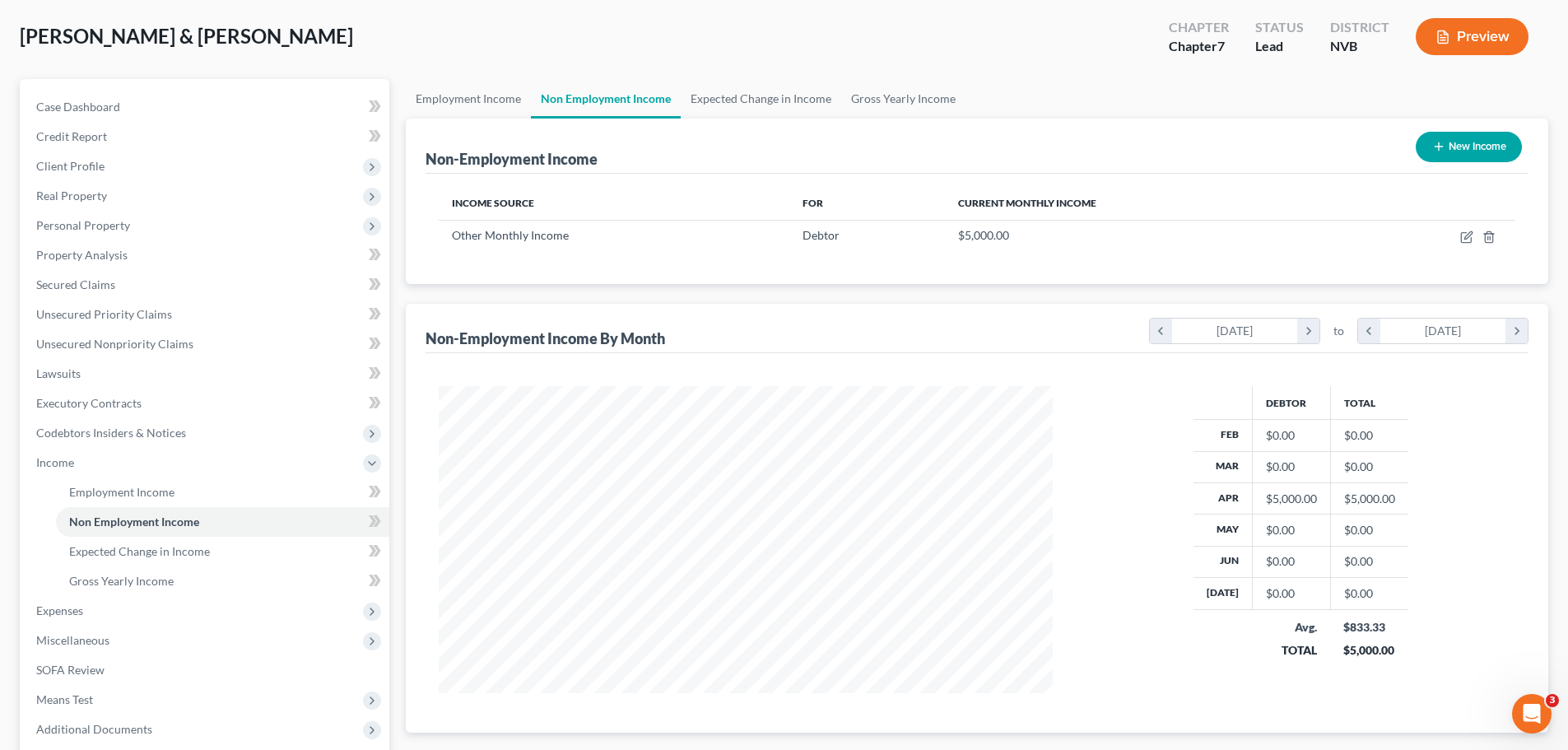
click at [1435, 147] on icon "button" at bounding box center [1438, 146] width 13 height 13
select select "0"
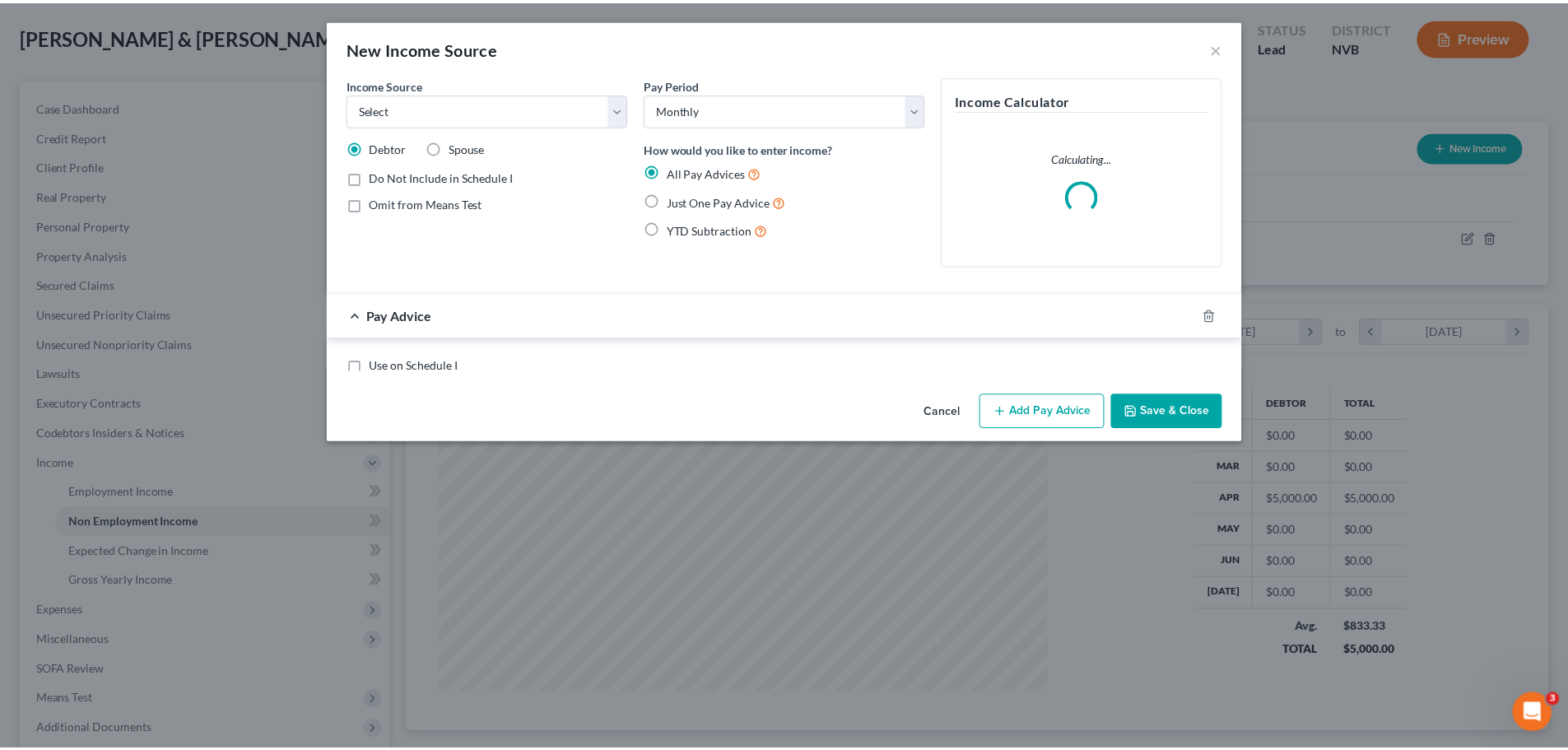
scroll to position [309, 653]
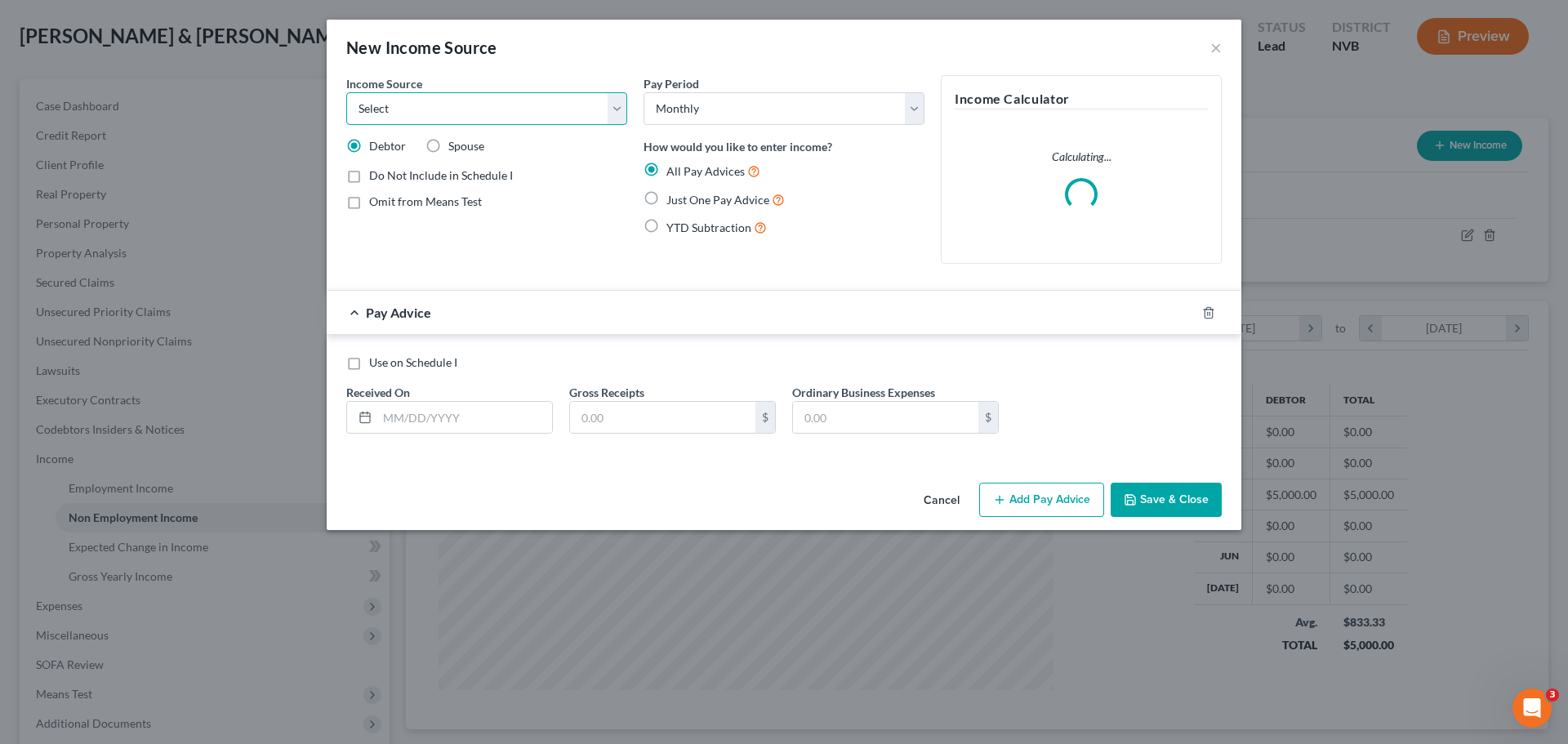
click at [623, 115] on select "Select Unemployment Disability (from employer) Pension Retirement Social Securi…" at bounding box center [487, 108] width 281 height 33
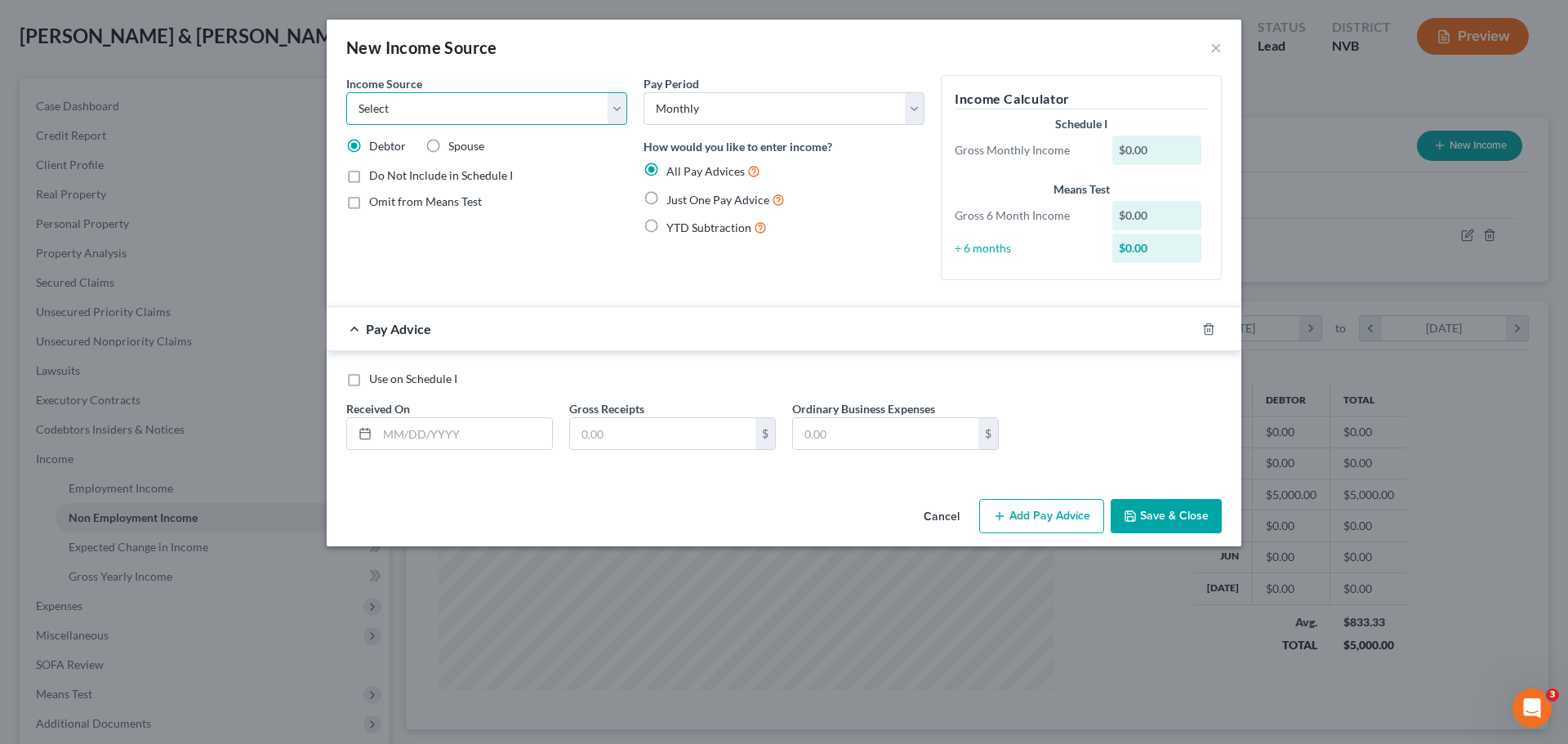
select select "13"
click at [347, 92] on select "Select Unemployment Disability (from employer) Pension Retirement Social Securi…" at bounding box center [487, 108] width 281 height 33
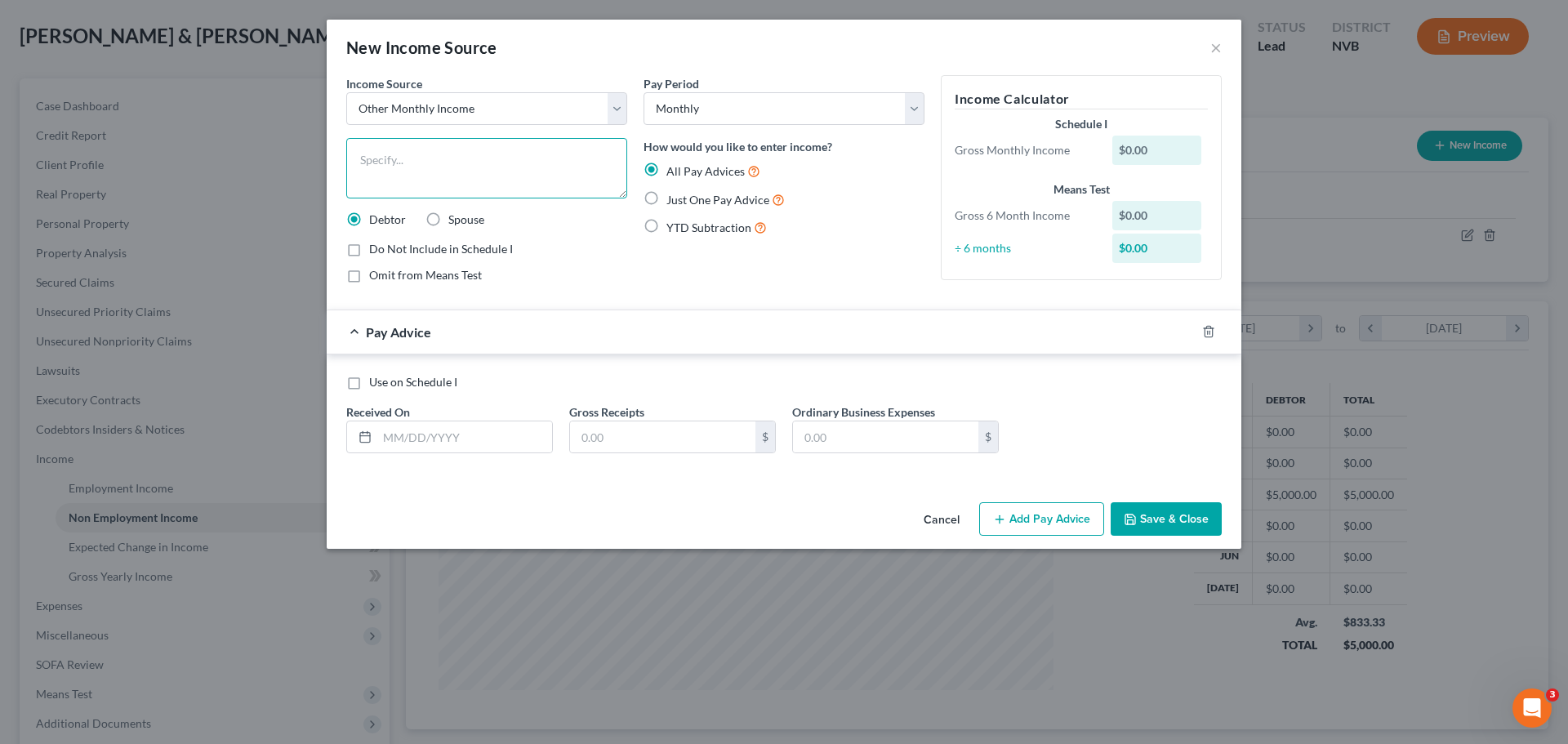
click at [461, 148] on textarea at bounding box center [487, 167] width 281 height 60
paste textarea "Debtors' mom gave [PERSON_NAME]' money to help with living expenses."
type textarea "Debtors' mom gave [PERSON_NAME]' money to help with living expenses."
click at [518, 435] on input "text" at bounding box center [464, 437] width 175 height 31
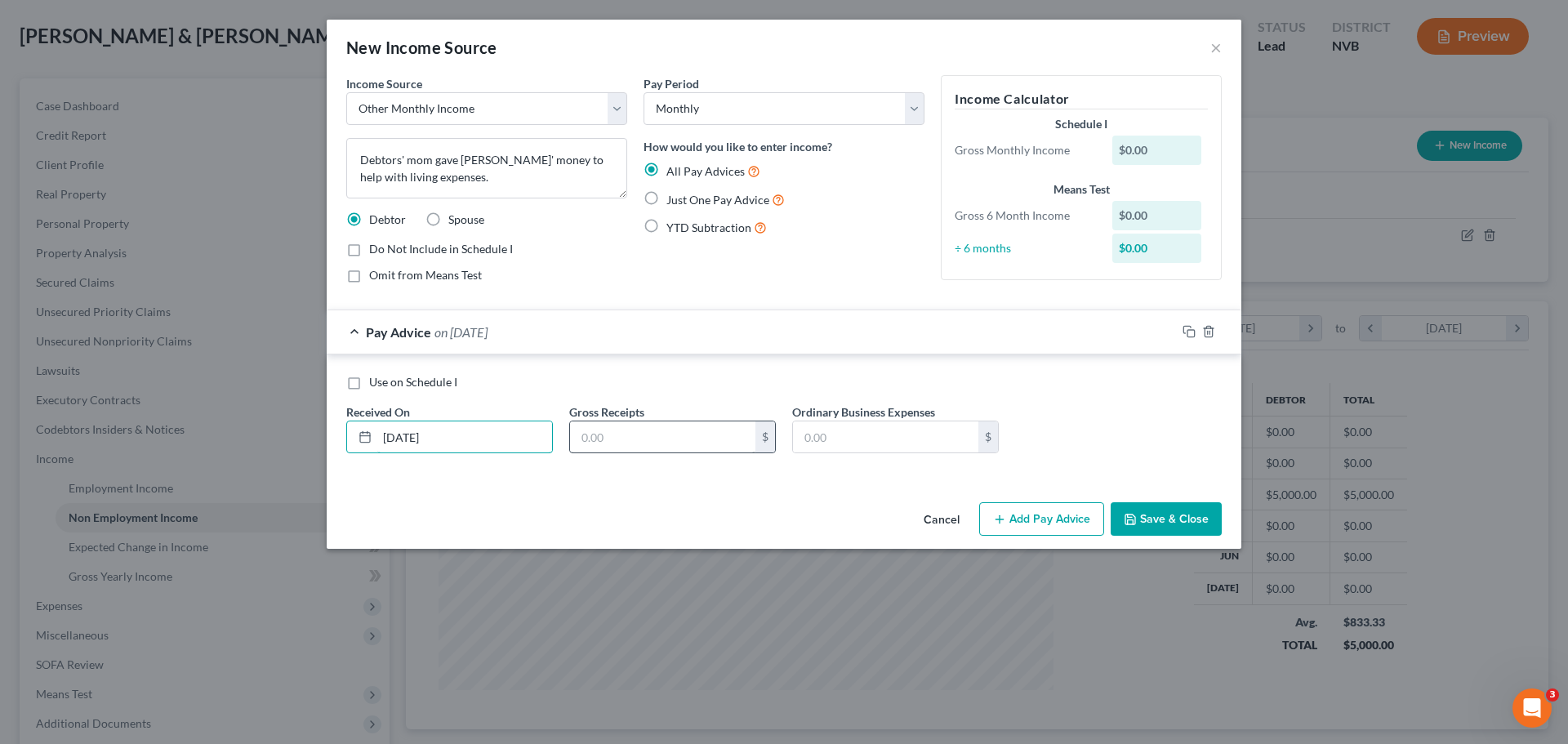
type input "[DATE]"
click at [675, 450] on input "text" at bounding box center [662, 437] width 185 height 31
click at [712, 451] on input "8,000.00" at bounding box center [662, 437] width 185 height 31
type input "8,000.00"
click at [857, 497] on div "Cancel Add Pay Advice Save & Close" at bounding box center [784, 522] width 915 height 54
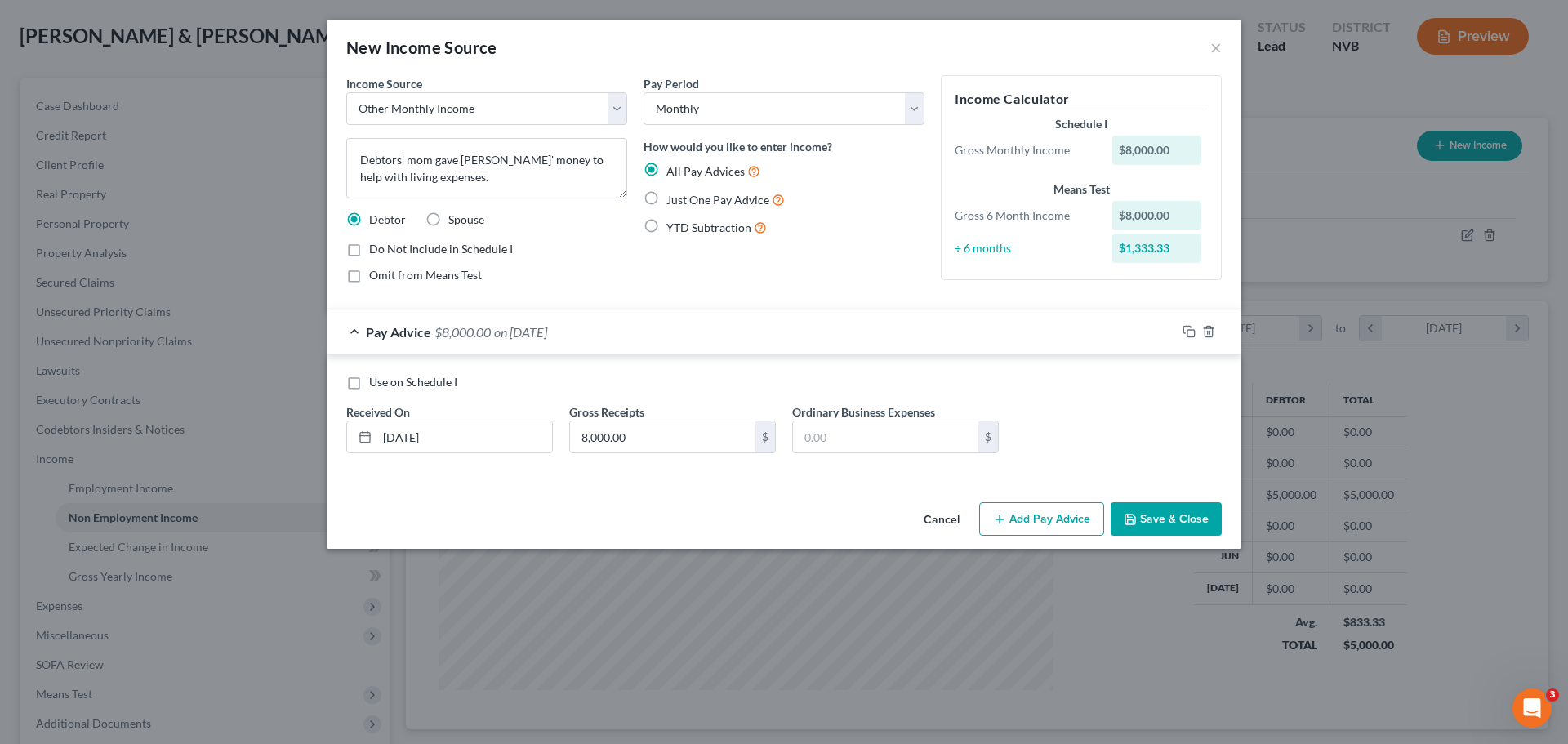
click at [386, 270] on span "Omit from Means Test" at bounding box center [425, 275] width 112 height 14
click at [386, 270] on input "Omit from Means Test" at bounding box center [380, 272] width 11 height 11
checkbox input "true"
click at [1175, 525] on button "Save & Close" at bounding box center [1166, 519] width 111 height 35
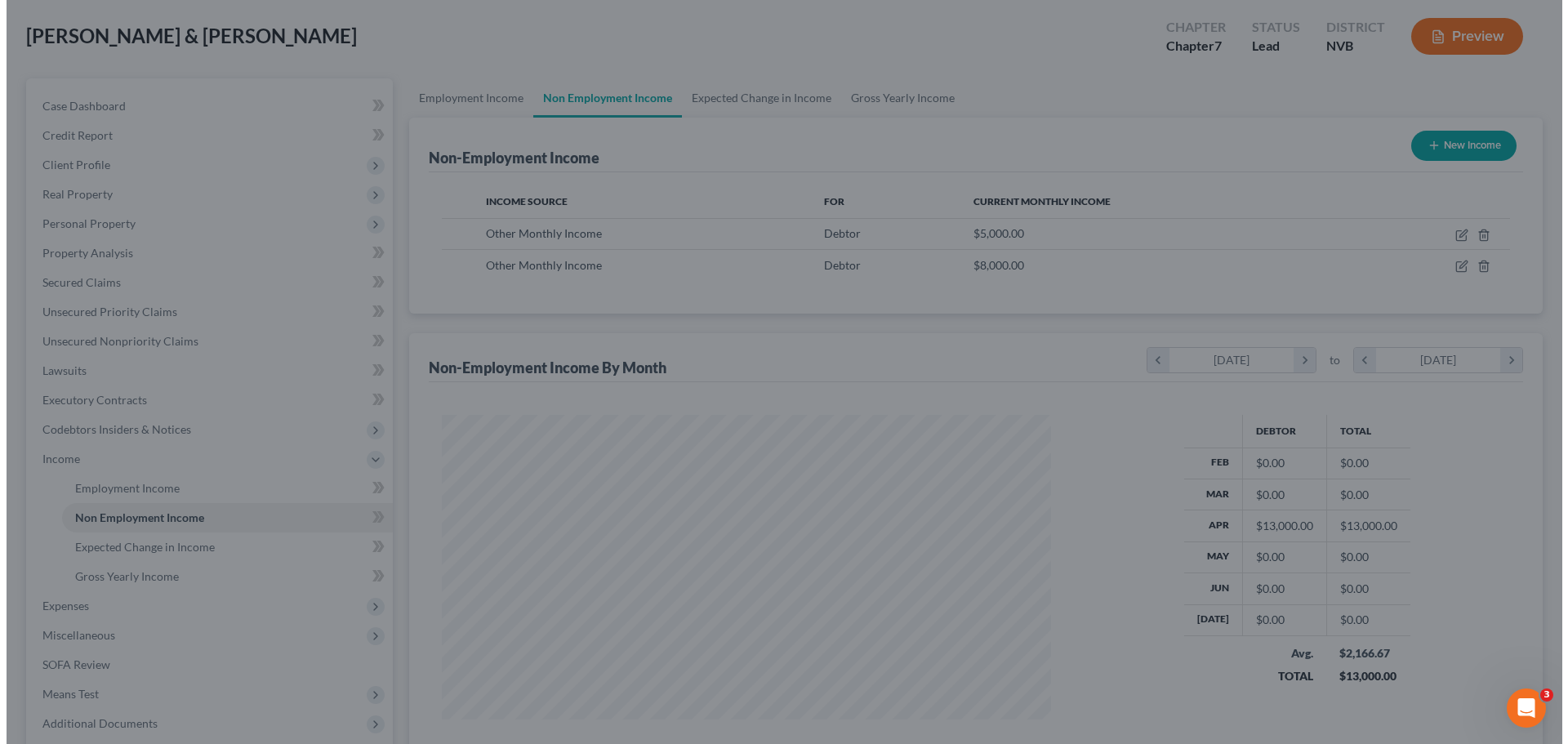
scroll to position [816524, 816021]
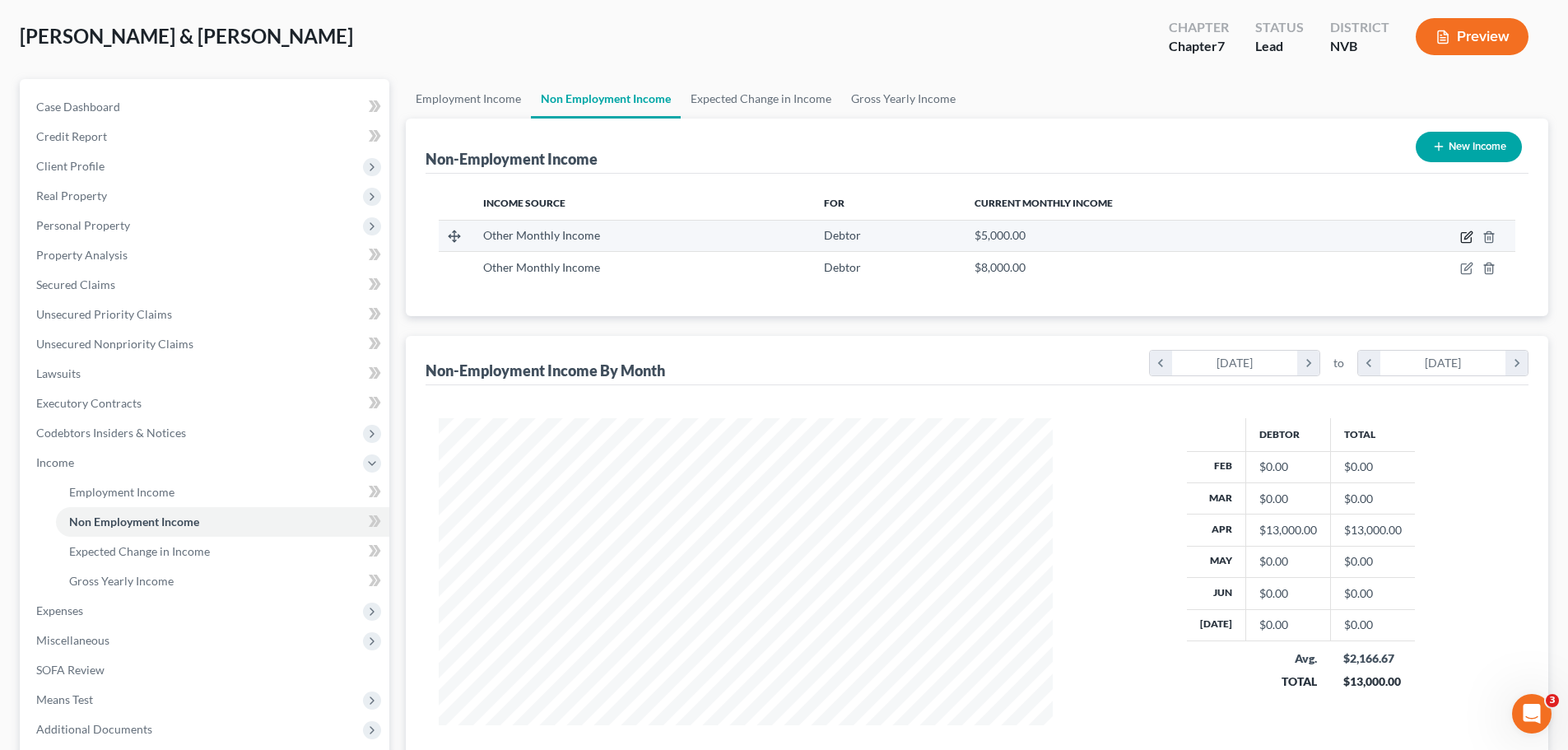
click at [1463, 238] on icon "button" at bounding box center [1467, 237] width 13 height 13
select select "13"
select select "0"
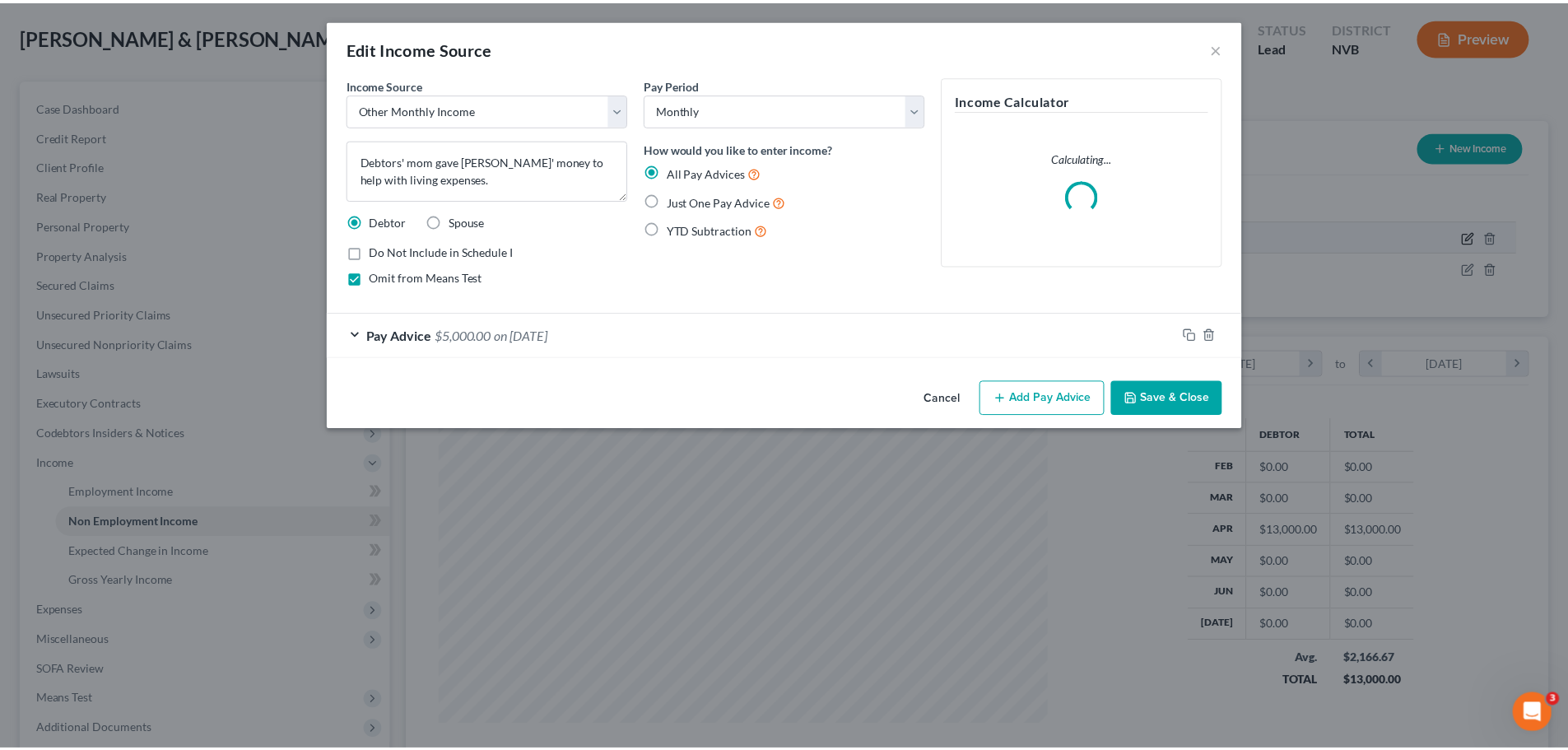
scroll to position [309, 653]
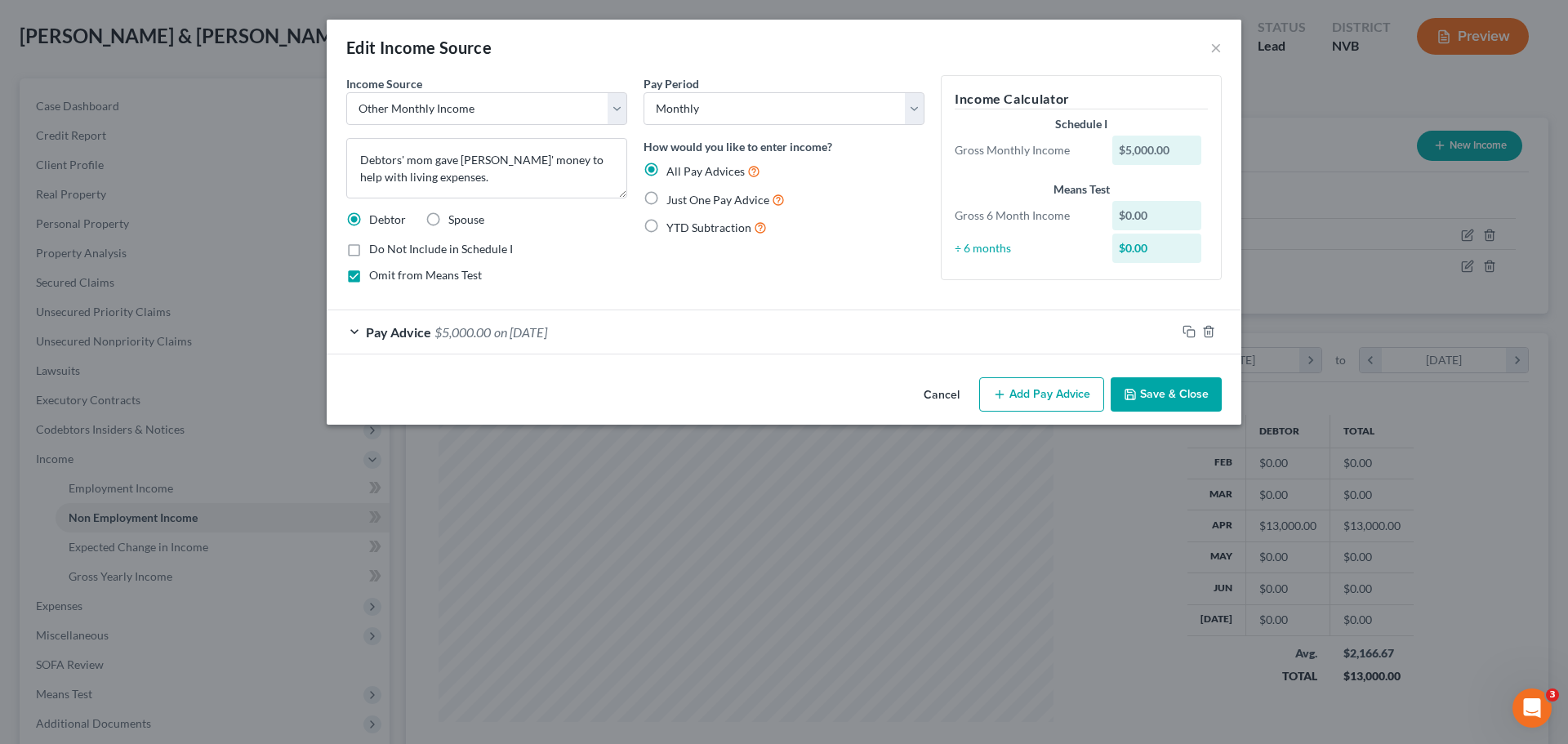
click at [1144, 397] on button "Save & Close" at bounding box center [1166, 394] width 111 height 35
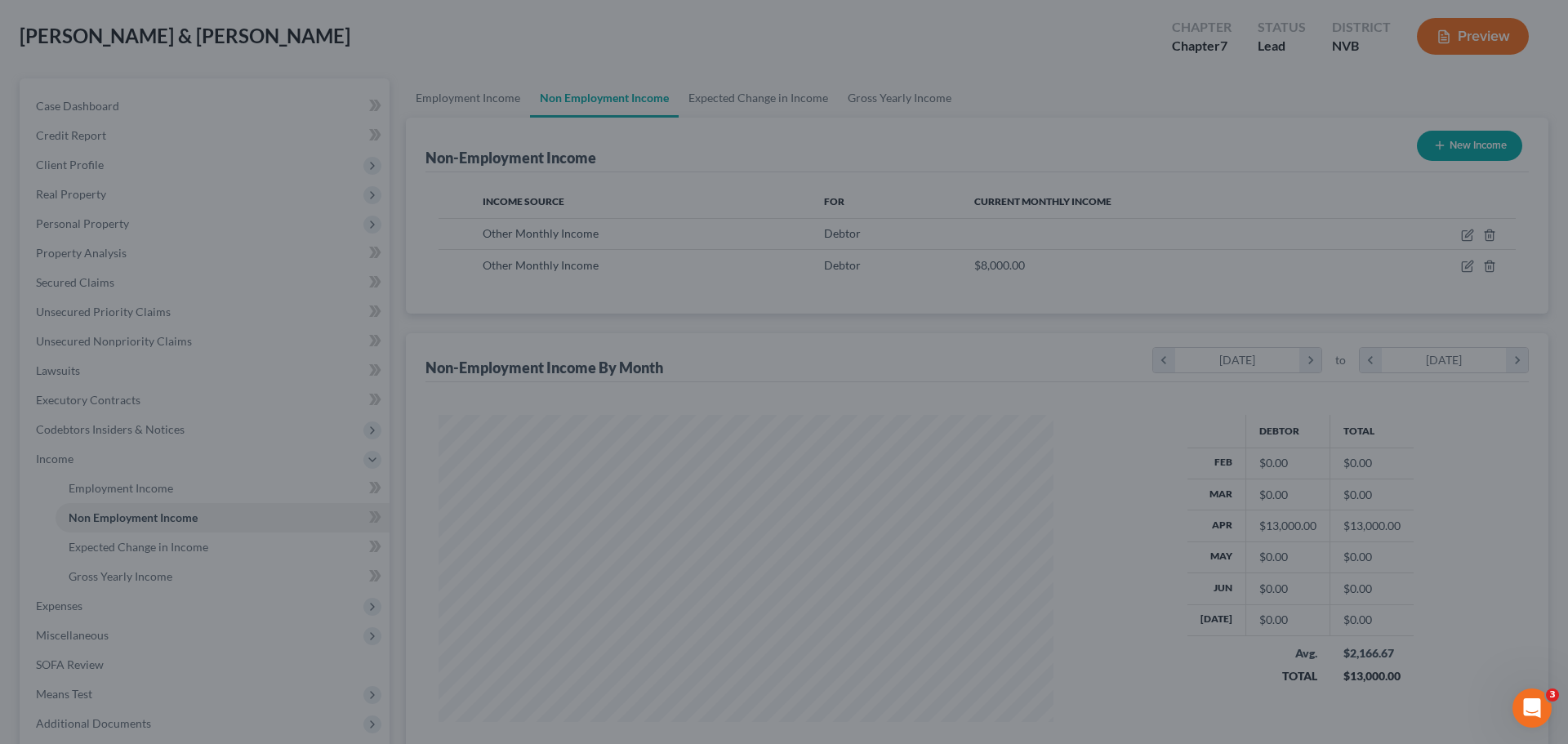
scroll to position [816524, 816021]
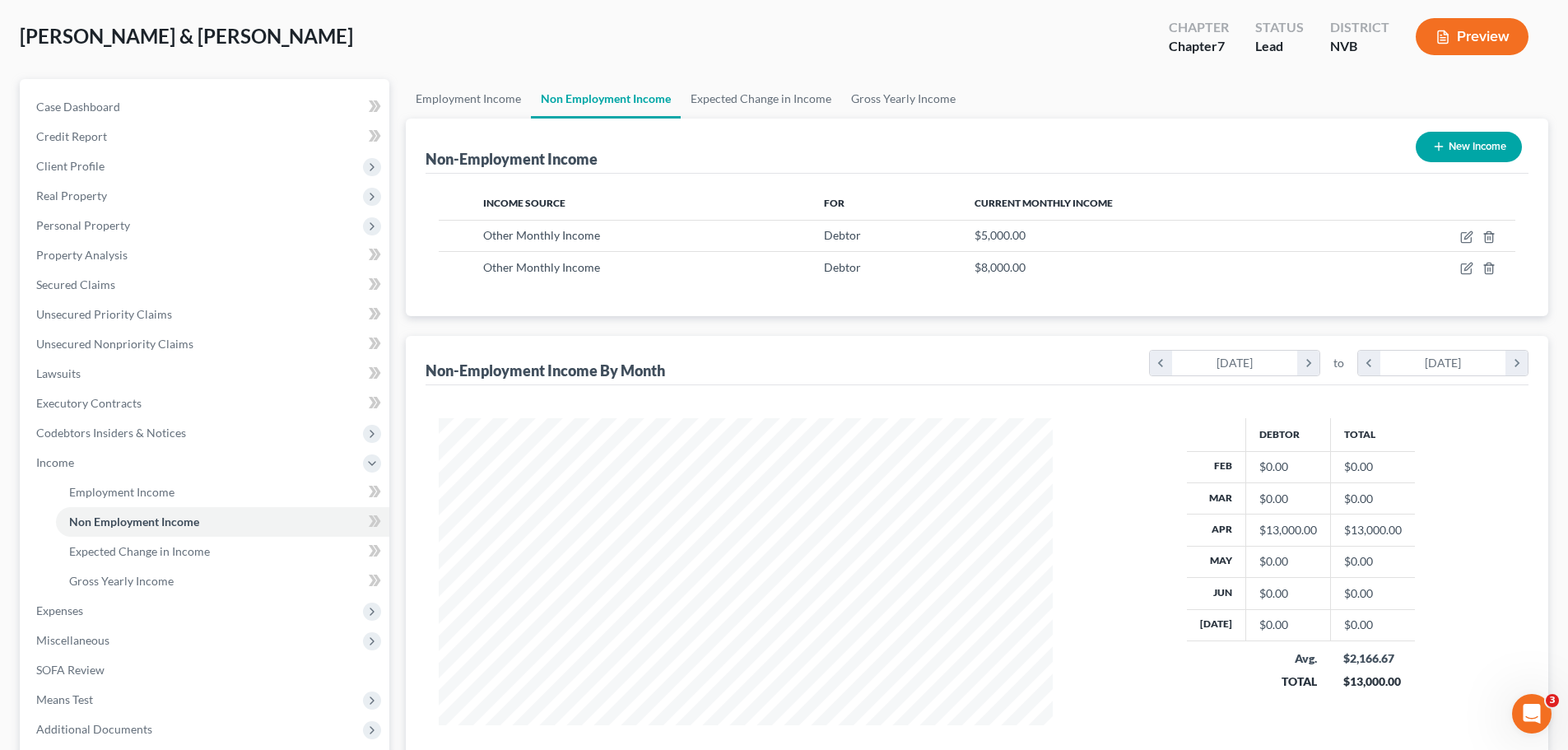
click at [1455, 147] on button "New Income" at bounding box center [1469, 147] width 107 height 31
select select "0"
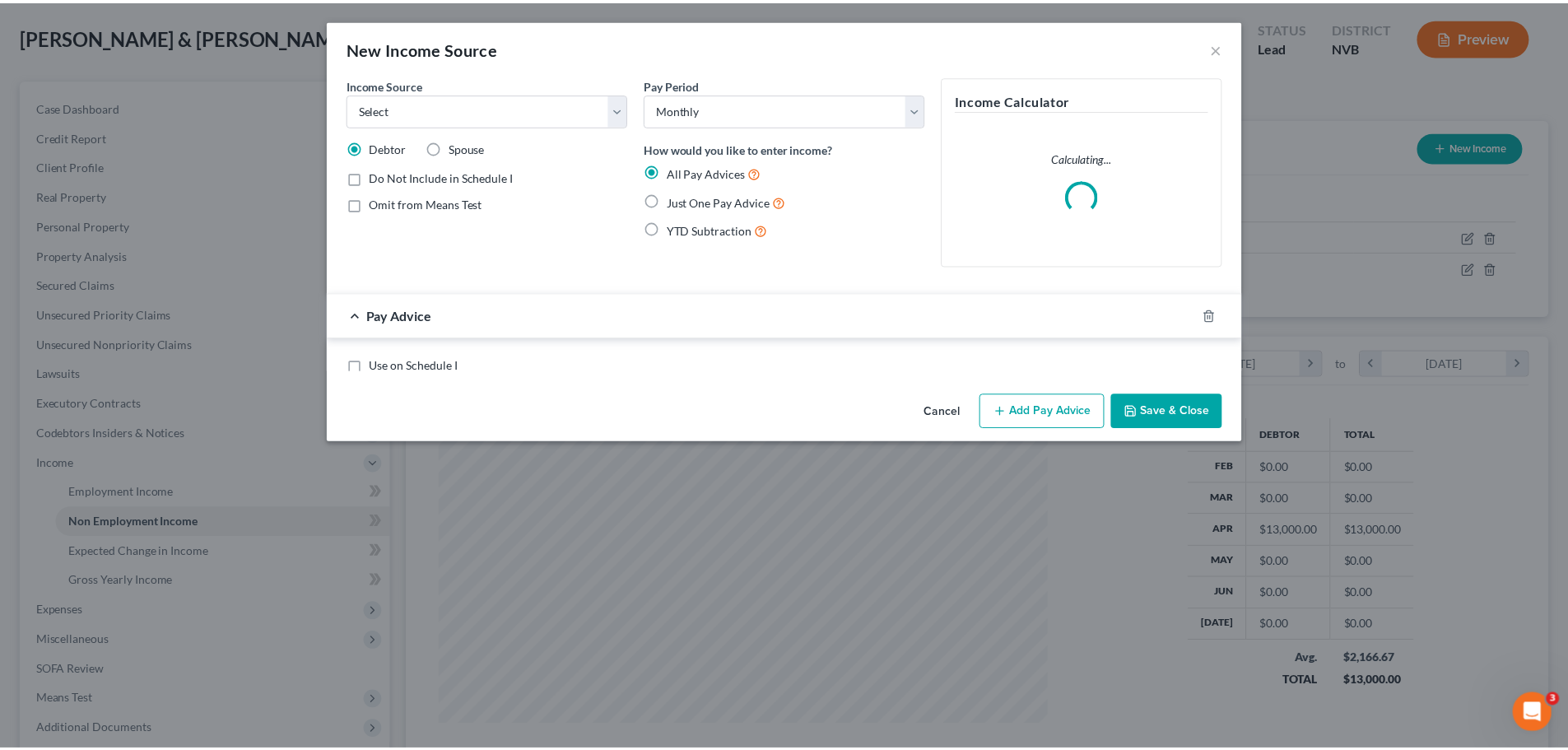
scroll to position [309, 653]
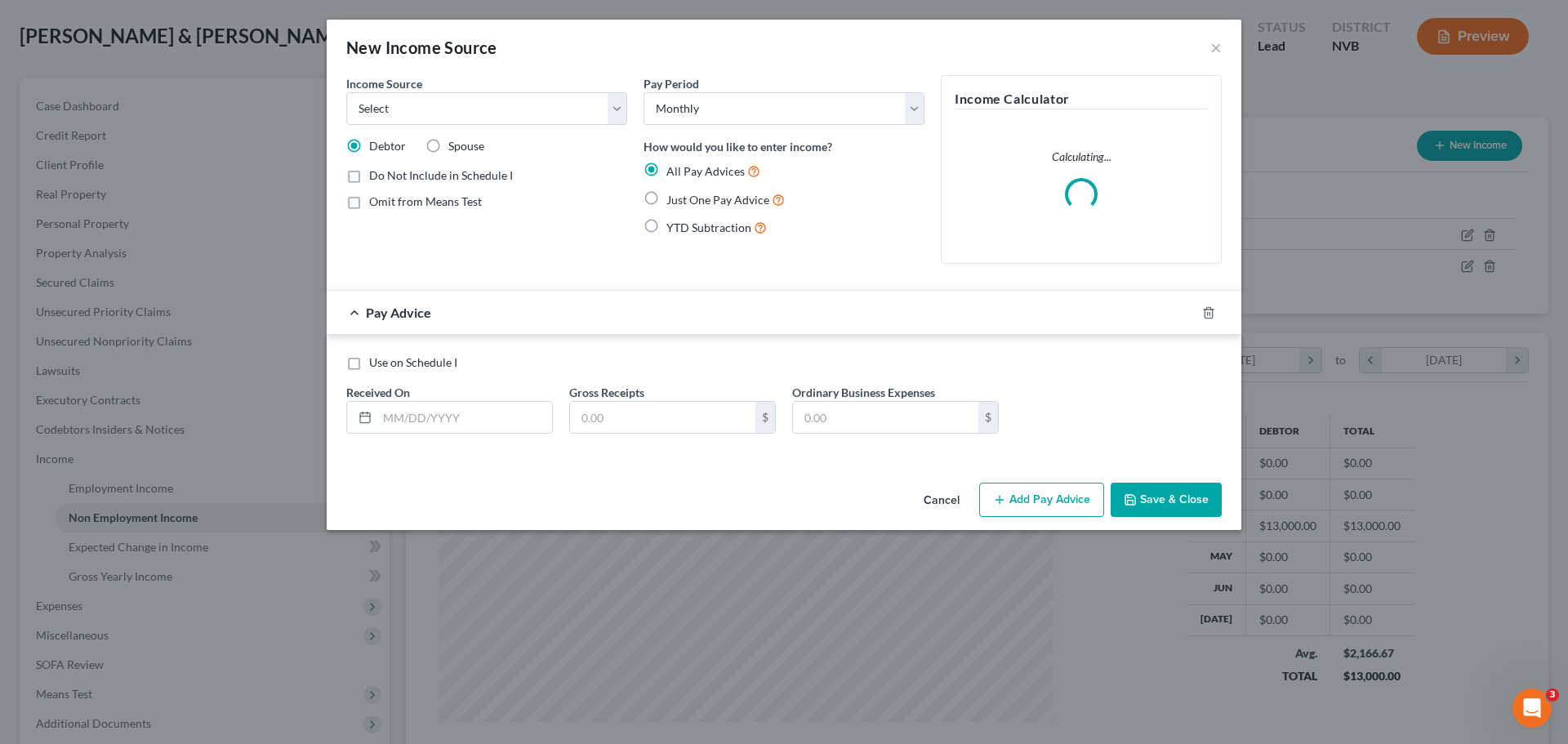
click at [407, 208] on label "Omit from Means Test" at bounding box center [425, 201] width 112 height 16
click at [386, 205] on input "Omit from Means Test" at bounding box center [380, 199] width 11 height 11
checkbox input "true"
click at [624, 114] on select "Select Unemployment Disability (from employer) Pension Retirement Social Securi…" at bounding box center [487, 108] width 281 height 33
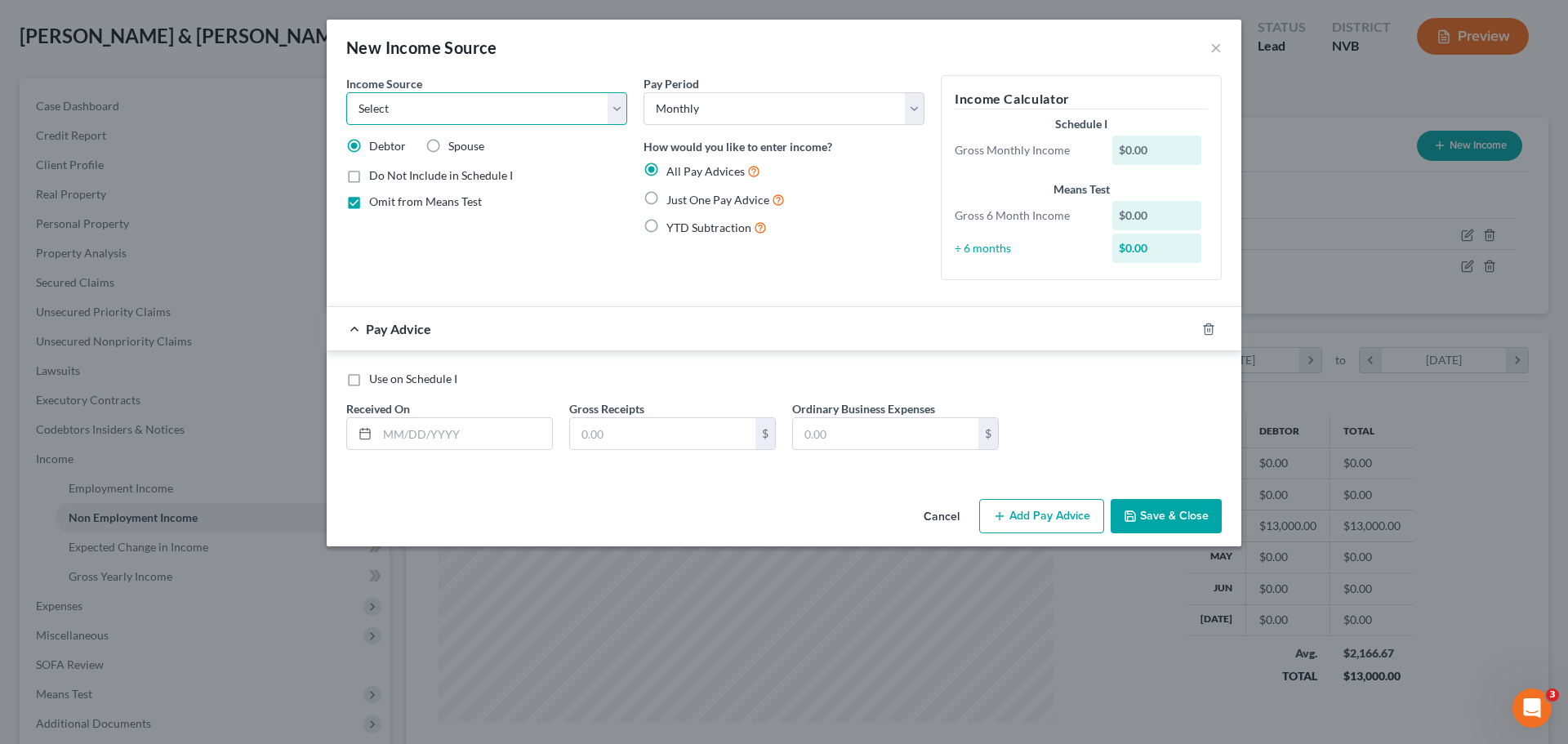
select select "13"
click at [347, 92] on select "Select Unemployment Disability (from employer) Pension Retirement Social Securi…" at bounding box center [487, 108] width 281 height 33
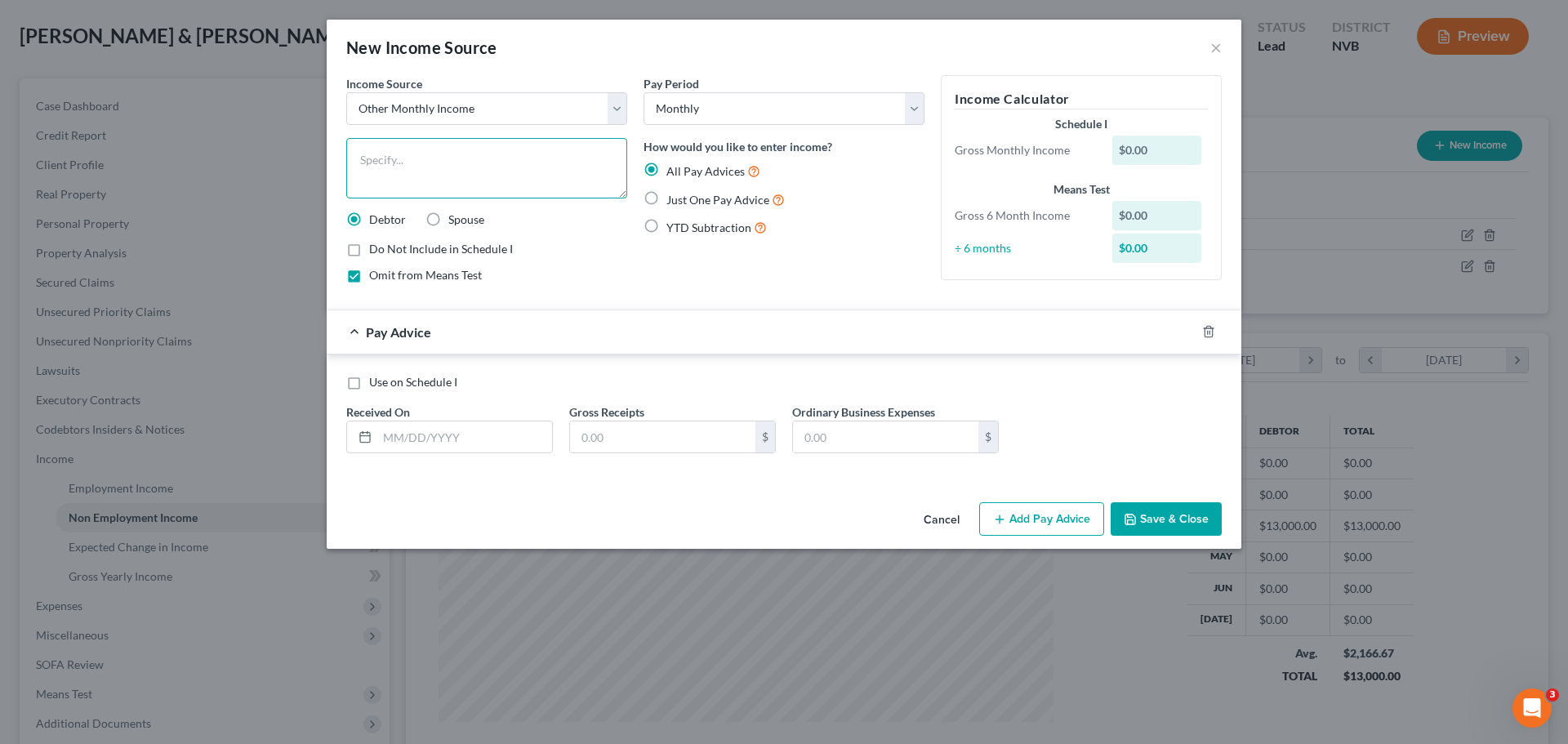
click at [452, 156] on textarea at bounding box center [487, 167] width 281 height 60
paste textarea "Debtors' mom gave [PERSON_NAME]' money to help with living expenses."
type textarea "Debtors' mom gave [PERSON_NAME]' money to help with living expenses."
click at [485, 438] on input "text" at bounding box center [464, 437] width 175 height 31
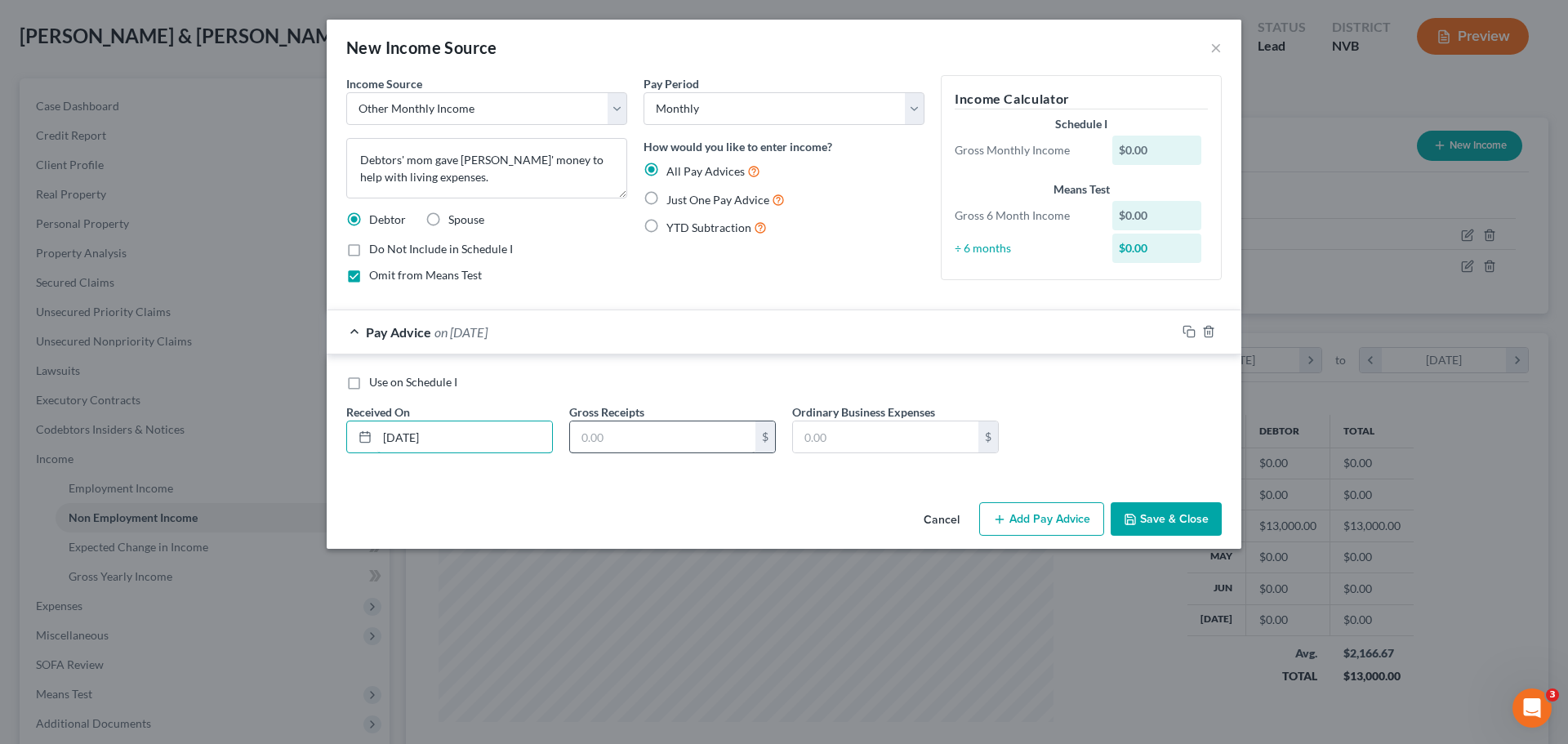
type input "[DATE]"
click at [686, 446] on input "text" at bounding box center [662, 437] width 185 height 31
type input "10,000.00"
click at [1164, 510] on button "Save & Close" at bounding box center [1166, 519] width 111 height 35
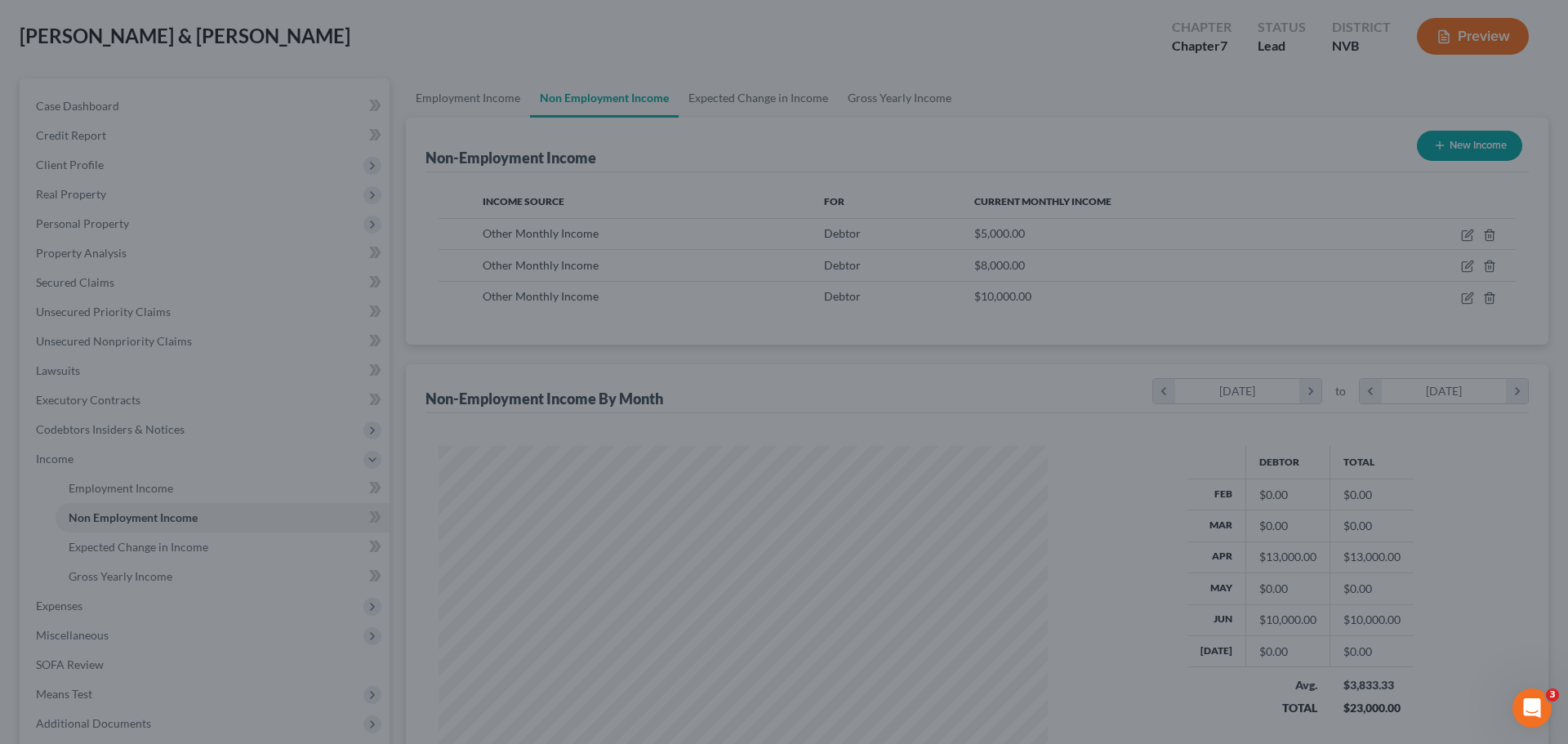
scroll to position [816524, 816021]
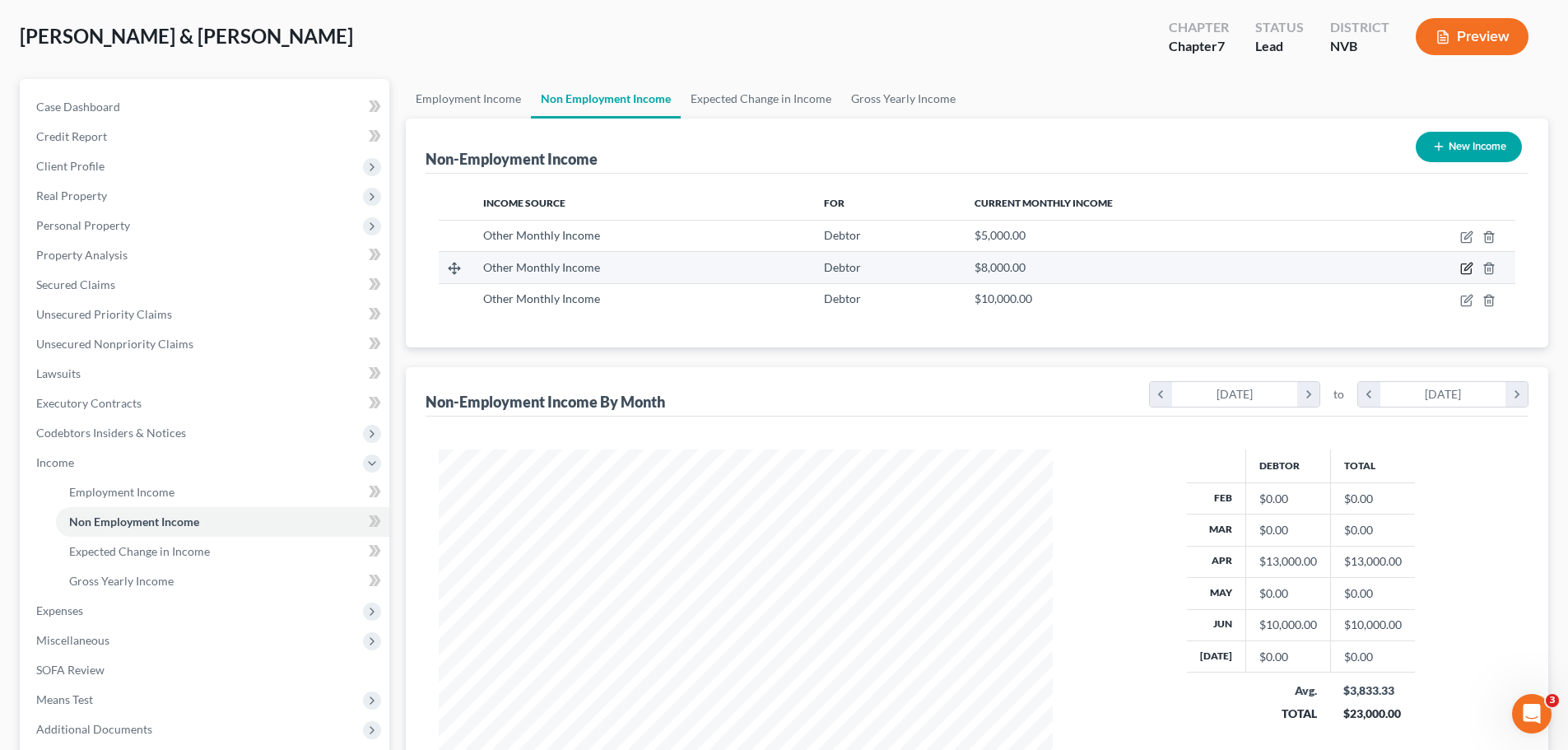
click at [1466, 266] on icon "button" at bounding box center [1467, 268] width 13 height 13
select select "13"
select select "0"
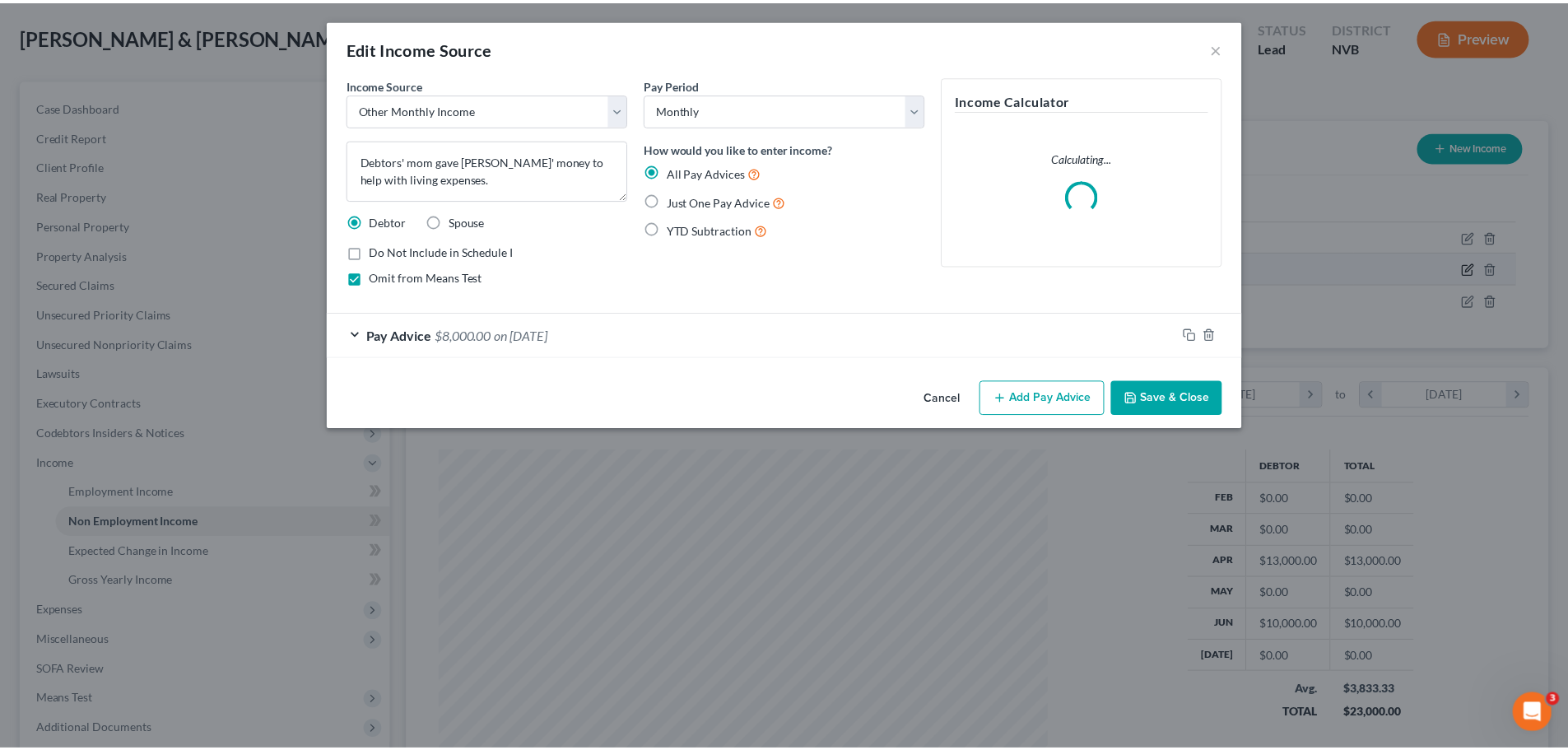
scroll to position [309, 653]
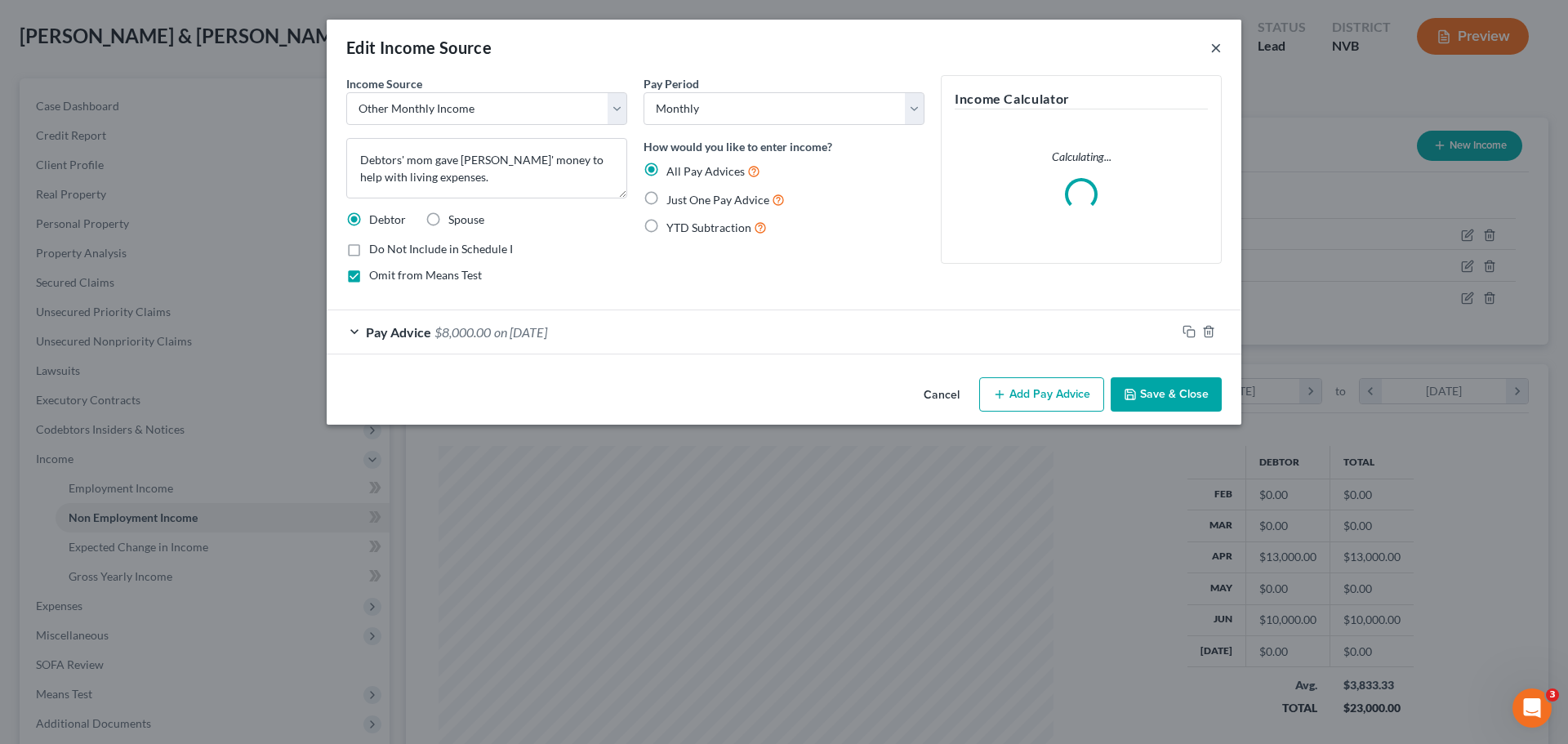
click at [1212, 52] on button "×" at bounding box center [1216, 46] width 12 height 19
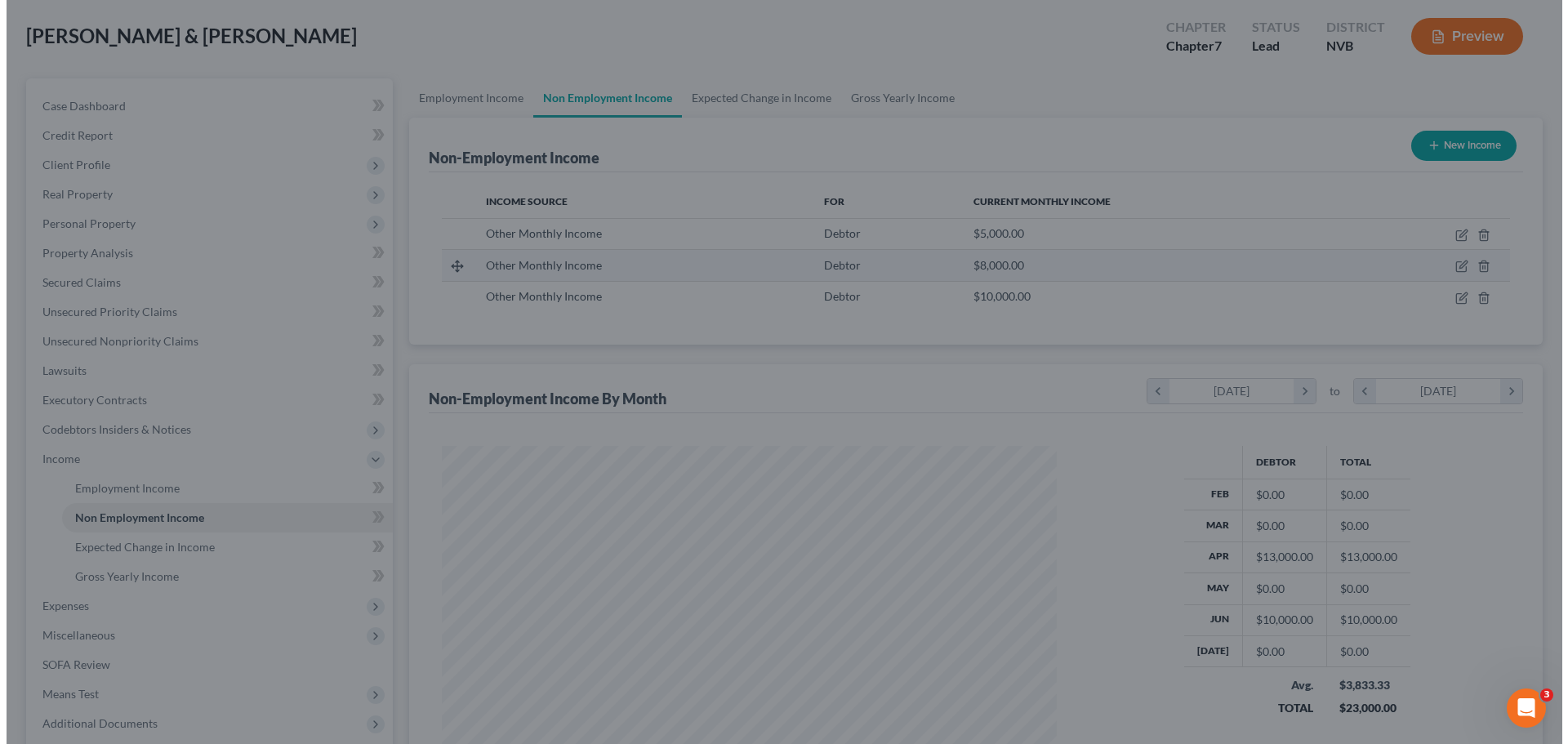
scroll to position [816524, 816021]
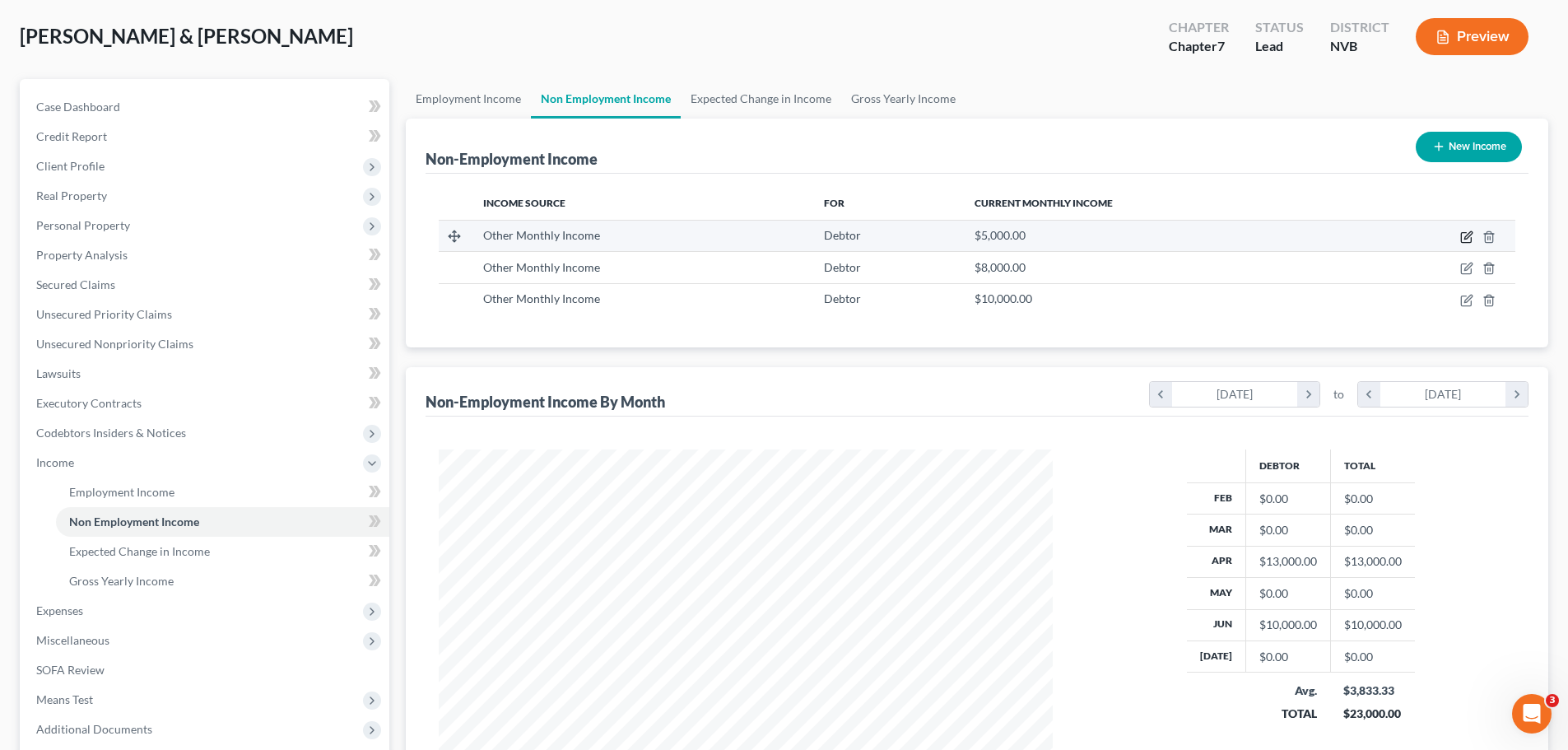
click at [1471, 239] on icon "button" at bounding box center [1467, 238] width 10 height 10
select select "13"
select select "0"
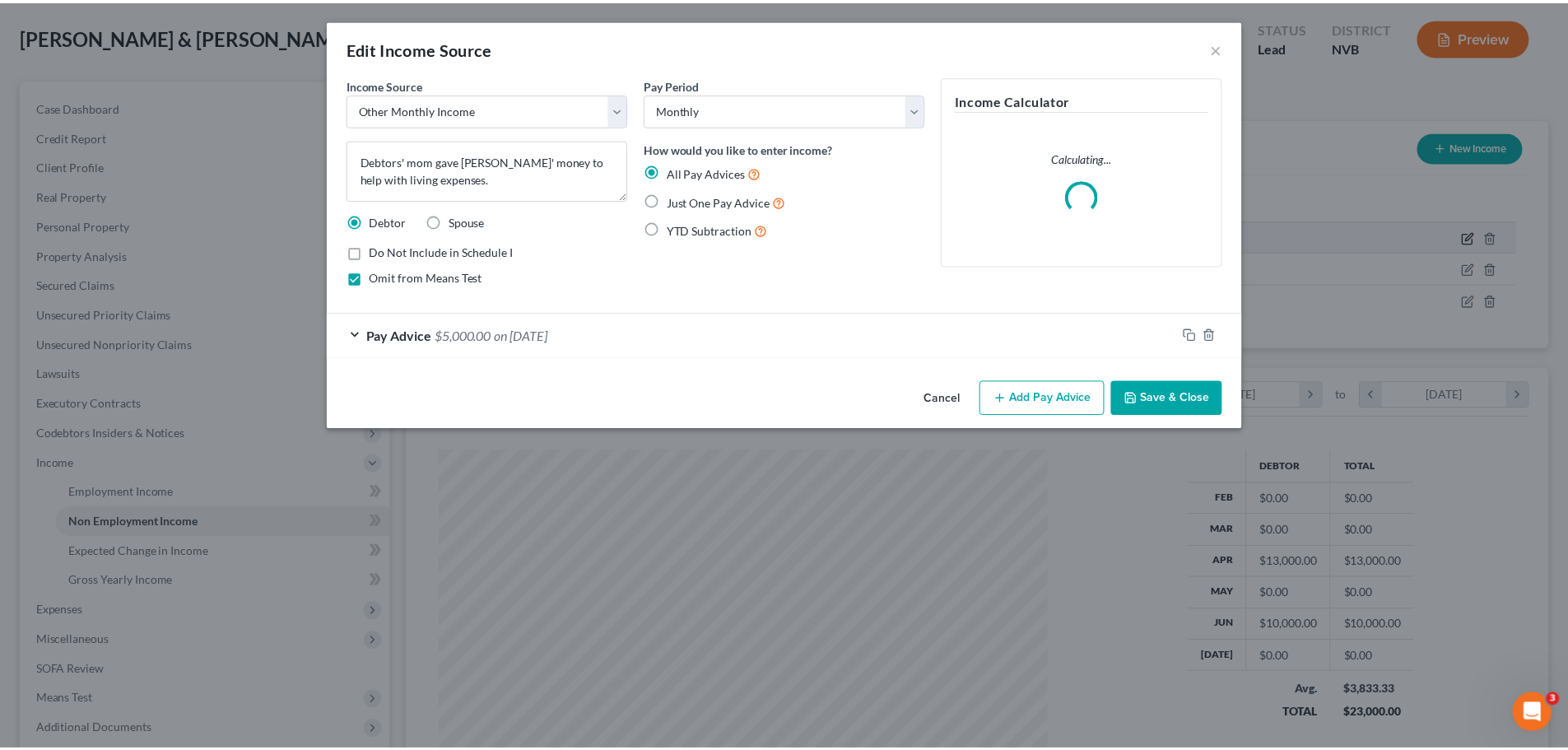
scroll to position [309, 653]
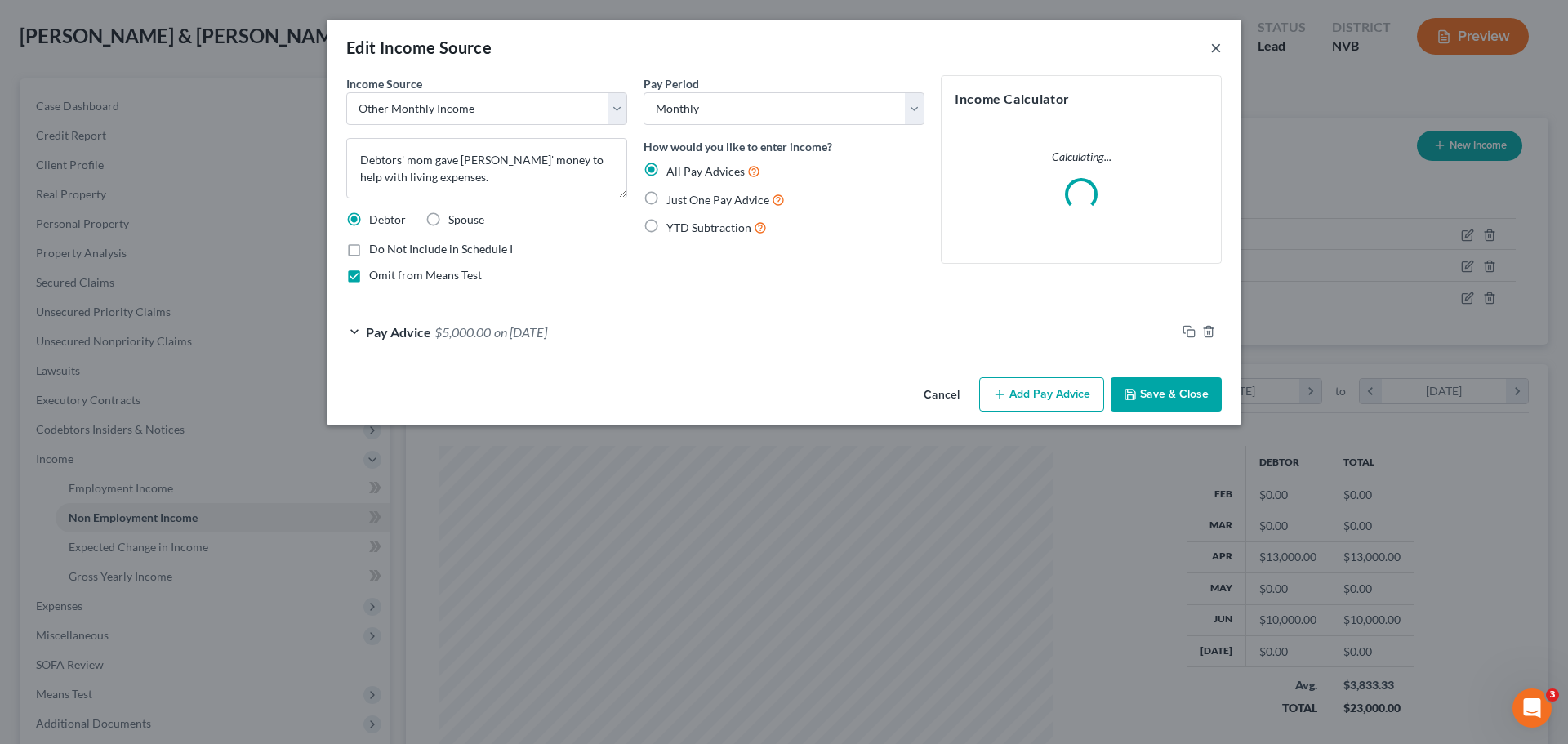
click at [1216, 53] on button "×" at bounding box center [1216, 46] width 12 height 19
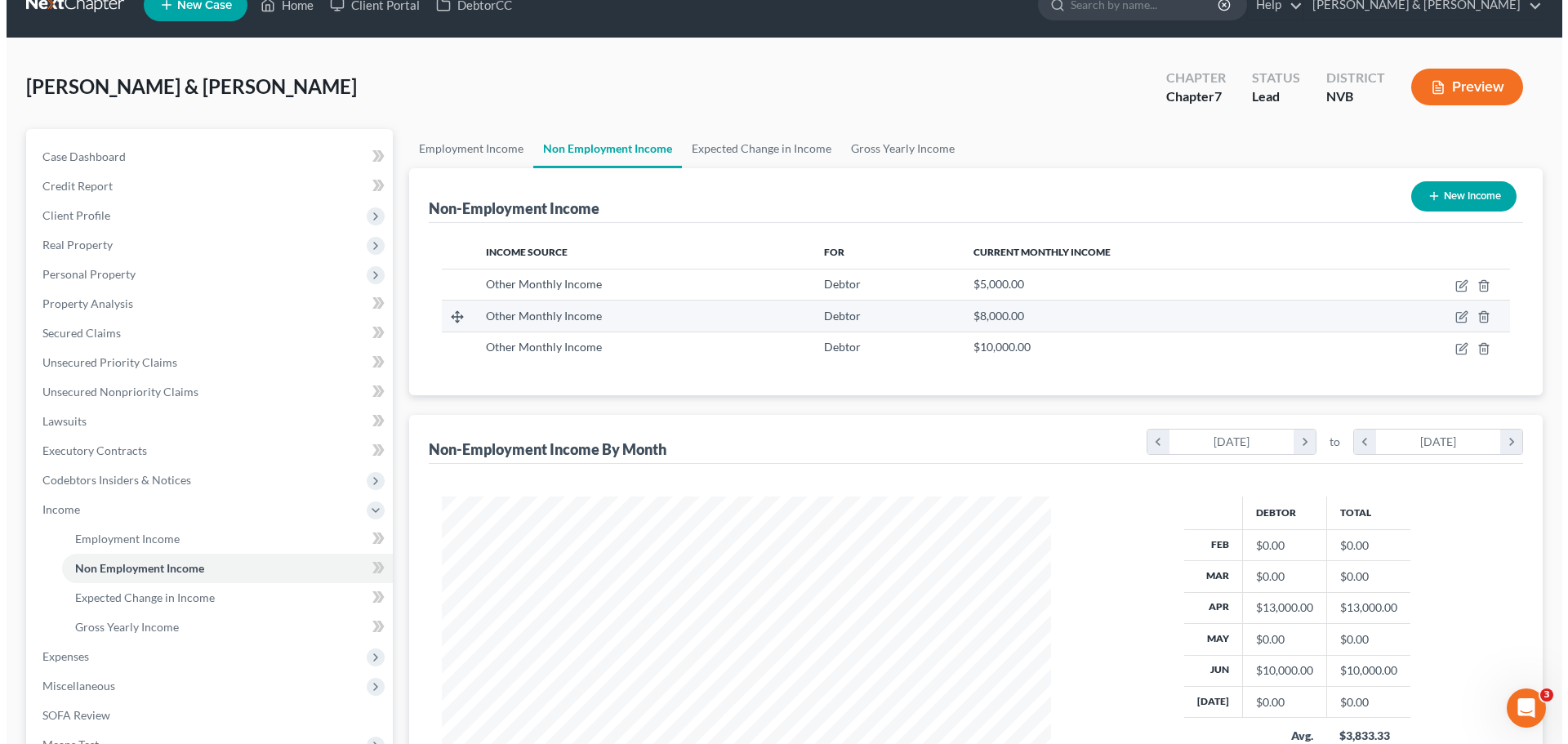
scroll to position [0, 0]
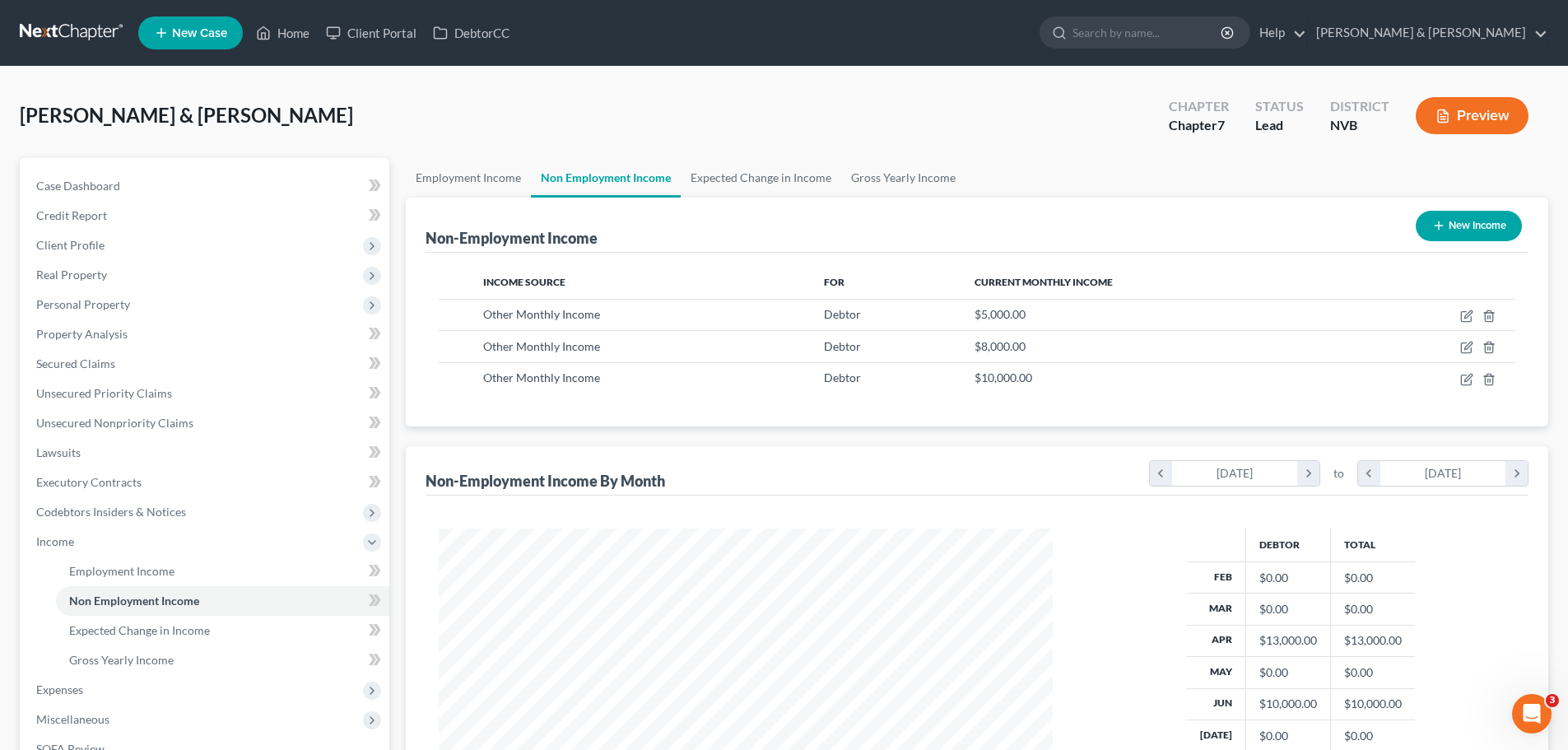
click at [1496, 109] on button "Preview" at bounding box center [1473, 115] width 112 height 37
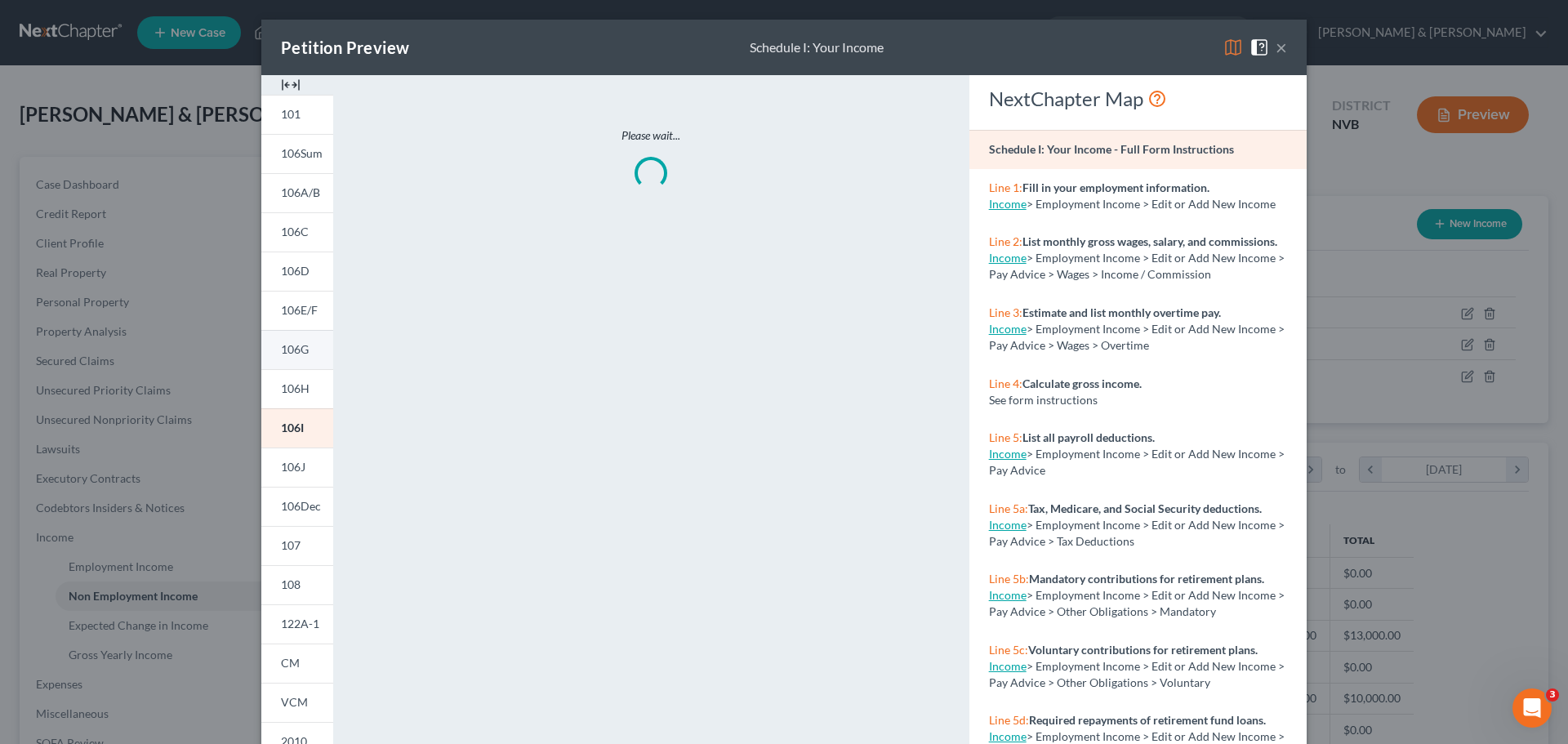
scroll to position [161, 0]
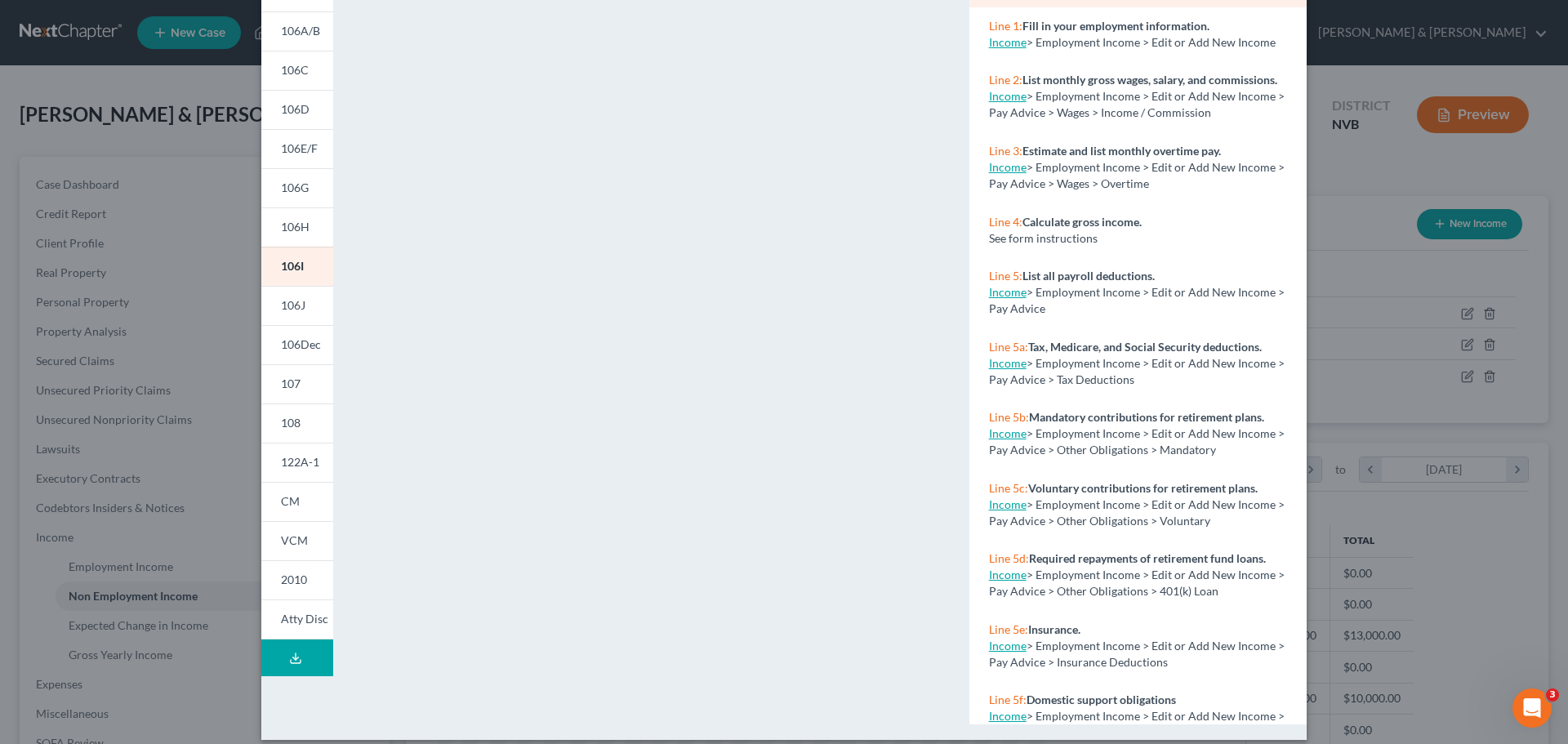
click at [300, 652] on button "Download Draft" at bounding box center [297, 657] width 72 height 36
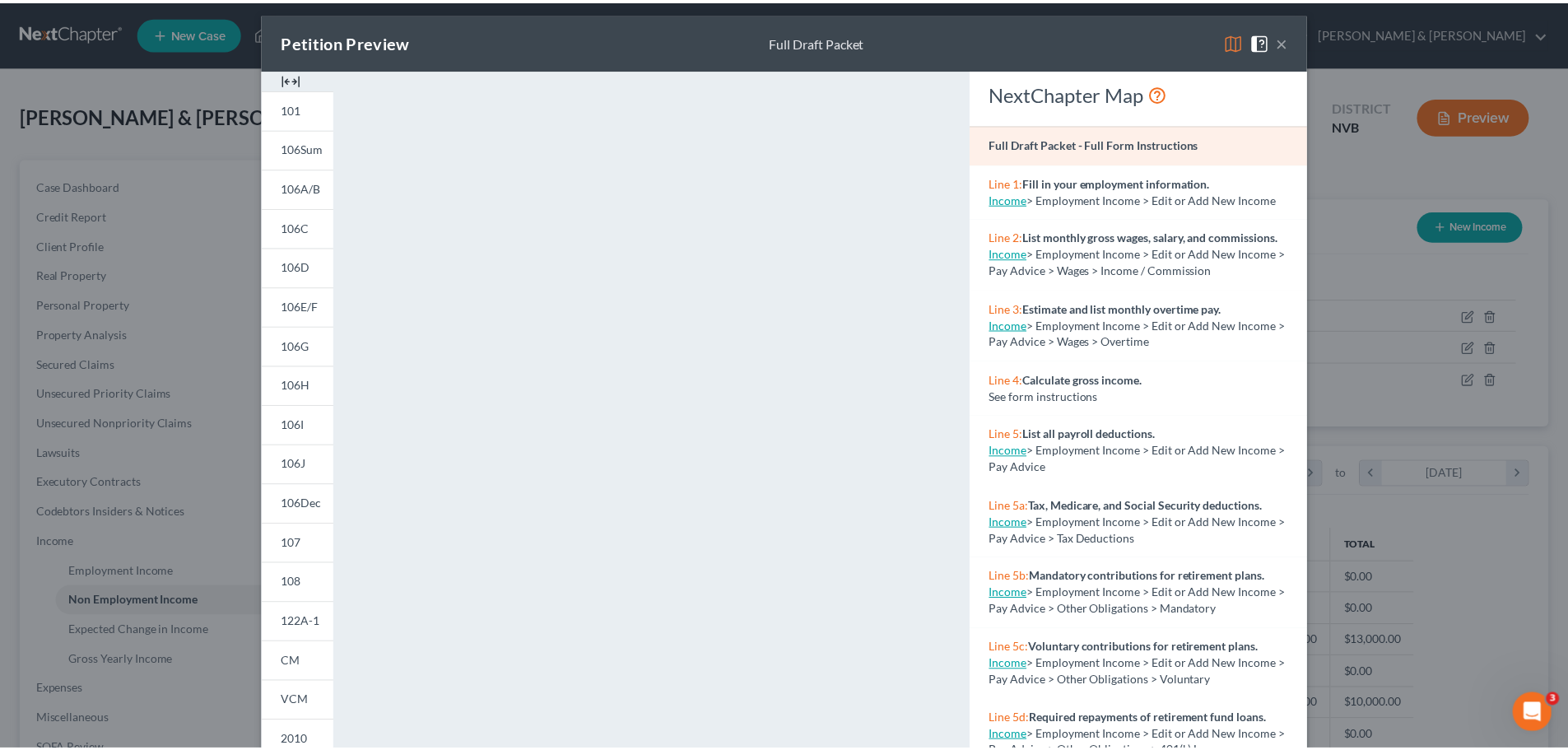
scroll to position [0, 0]
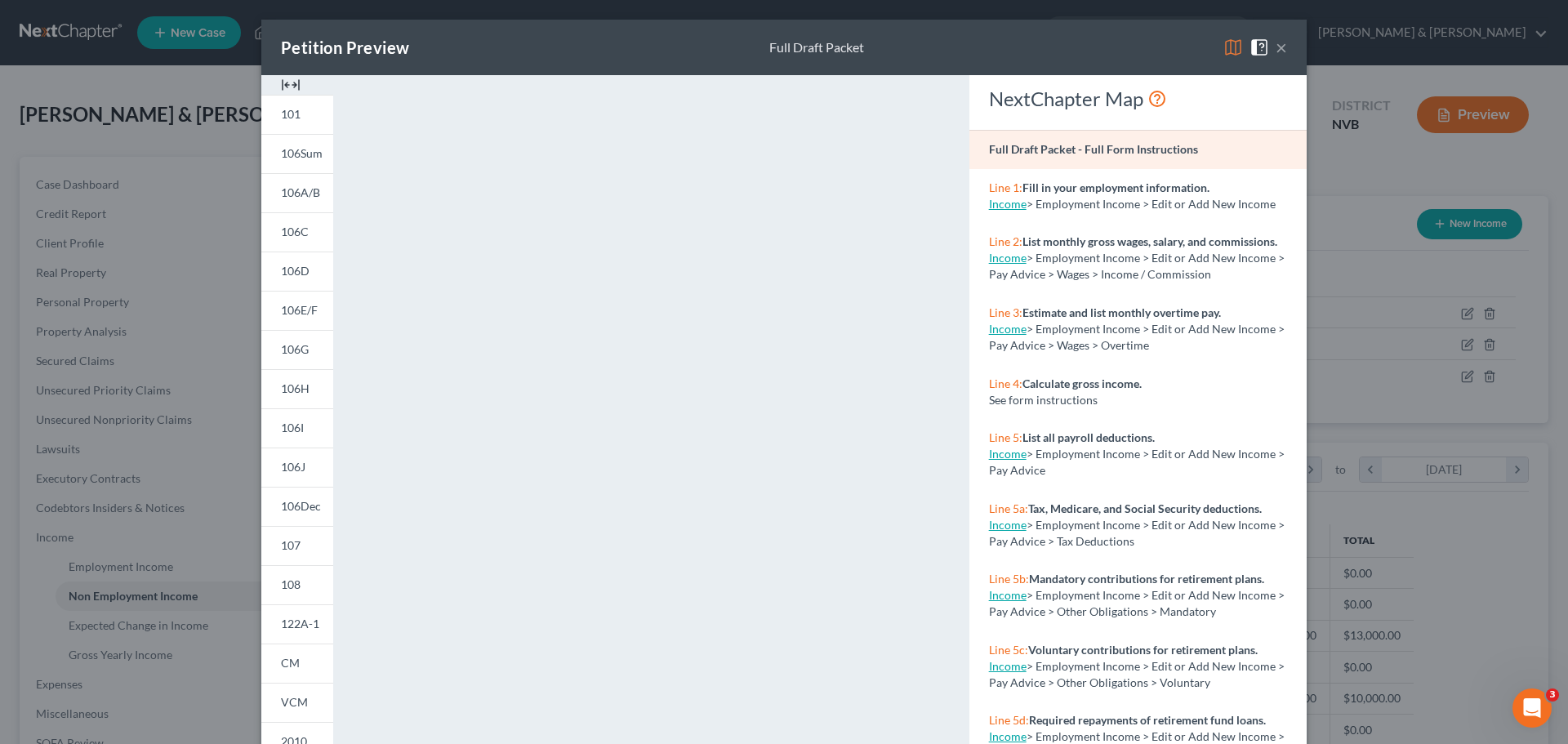
click at [1277, 47] on button "×" at bounding box center [1281, 46] width 12 height 19
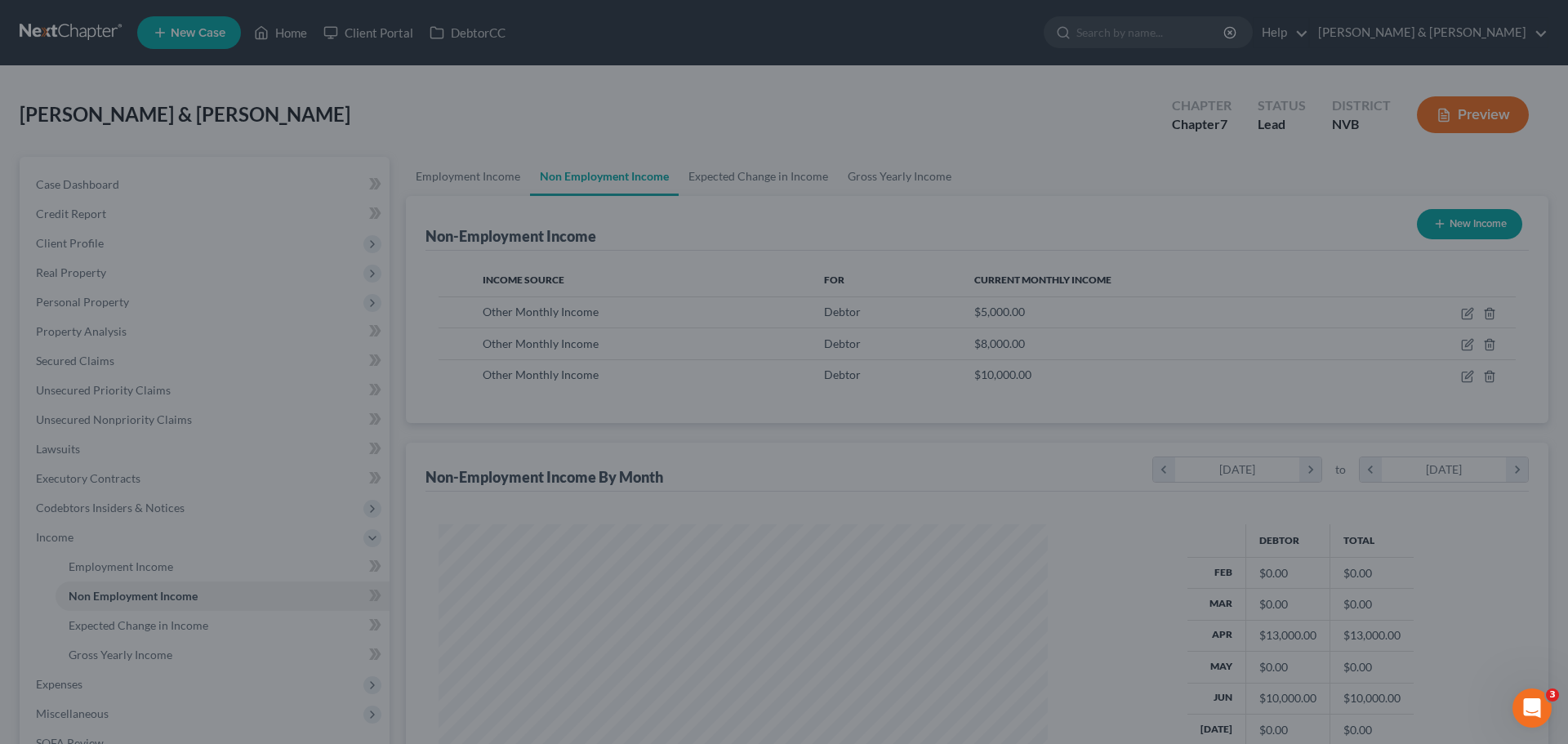
scroll to position [816524, 816021]
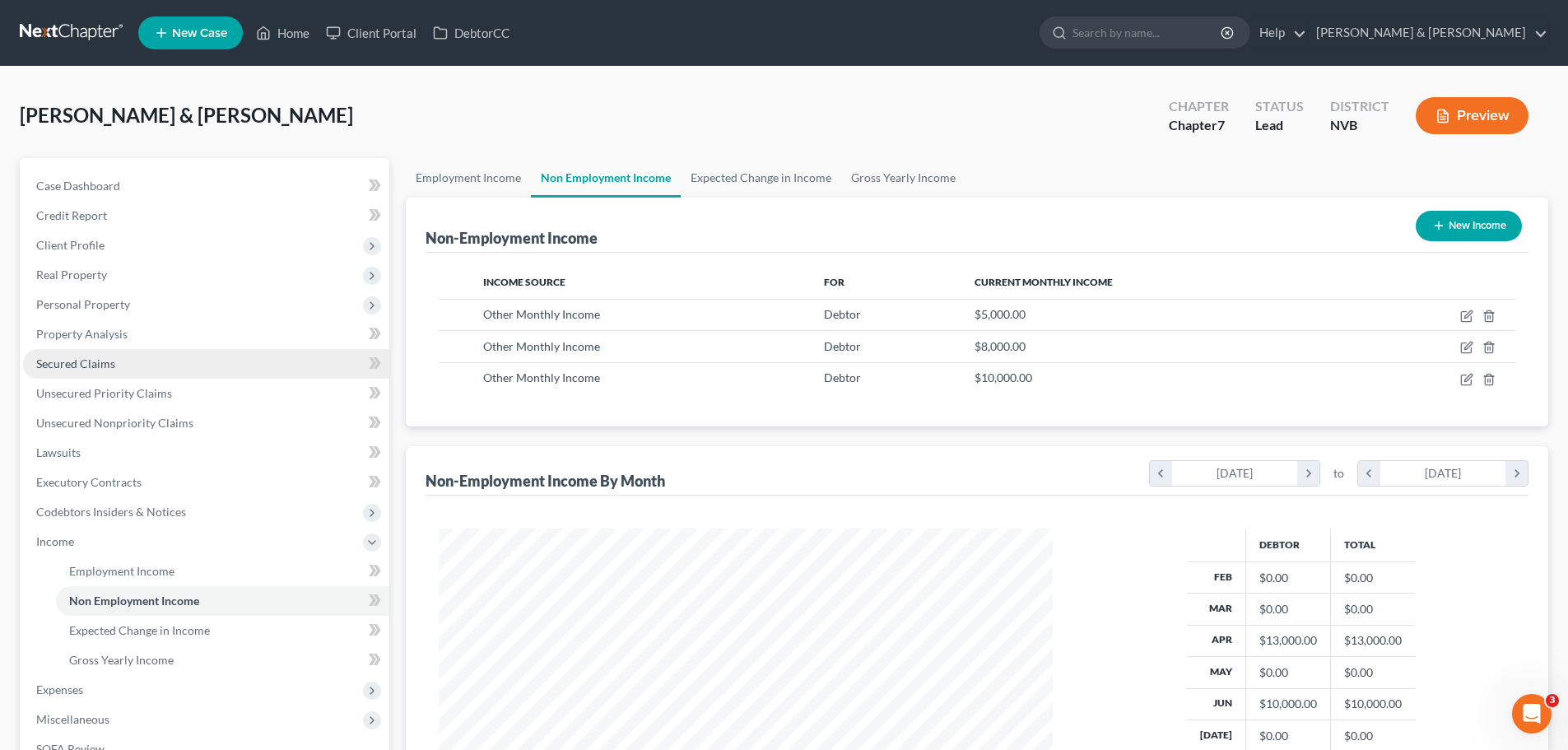
click at [88, 359] on span "Secured Claims" at bounding box center [76, 363] width 79 height 14
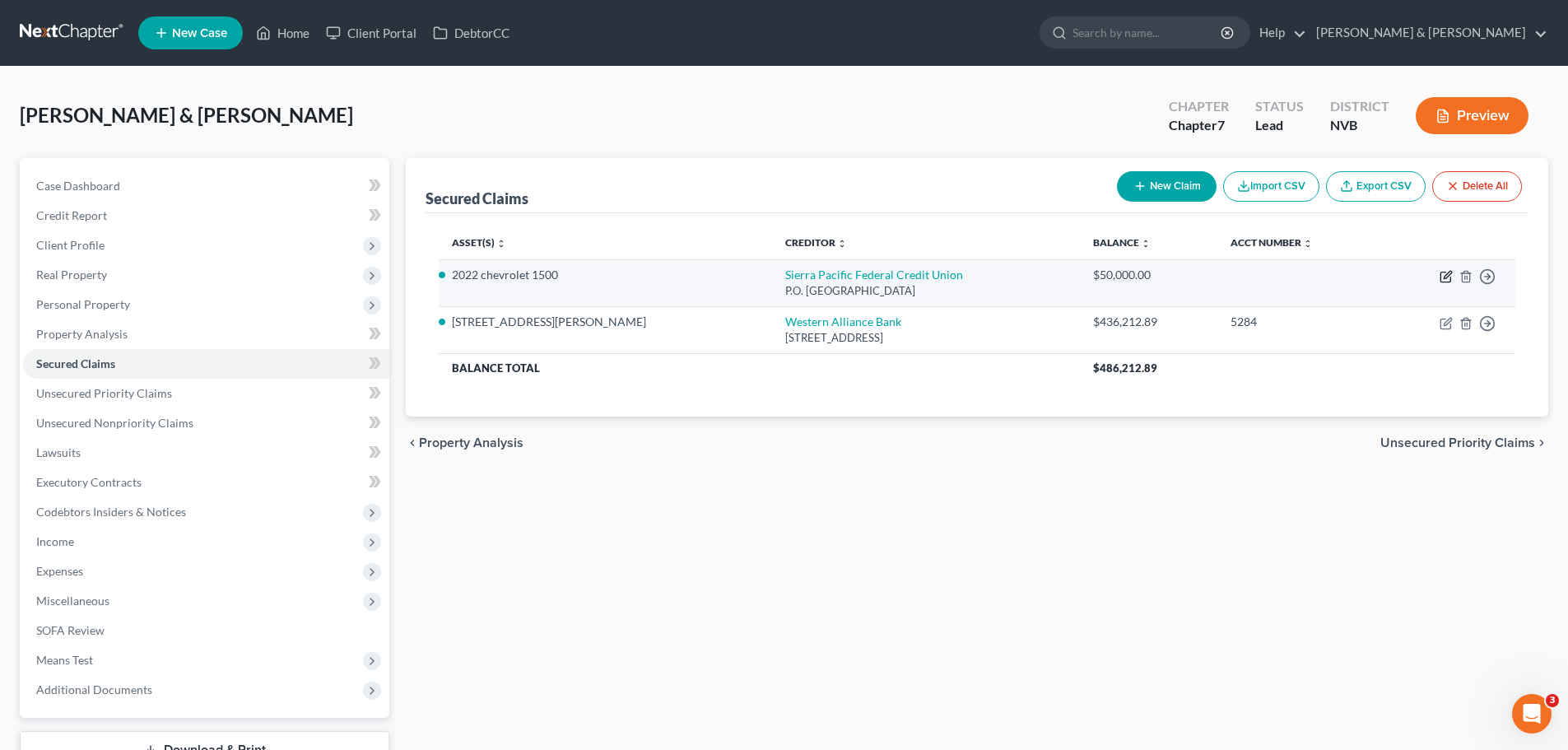
click at [1447, 275] on icon "button" at bounding box center [1446, 276] width 13 height 13
select select "31"
select select "0"
select select "2"
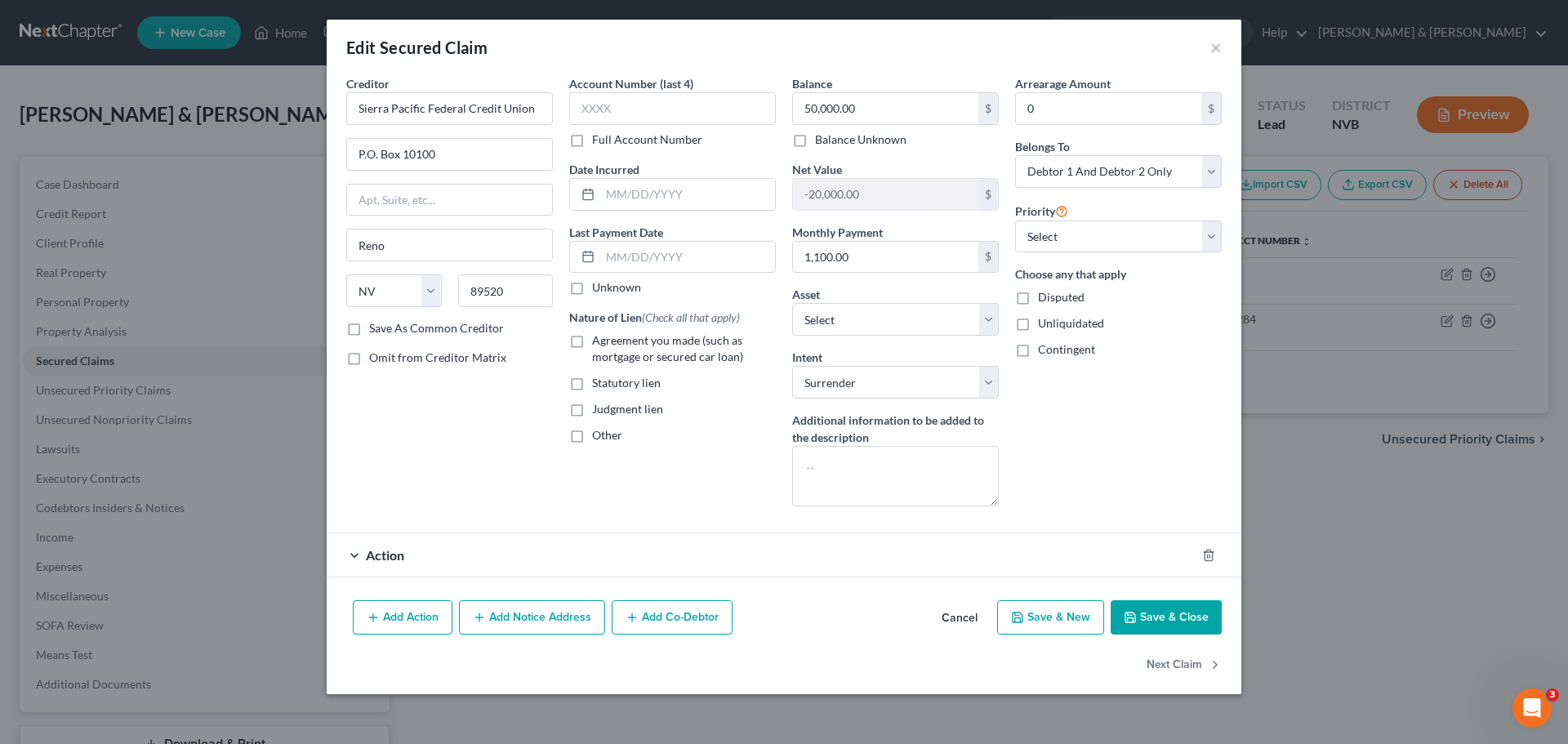
click at [369, 544] on div "Action" at bounding box center [761, 555] width 869 height 43
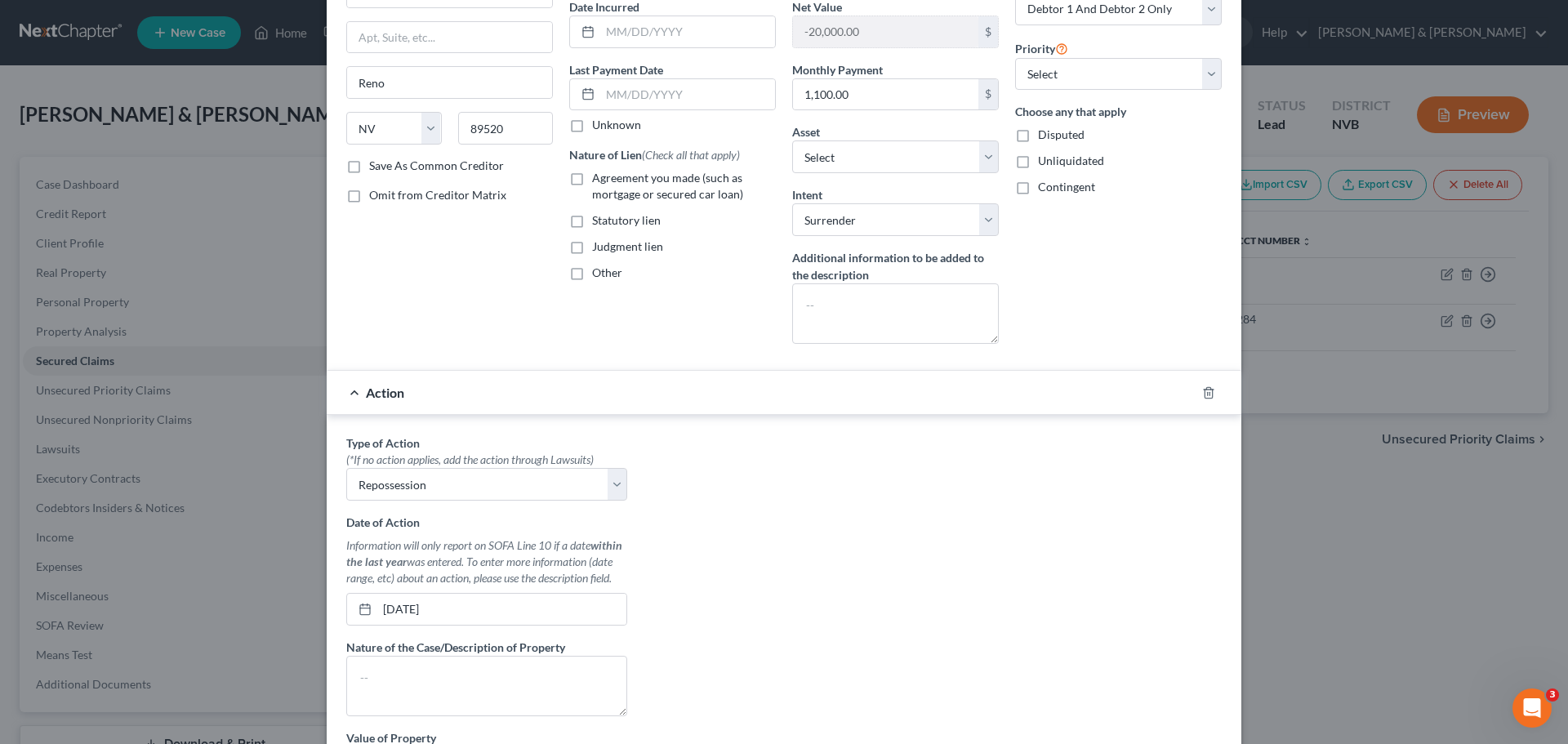
scroll to position [163, 0]
click at [474, 664] on textarea at bounding box center [487, 685] width 281 height 60
type textarea "2022 Chevrolet 1500"
click at [895, 152] on select "Select Other Multiple Assets SoFi (Savings Account) - $58.49 SoFi (Checking Acc…" at bounding box center [895, 156] width 206 height 33
click at [848, 156] on select "Select Other Multiple Assets SoFi (Savings Account) - $58.49 SoFi (Checking Acc…" at bounding box center [895, 156] width 206 height 33
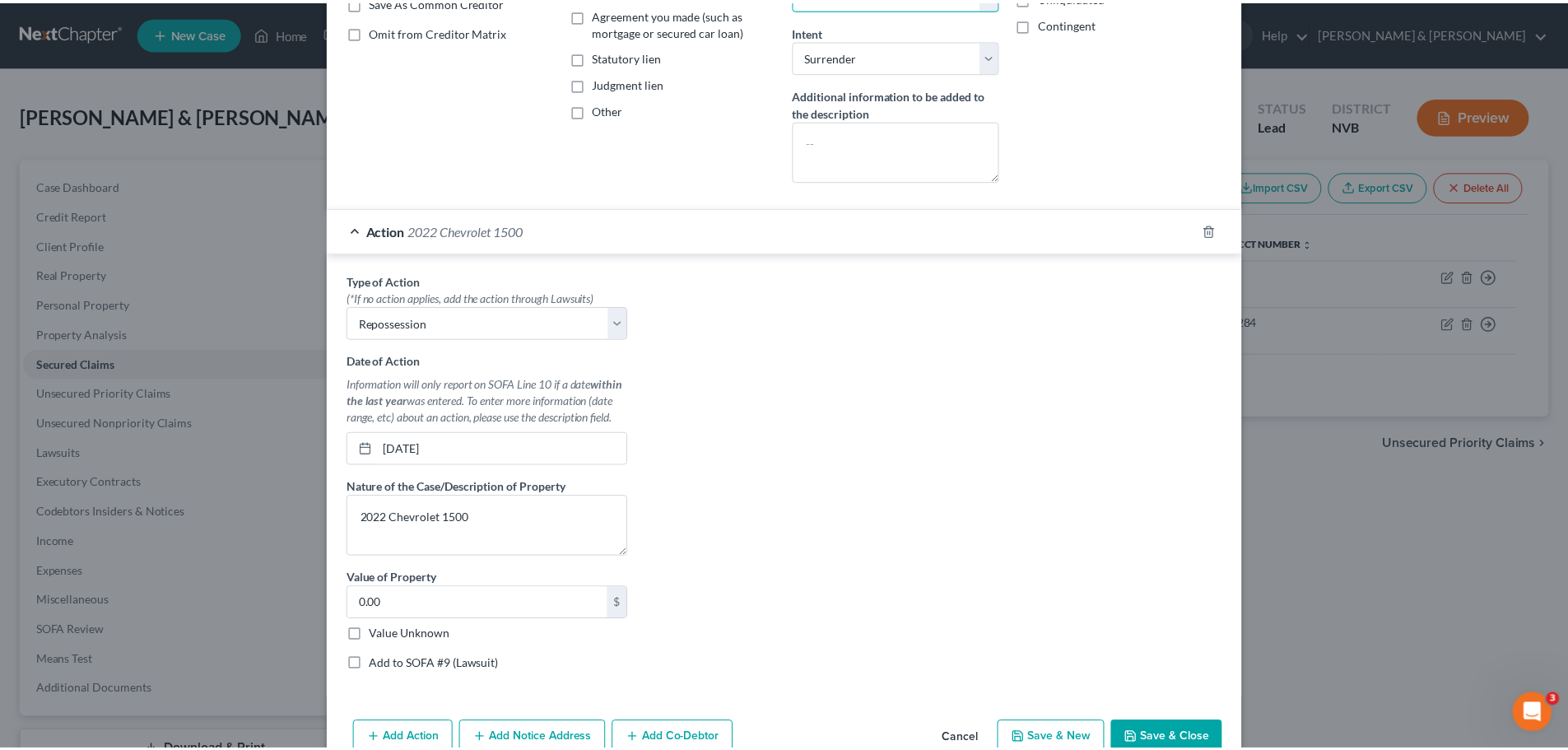
scroll to position [412, 0]
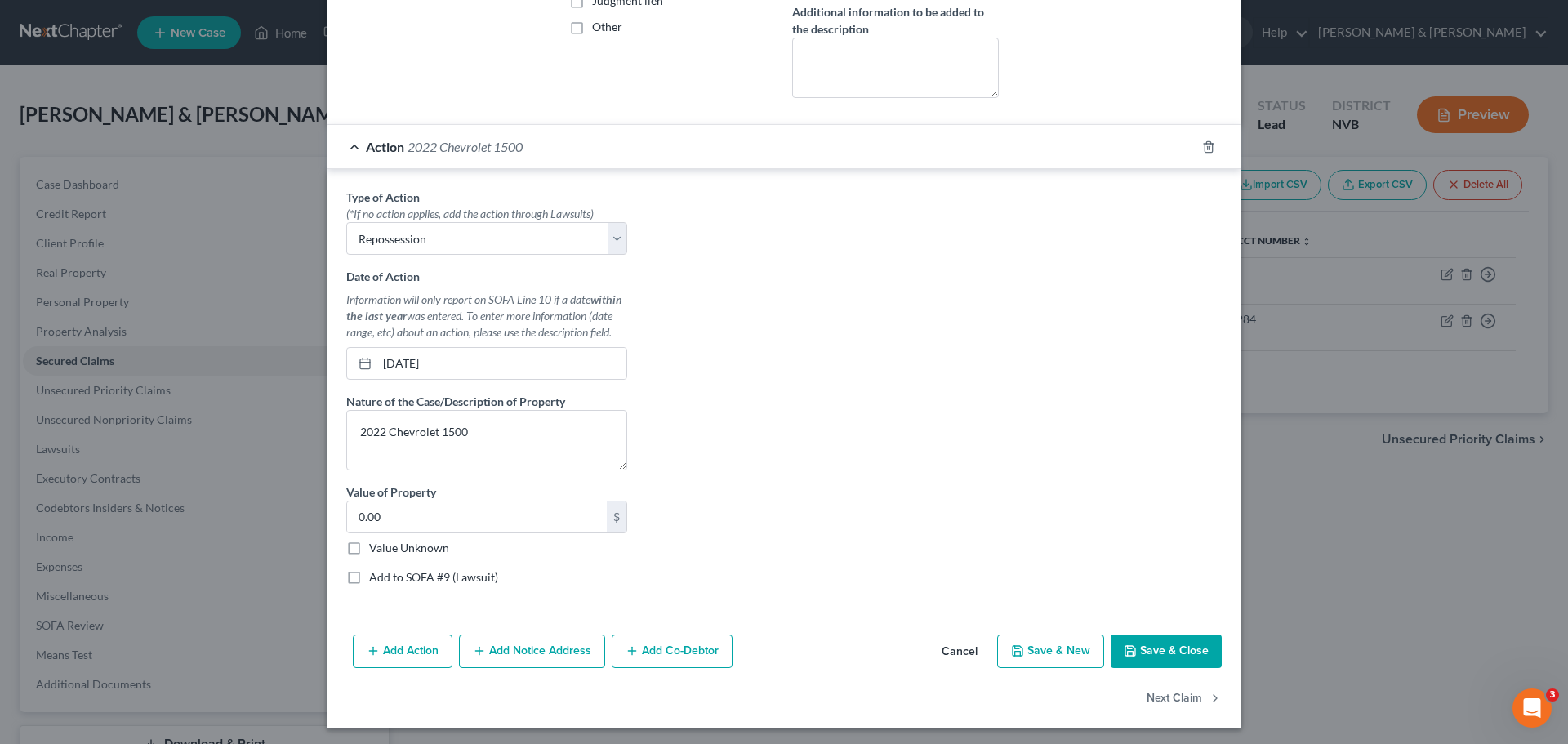
click at [1168, 650] on button "Save & Close" at bounding box center [1166, 652] width 111 height 35
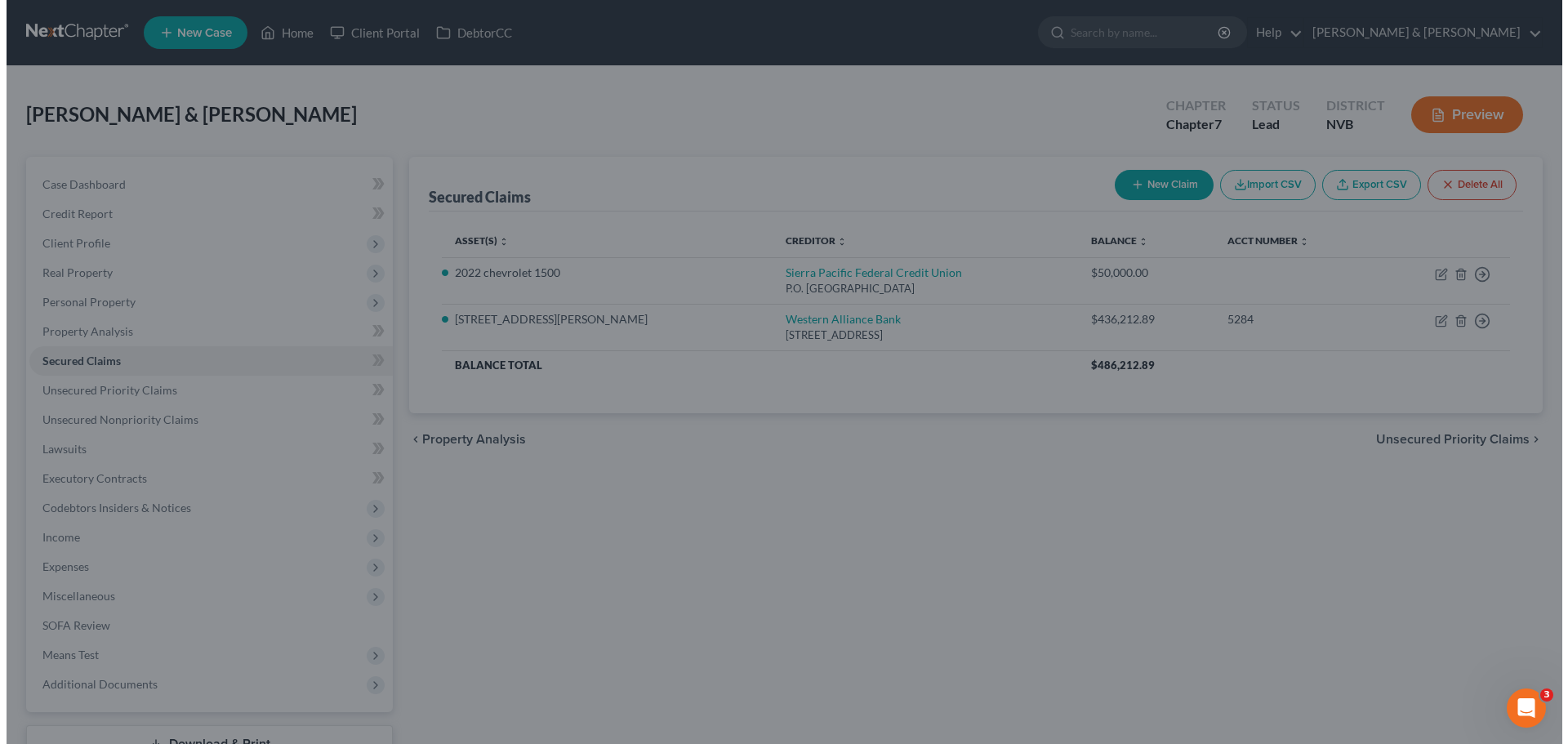
scroll to position [0, 0]
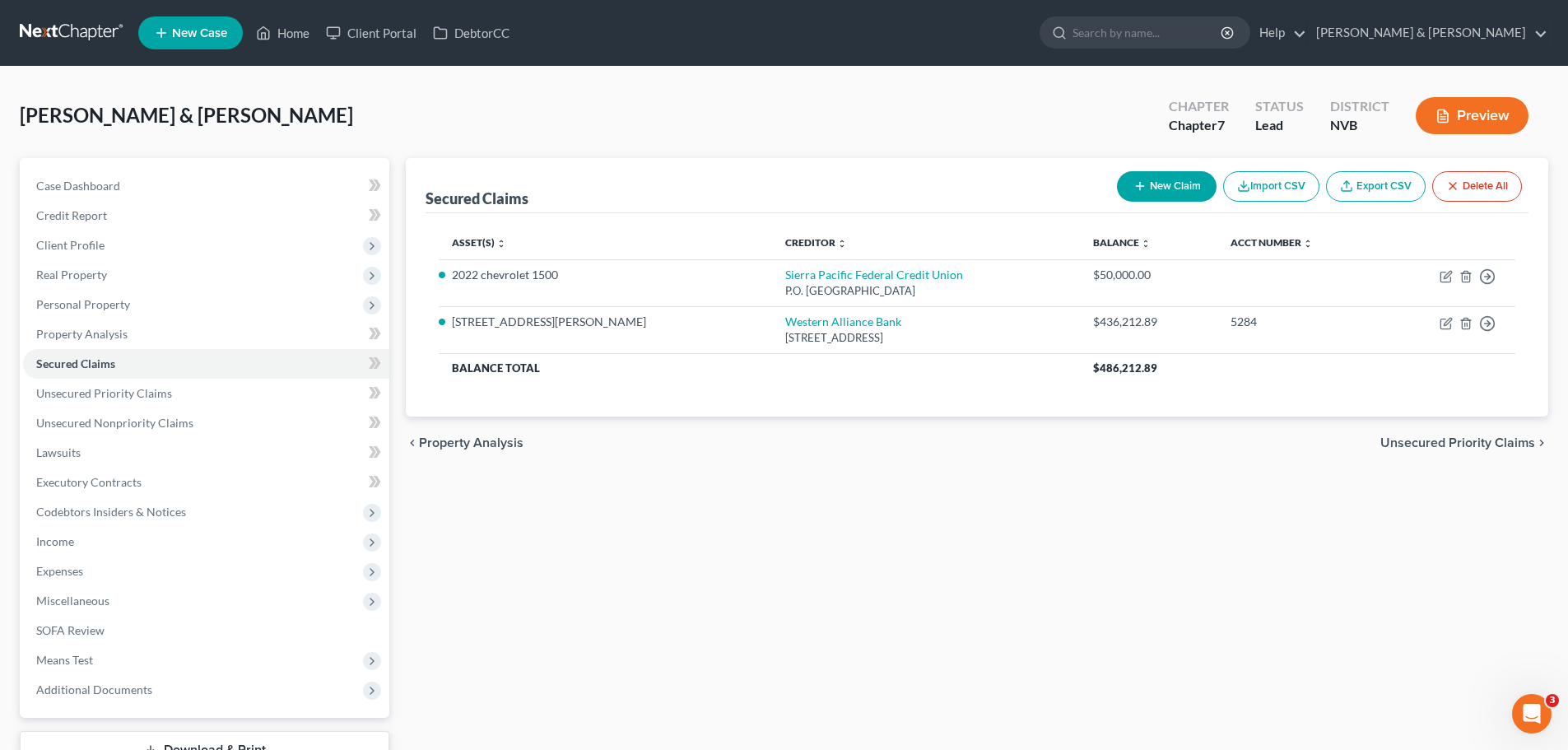
click at [1490, 123] on button "Preview" at bounding box center [1473, 115] width 112 height 37
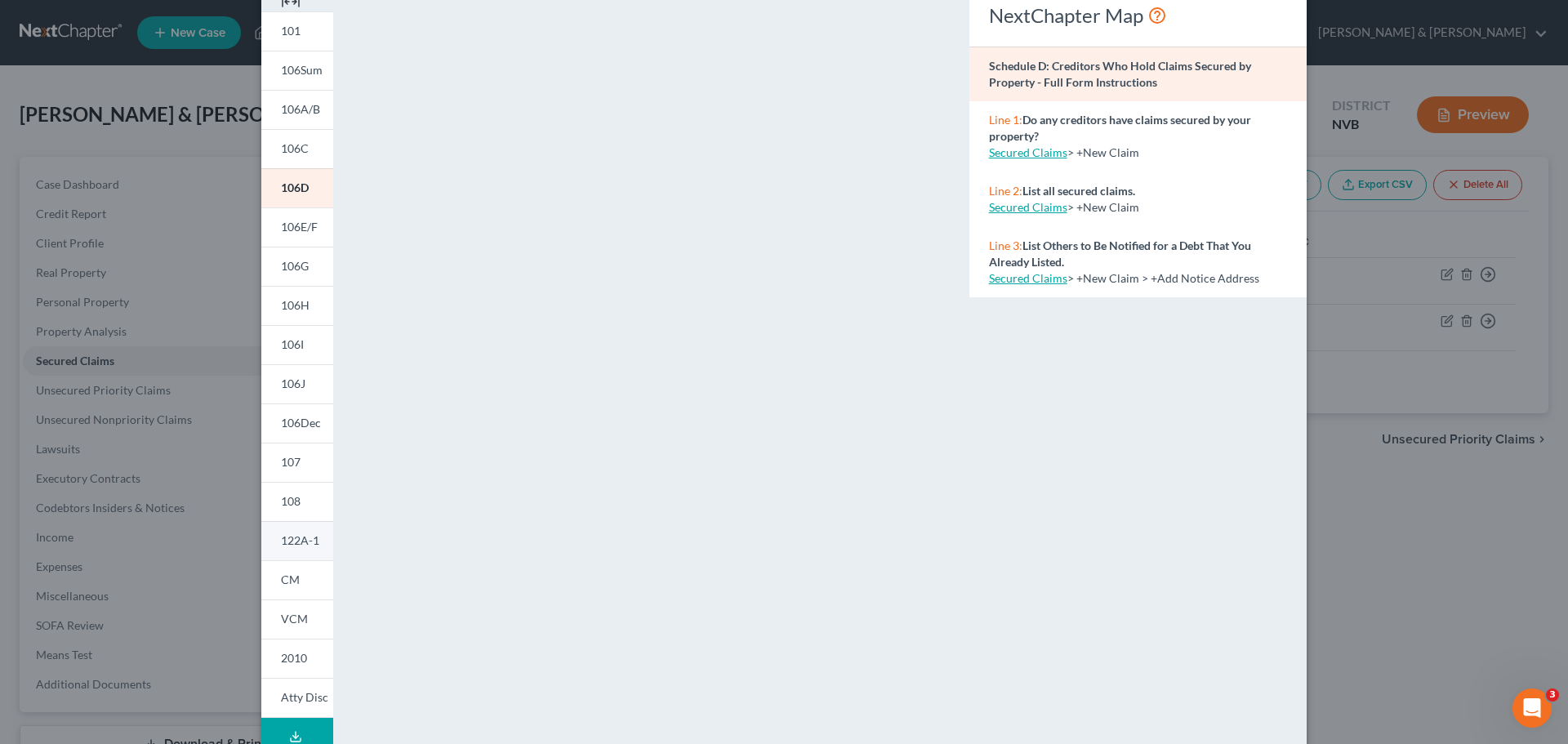
scroll to position [178, 0]
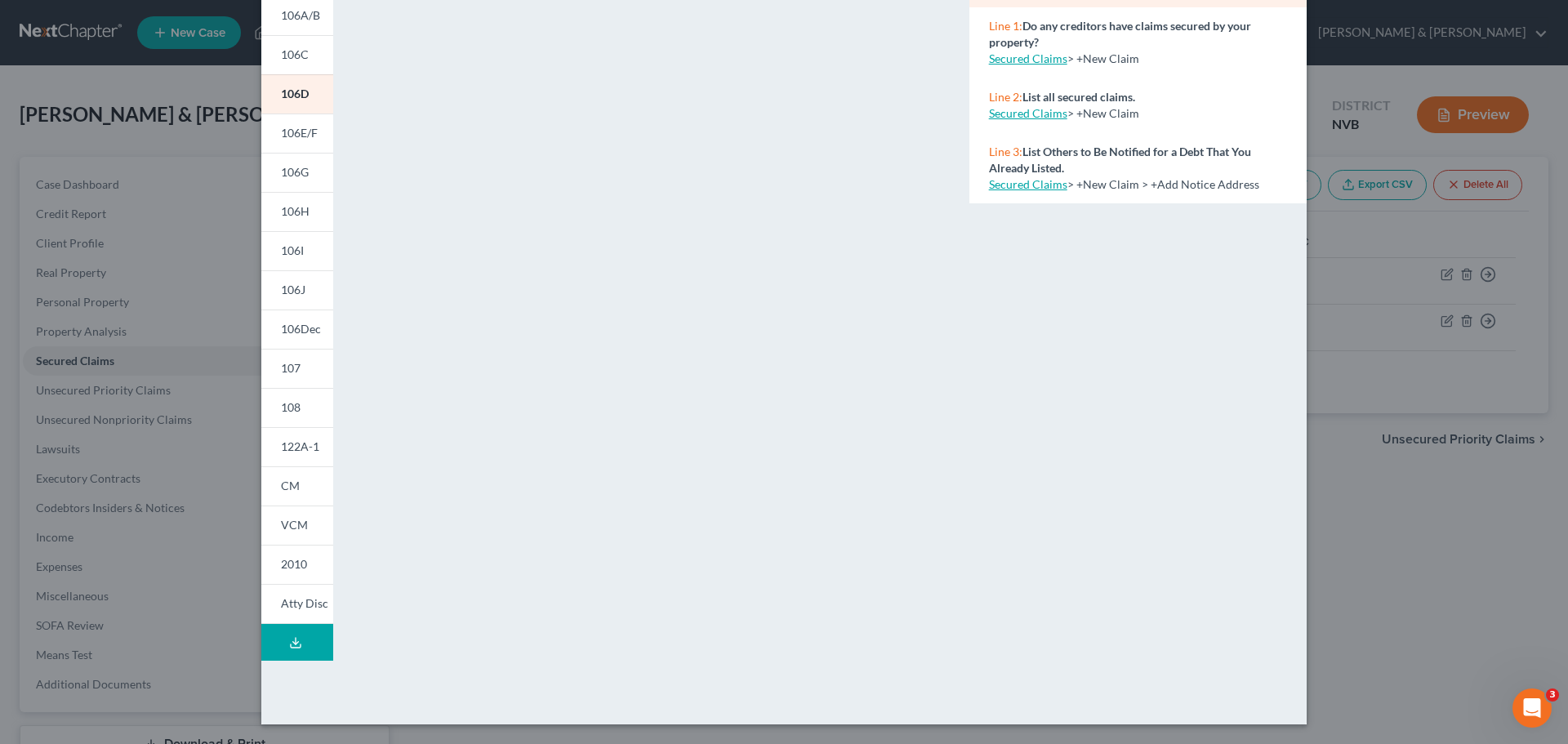
click at [277, 651] on button "Download Draft" at bounding box center [297, 642] width 72 height 36
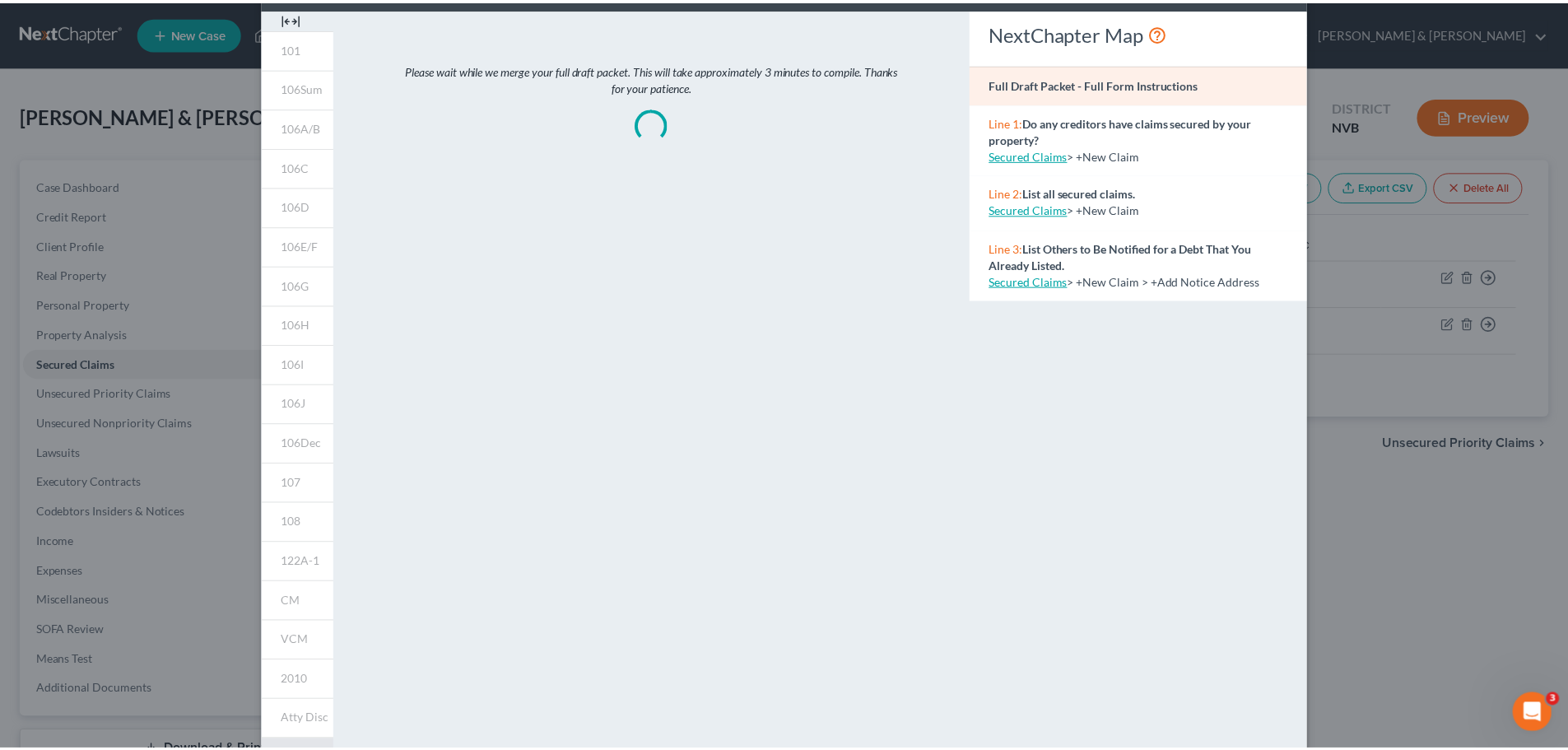
scroll to position [0, 0]
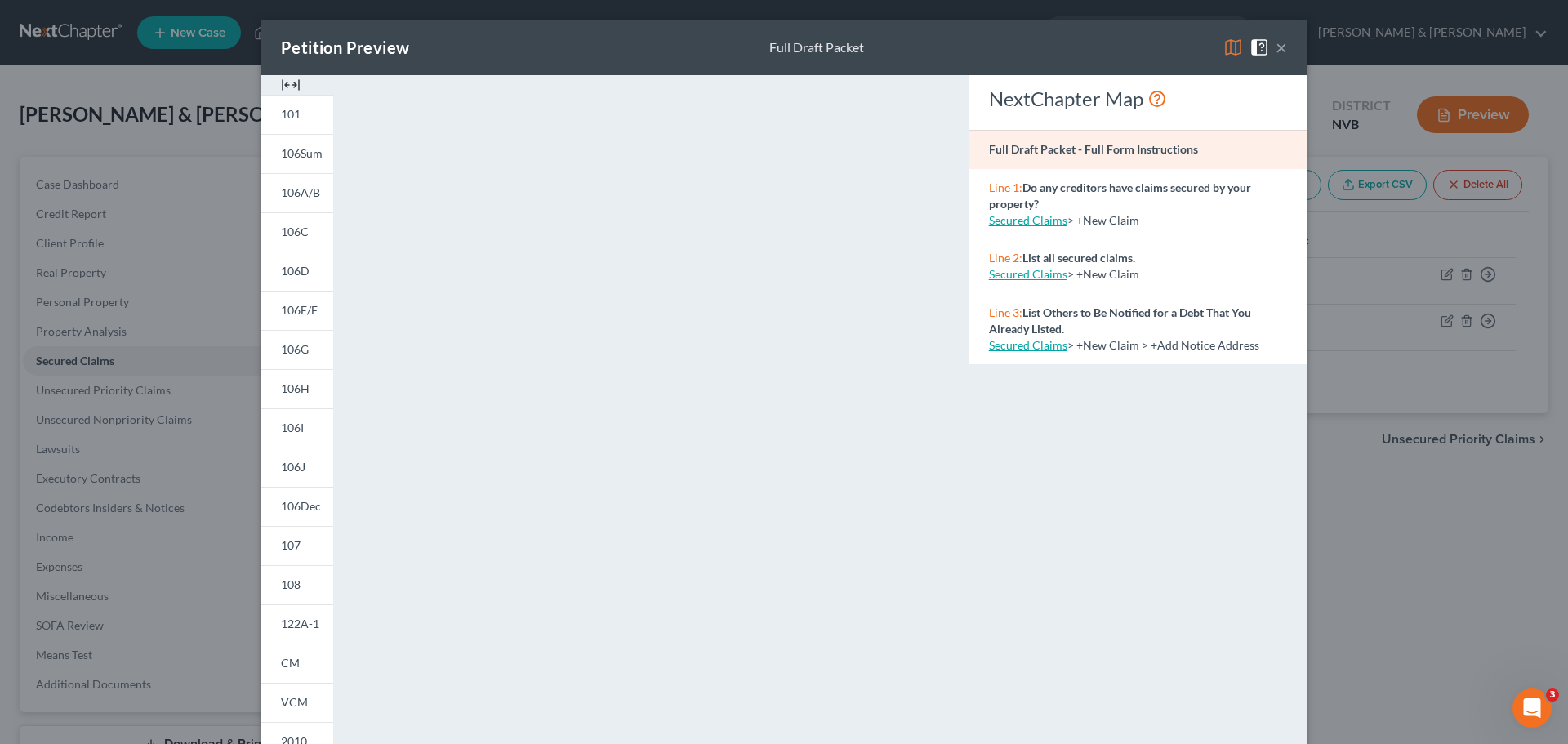
click at [1276, 50] on button "×" at bounding box center [1281, 46] width 12 height 19
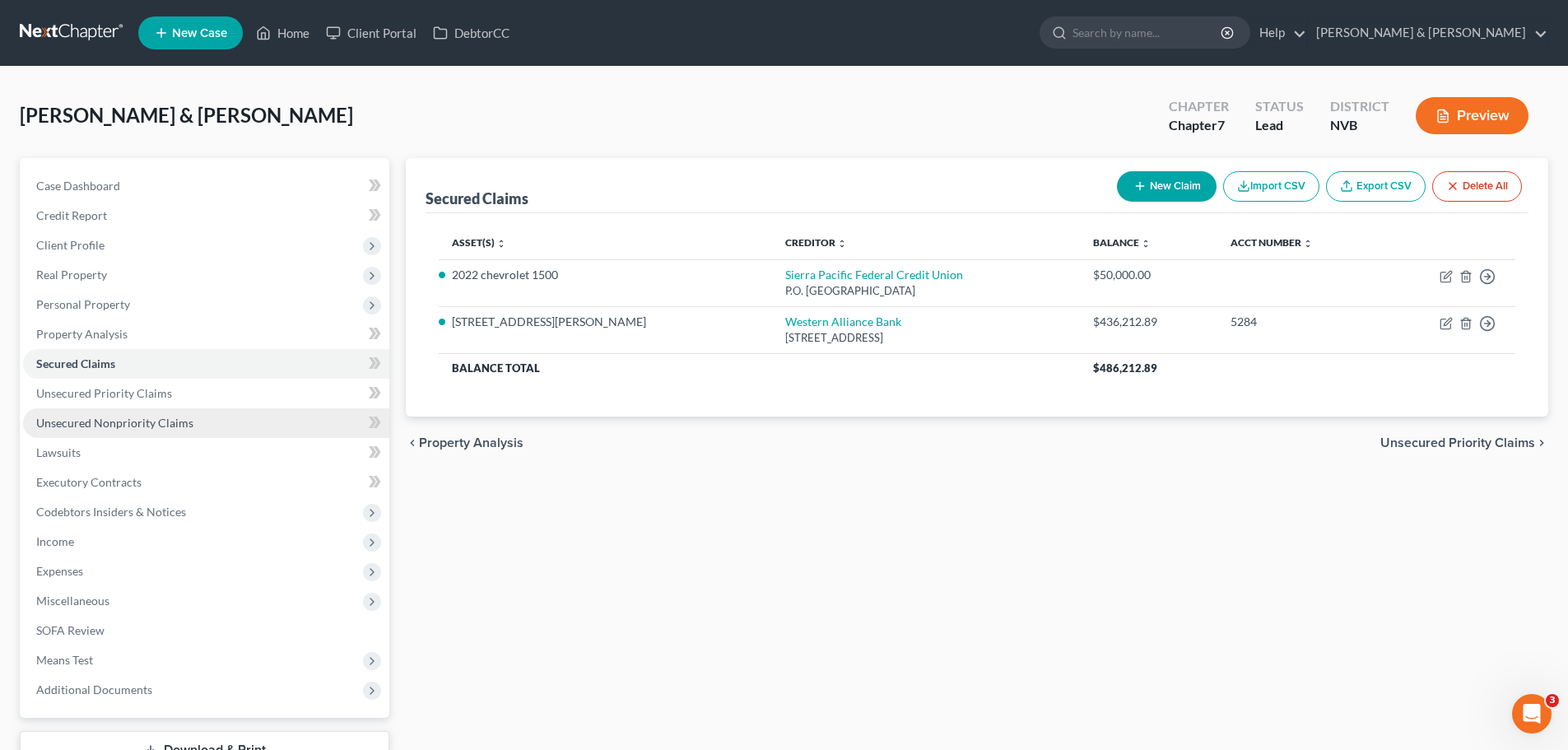
click at [195, 417] on link "Unsecured Nonpriority Claims" at bounding box center [206, 423] width 366 height 30
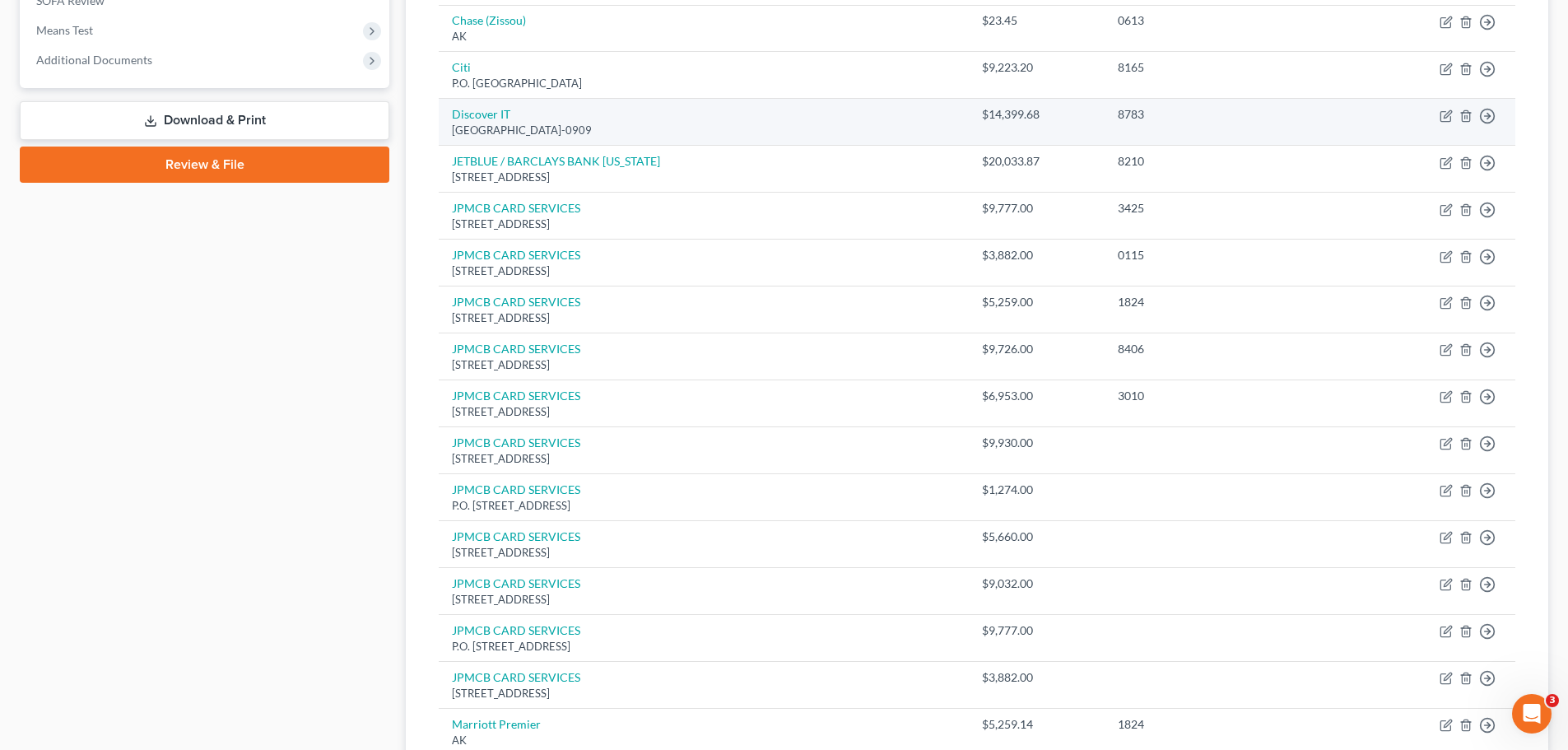
scroll to position [659, 0]
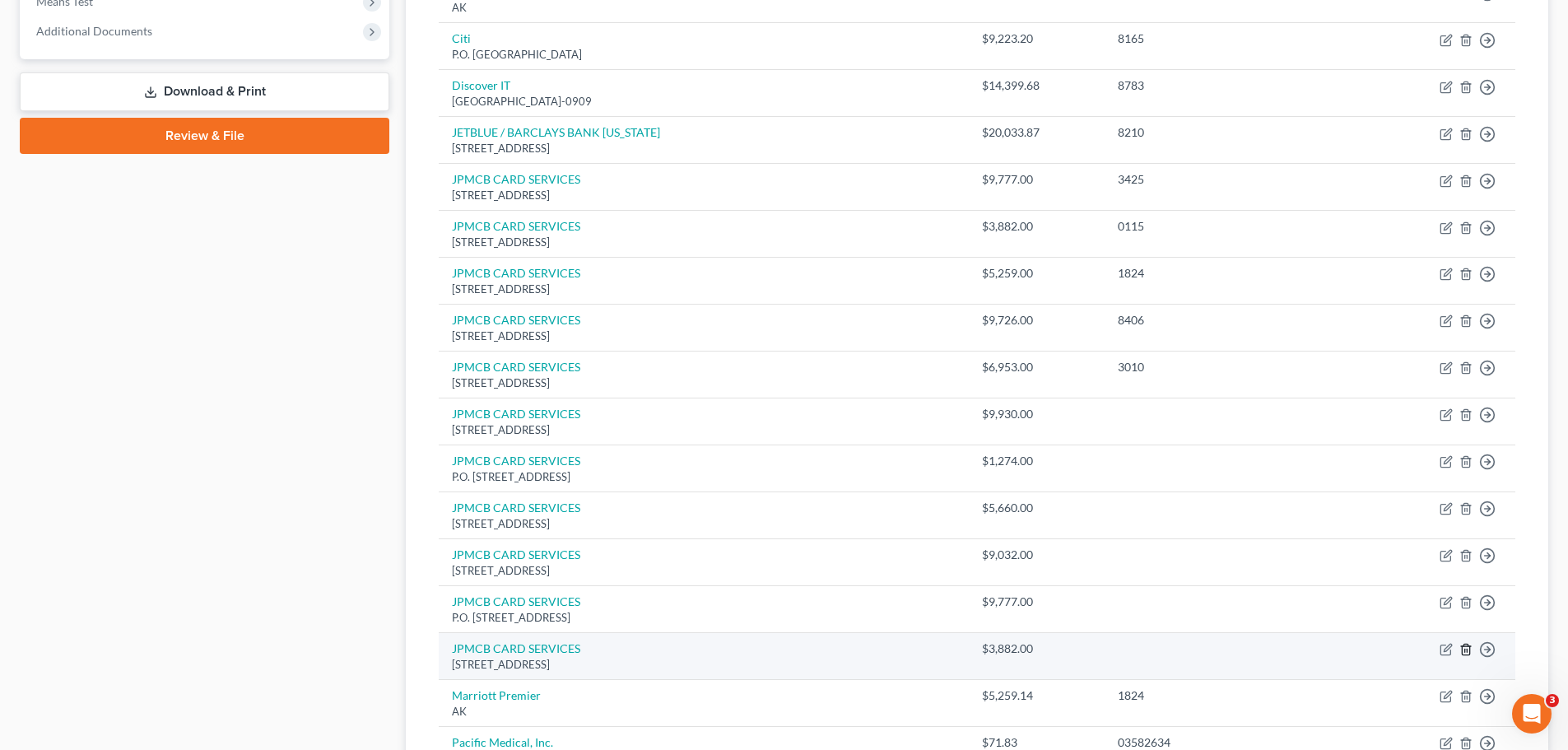
click at [1466, 651] on line "button" at bounding box center [1466, 651] width 0 height 3
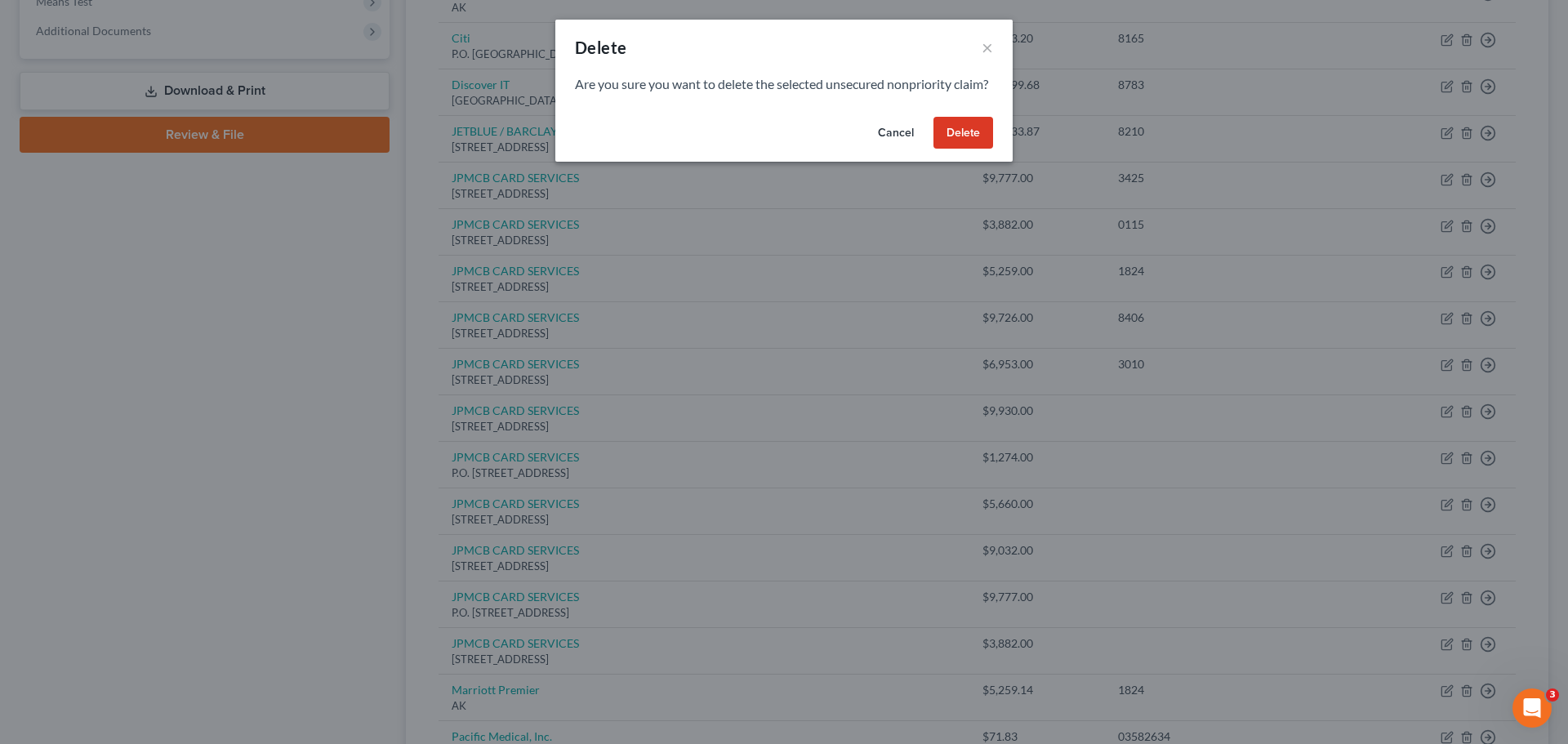
click at [954, 150] on button "Delete" at bounding box center [963, 133] width 60 height 33
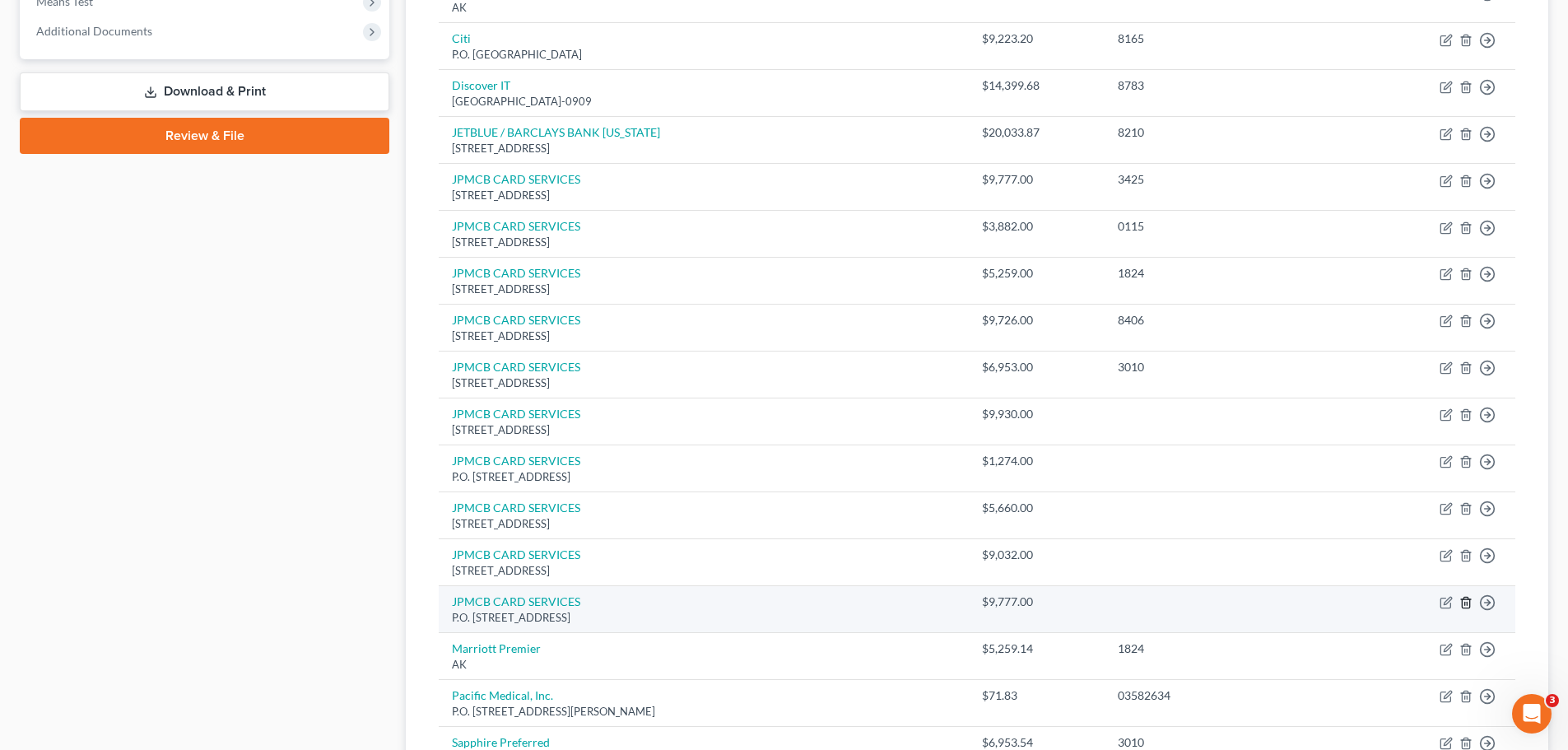
click at [1468, 606] on icon "button" at bounding box center [1466, 602] width 13 height 13
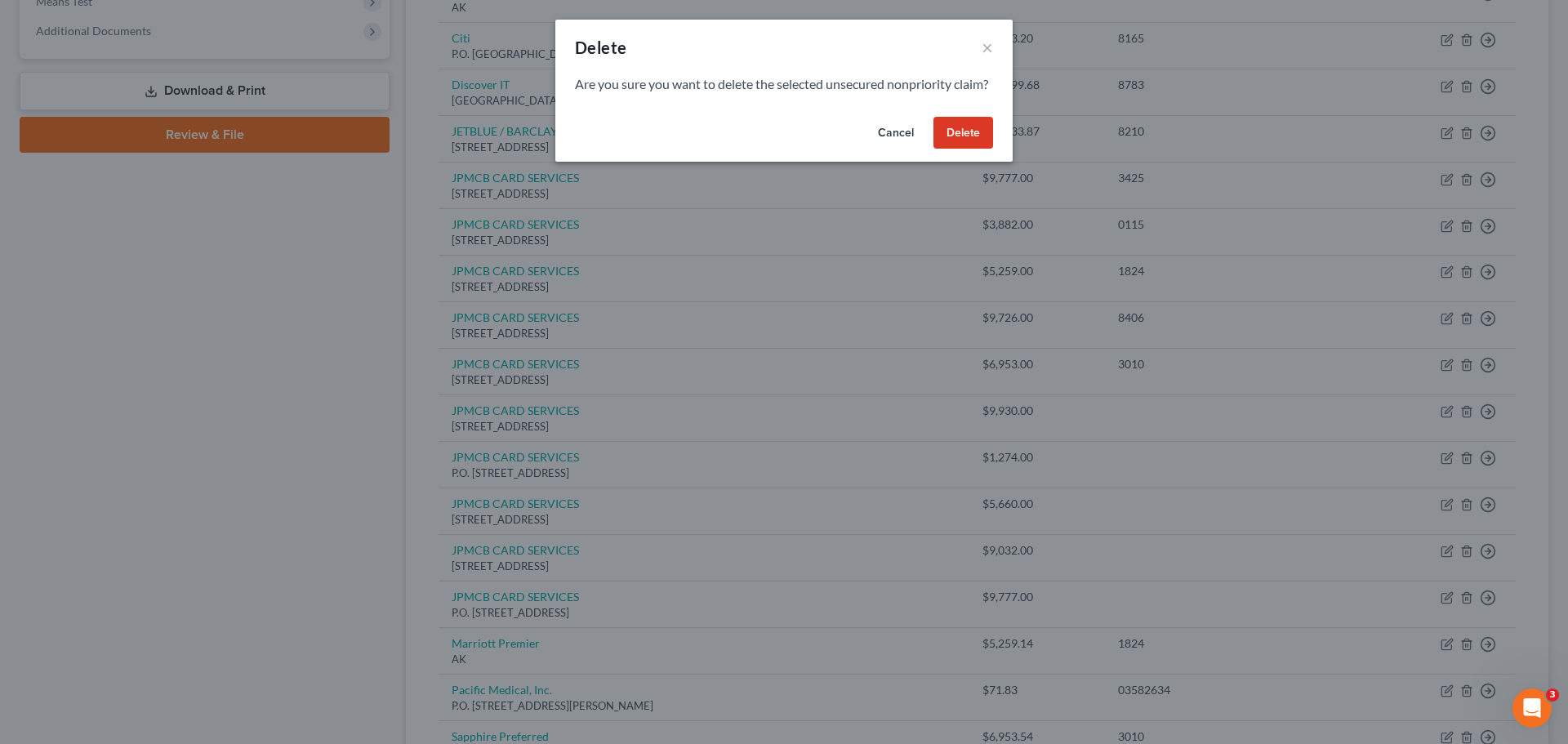
click at [968, 150] on button "Delete" at bounding box center [963, 133] width 60 height 33
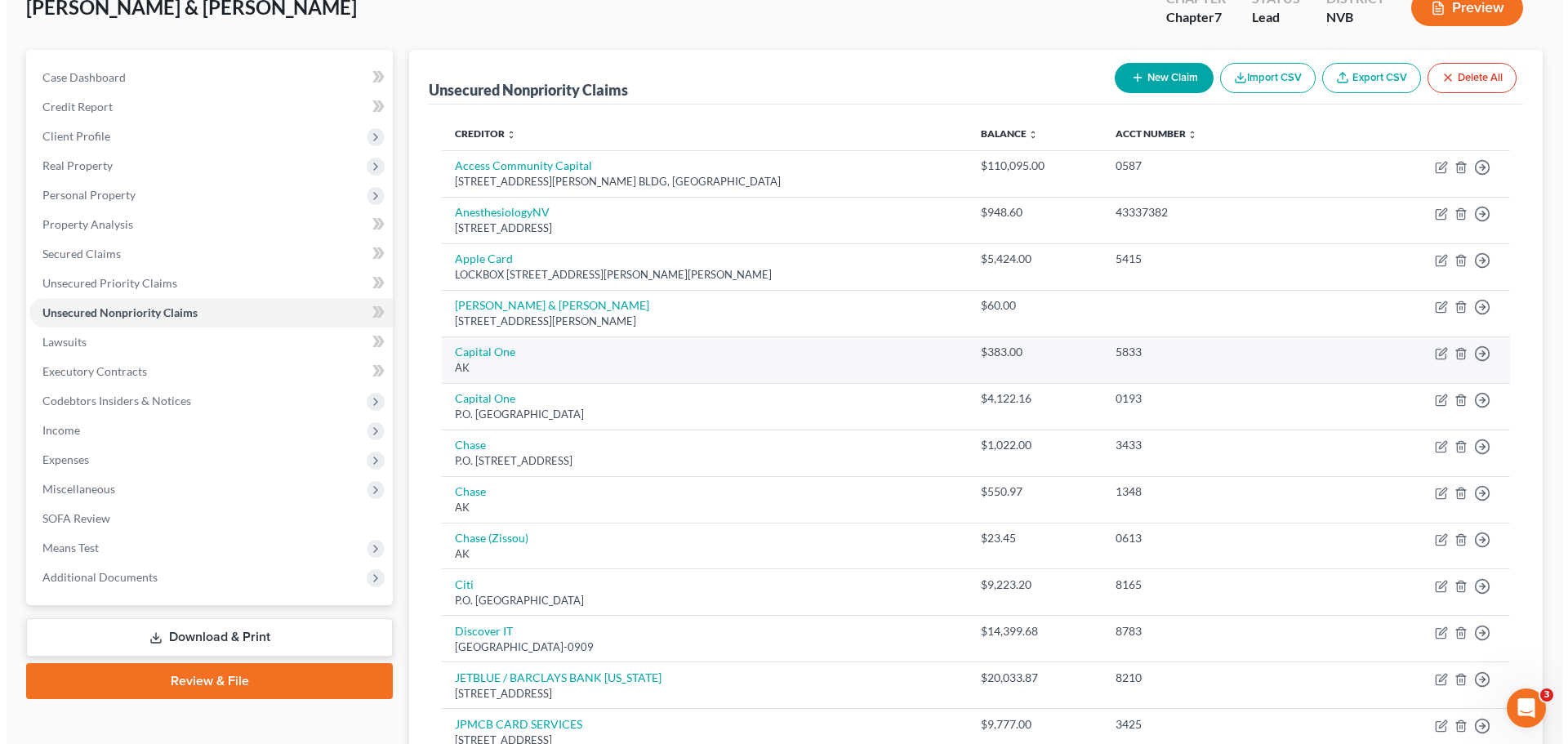
scroll to position [82, 0]
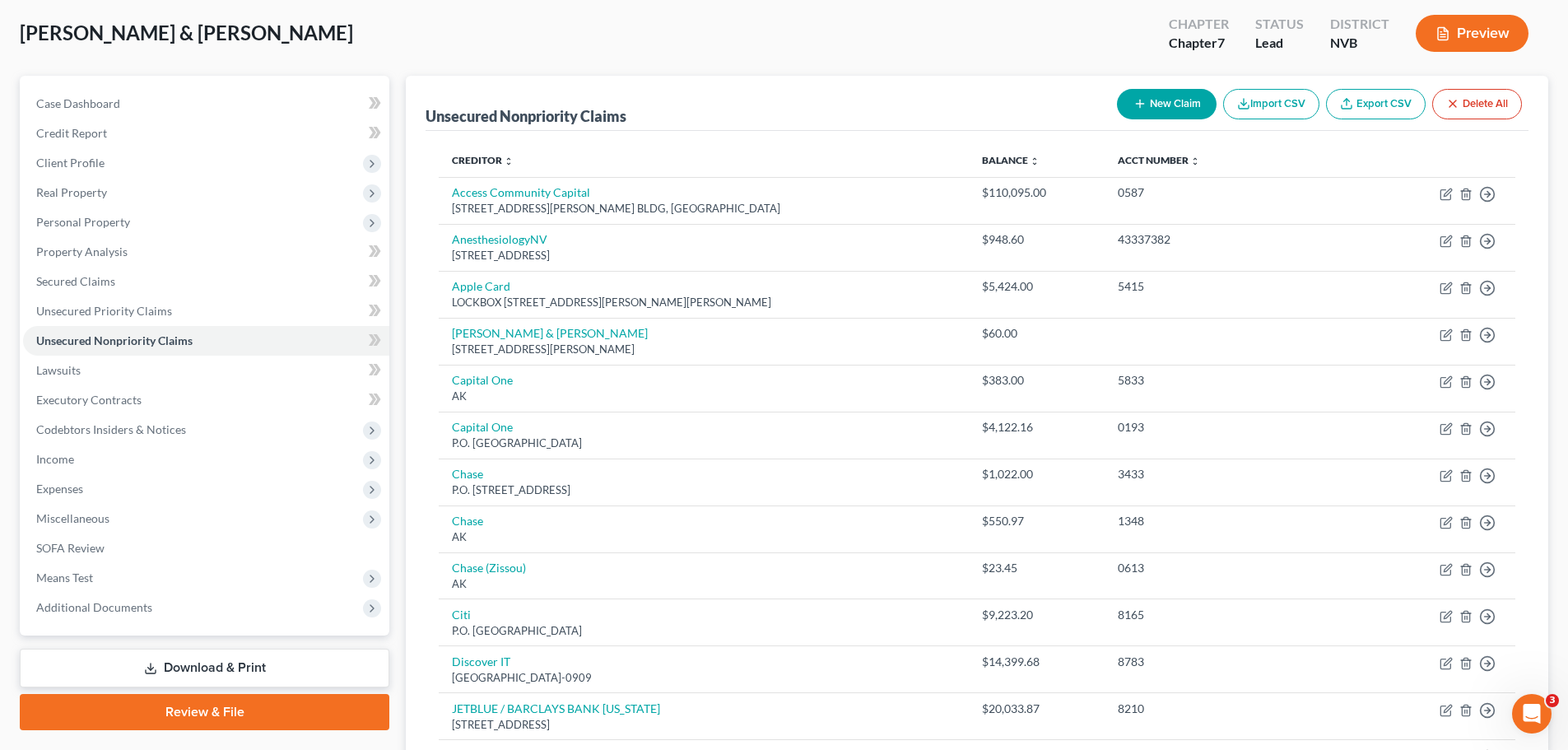
click at [1469, 38] on button "Preview" at bounding box center [1473, 32] width 112 height 37
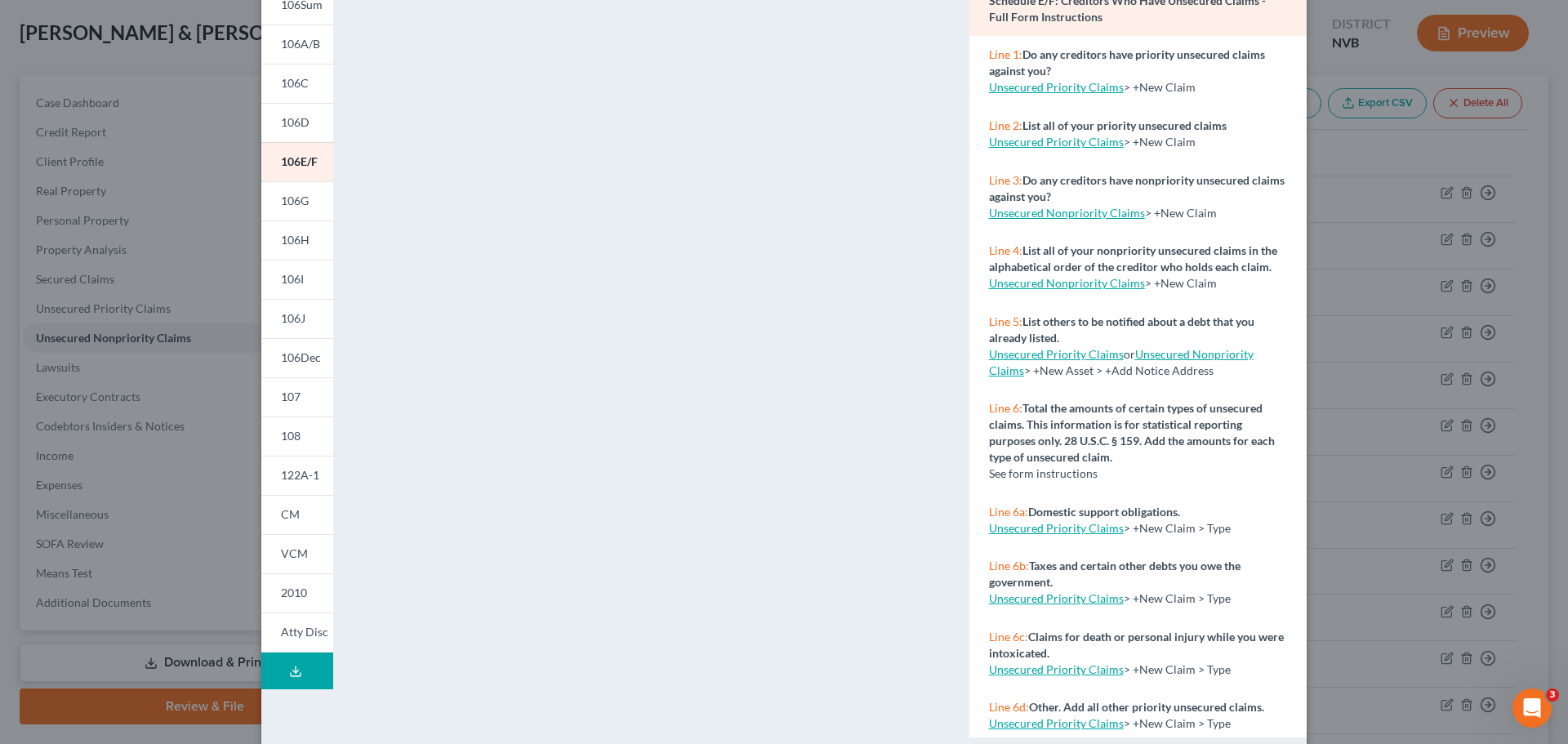
scroll to position [178, 0]
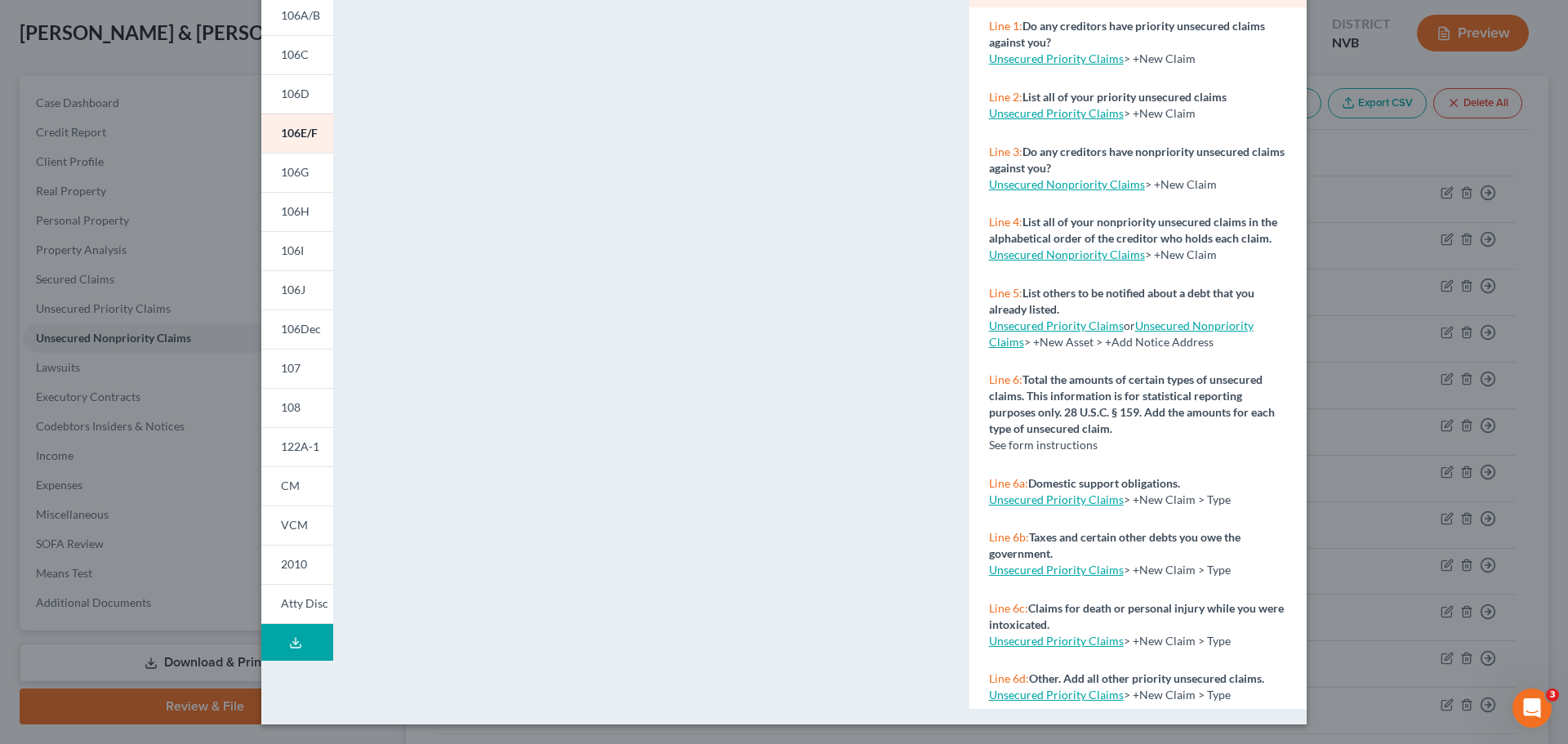
click at [293, 643] on polyline at bounding box center [296, 642] width 6 height 3
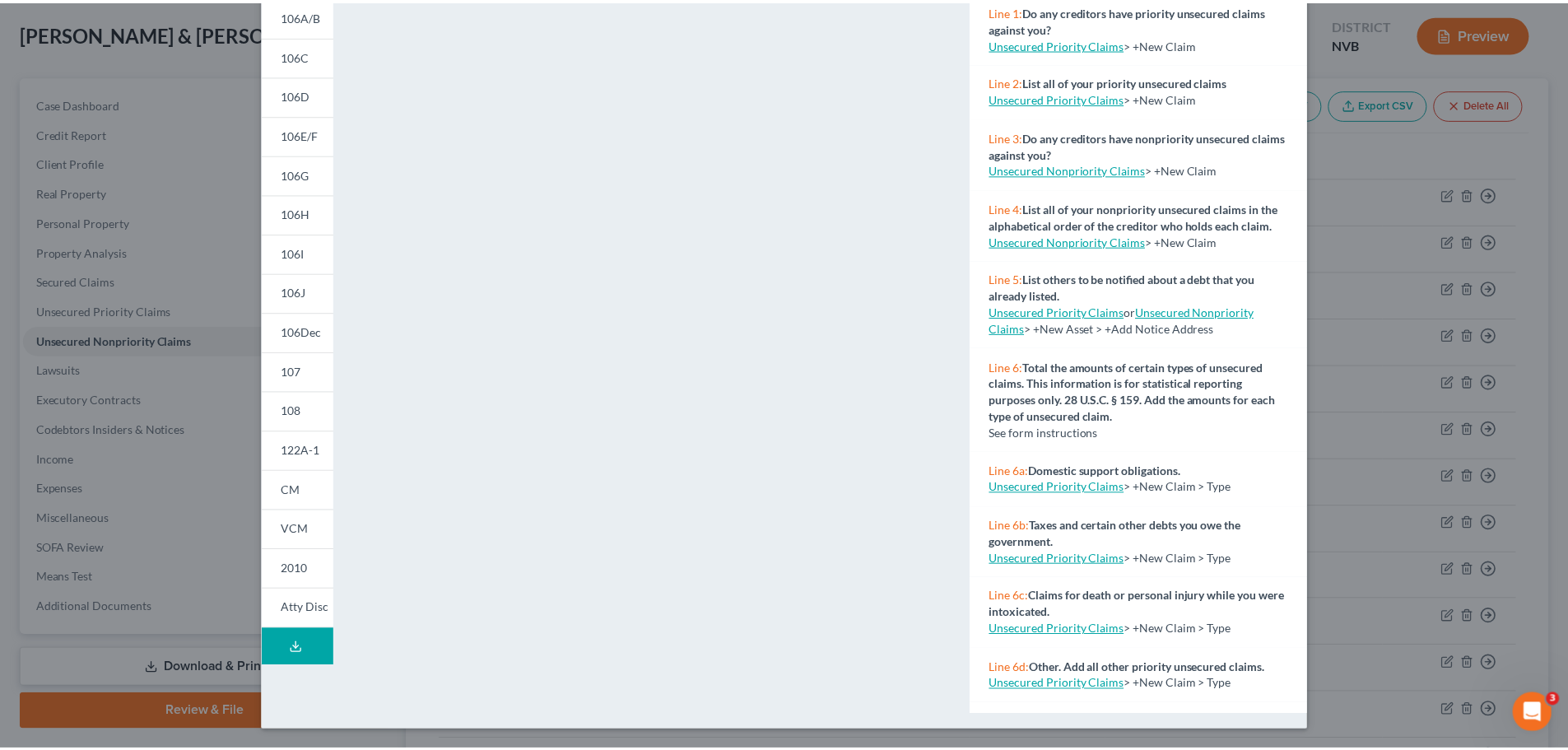
scroll to position [0, 0]
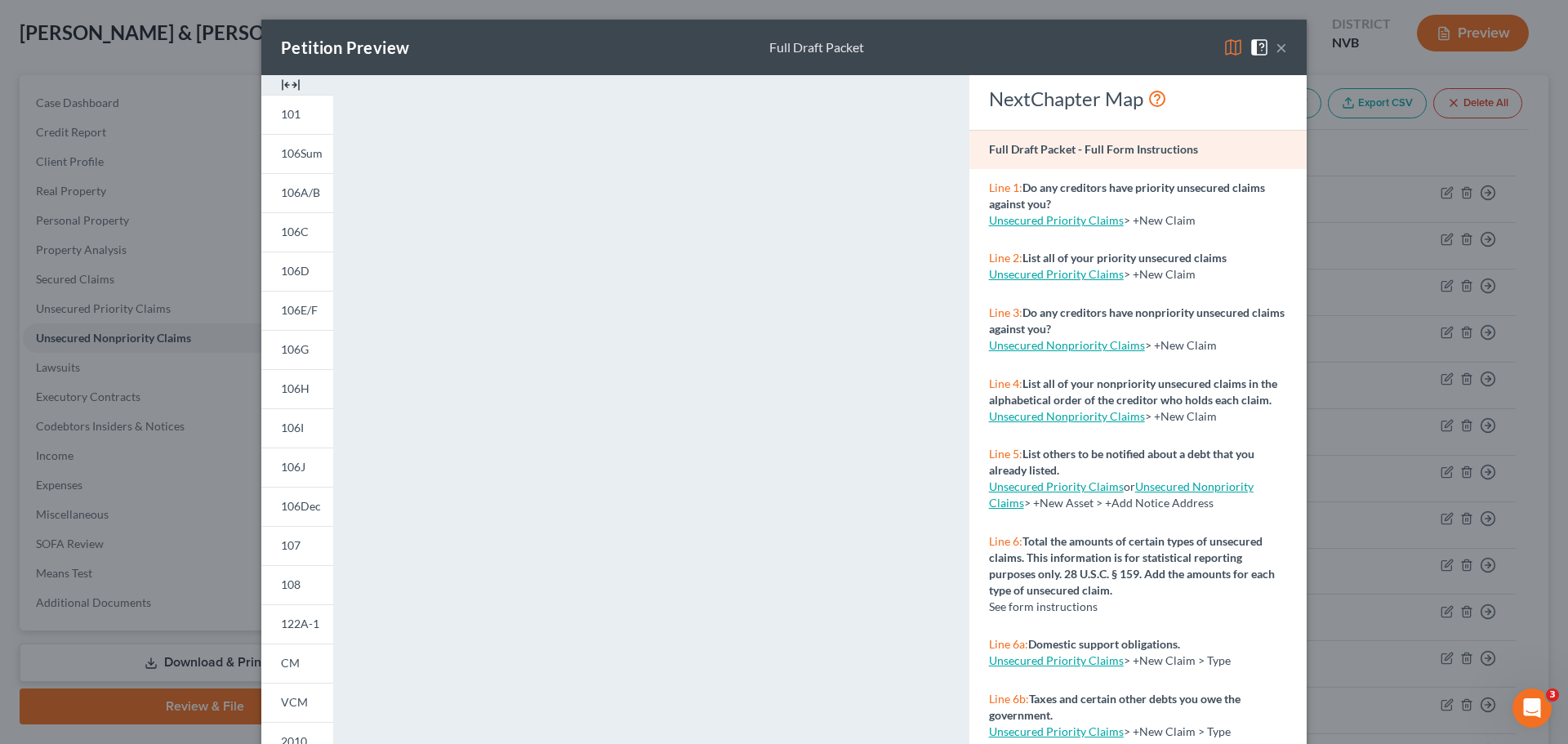
click at [1276, 47] on button "×" at bounding box center [1281, 46] width 12 height 19
